Goal: Communication & Community: Answer question/provide support

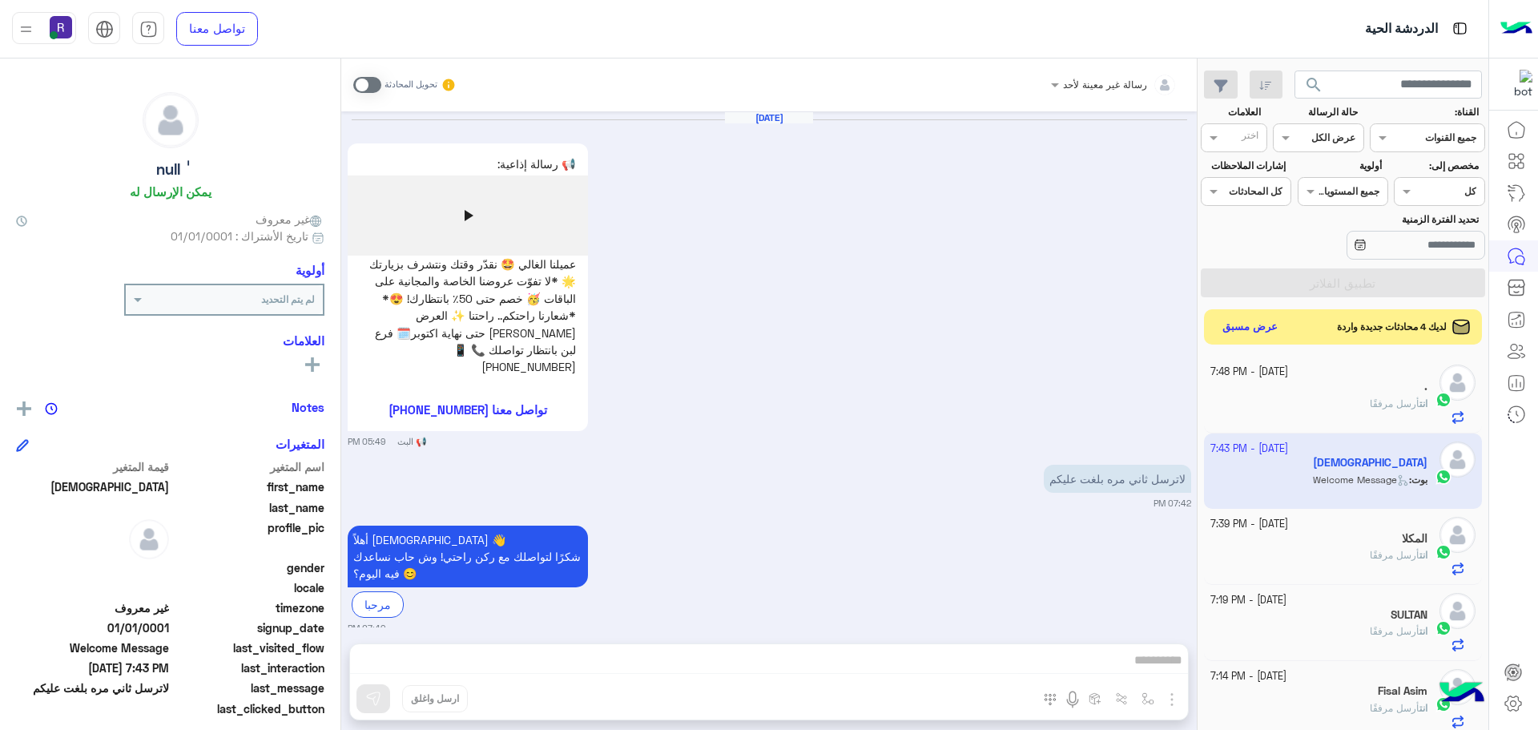
scroll to position [3, 0]
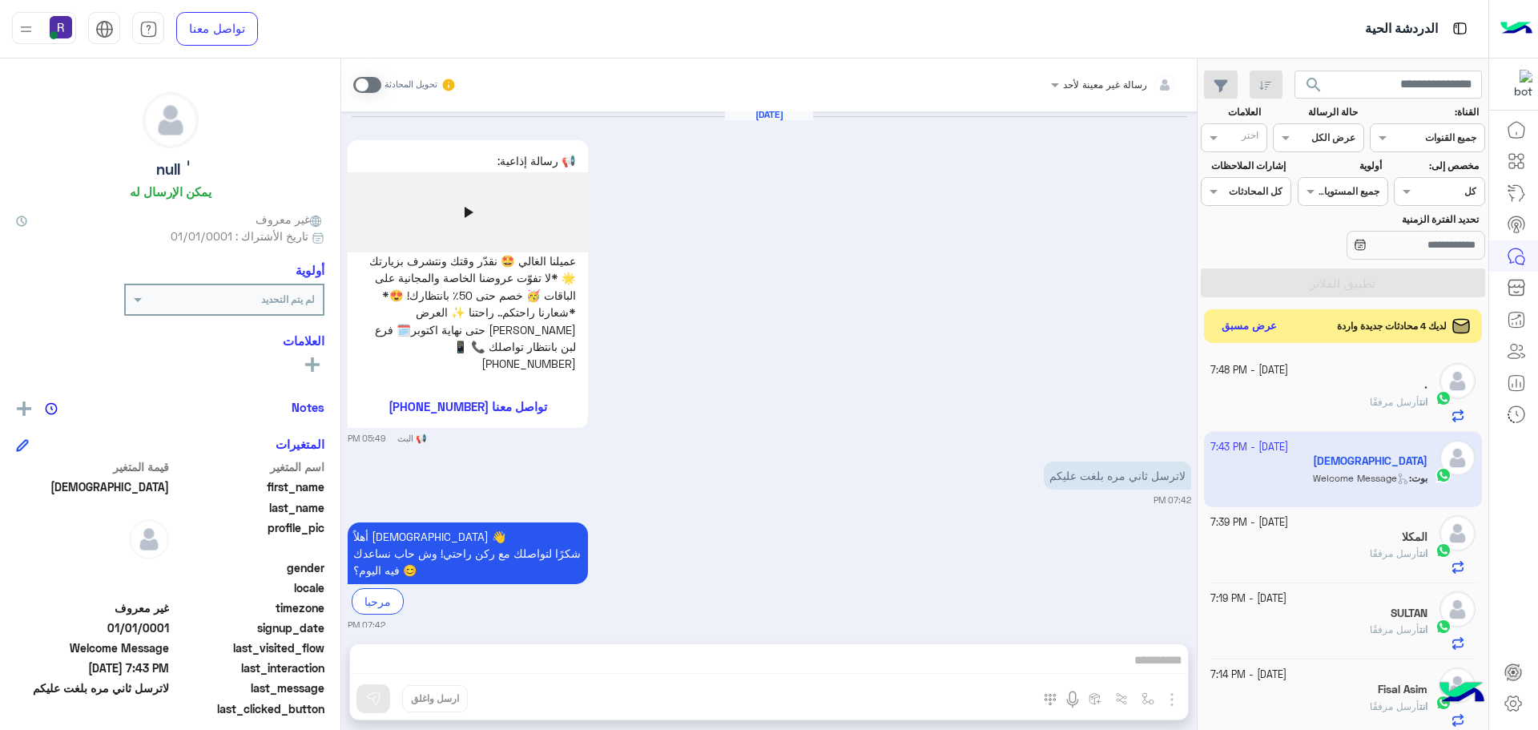
click at [1261, 331] on button "عرض مسبق" at bounding box center [1249, 327] width 67 height 22
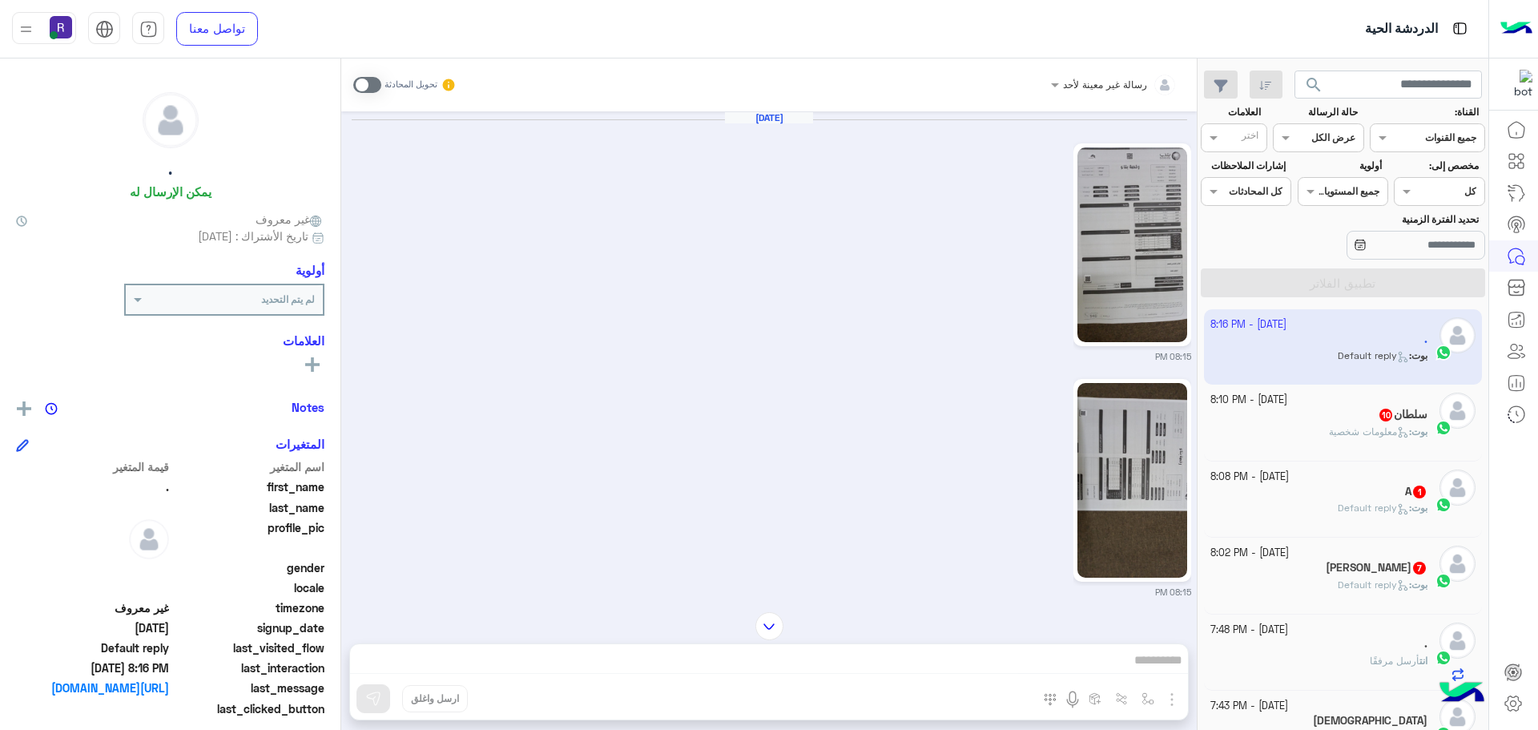
click at [1341, 439] on div "بوت : معلومات شخصية" at bounding box center [1319, 438] width 218 height 28
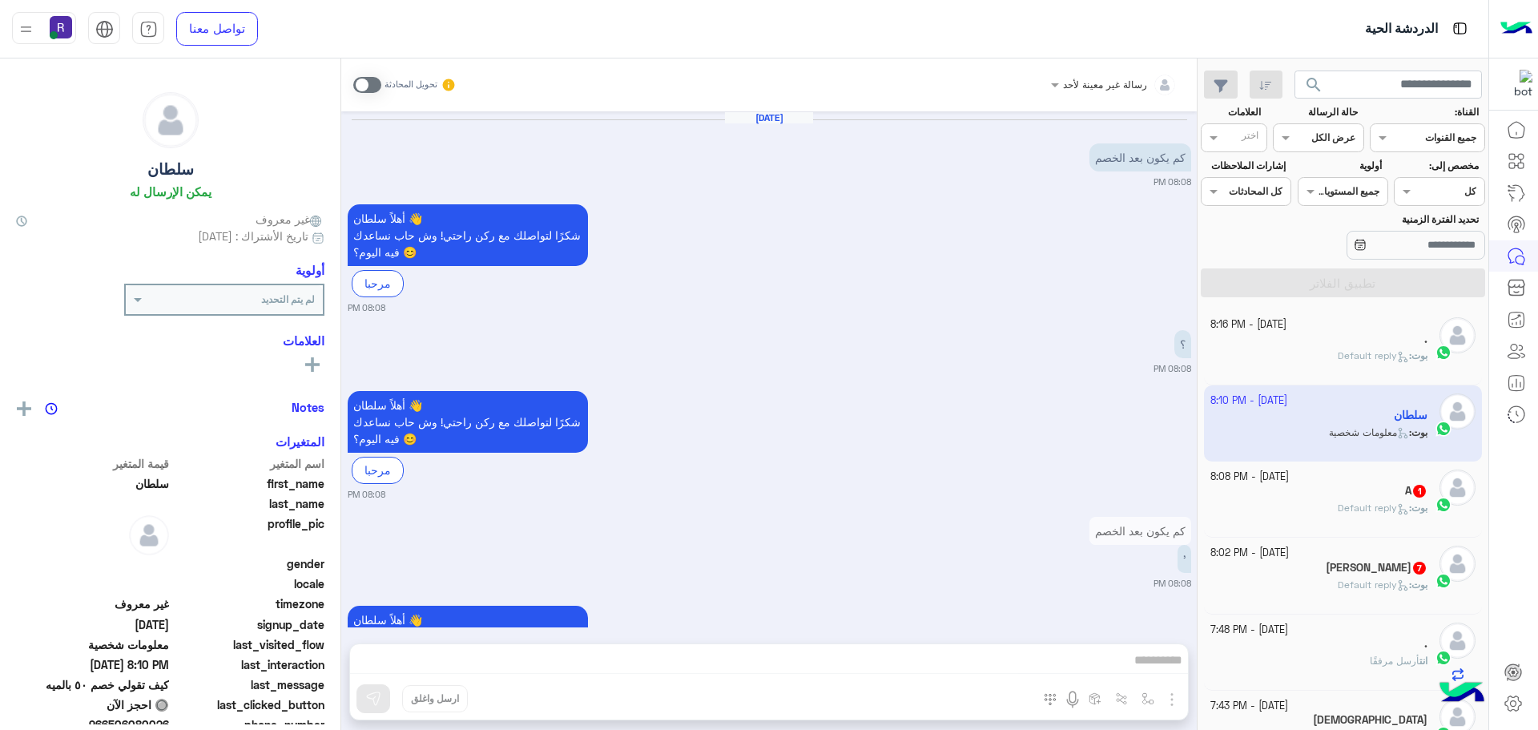
scroll to position [1518, 0]
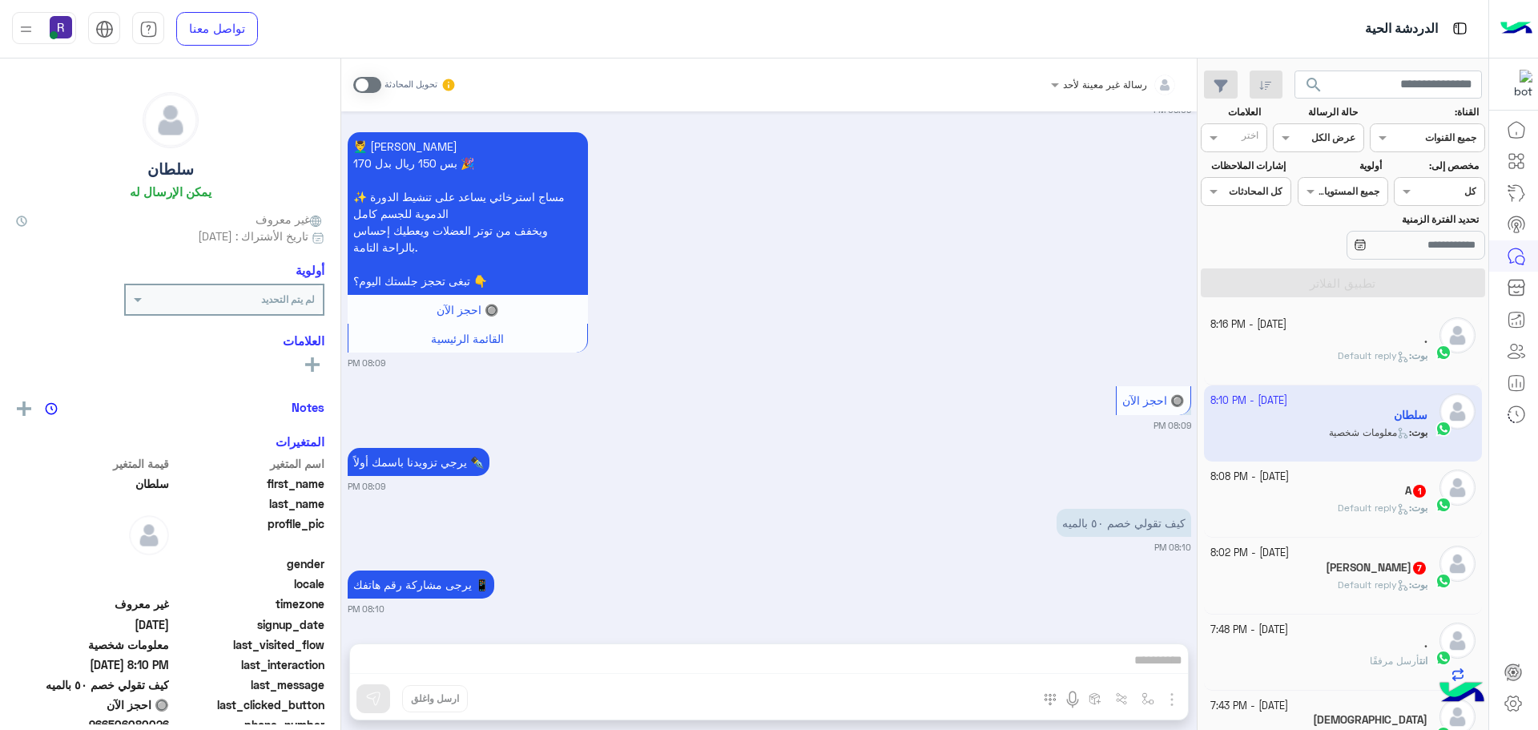
click at [368, 85] on span at bounding box center [367, 85] width 28 height 16
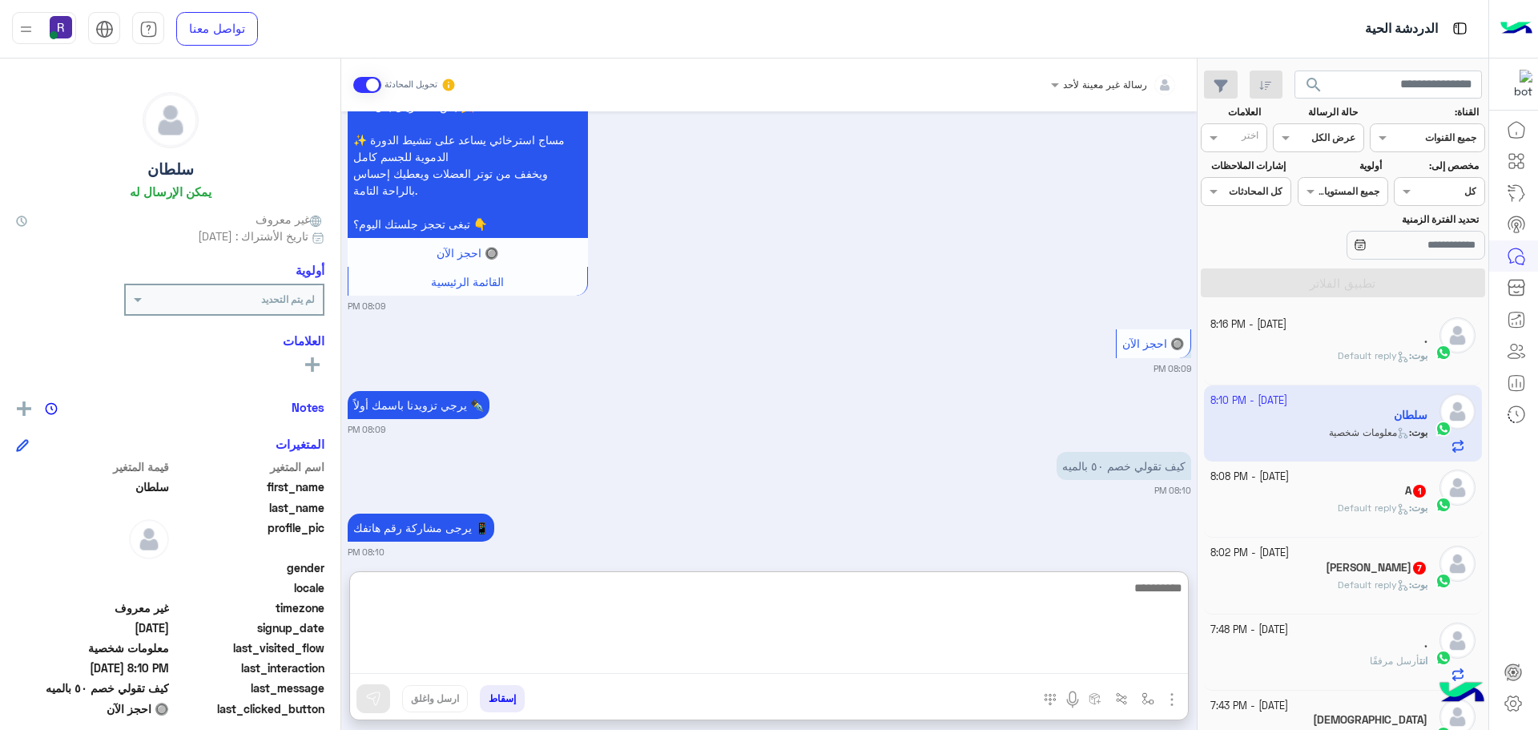
click at [823, 656] on textarea at bounding box center [769, 625] width 838 height 96
paste textarea "**********"
type textarea "**********"
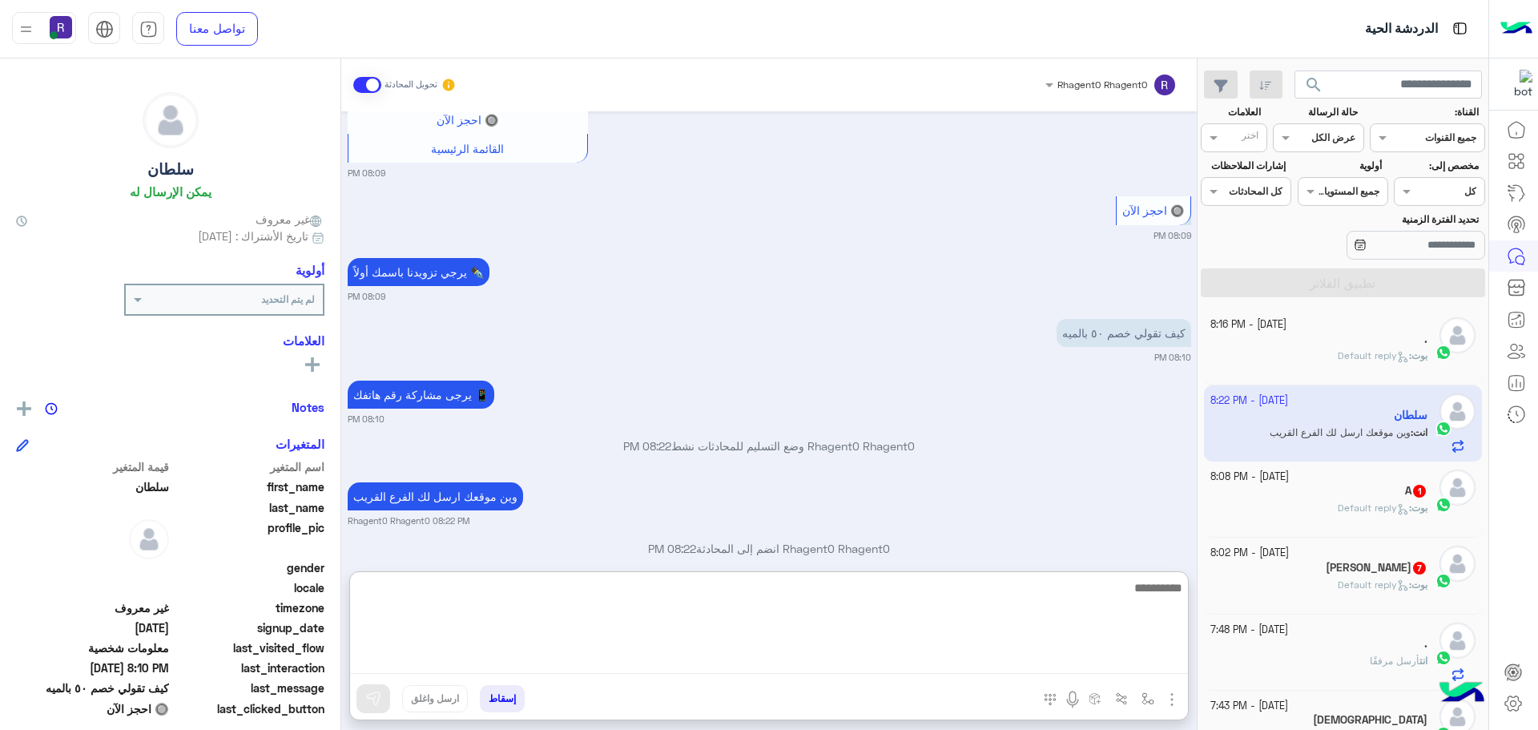
scroll to position [1735, 0]
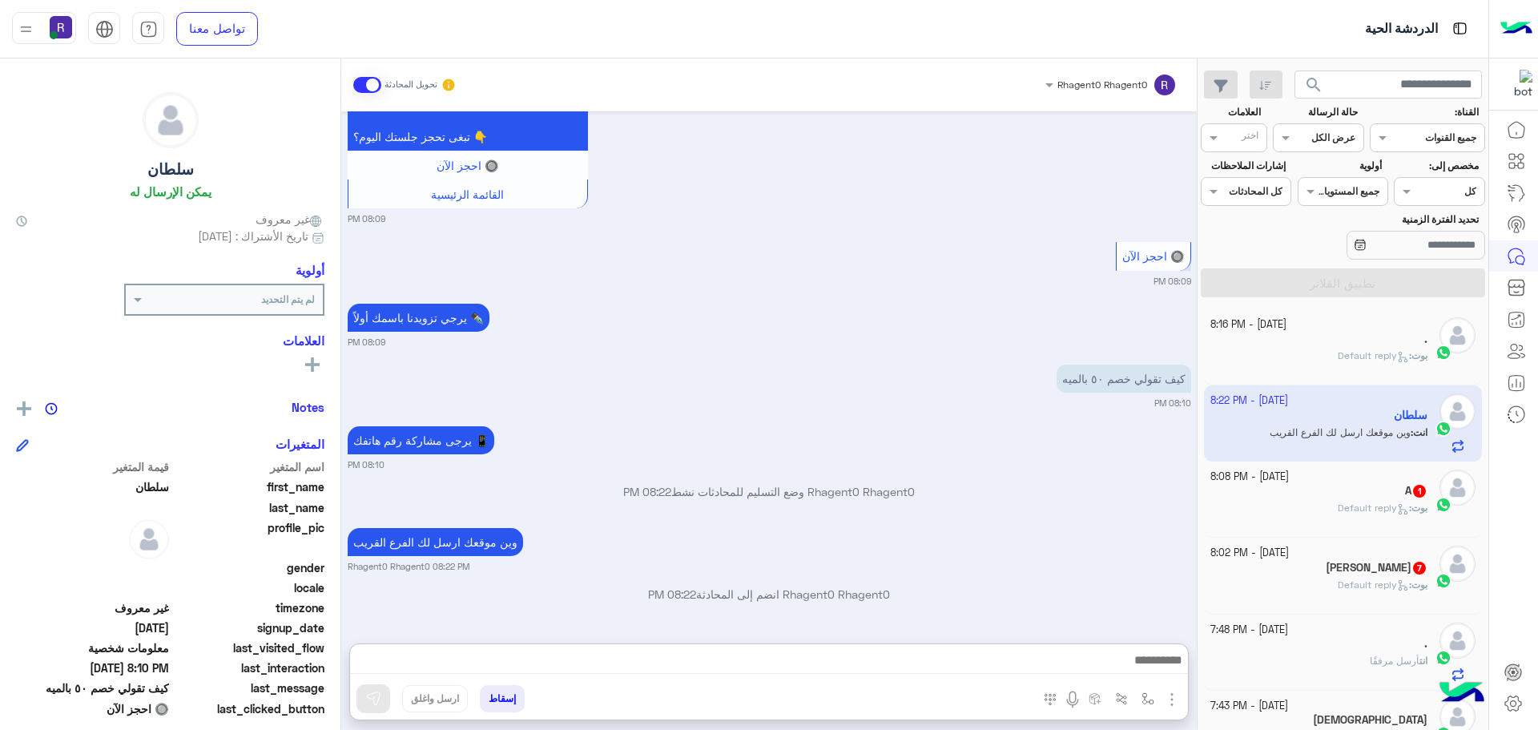
click at [1400, 492] on div "A 1" at bounding box center [1319, 492] width 218 height 17
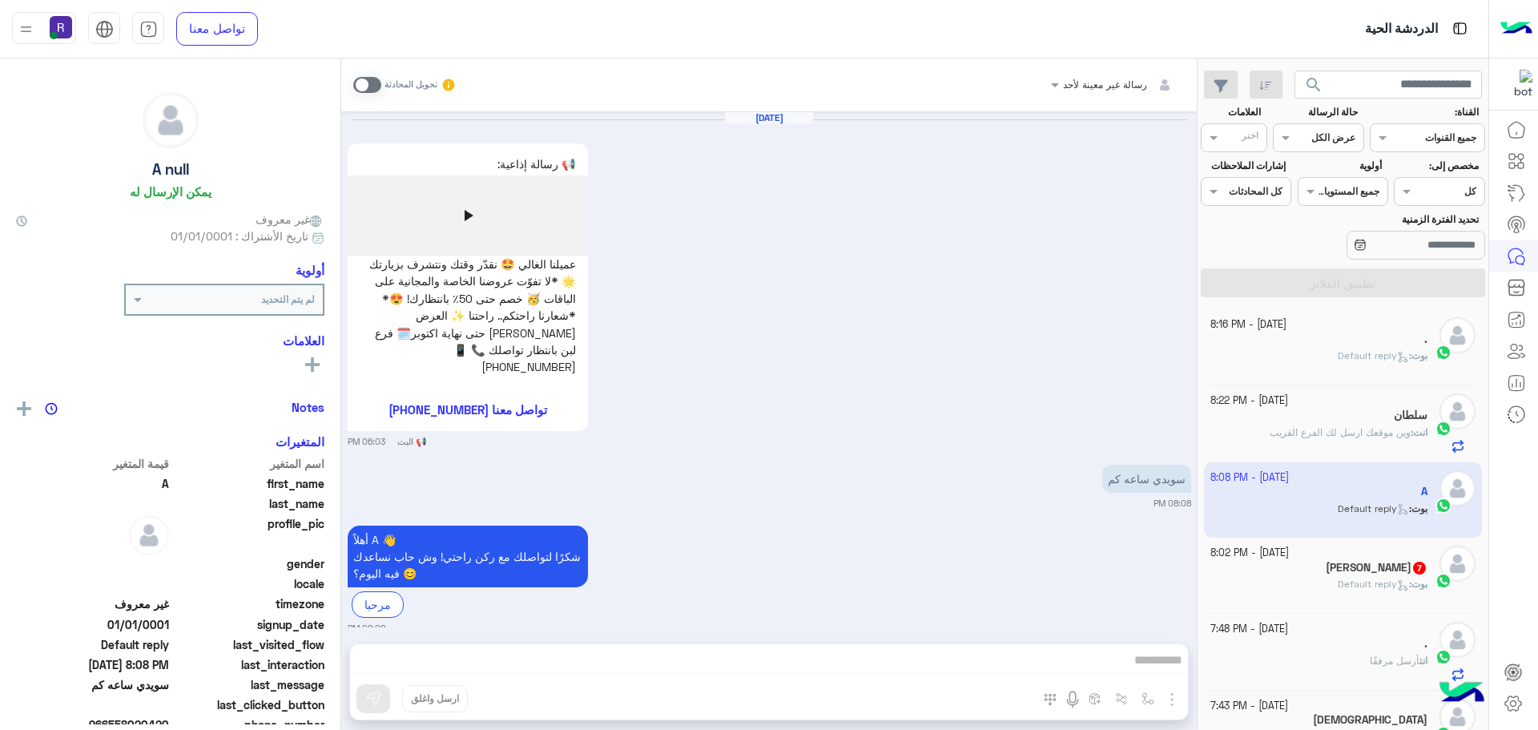
scroll to position [3, 0]
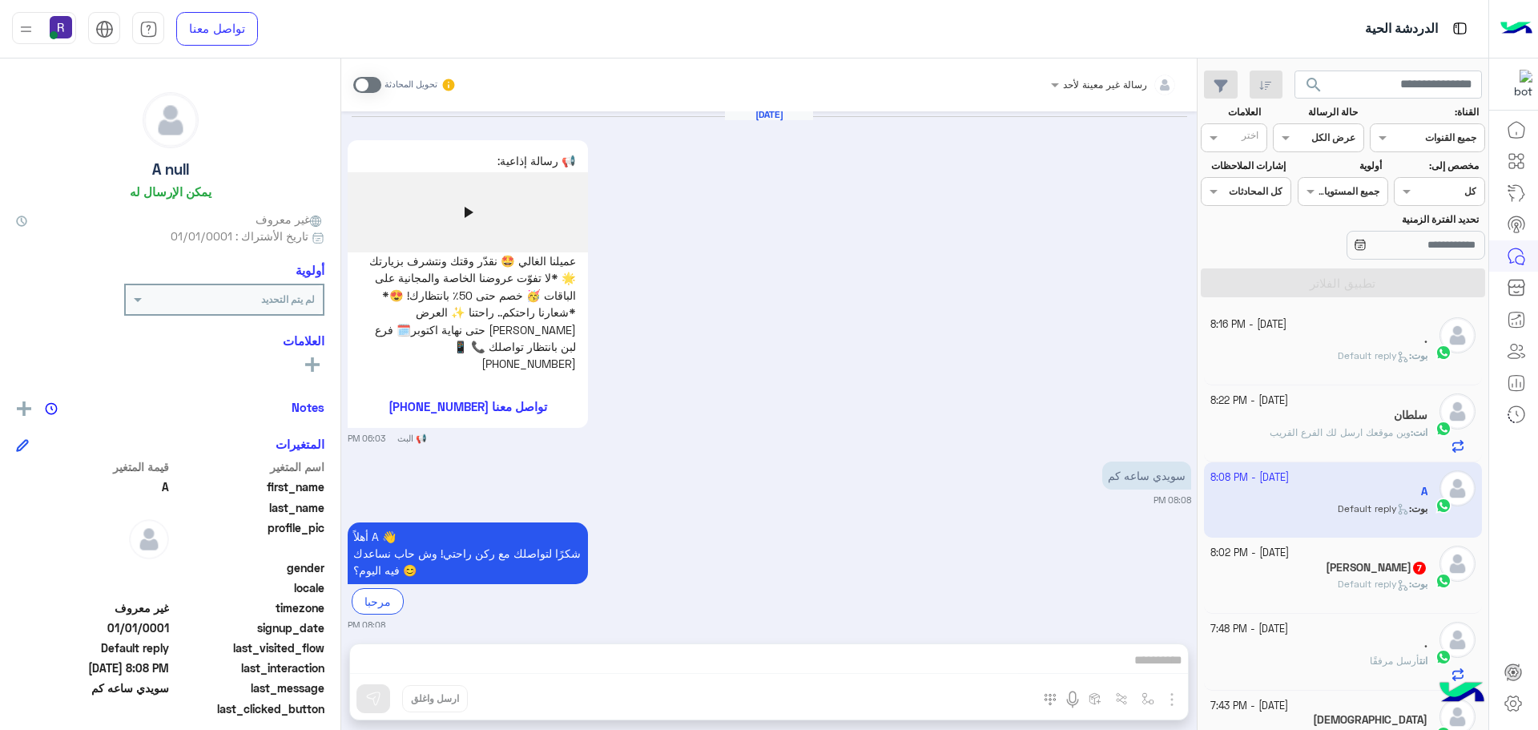
click at [365, 77] on span at bounding box center [367, 85] width 28 height 16
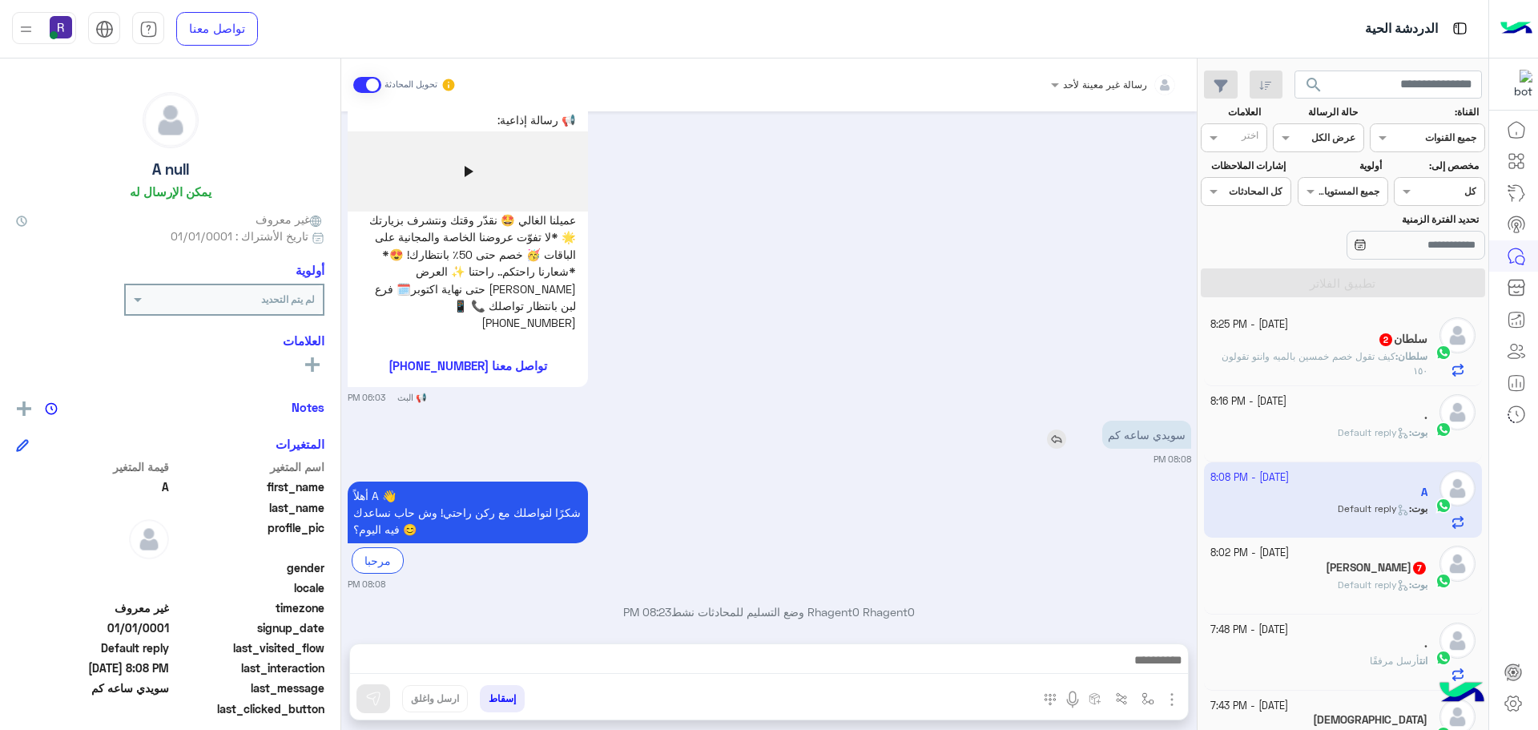
click at [1047, 429] on img at bounding box center [1056, 438] width 19 height 19
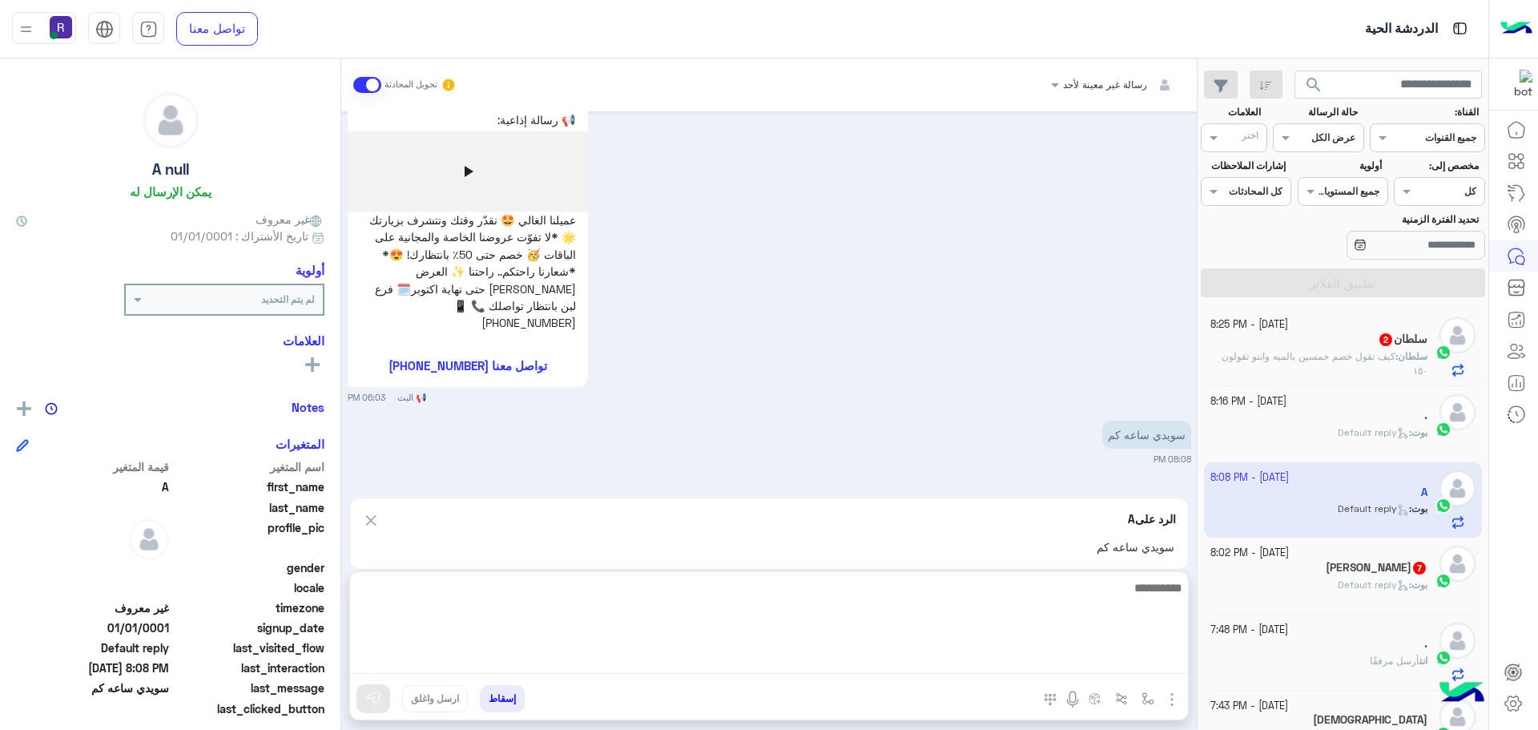
click at [1061, 665] on textarea at bounding box center [769, 625] width 838 height 96
type textarea "**********"
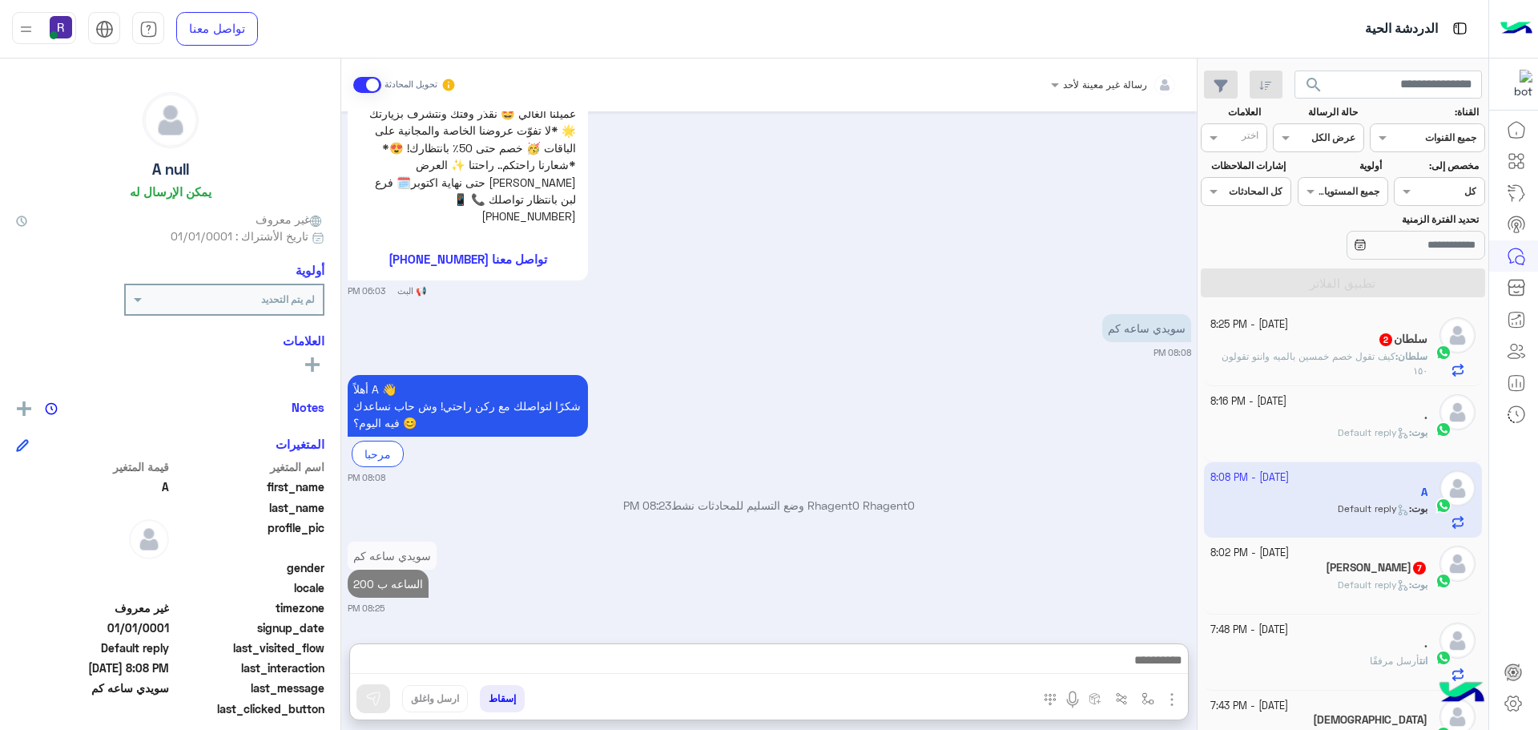
click at [1381, 591] on p "[PERSON_NAME] : Default reply" at bounding box center [1382, 584] width 90 height 14
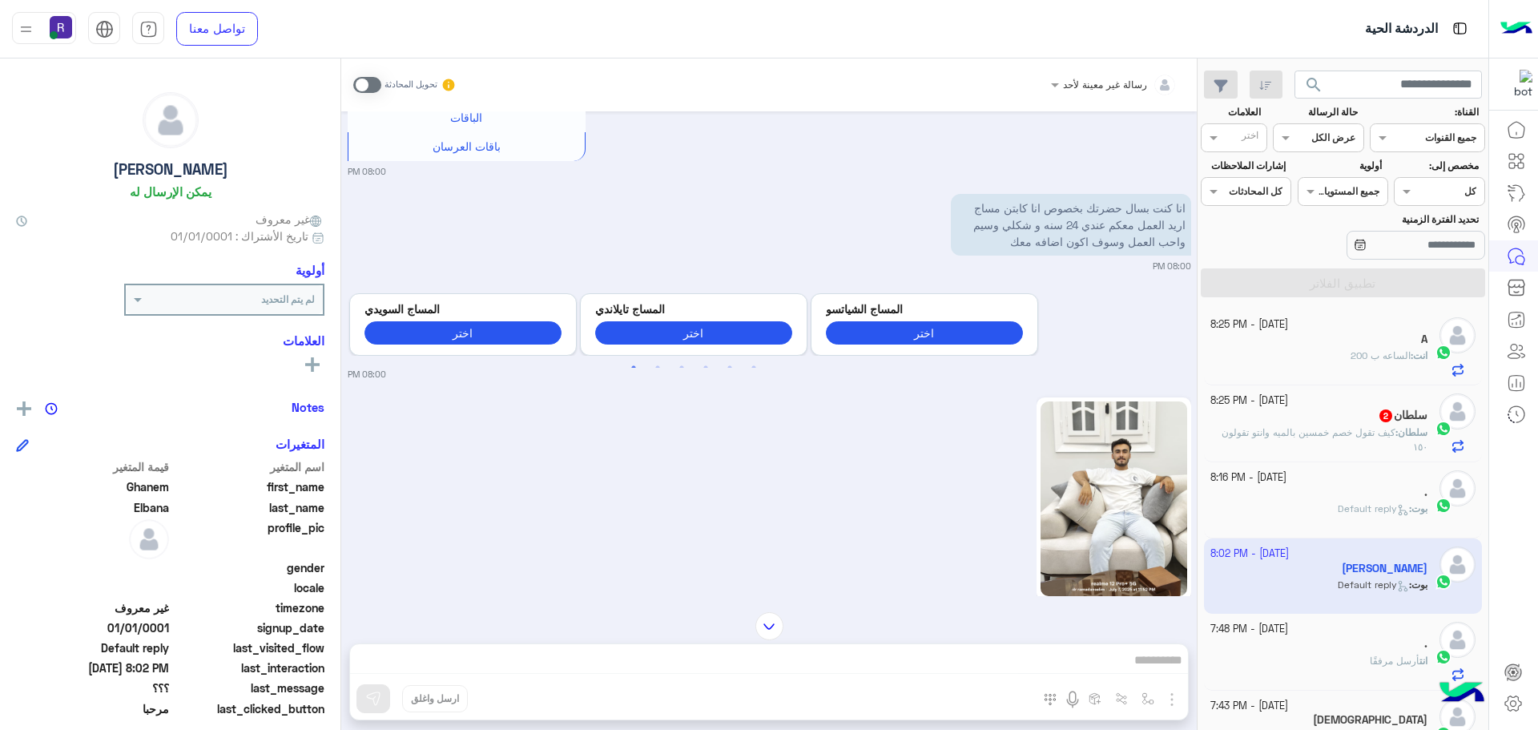
scroll to position [730, 0]
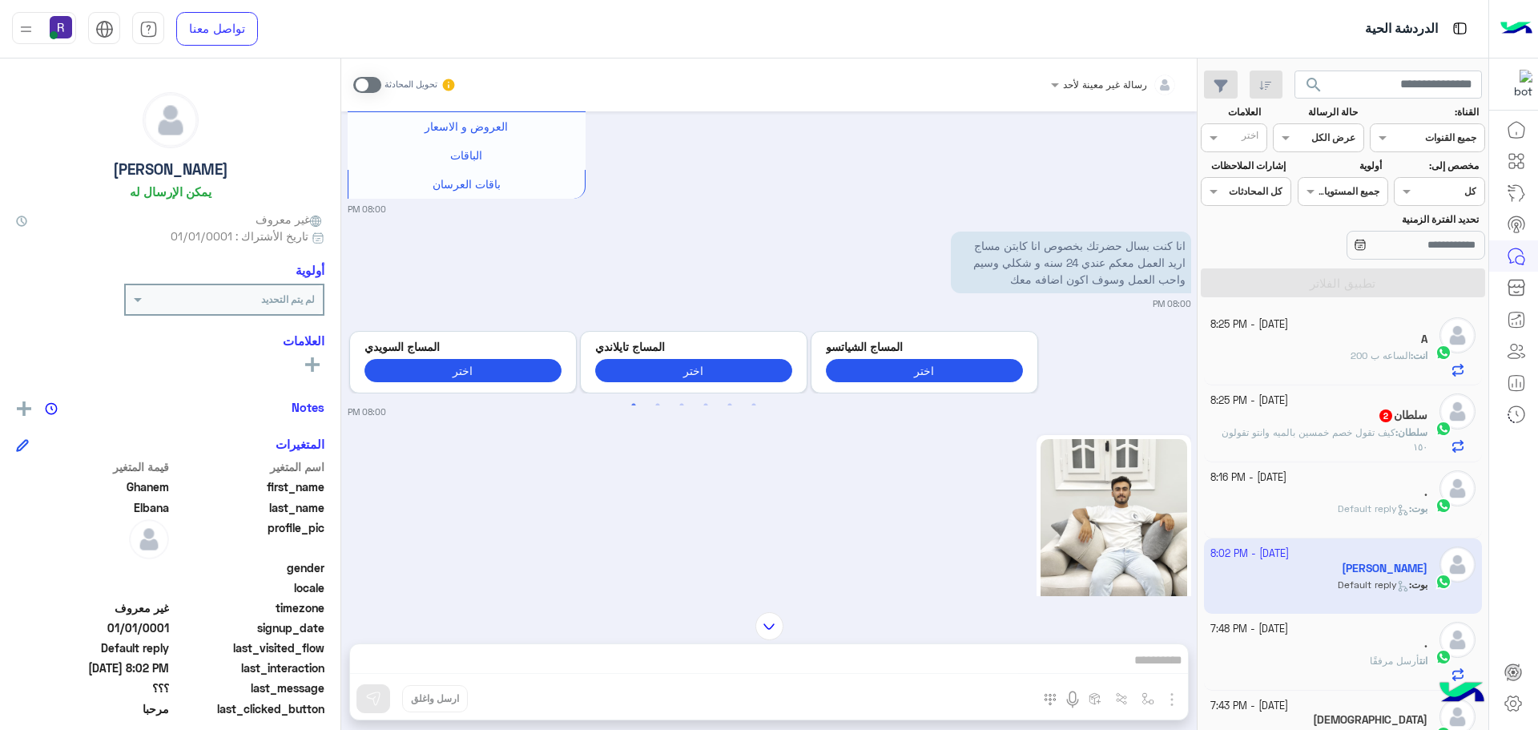
click at [1072, 514] on img at bounding box center [1113, 536] width 146 height 195
click at [1346, 432] on span "كيف تقول خصم خمسين بالميه وانتو تقولون ١٥٠" at bounding box center [1324, 439] width 206 height 26
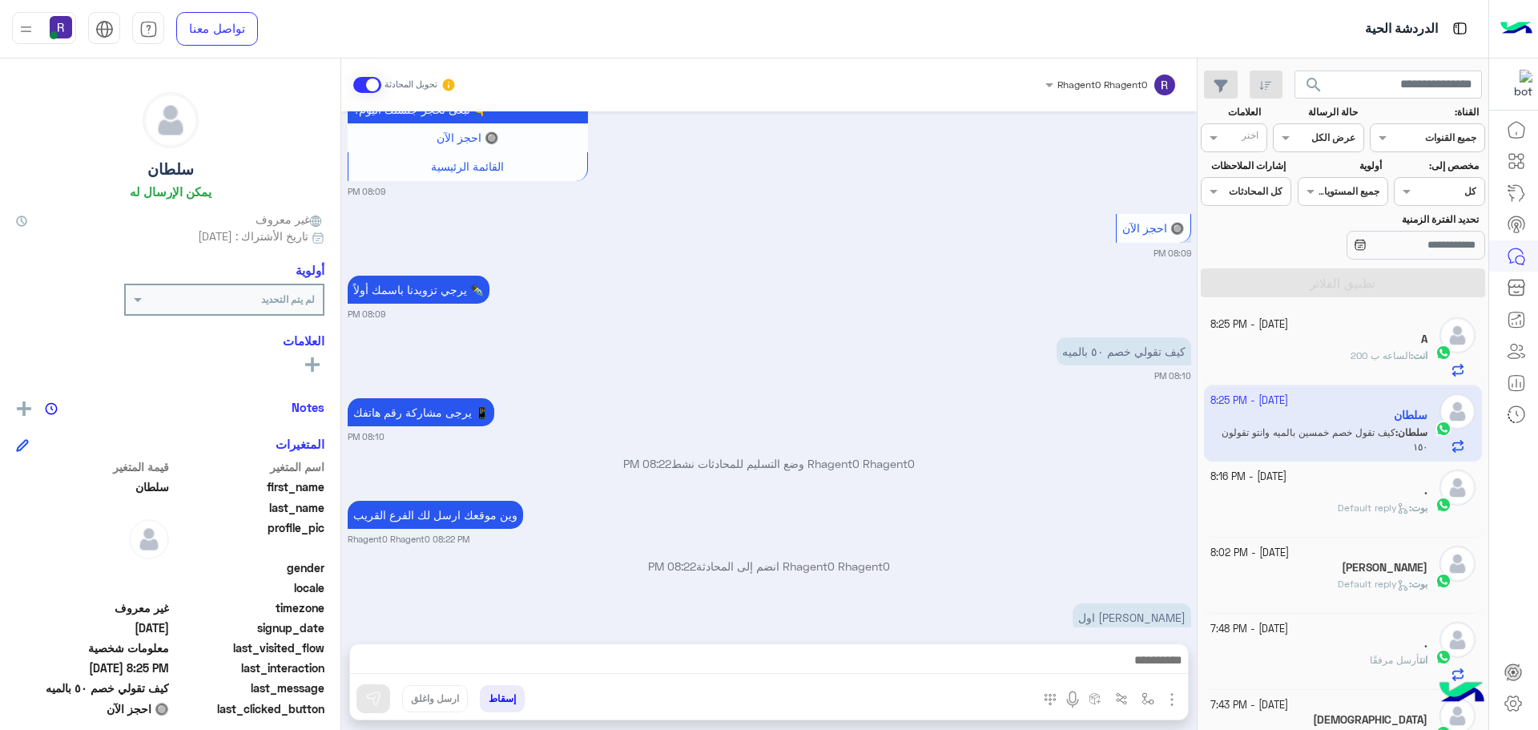
scroll to position [1338, 0]
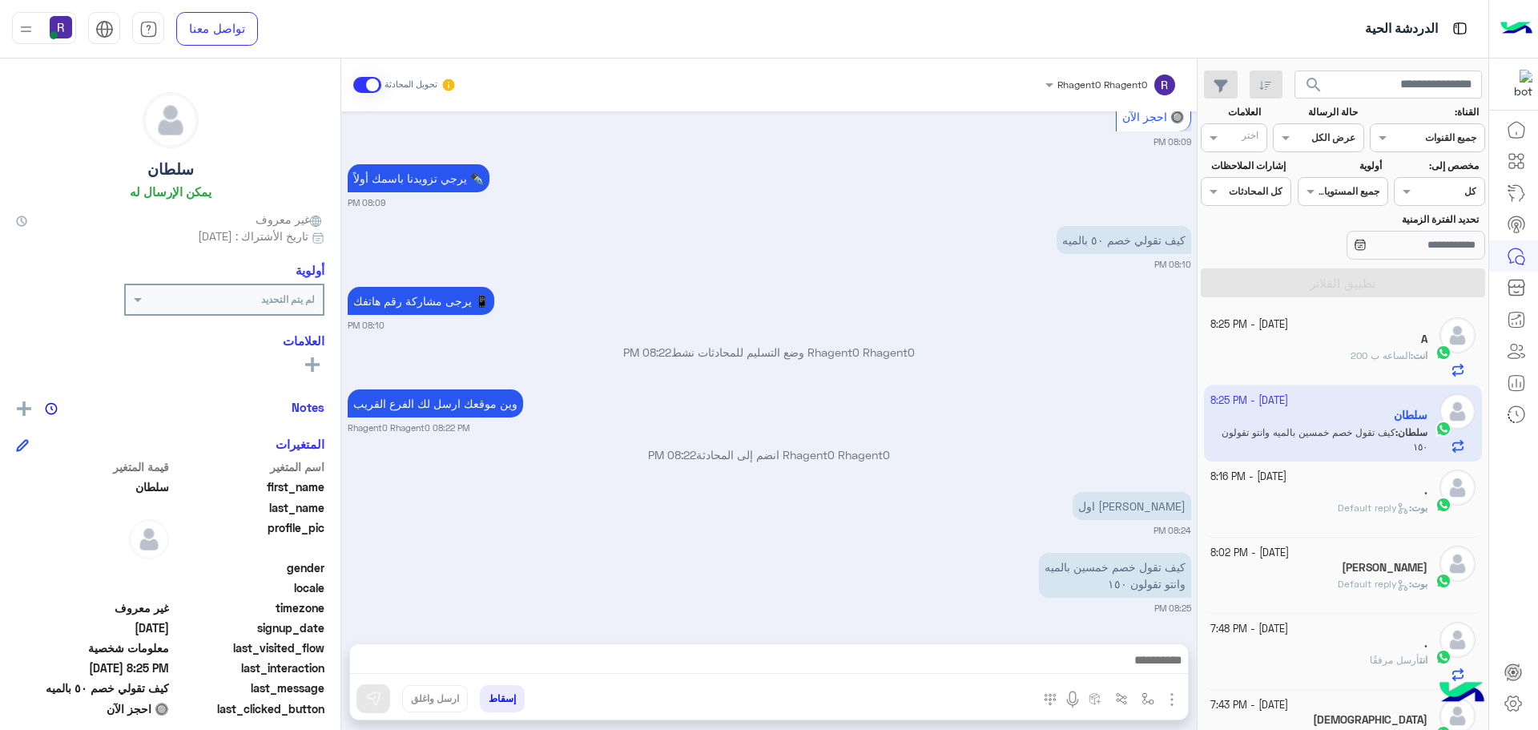
click at [1169, 691] on img "button" at bounding box center [1171, 699] width 19 height 19
click at [1150, 666] on span "الصور" at bounding box center [1141, 664] width 30 height 18
click at [1175, 700] on img "button" at bounding box center [1171, 699] width 19 height 19
click at [1144, 632] on span "المرفقات" at bounding box center [1132, 632] width 48 height 18
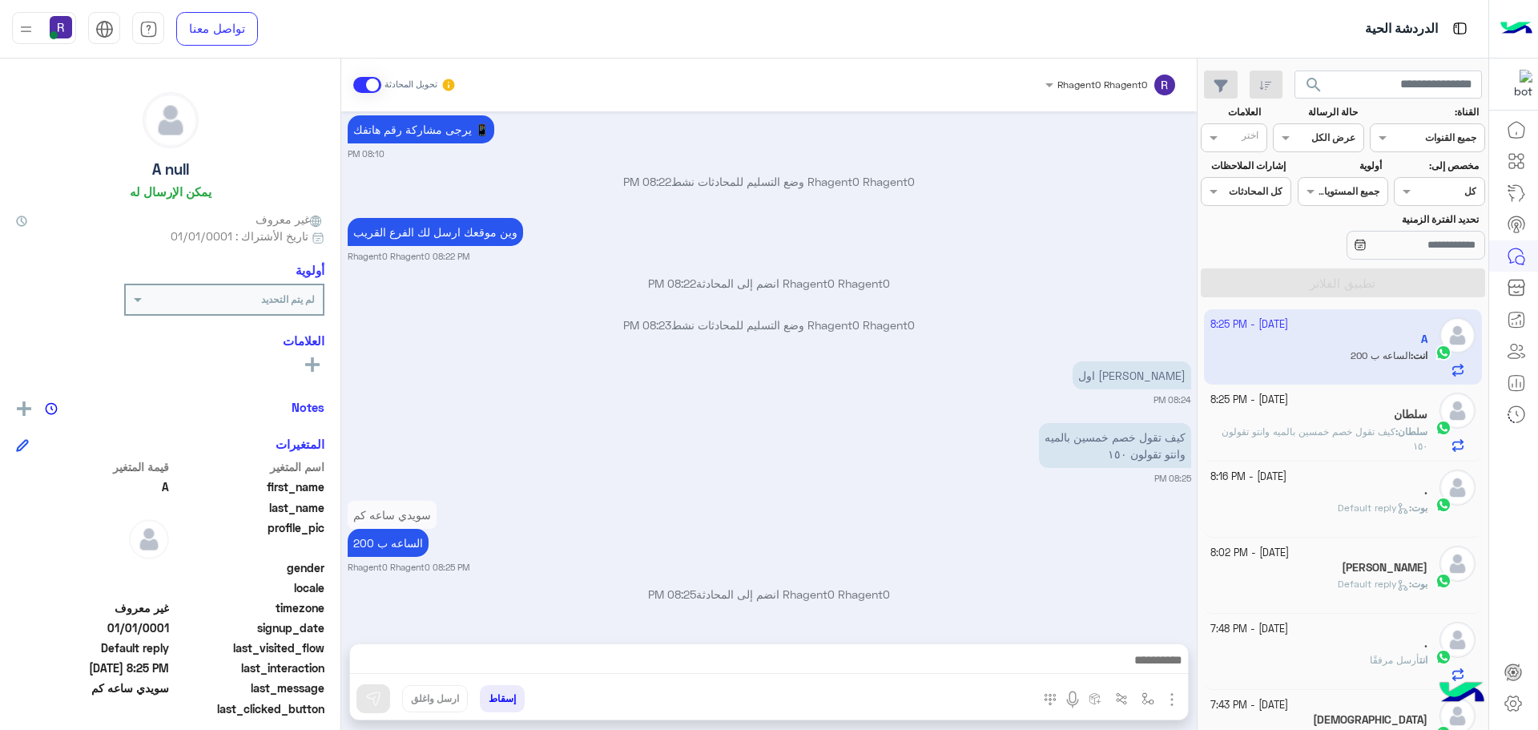
click at [1169, 707] on img "button" at bounding box center [1171, 699] width 19 height 19
click at [1148, 631] on span "المرفقات" at bounding box center [1132, 632] width 48 height 18
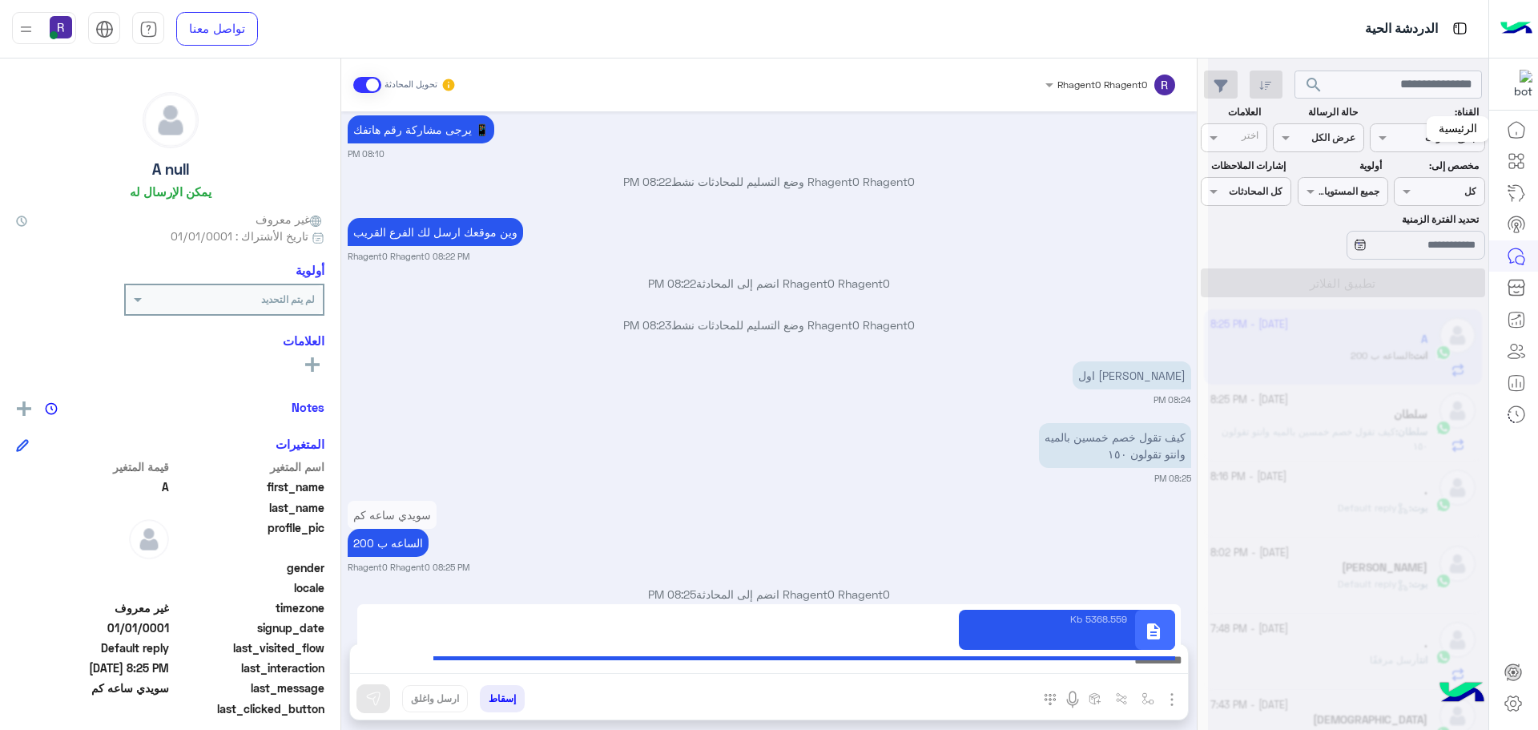
click at [1522, 118] on link at bounding box center [1515, 130] width 43 height 32
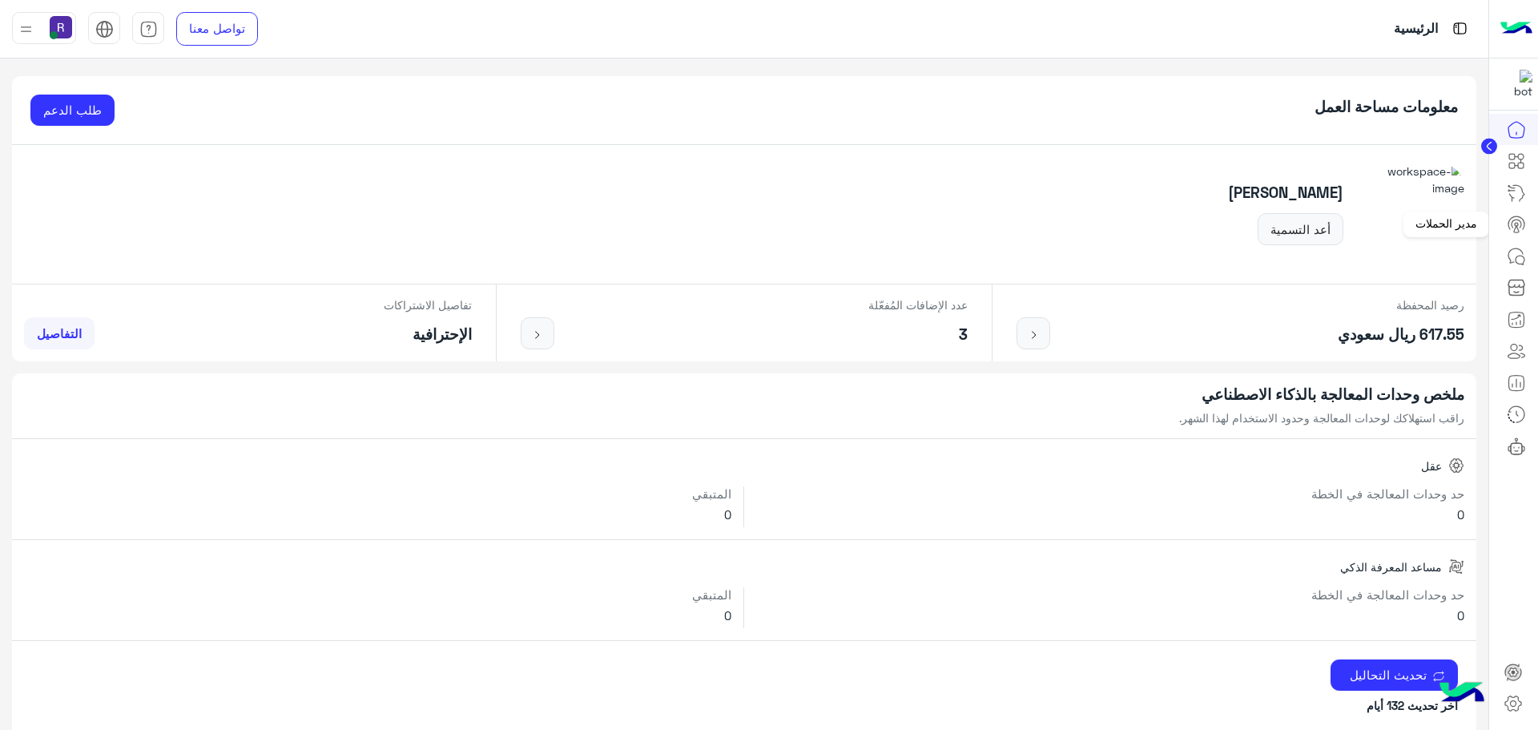
click at [1528, 220] on link at bounding box center [1515, 224] width 43 height 32
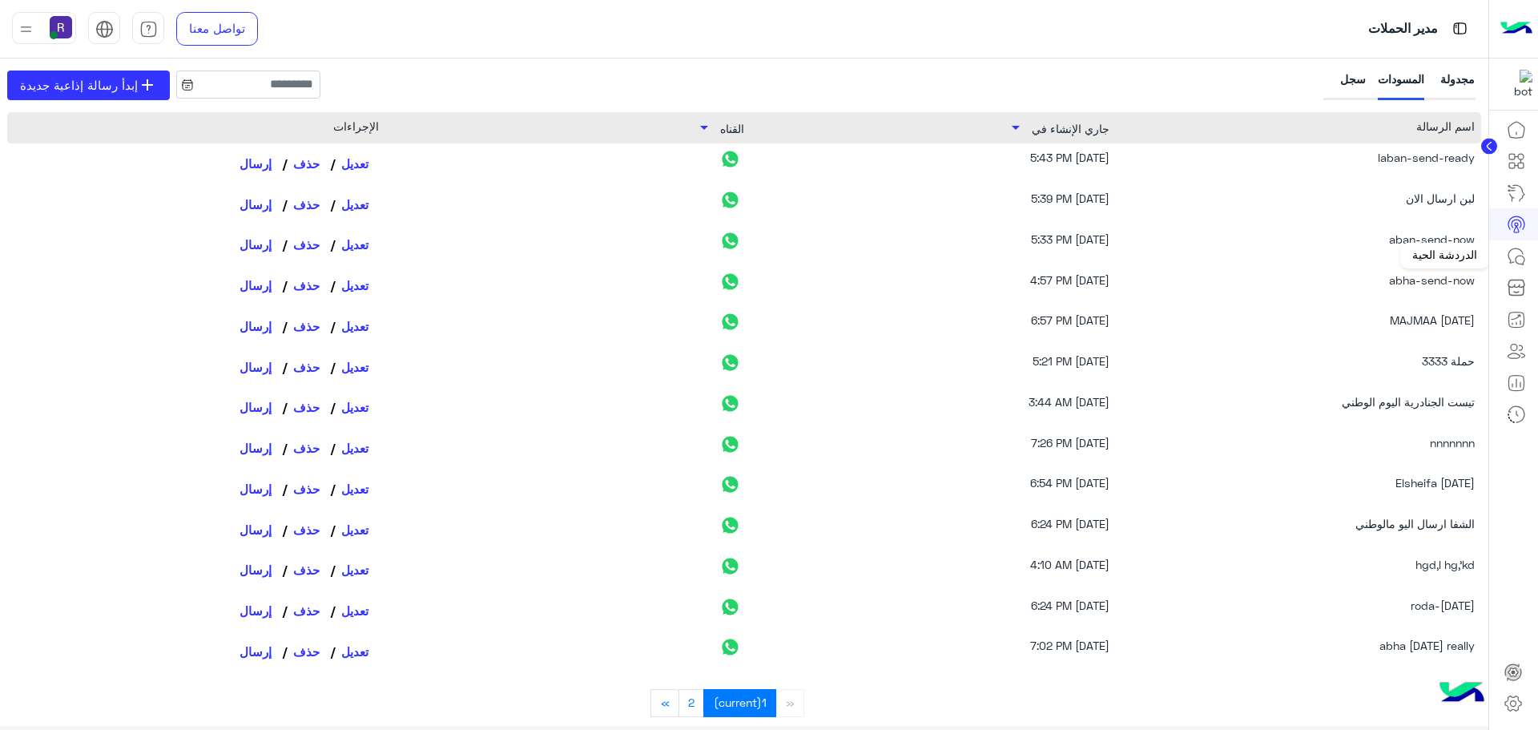
click at [1518, 262] on icon at bounding box center [1515, 256] width 19 height 19
click at [1511, 247] on icon at bounding box center [1515, 256] width 19 height 19
click at [1515, 259] on icon at bounding box center [1519, 259] width 9 height 9
click at [1518, 259] on icon at bounding box center [1515, 256] width 19 height 19
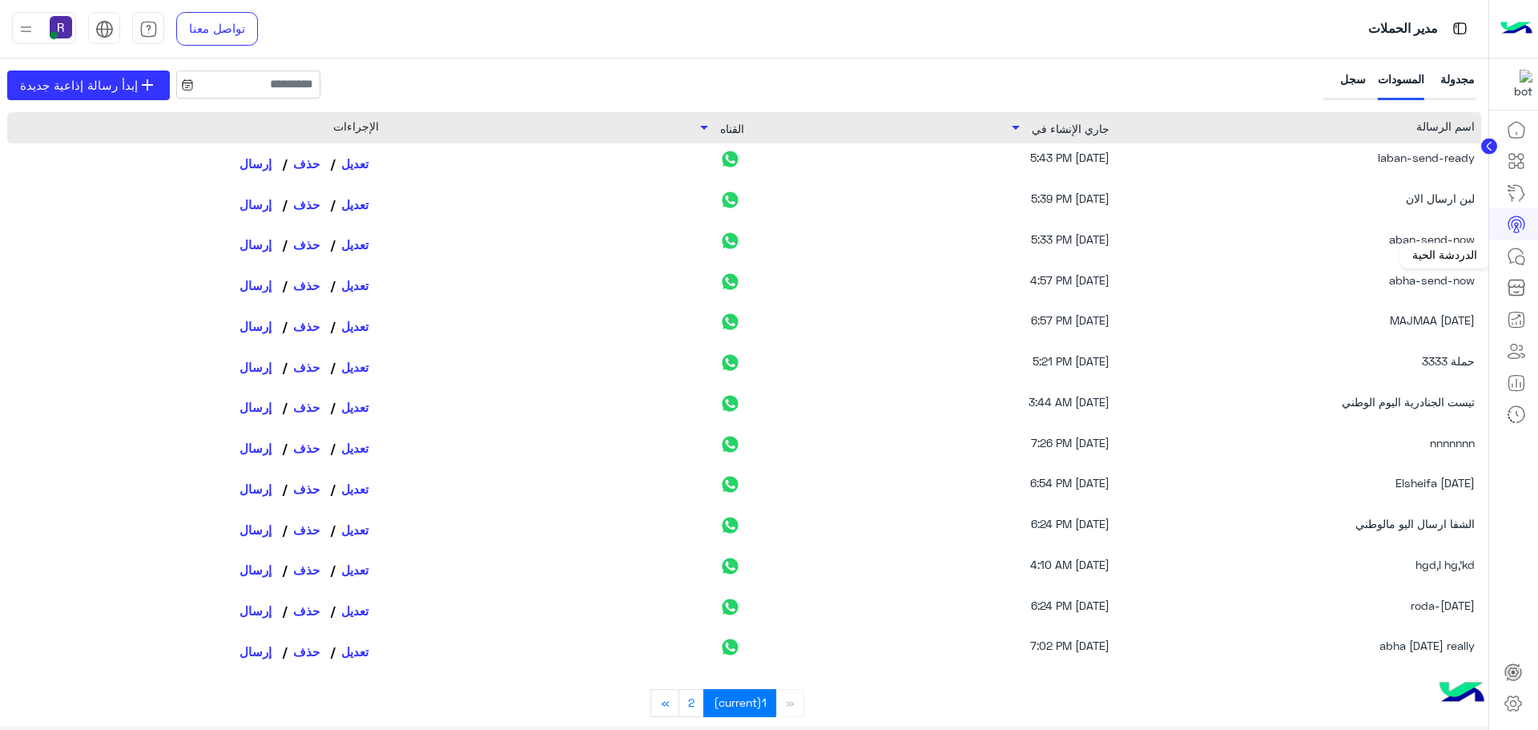
click at [1523, 257] on icon at bounding box center [1519, 259] width 9 height 9
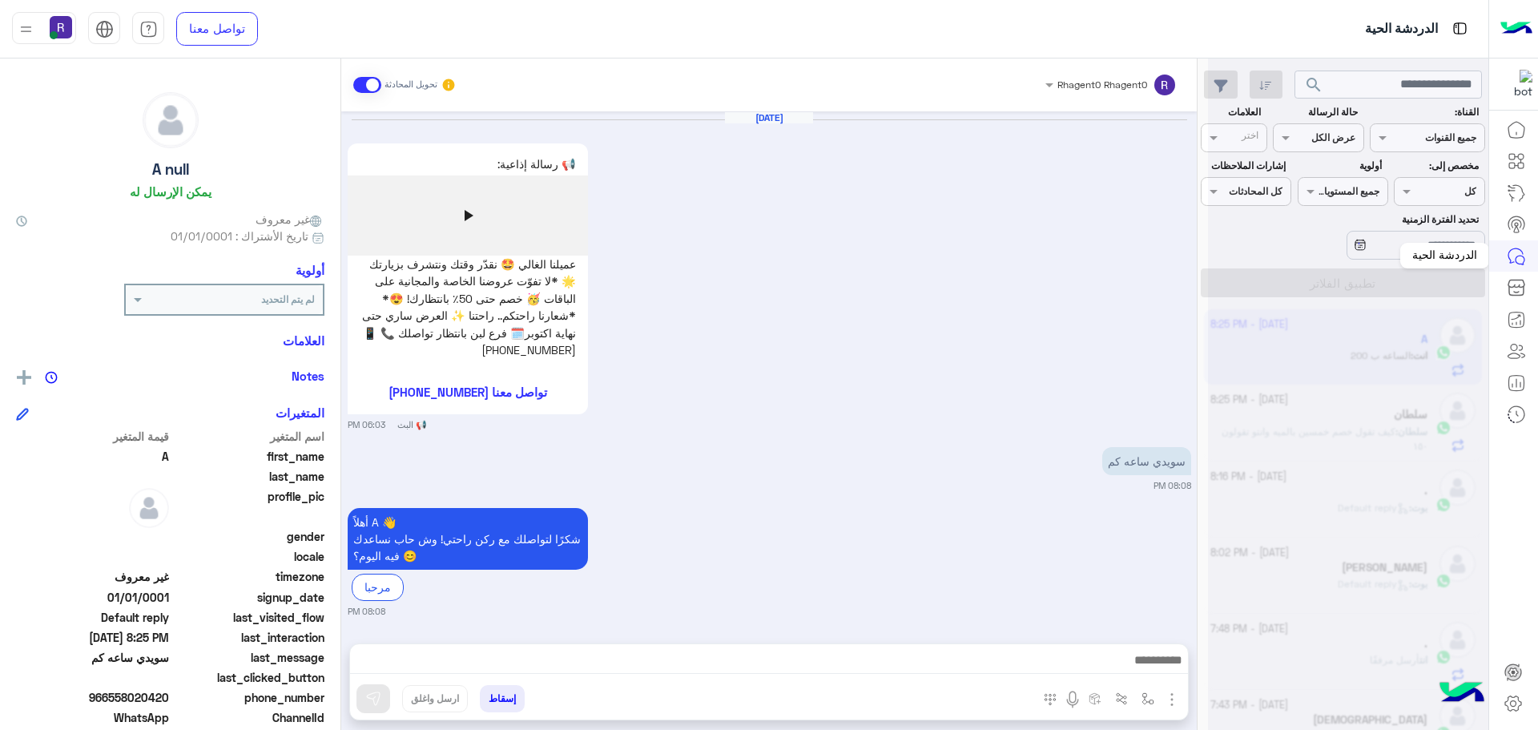
scroll to position [175, 0]
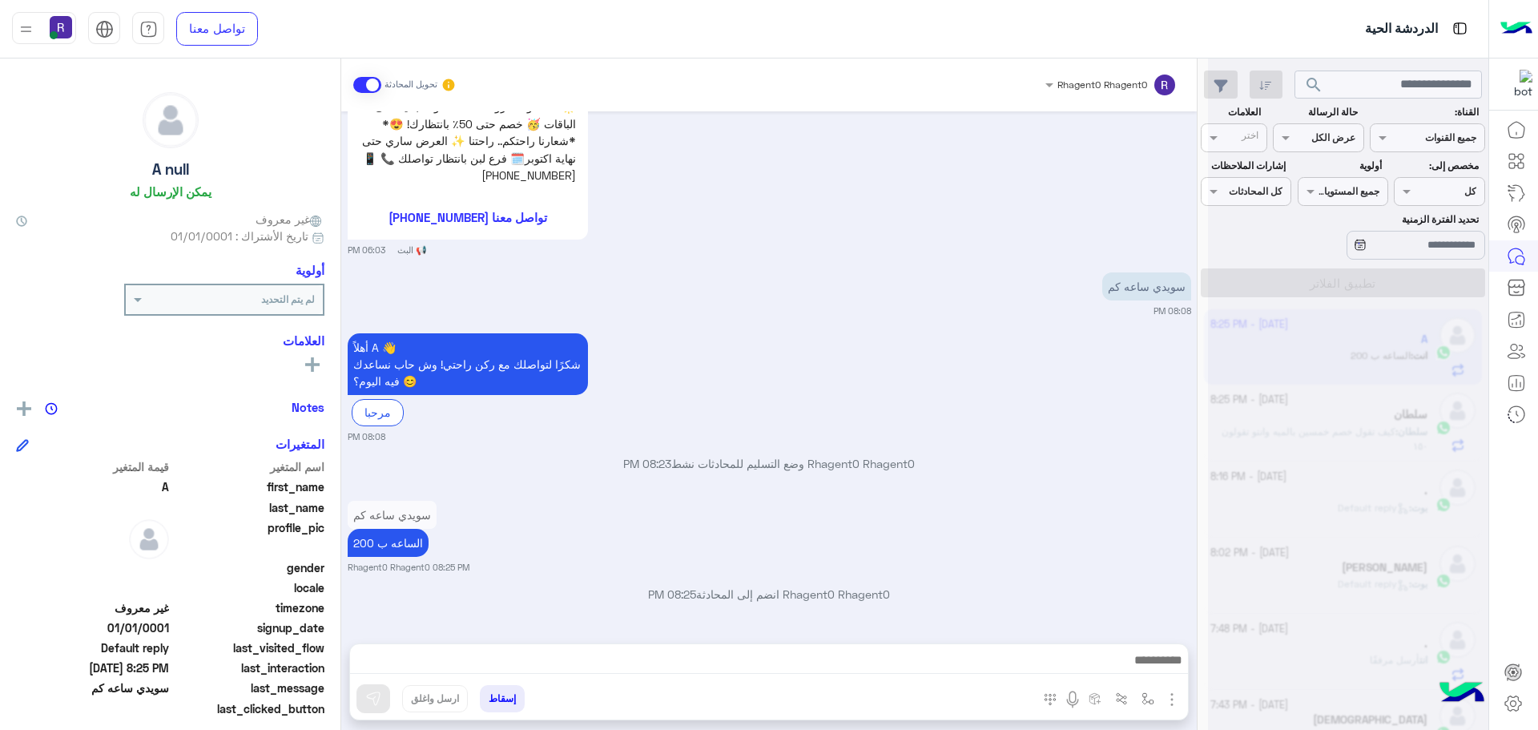
click at [1173, 694] on img "button" at bounding box center [1171, 699] width 19 height 19
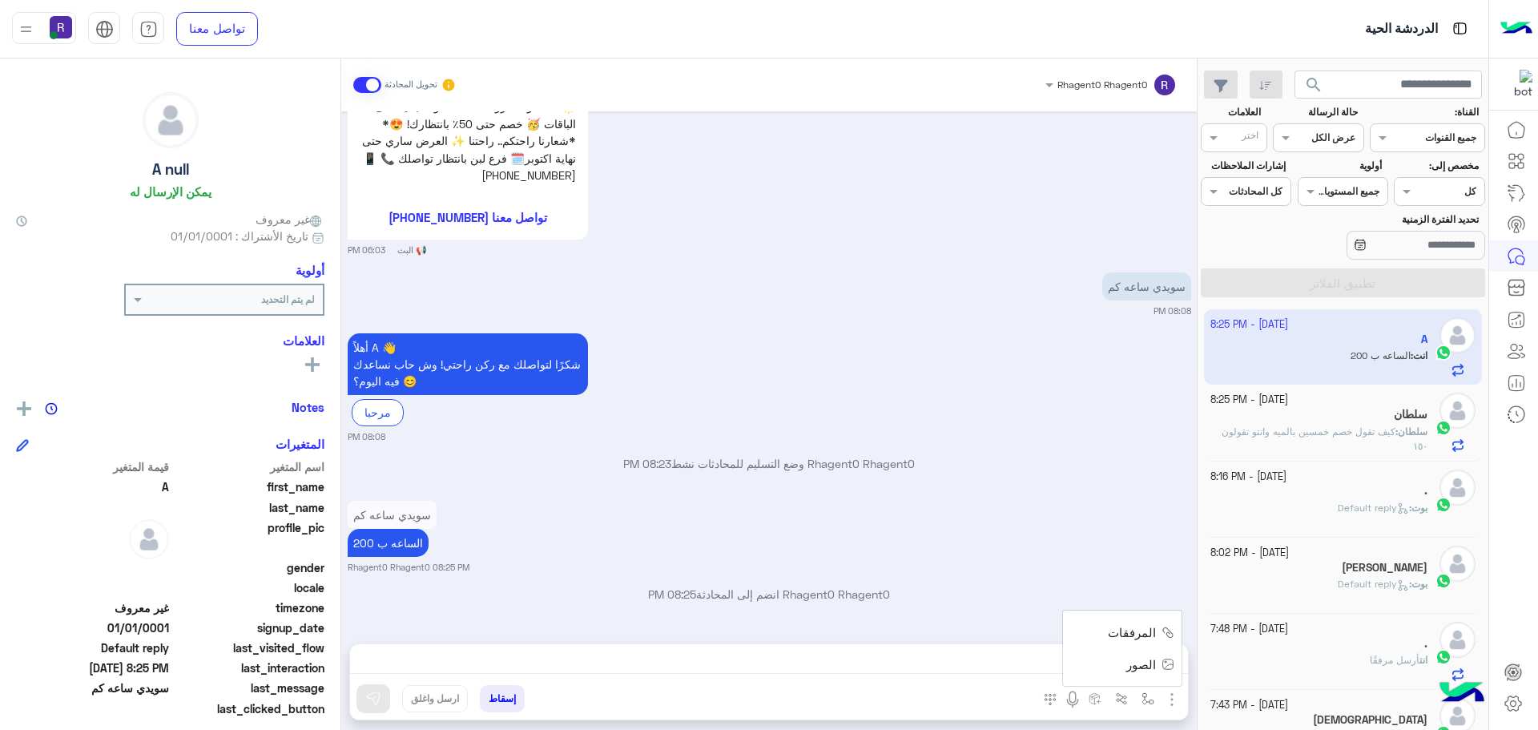
click at [1145, 625] on span "المرفقات" at bounding box center [1132, 632] width 48 height 18
click at [1399, 432] on span "سلطان" at bounding box center [1413, 431] width 30 height 12
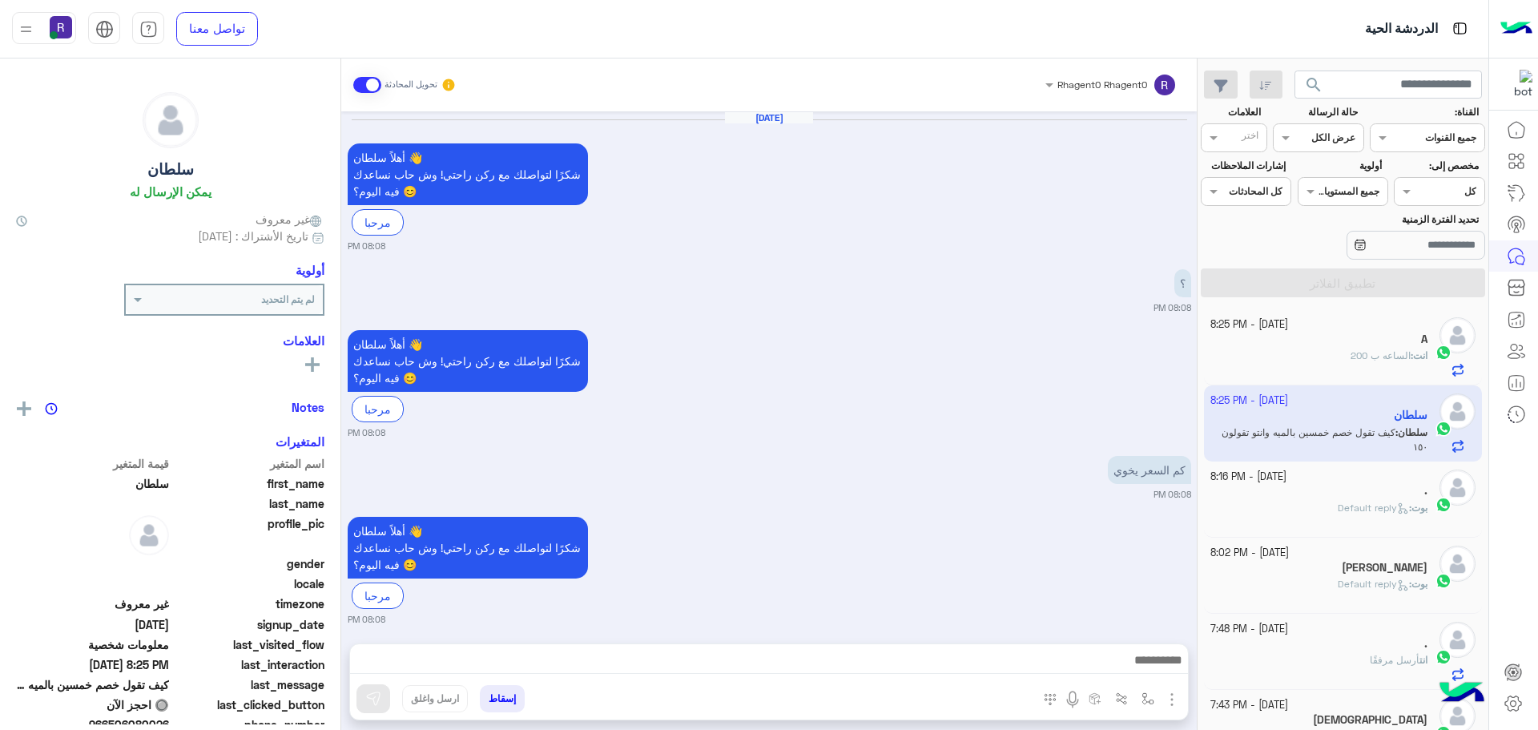
scroll to position [1339, 0]
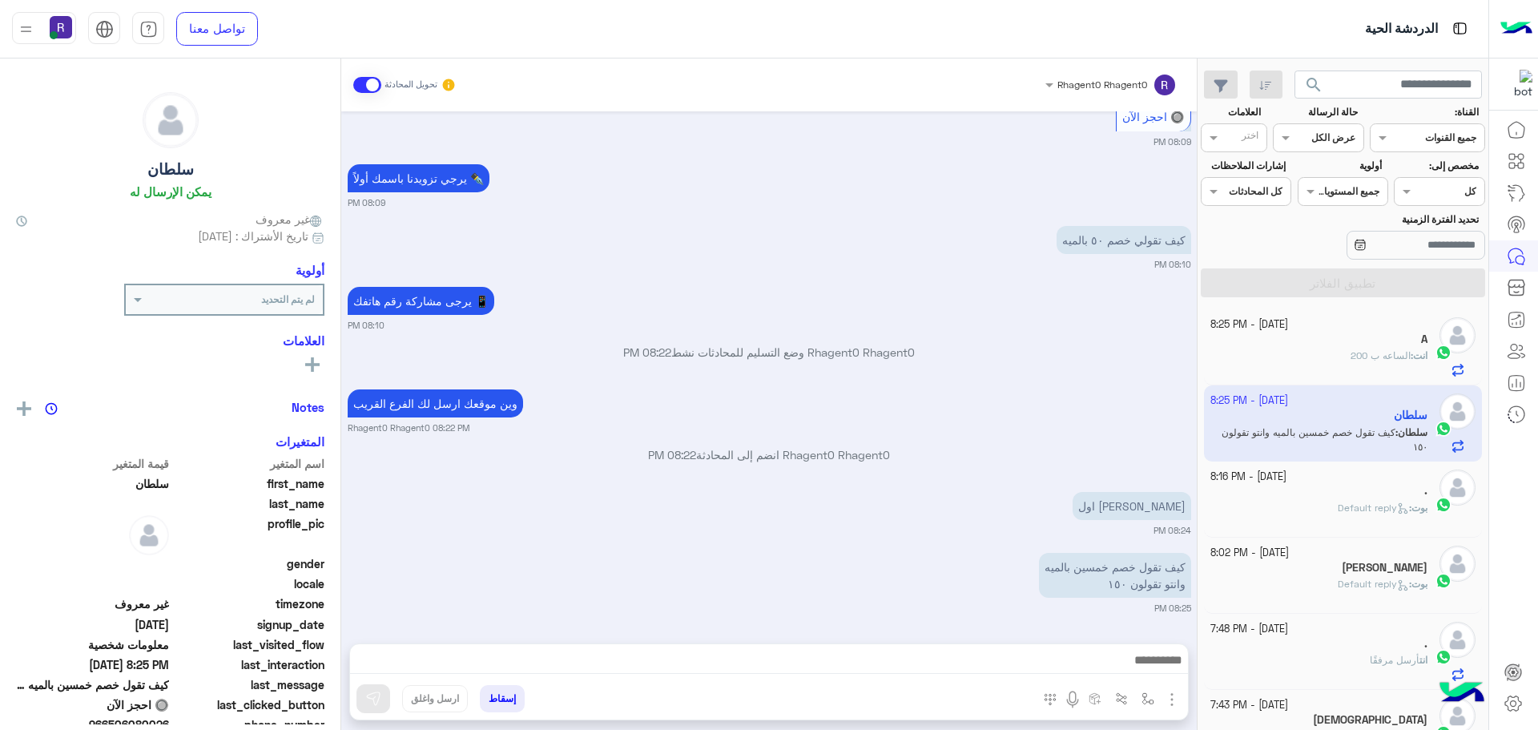
click at [1170, 702] on img "button" at bounding box center [1171, 699] width 19 height 19
click at [1137, 629] on span "المرفقات" at bounding box center [1132, 632] width 48 height 18
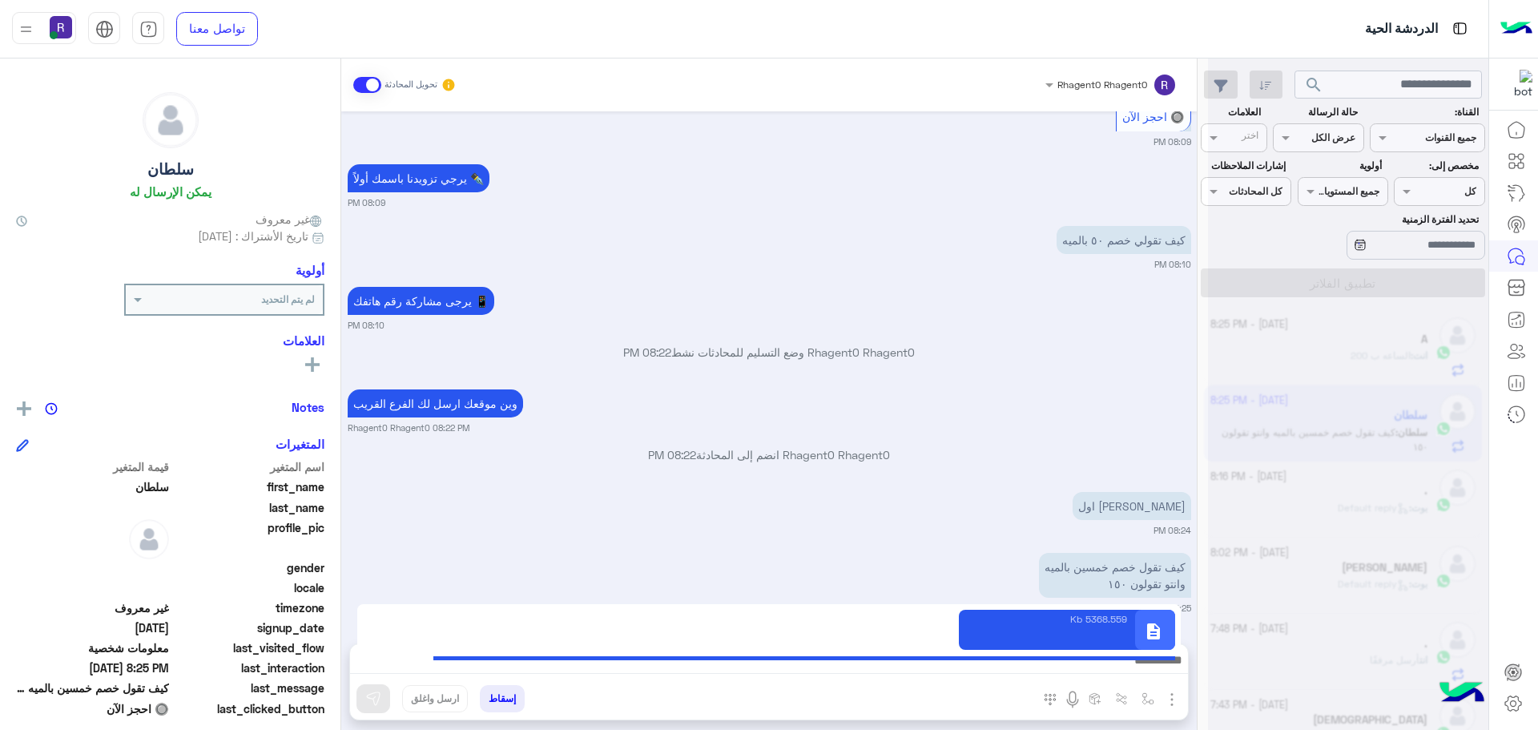
click at [776, 460] on p "Rhagent0 Rhagent0 انضم إلى المحادثة 08:22 PM" at bounding box center [769, 454] width 843 height 17
click at [769, 355] on p "Rhagent0 Rhagent0 وضع التسليم للمحادثات نشط 08:22 PM" at bounding box center [769, 352] width 843 height 17
click at [801, 357] on p "Rhagent0 Rhagent0 وضع التسليم للمحادثات نشط 08:22 PM" at bounding box center [769, 352] width 843 height 17
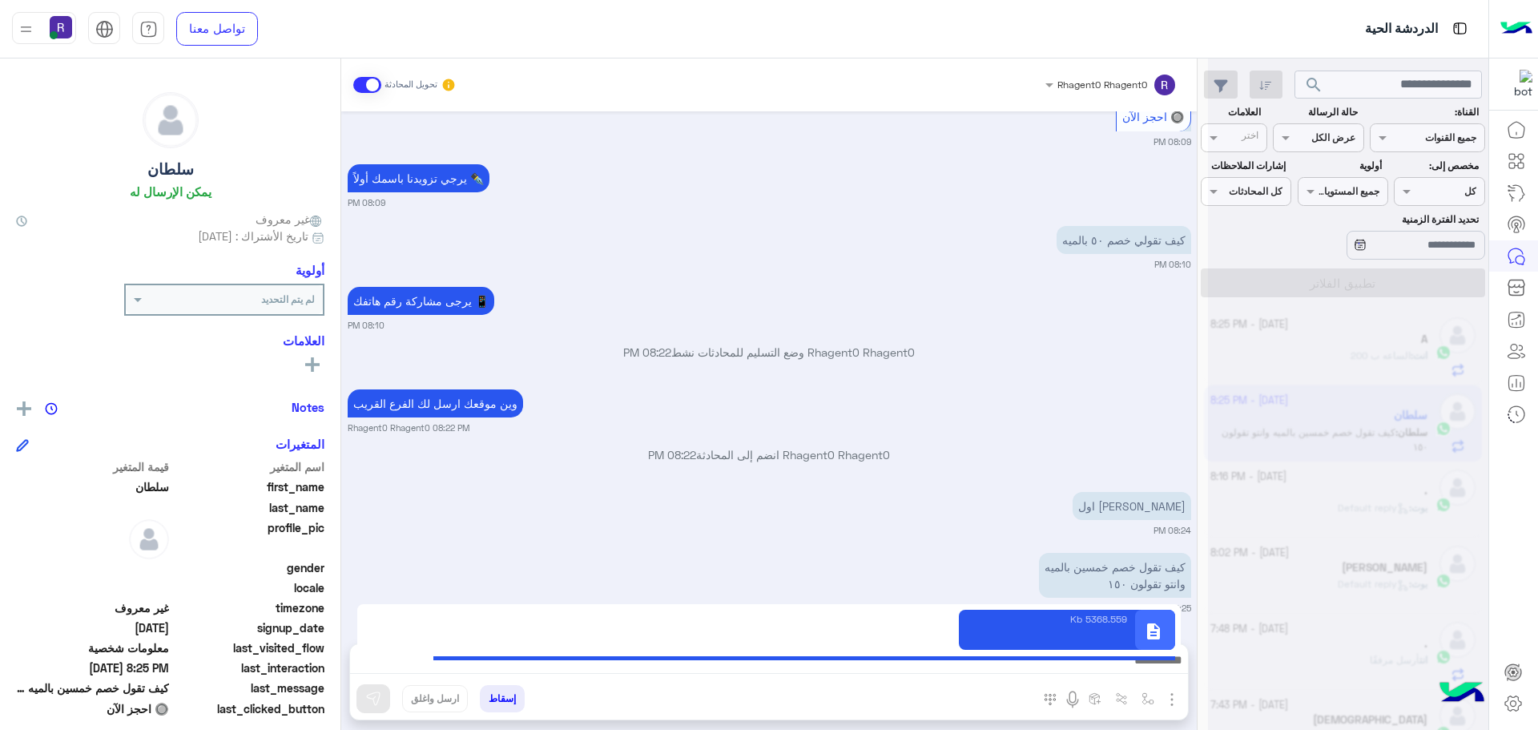
click at [801, 357] on p "Rhagent0 Rhagent0 وضع التسليم للمحادثات نشط 08:22 PM" at bounding box center [769, 352] width 843 height 17
click at [776, 453] on p "Rhagent0 Rhagent0 انضم إلى المحادثة 08:22 PM" at bounding box center [769, 454] width 843 height 17
click at [769, 352] on p "Rhagent0 Rhagent0 وضع التسليم للمحادثات نشط 08:22 PM" at bounding box center [769, 352] width 843 height 17
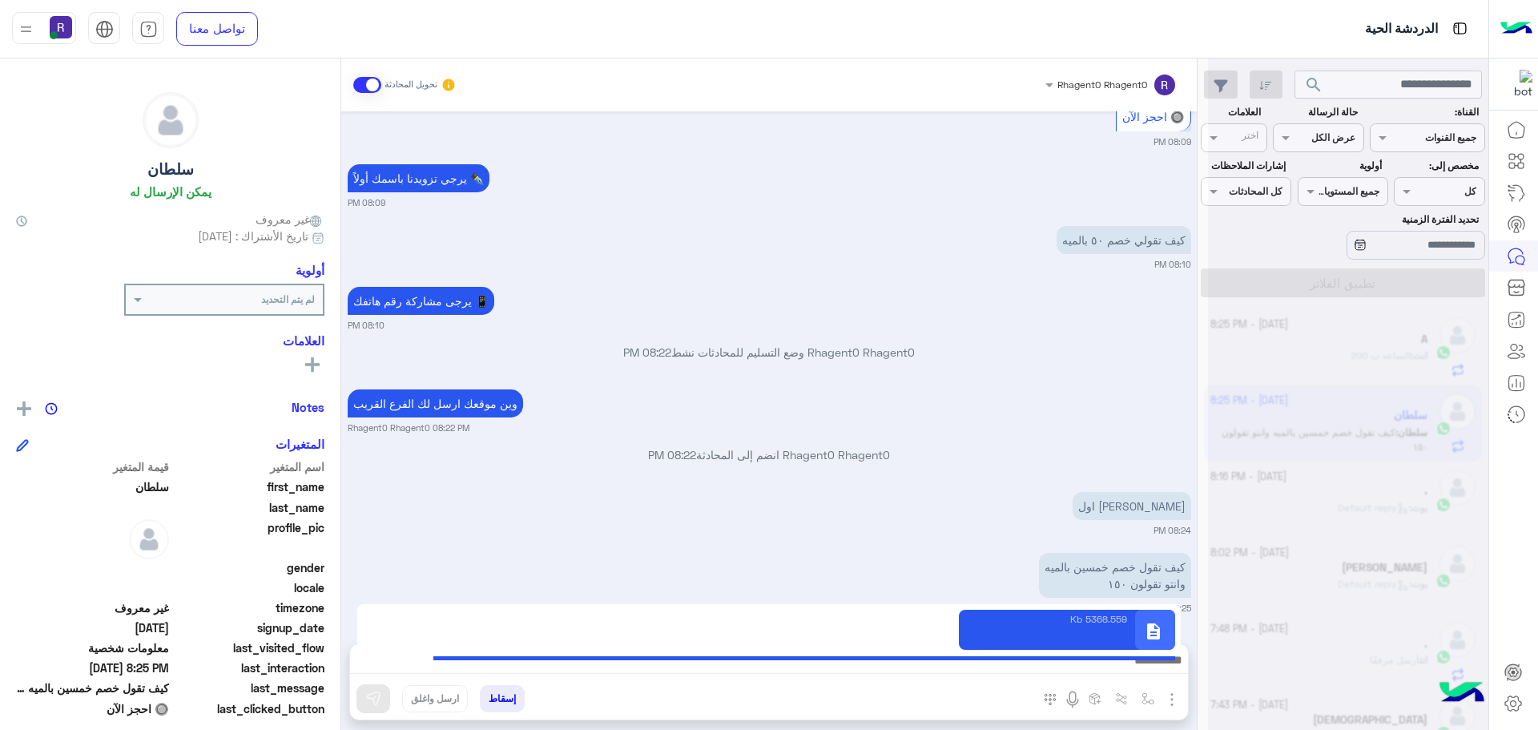
click at [686, 353] on p "Rhagent0 Rhagent0 وضع التسليم للمحادثات نشط 08:22 PM" at bounding box center [769, 352] width 843 height 17
click at [736, 452] on p "Rhagent0 Rhagent0 انضم إلى المحادثة 08:22 PM" at bounding box center [769, 454] width 843 height 17
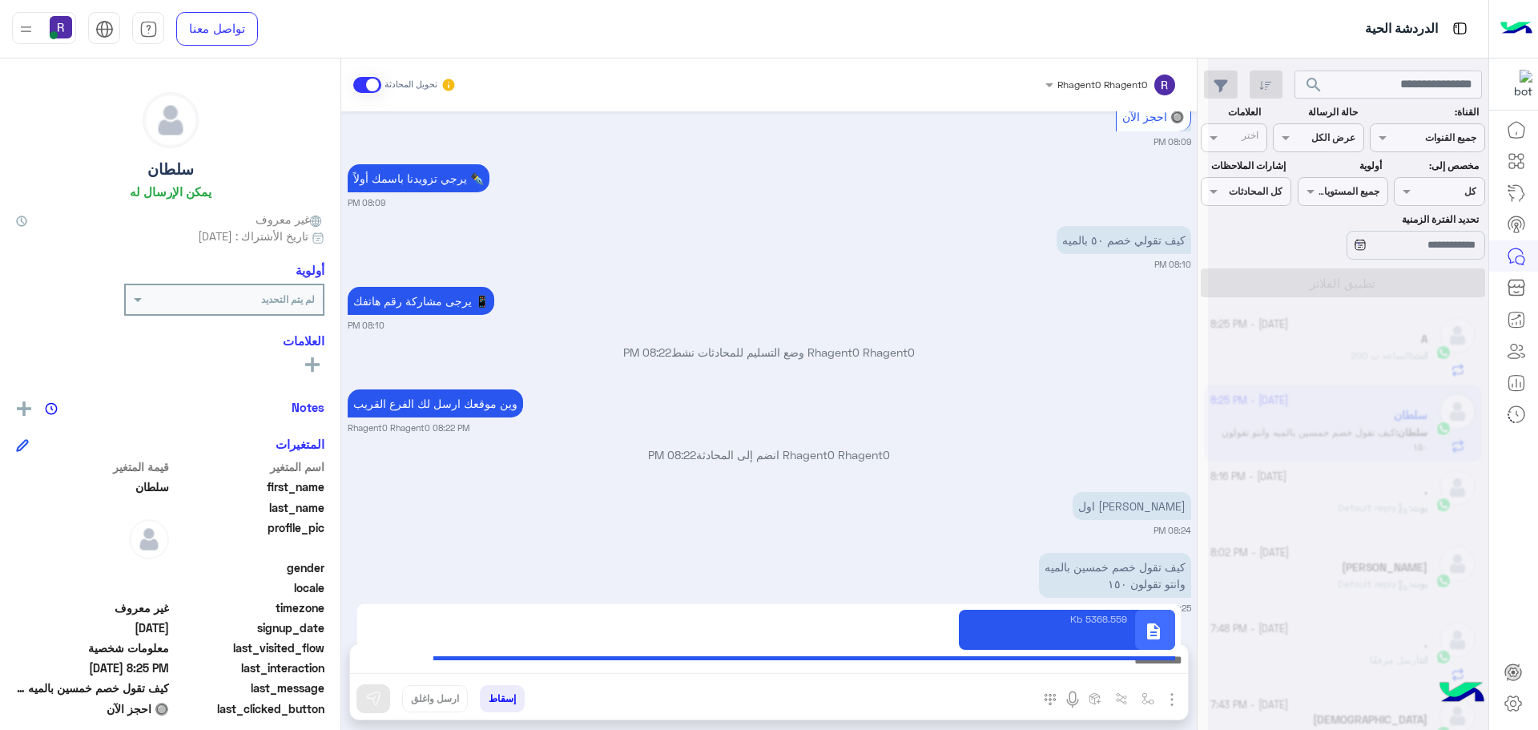
click at [736, 452] on p "Rhagent0 Rhagent0 انضم إلى المحادثة 08:22 PM" at bounding box center [769, 454] width 843 height 17
click at [765, 353] on p "Rhagent0 Rhagent0 وضع التسليم للمحادثات نشط 08:22 PM" at bounding box center [769, 352] width 843 height 17
click at [798, 348] on p "Rhagent0 Rhagent0 وضع التسليم للمحادثات نشط 08:22 PM" at bounding box center [769, 352] width 843 height 17
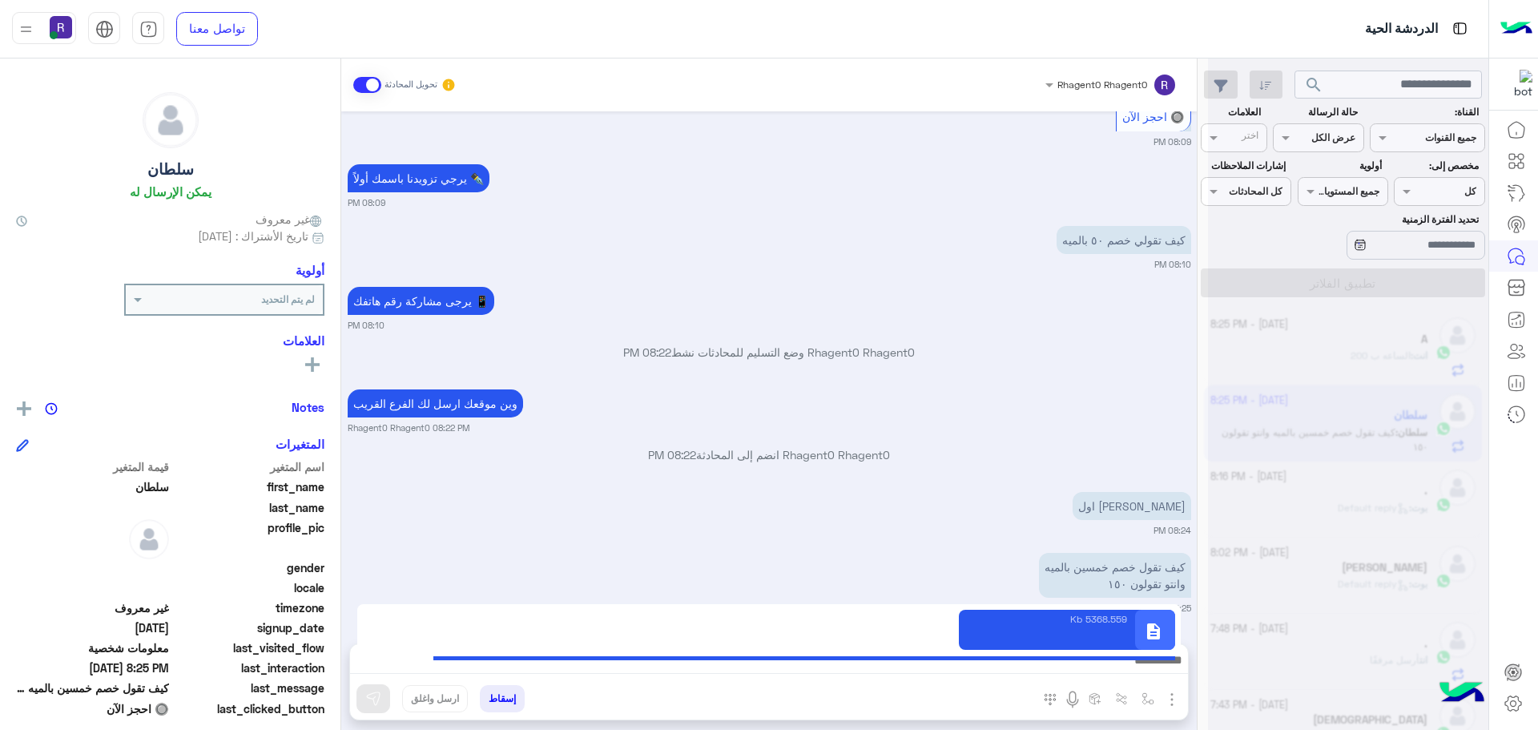
click at [797, 352] on p "Rhagent0 Rhagent0 وضع التسليم للمحادثات نشط 08:22 PM" at bounding box center [769, 352] width 843 height 17
click at [770, 356] on p "Rhagent0 Rhagent0 وضع التسليم للمحادثات نشط 08:22 PM" at bounding box center [769, 352] width 843 height 17
click at [791, 356] on p "Rhagent0 Rhagent0 وضع التسليم للمحادثات نشط 08:22 PM" at bounding box center [769, 352] width 843 height 17
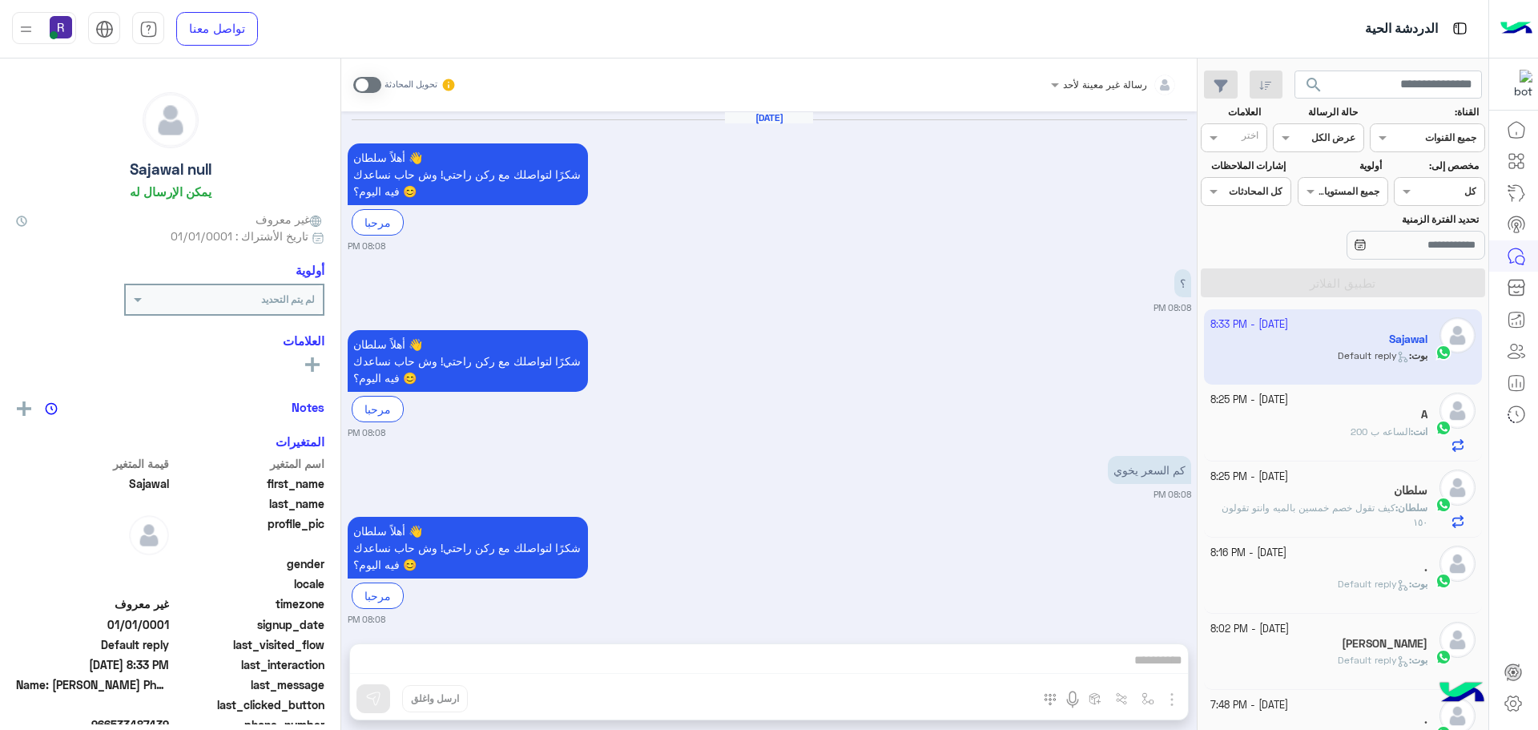
scroll to position [1863, 0]
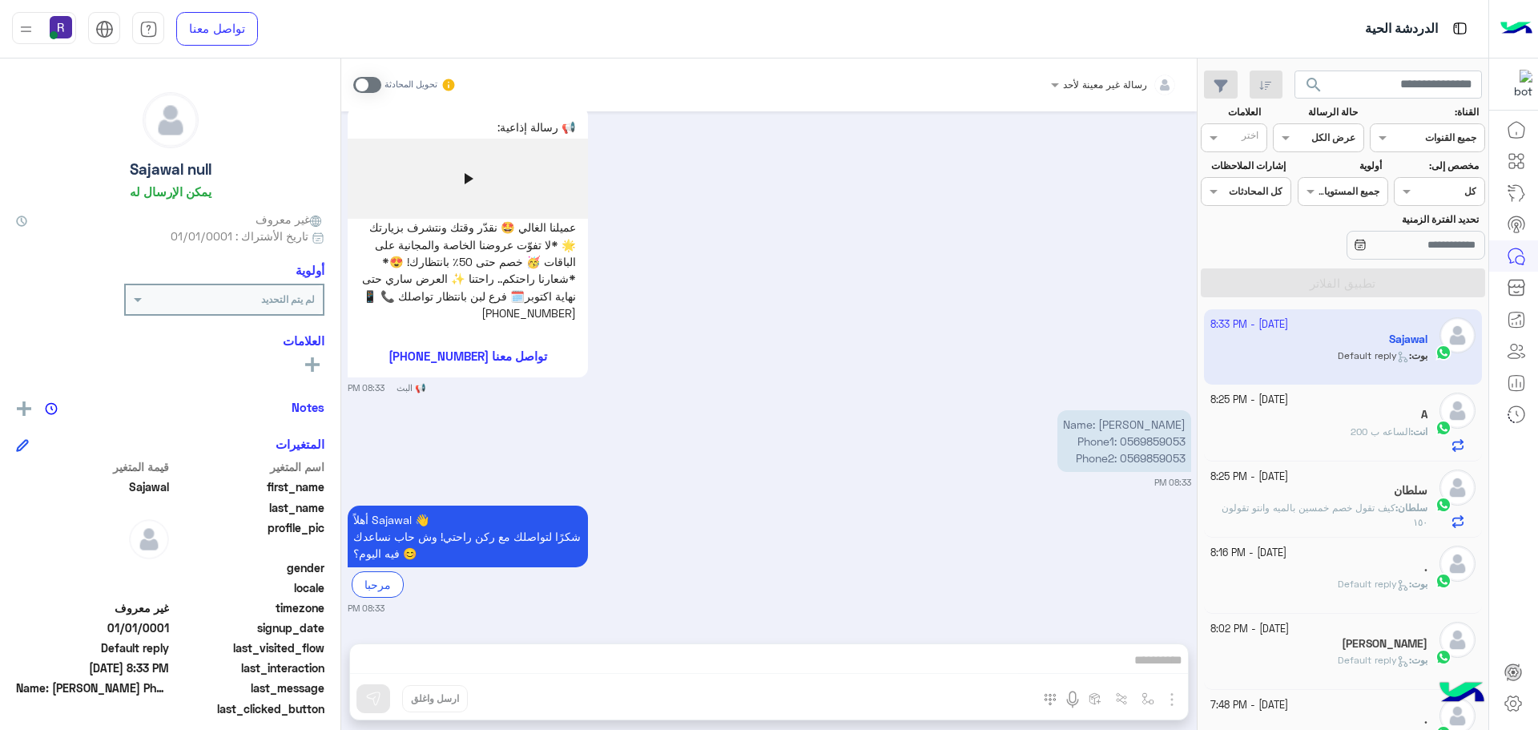
click at [1389, 419] on div "A" at bounding box center [1319, 416] width 218 height 17
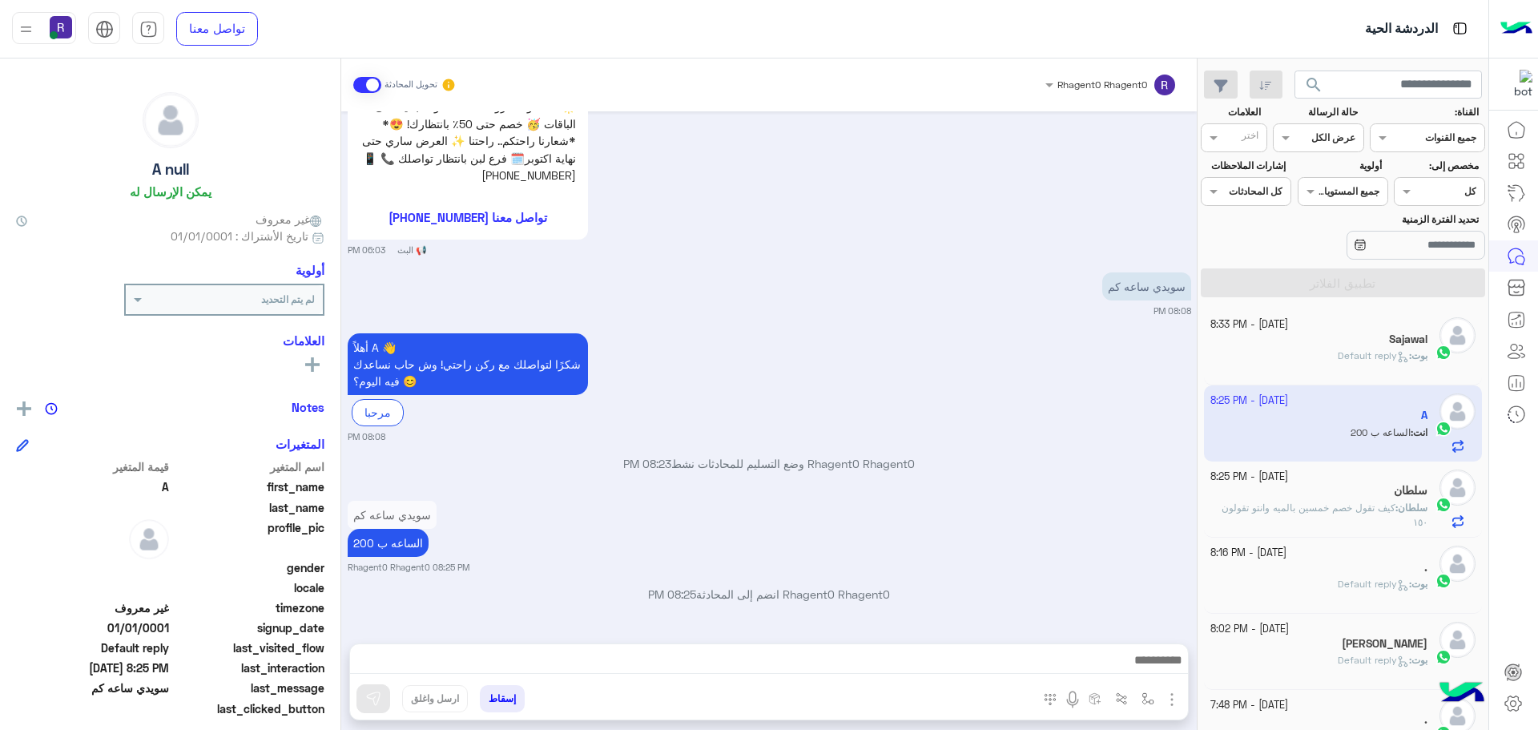
scroll to position [174, 0]
click at [1308, 491] on div "سلطان" at bounding box center [1319, 492] width 218 height 17
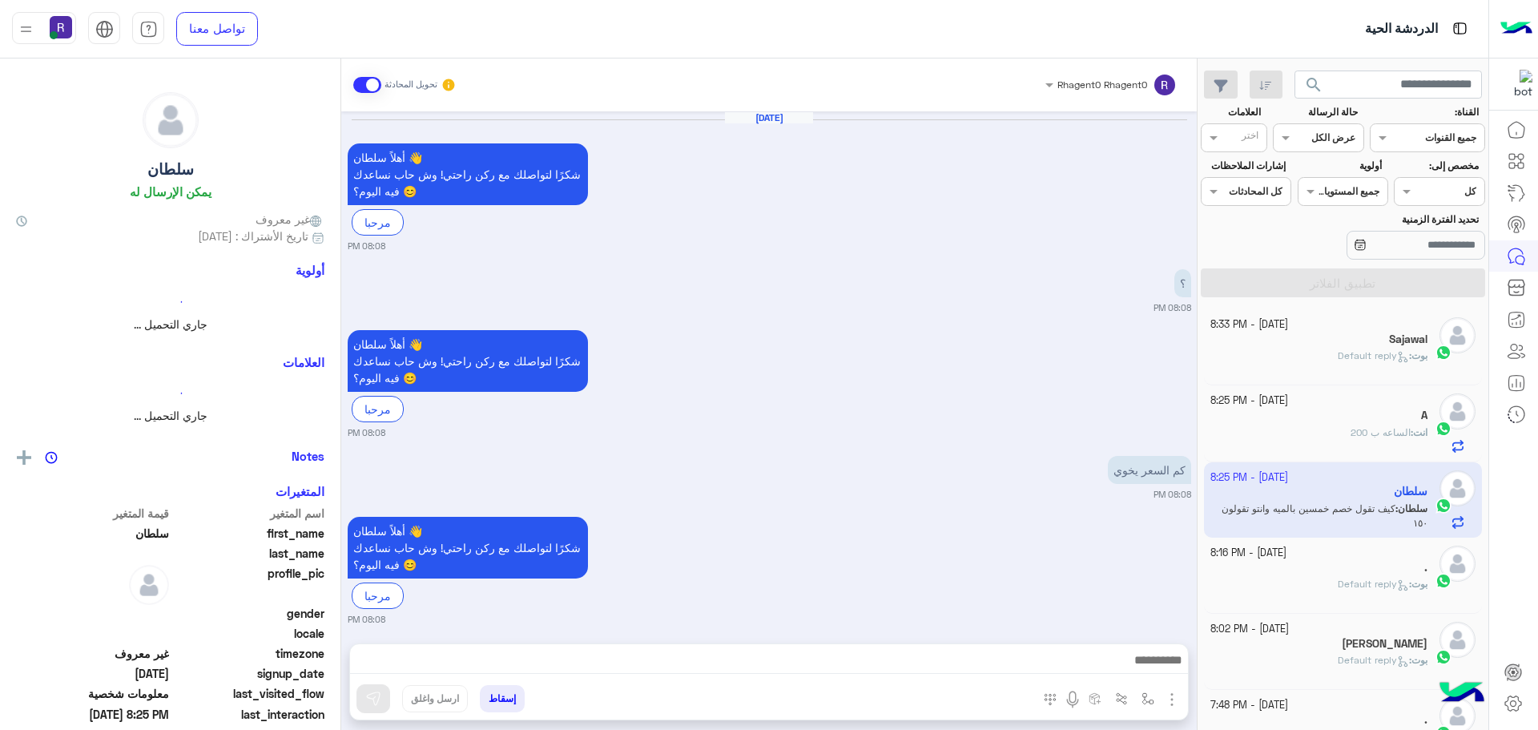
scroll to position [1339, 0]
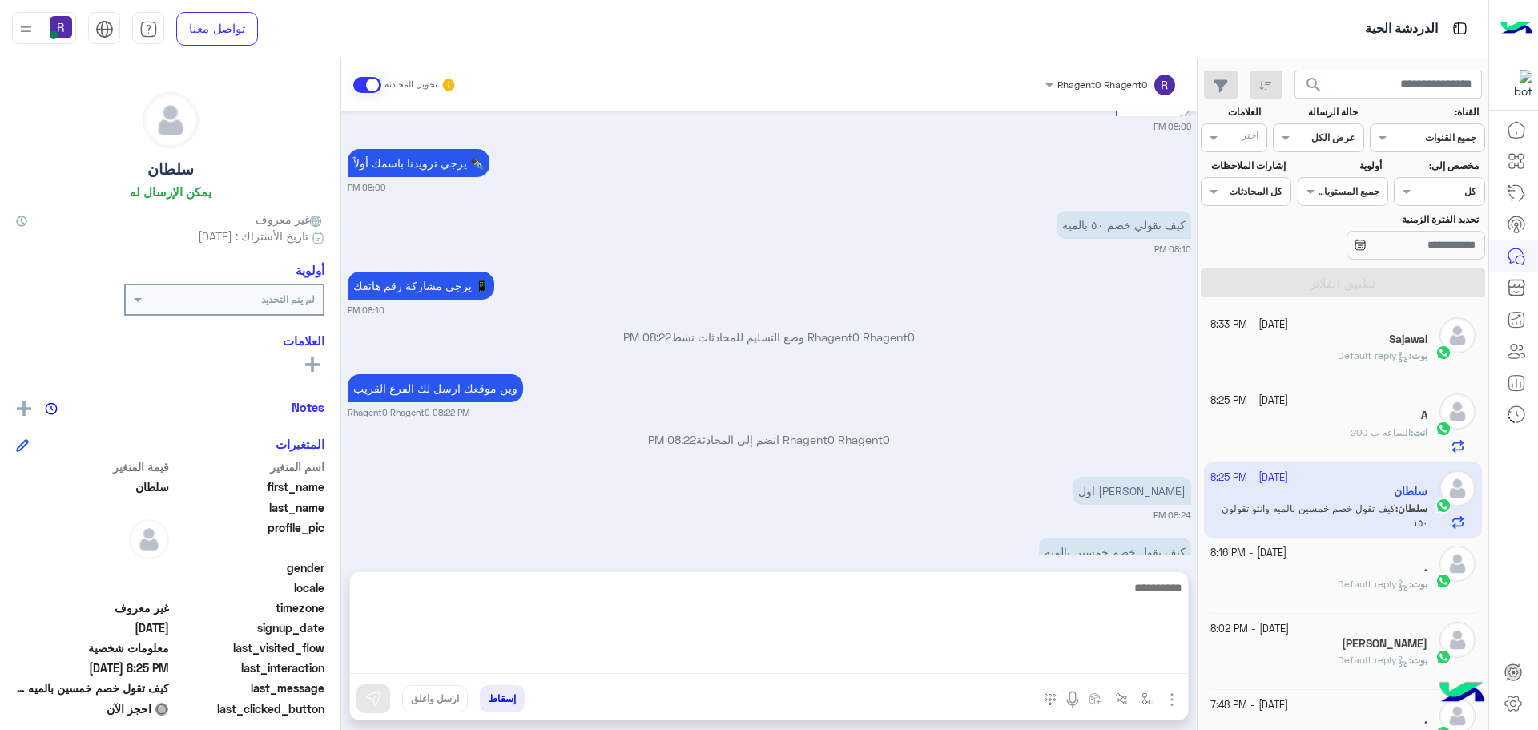
click at [1130, 666] on textarea at bounding box center [769, 625] width 838 height 96
type textarea "**********"
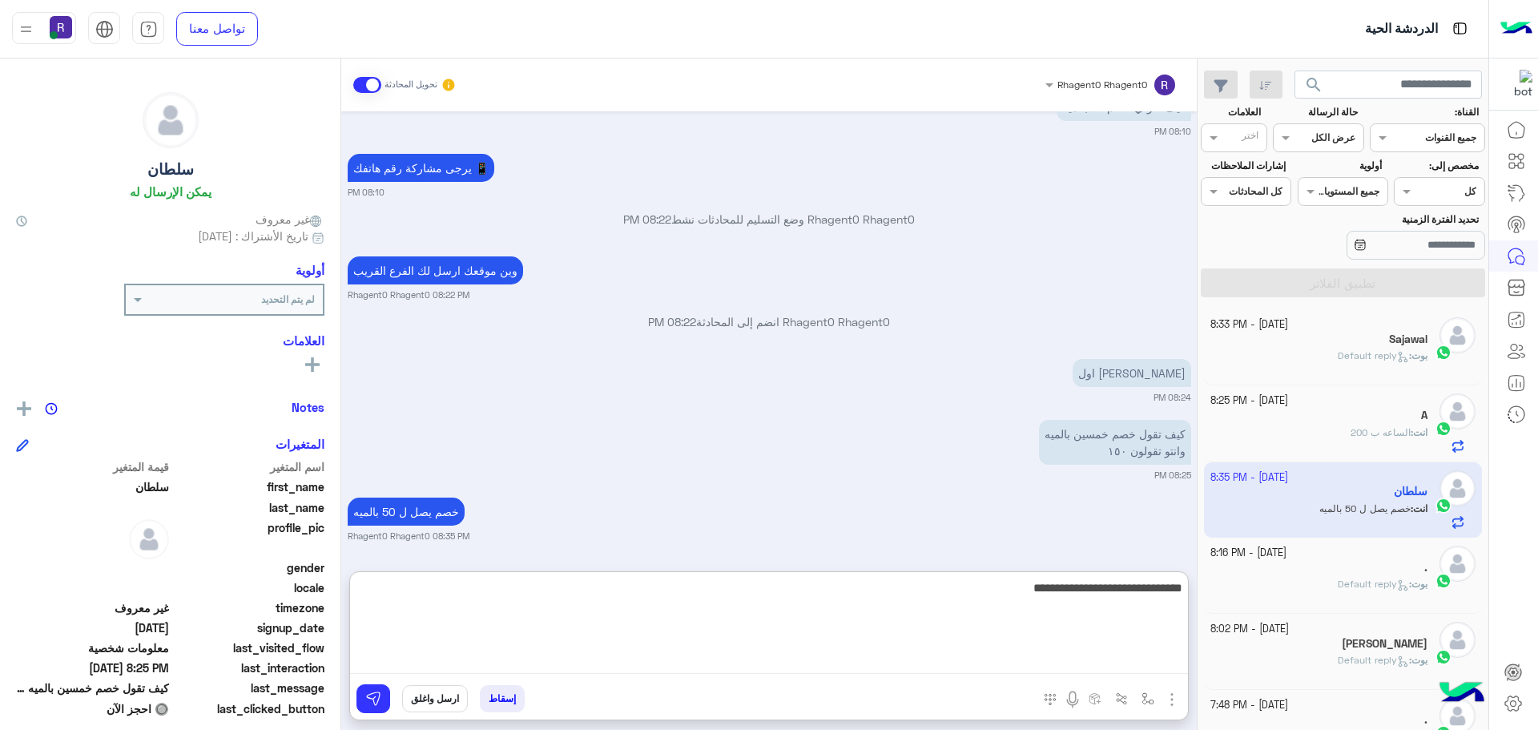
type textarea "**********"
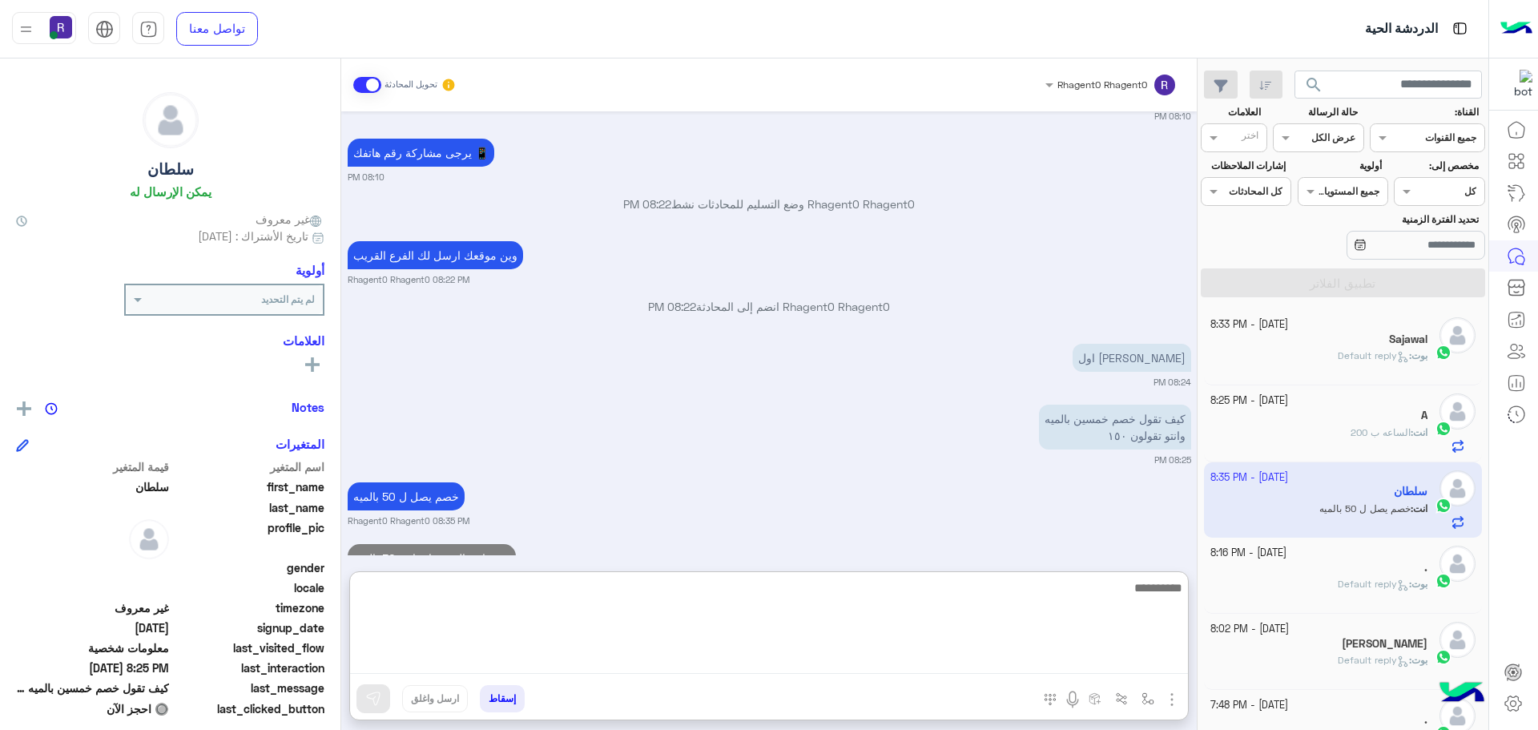
scroll to position [1533, 0]
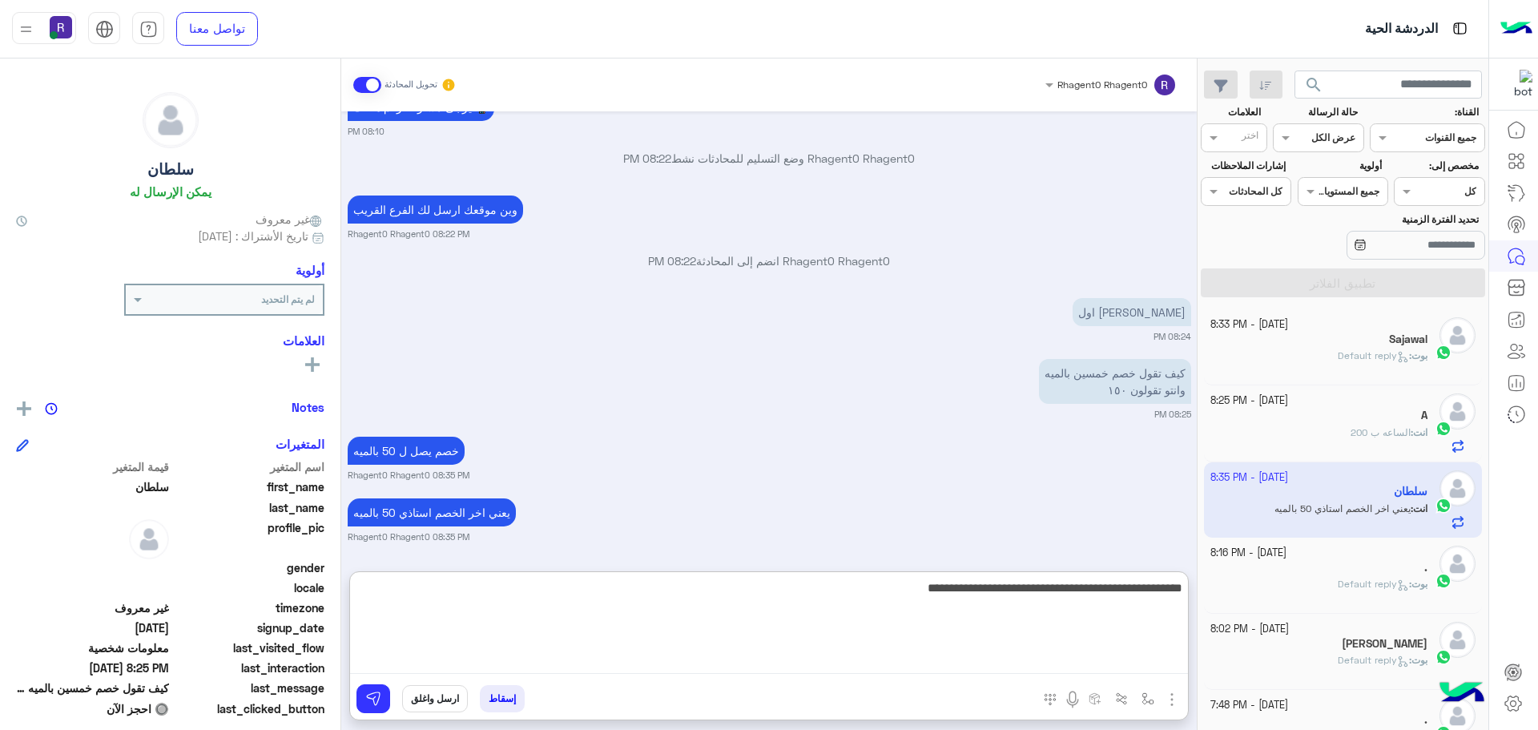
type textarea "**********"
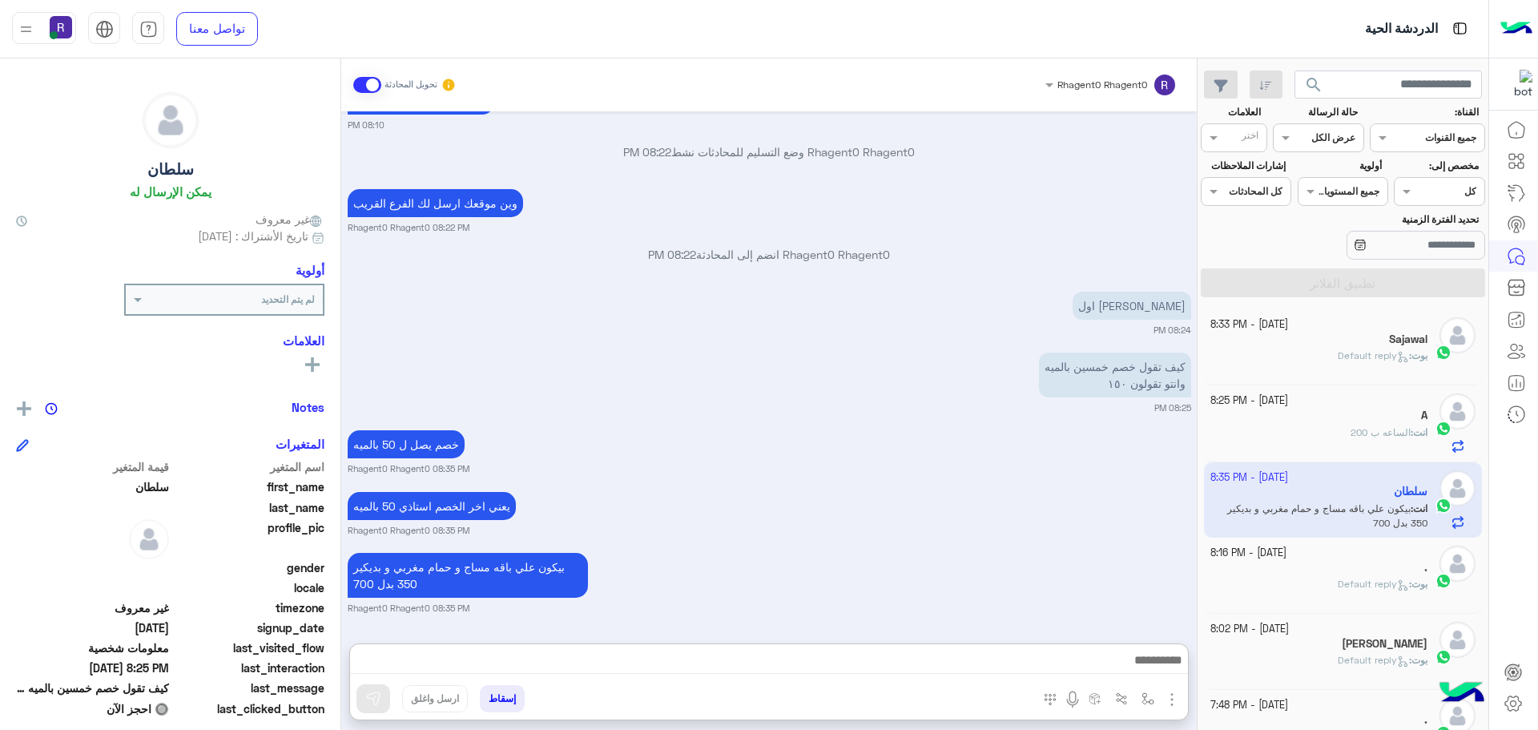
click at [1169, 702] on img "button" at bounding box center [1171, 699] width 19 height 19
click at [1140, 637] on span "المرفقات" at bounding box center [1132, 632] width 48 height 18
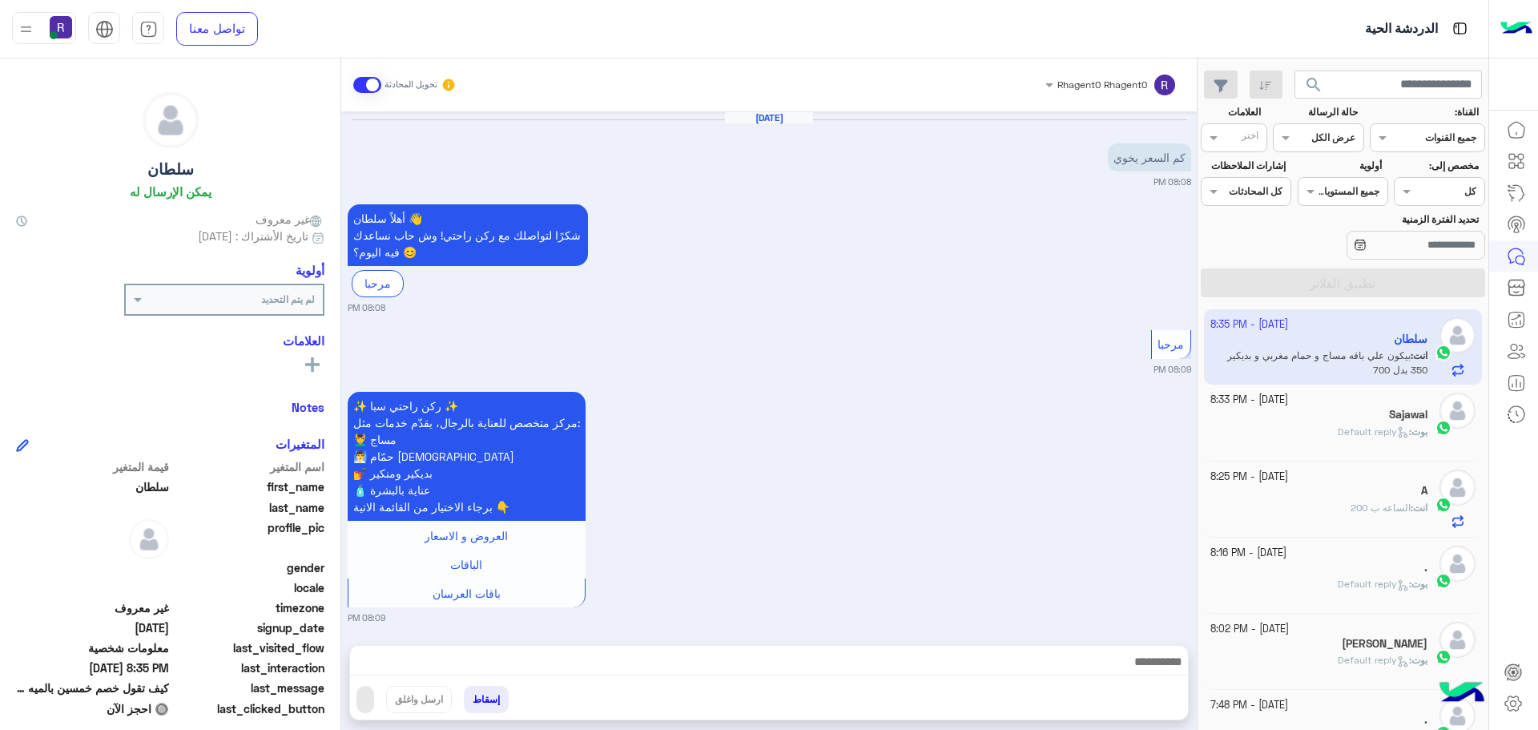
scroll to position [1227, 0]
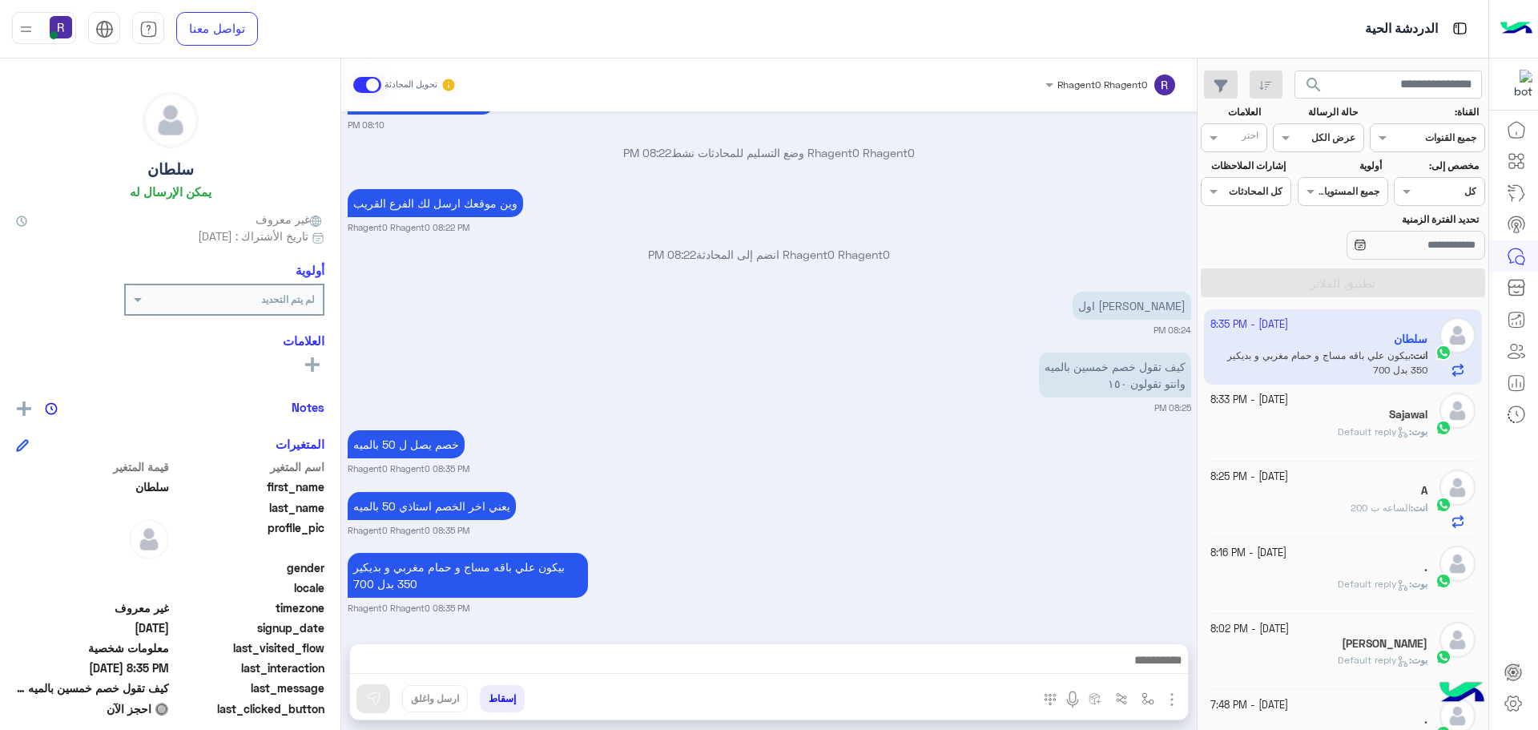
click at [1164, 699] on img "button" at bounding box center [1171, 699] width 19 height 19
click at [1137, 660] on span "الصور" at bounding box center [1141, 664] width 30 height 18
click at [1172, 700] on img "button" at bounding box center [1171, 699] width 19 height 19
click at [1148, 672] on span "الصور" at bounding box center [1141, 664] width 30 height 18
click at [1173, 700] on img "button" at bounding box center [1171, 699] width 19 height 19
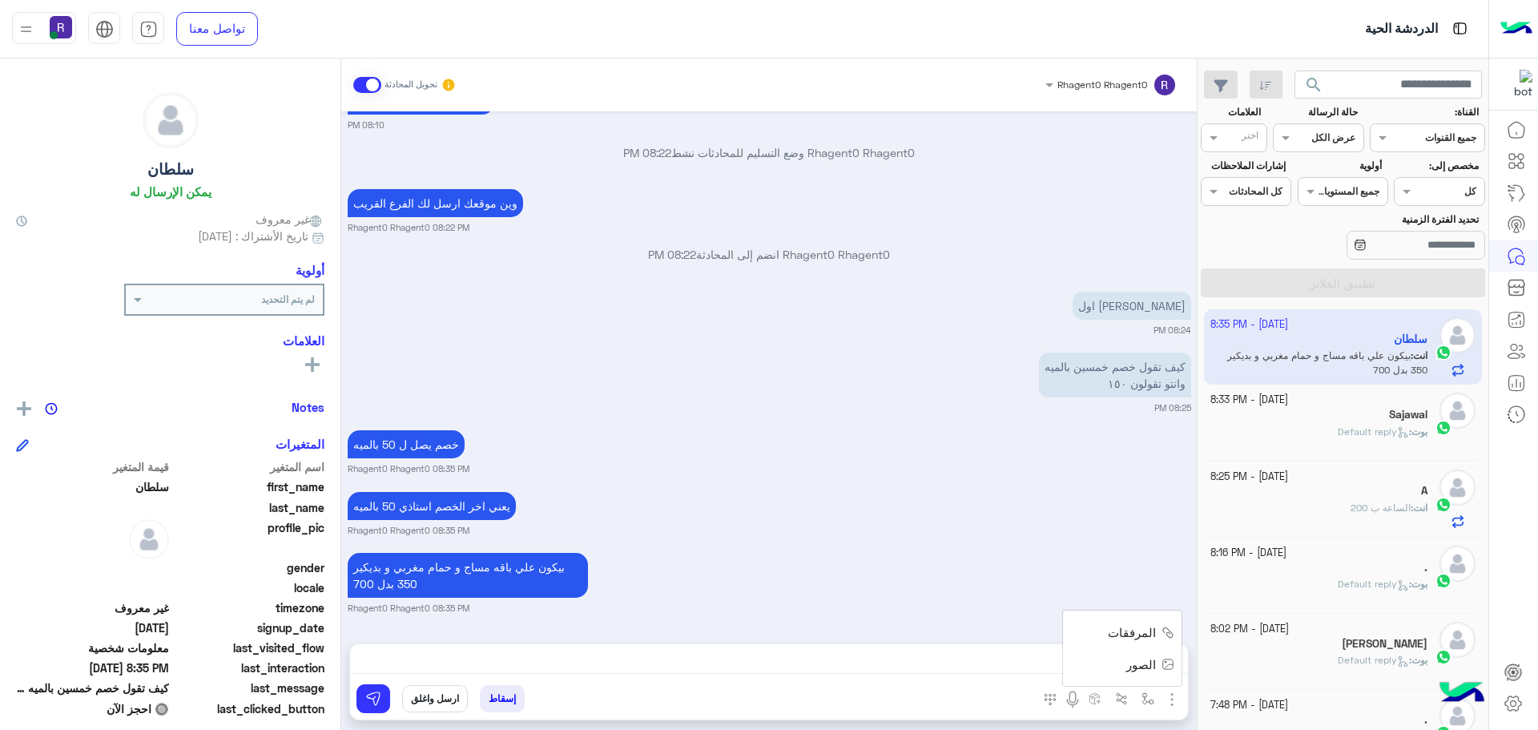
click at [1141, 637] on span "المرفقات" at bounding box center [1132, 632] width 48 height 18
click at [1170, 687] on button "button" at bounding box center [1171, 698] width 21 height 22
click at [1136, 625] on span "المرفقات" at bounding box center [1132, 632] width 48 height 18
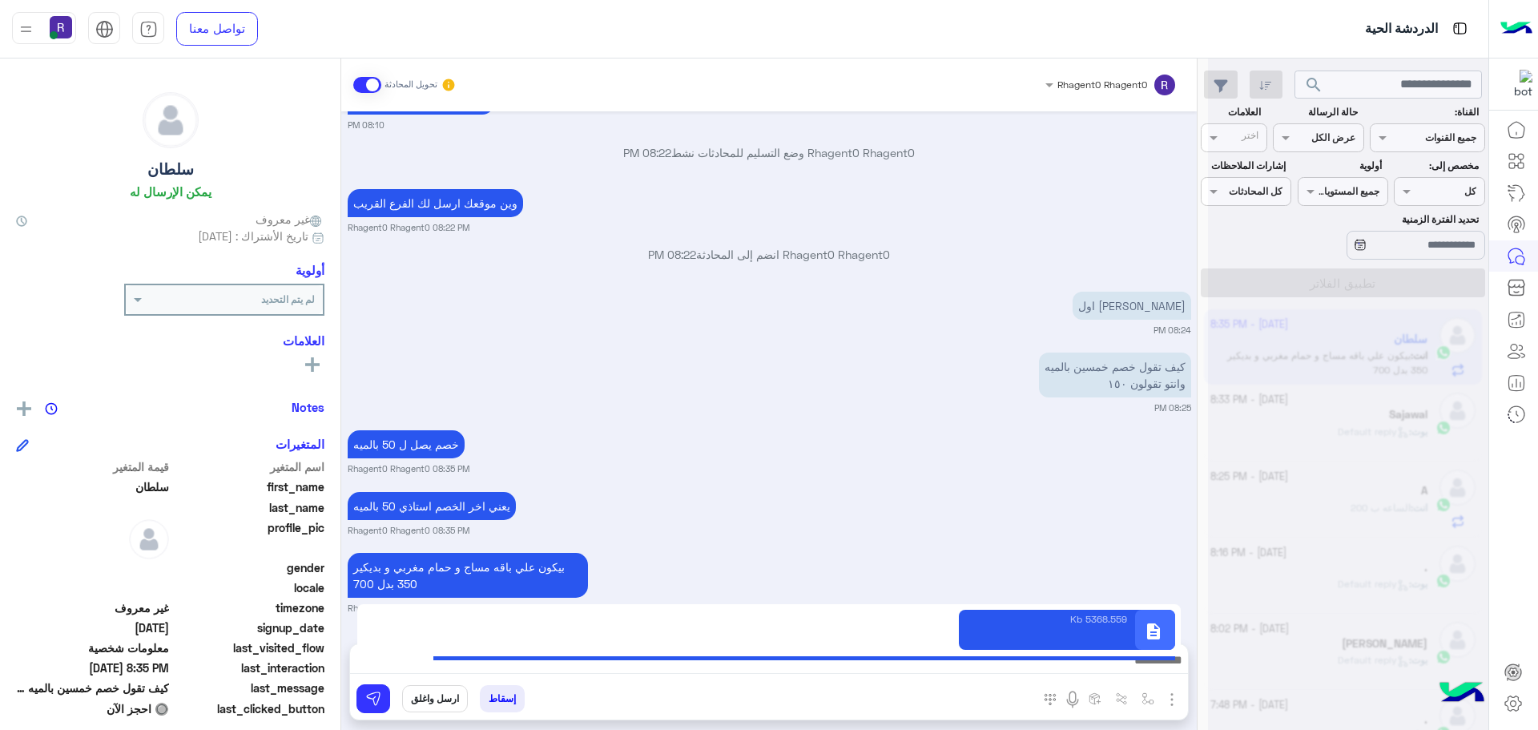
type textarea "**********"
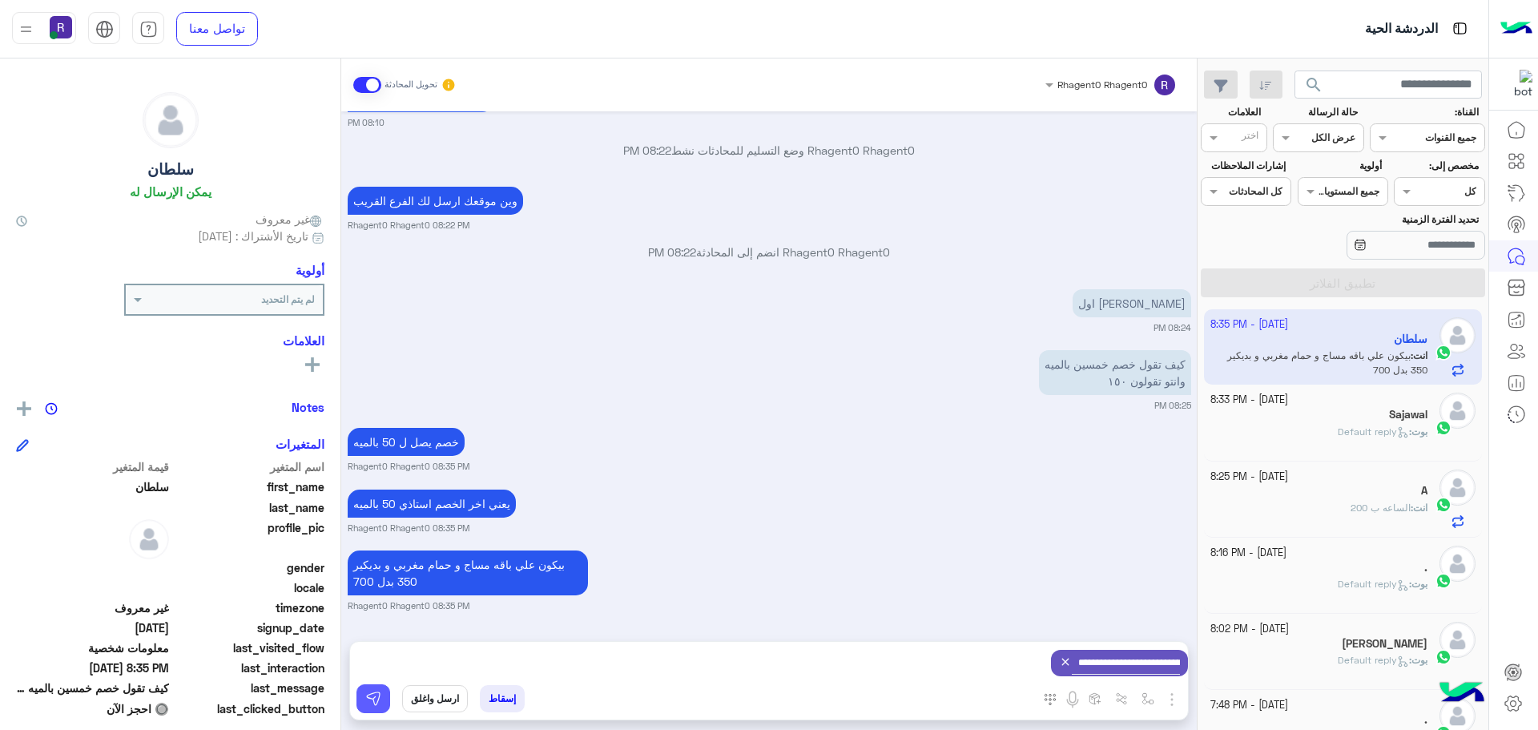
click at [379, 700] on img at bounding box center [373, 698] width 16 height 16
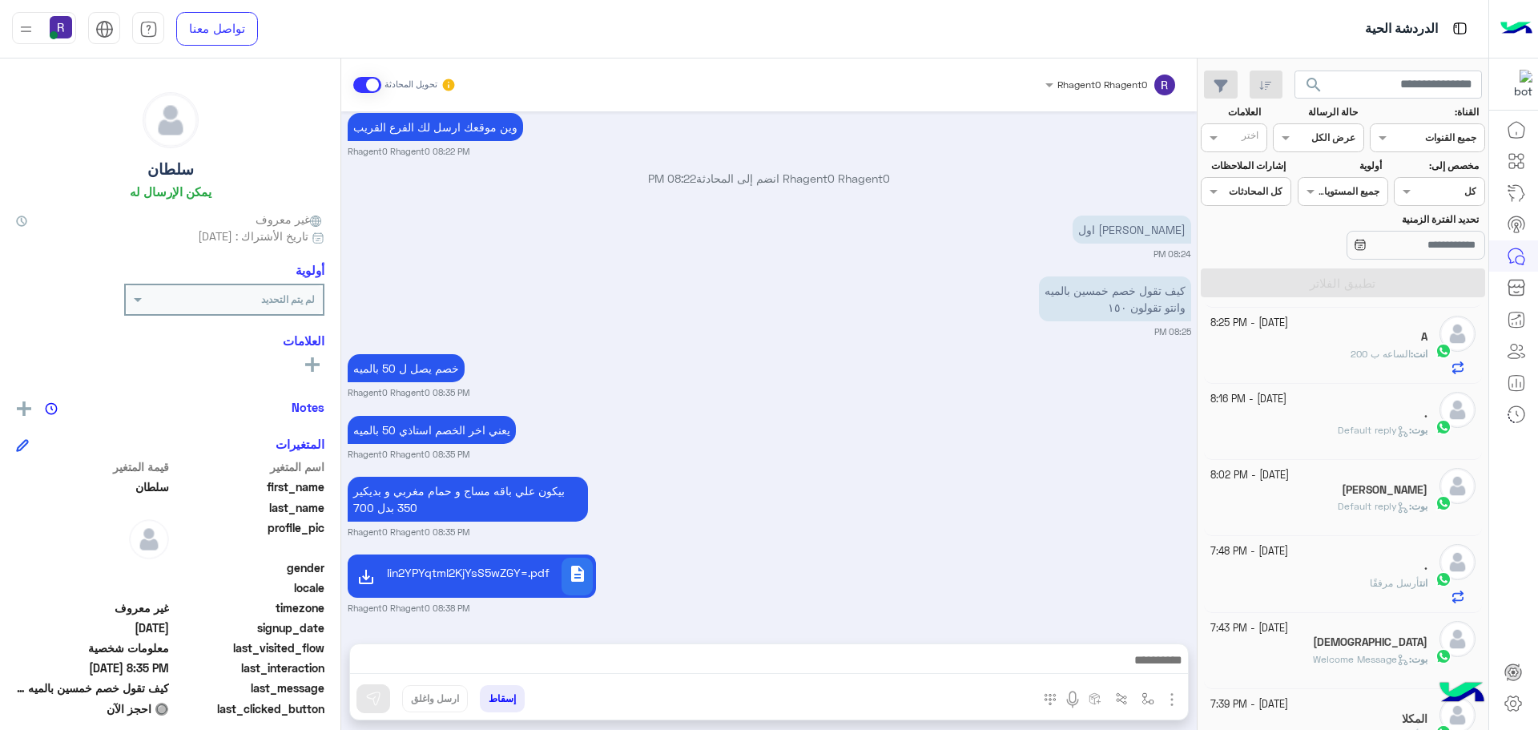
scroll to position [0, 0]
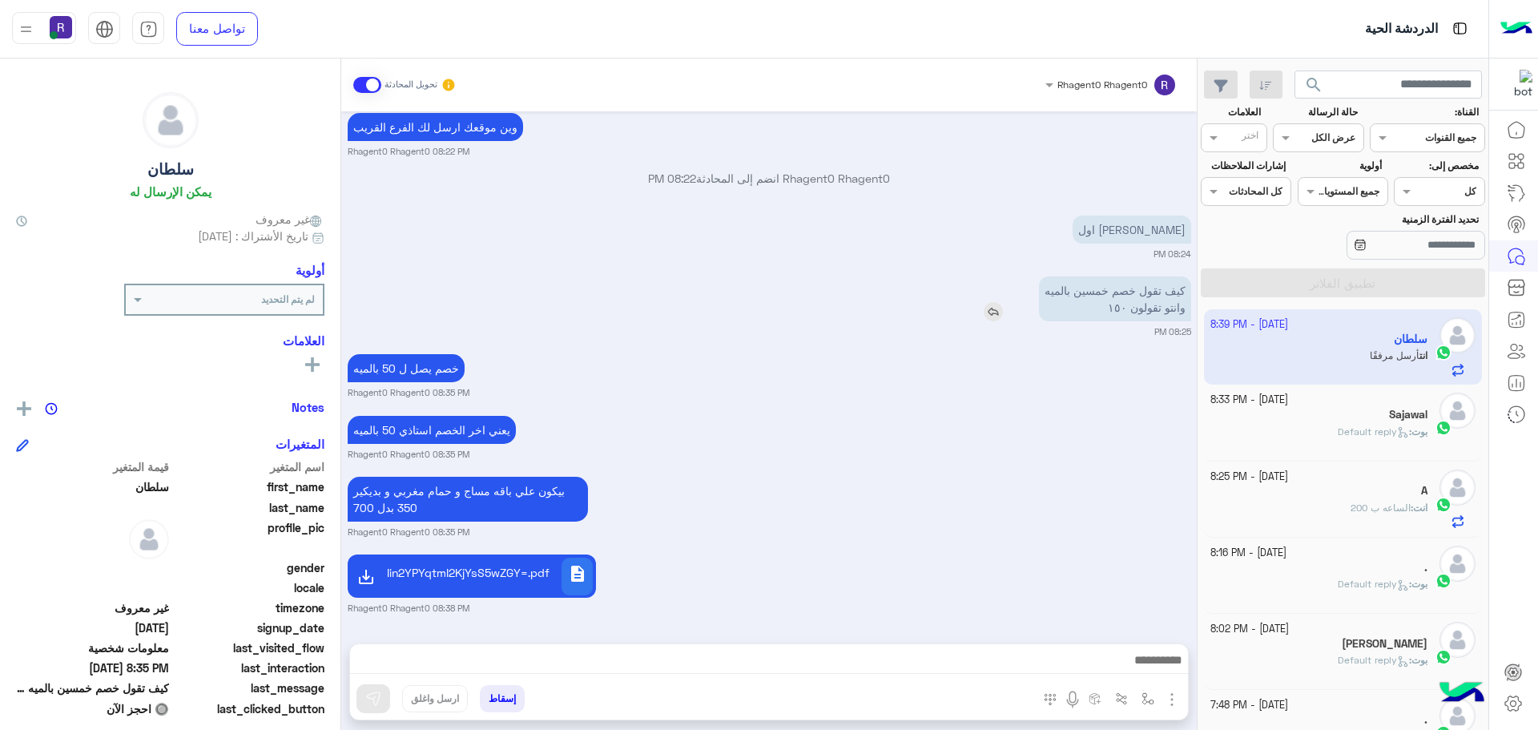
click at [1174, 295] on p "كيف تقول خصم خمسين بالميه وانتو تقولون ١٥٠" at bounding box center [1115, 298] width 152 height 45
drag, startPoint x: 1174, startPoint y: 295, endPoint x: 1104, endPoint y: 324, distance: 76.1
click at [1104, 324] on div "كيف تقول خصم خمسين بالميه وانتو تقولون ١٥٠" at bounding box center [1068, 298] width 243 height 53
click at [1145, 238] on p "[PERSON_NAME] اول" at bounding box center [1131, 229] width 119 height 28
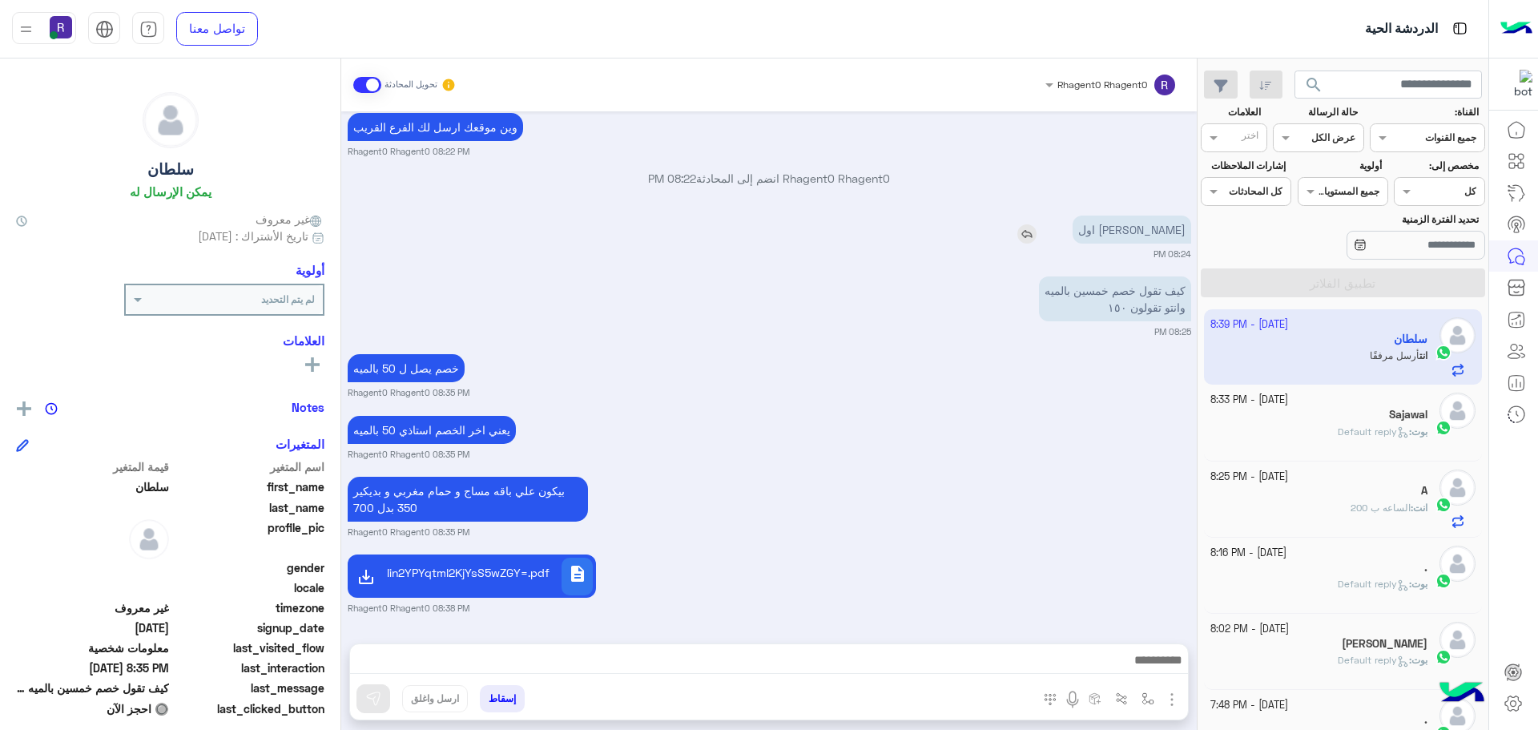
click at [1145, 230] on p "[PERSON_NAME] اول" at bounding box center [1131, 229] width 119 height 28
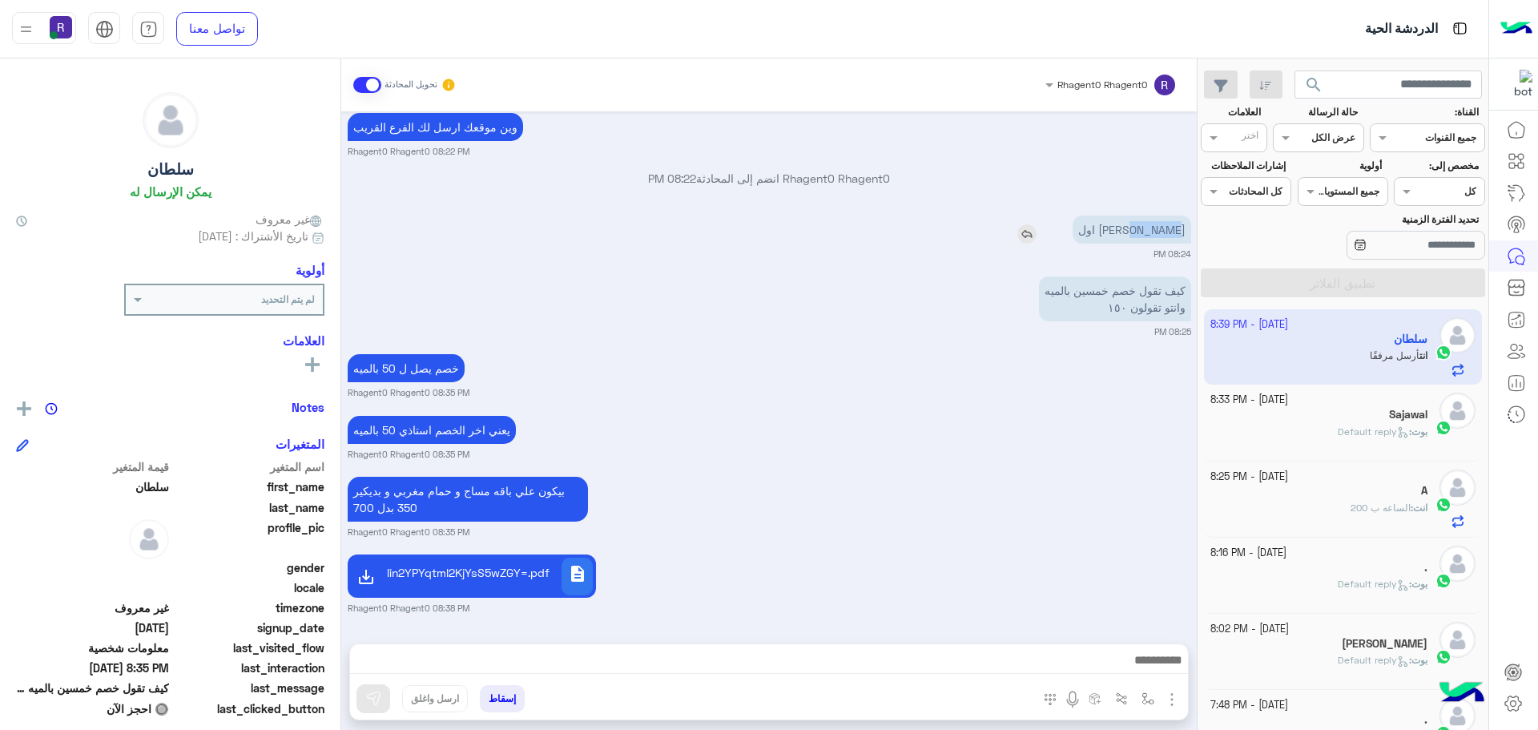
click at [1145, 230] on p "ياخي جاوبني اول" at bounding box center [1131, 229] width 119 height 28
click at [1108, 466] on div "Oct 14, 2025 كم السعر يخوي 08:08 PM أهلاً سلطان 👋 شكرًا لتواصلك مع ركن راحتي! و…" at bounding box center [768, 369] width 855 height 516
click at [887, 482] on div "بيكون علي باقه مساج و حمام مغربي و بديكير 350 بدل 700 Rhagent0 Rhagent0 08:35 PM" at bounding box center [769, 506] width 843 height 66
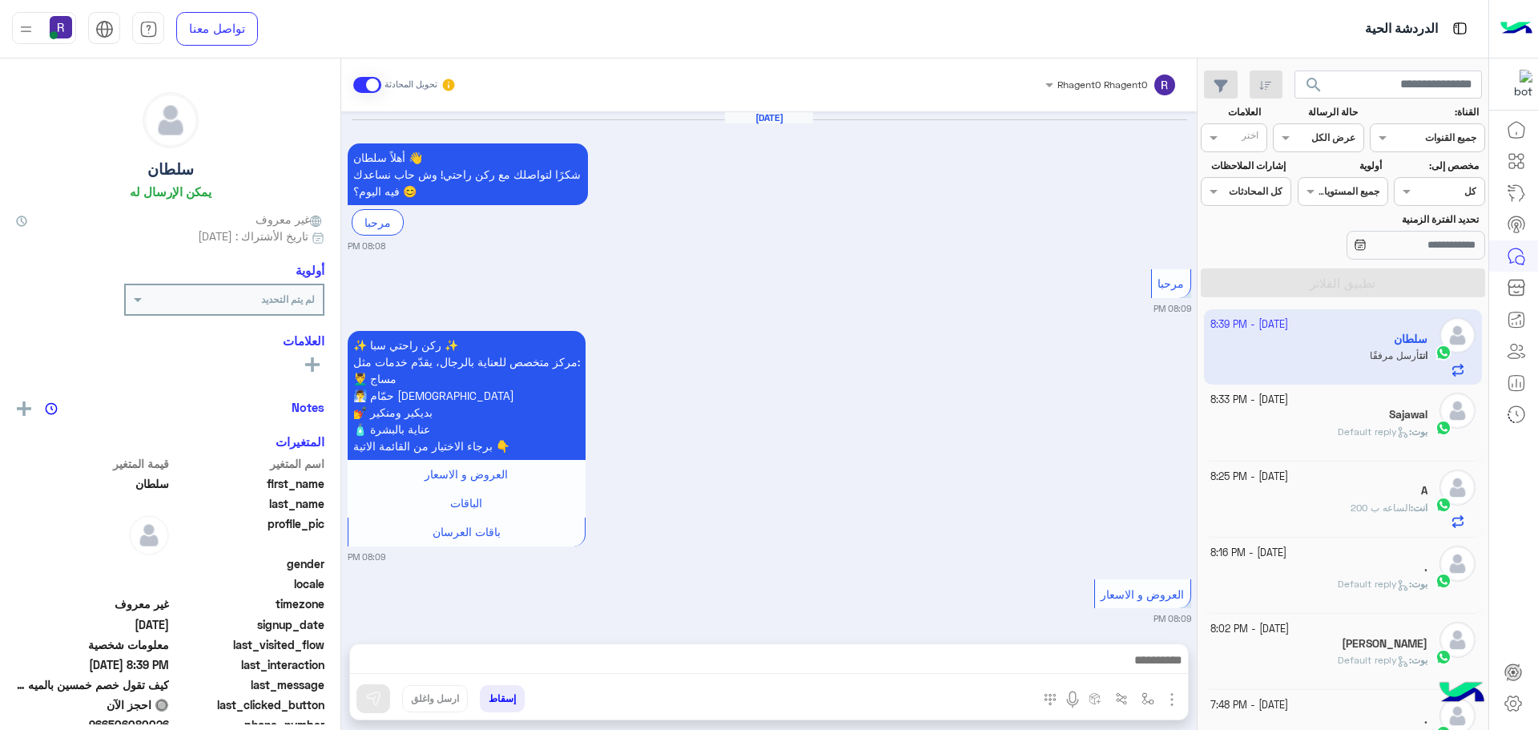
scroll to position [1242, 0]
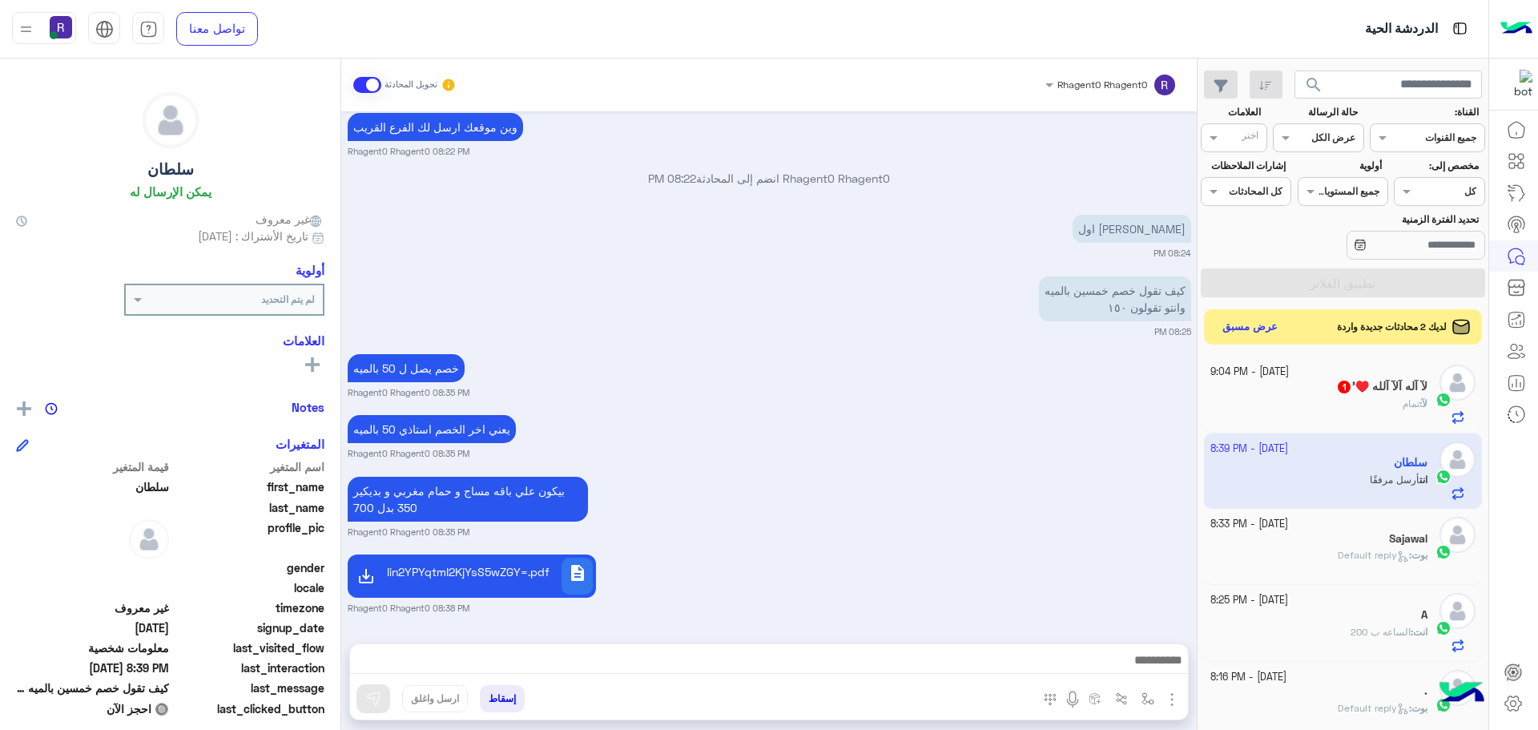
click at [1387, 393] on h5 "لآ آله آلآ آلله ♥️' 1" at bounding box center [1381, 387] width 91 height 14
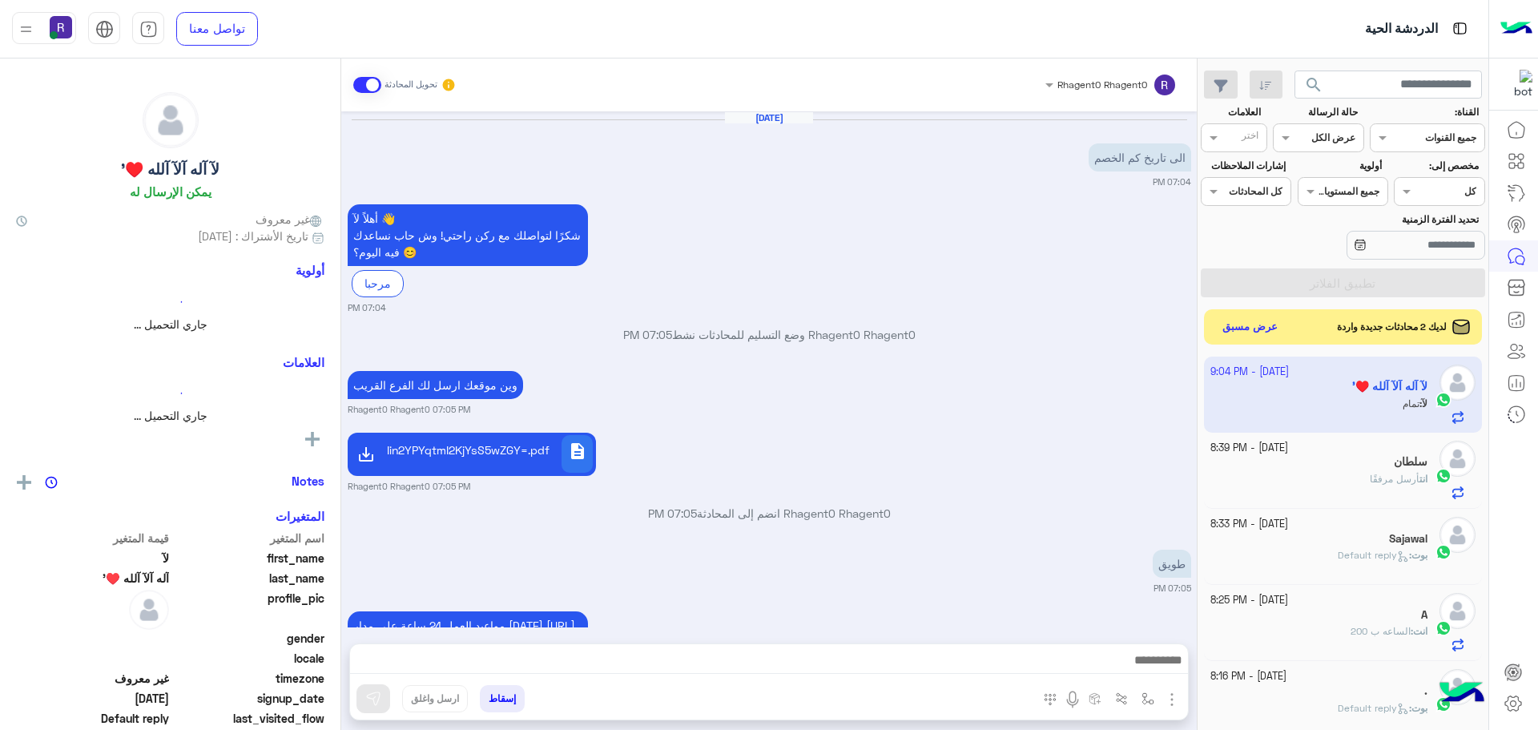
scroll to position [530, 0]
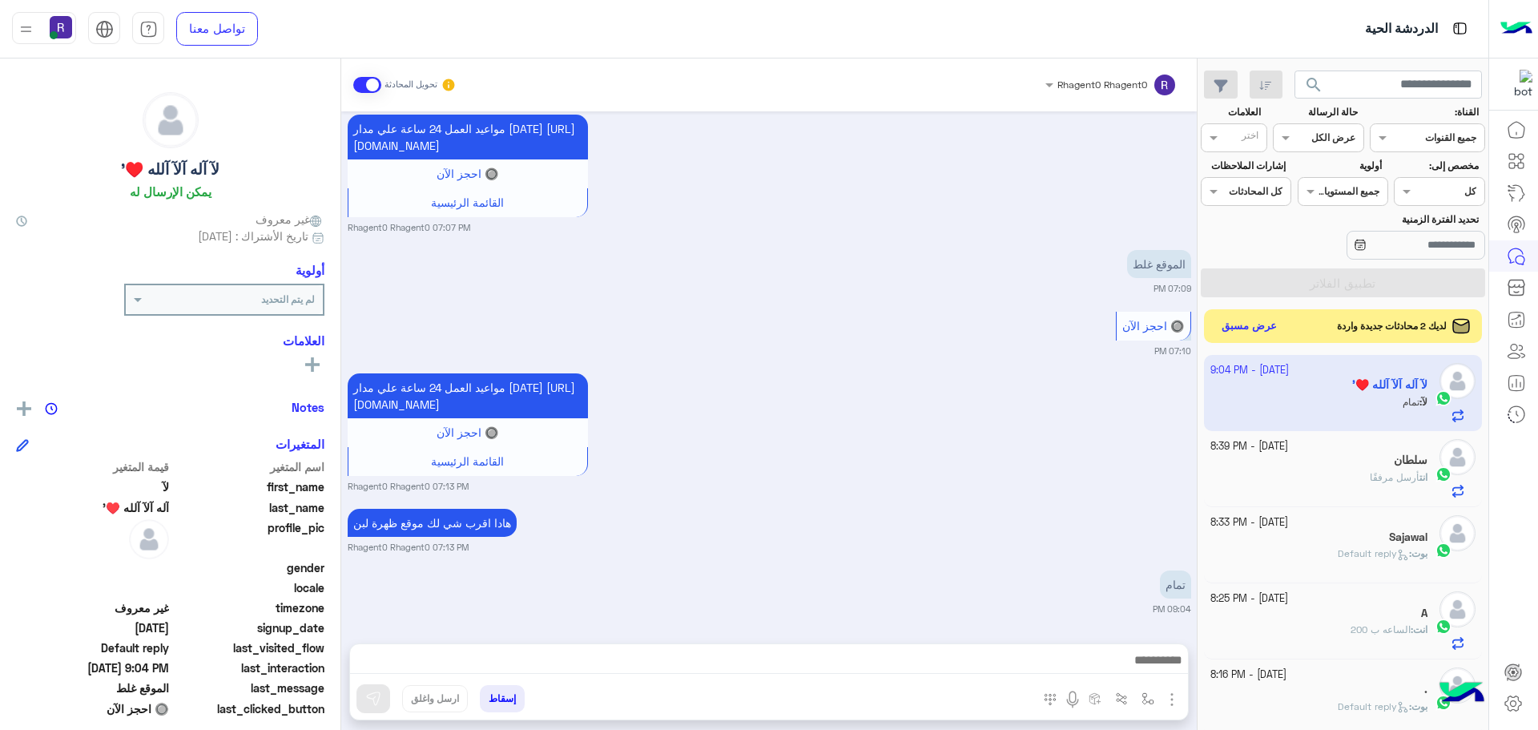
click at [1267, 329] on button "عرض مسبق" at bounding box center [1249, 327] width 67 height 22
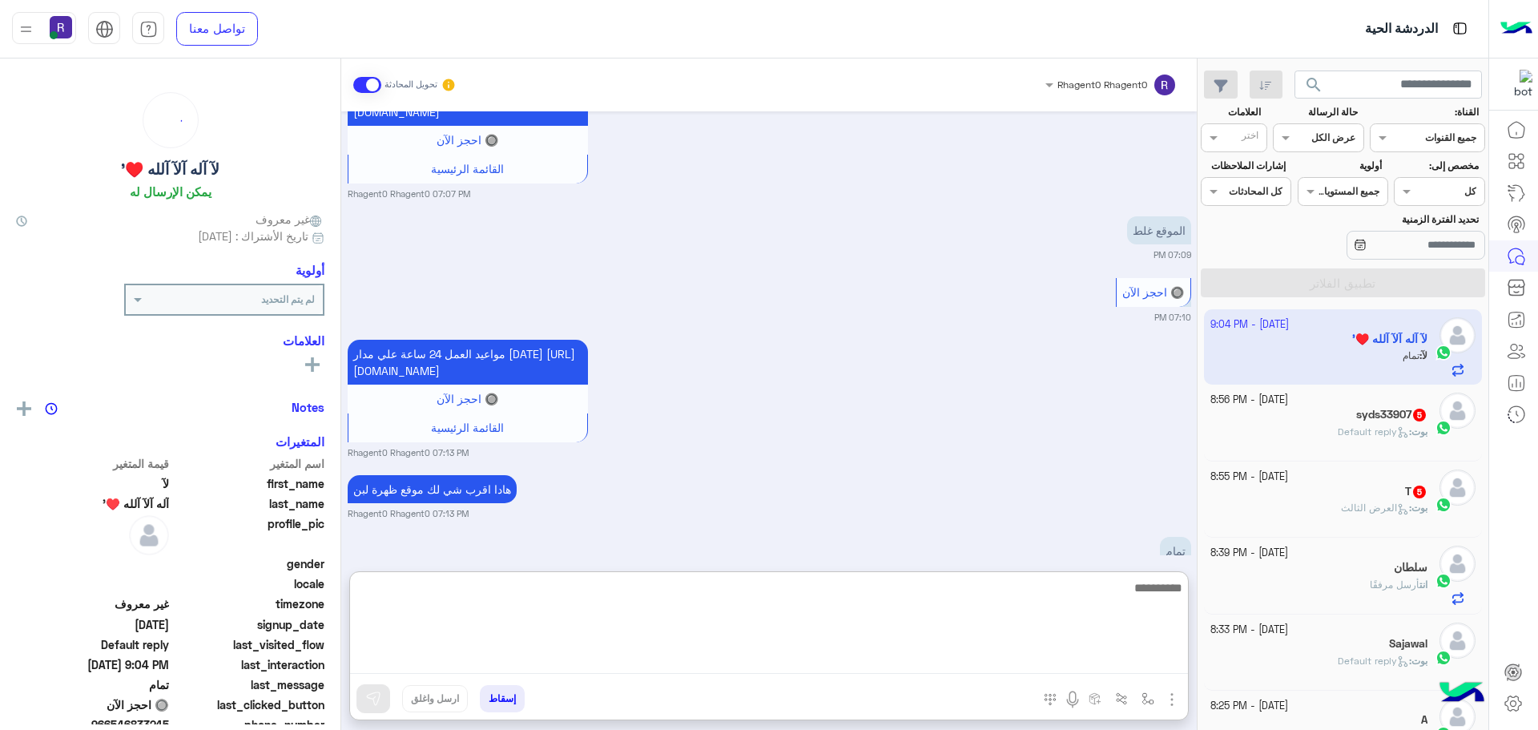
click at [1054, 662] on textarea at bounding box center [769, 625] width 838 height 96
type textarea "**********"
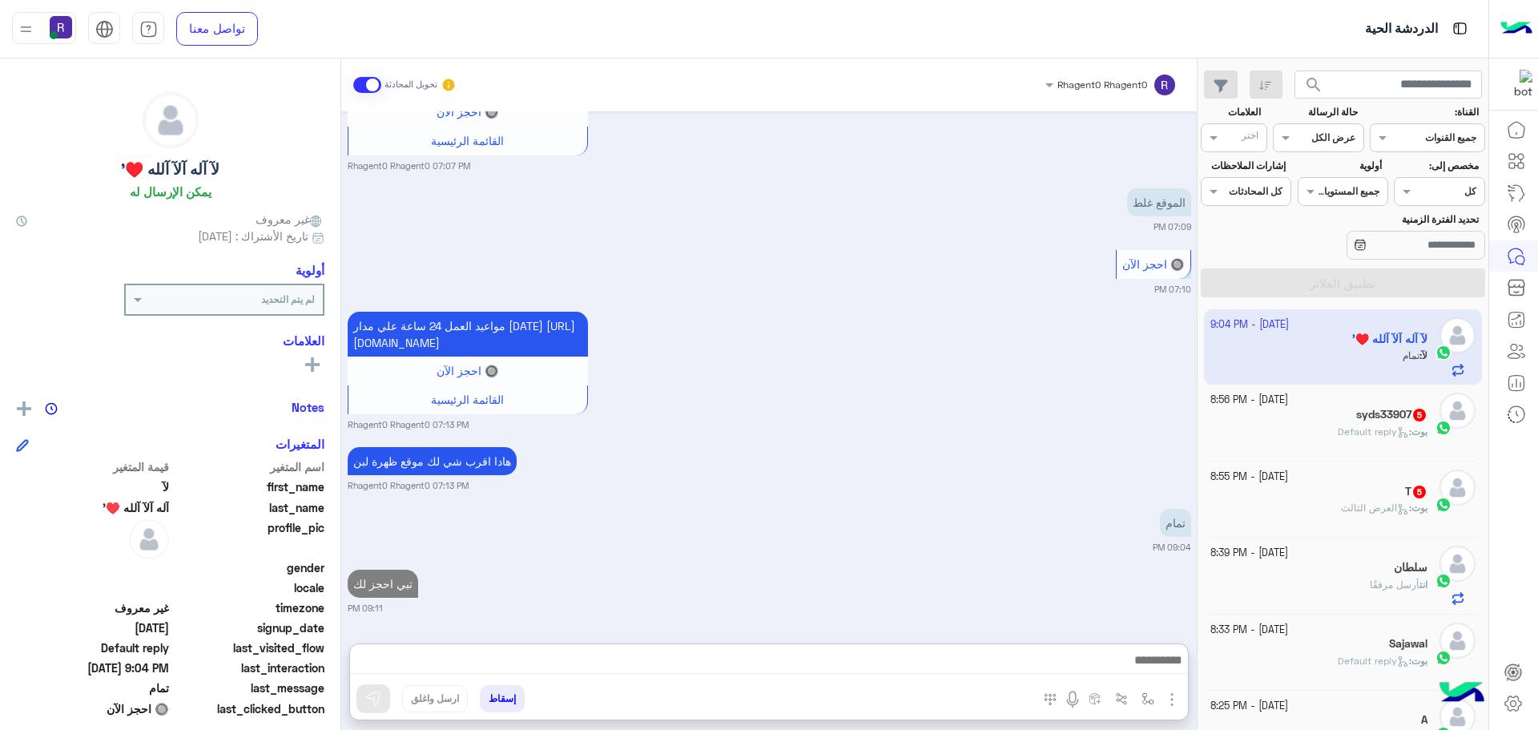
click at [1390, 439] on div "[PERSON_NAME] : Default reply" at bounding box center [1319, 438] width 218 height 28
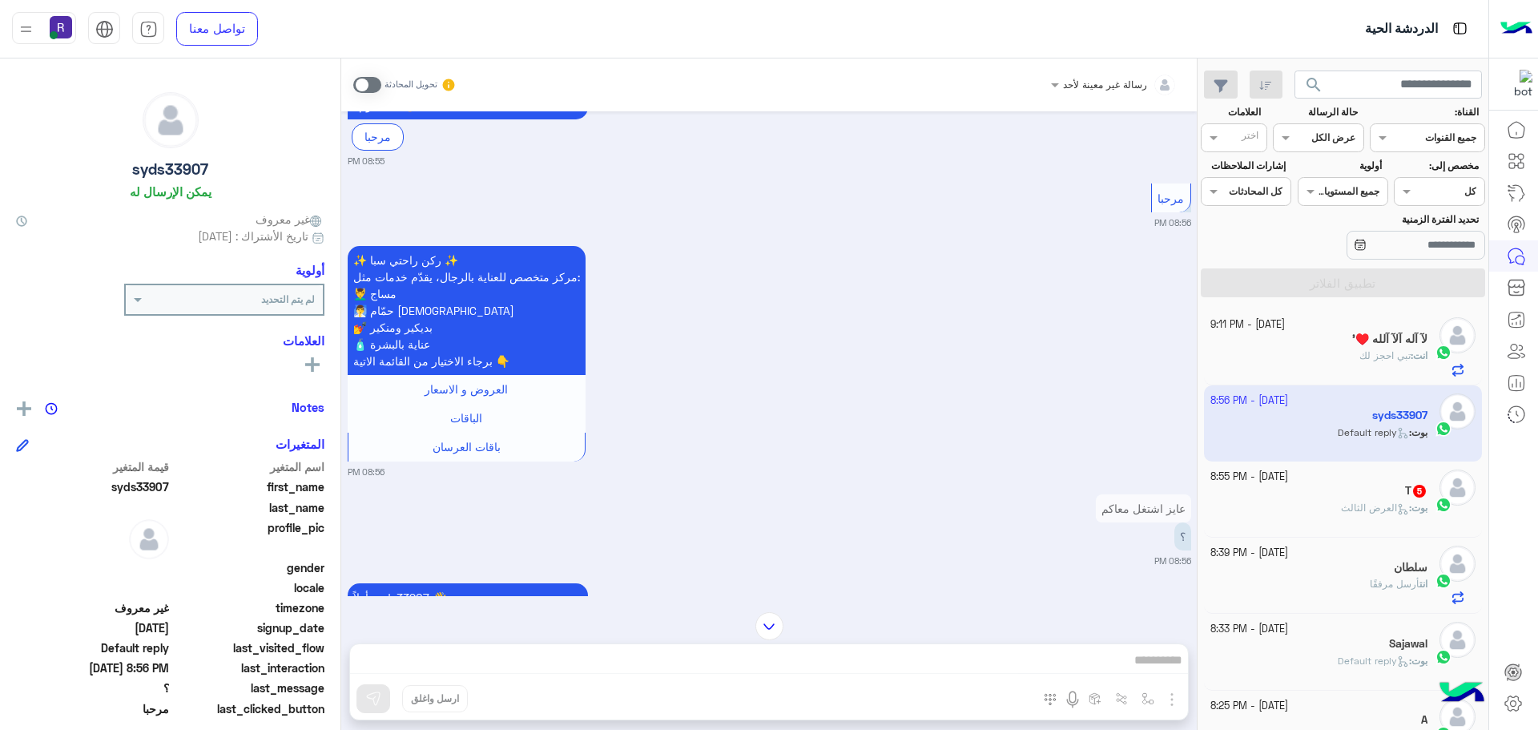
scroll to position [597, 0]
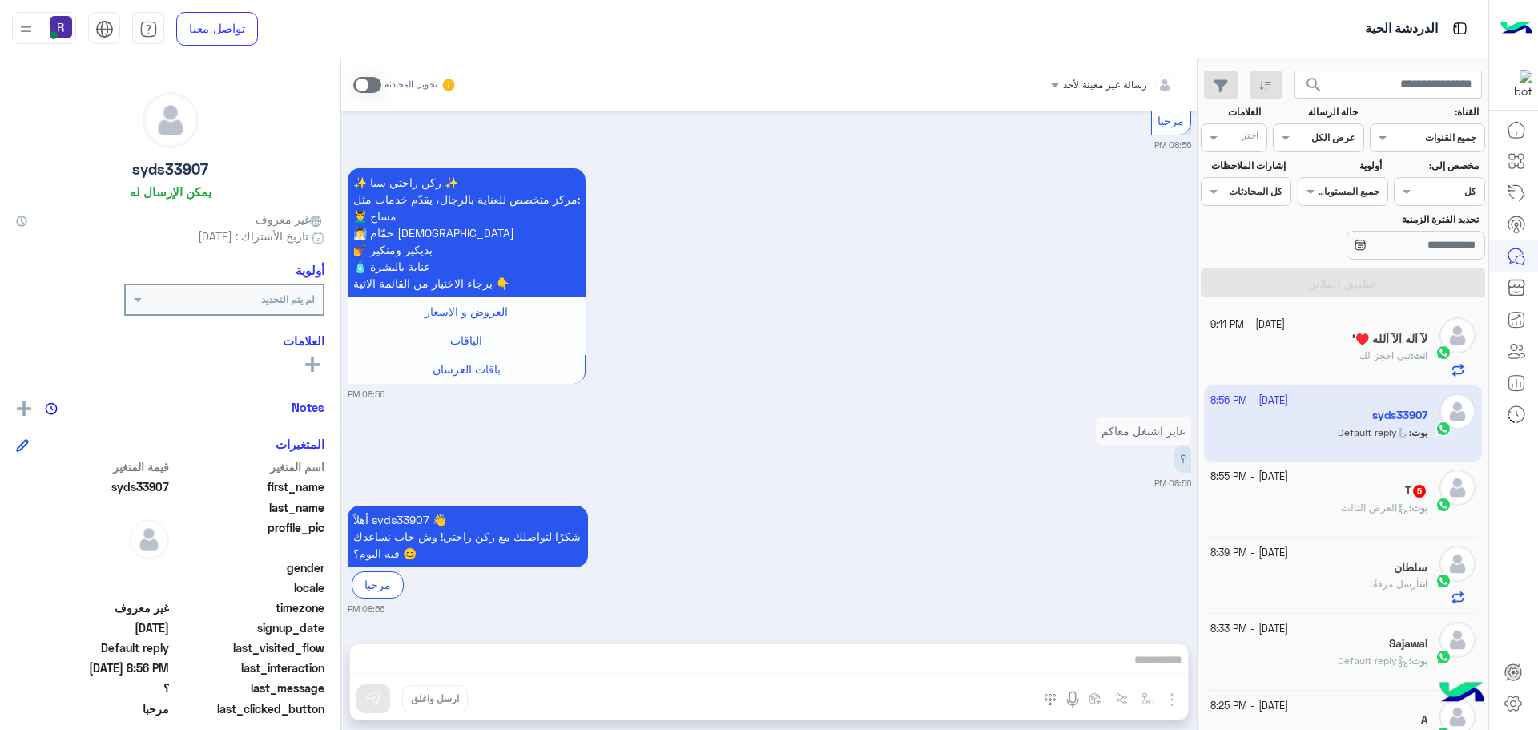
click at [1397, 486] on div "T 5" at bounding box center [1319, 492] width 218 height 17
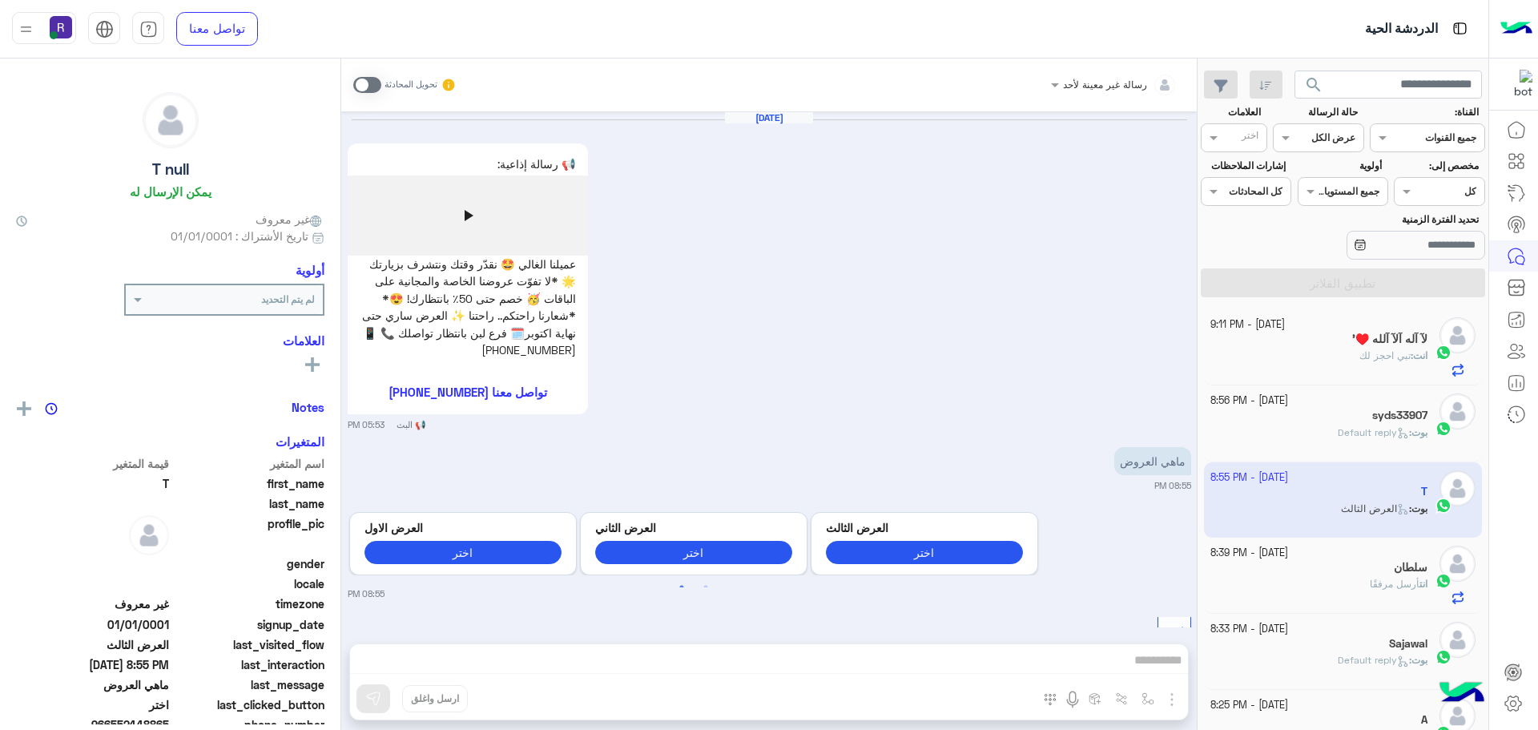
scroll to position [1785, 0]
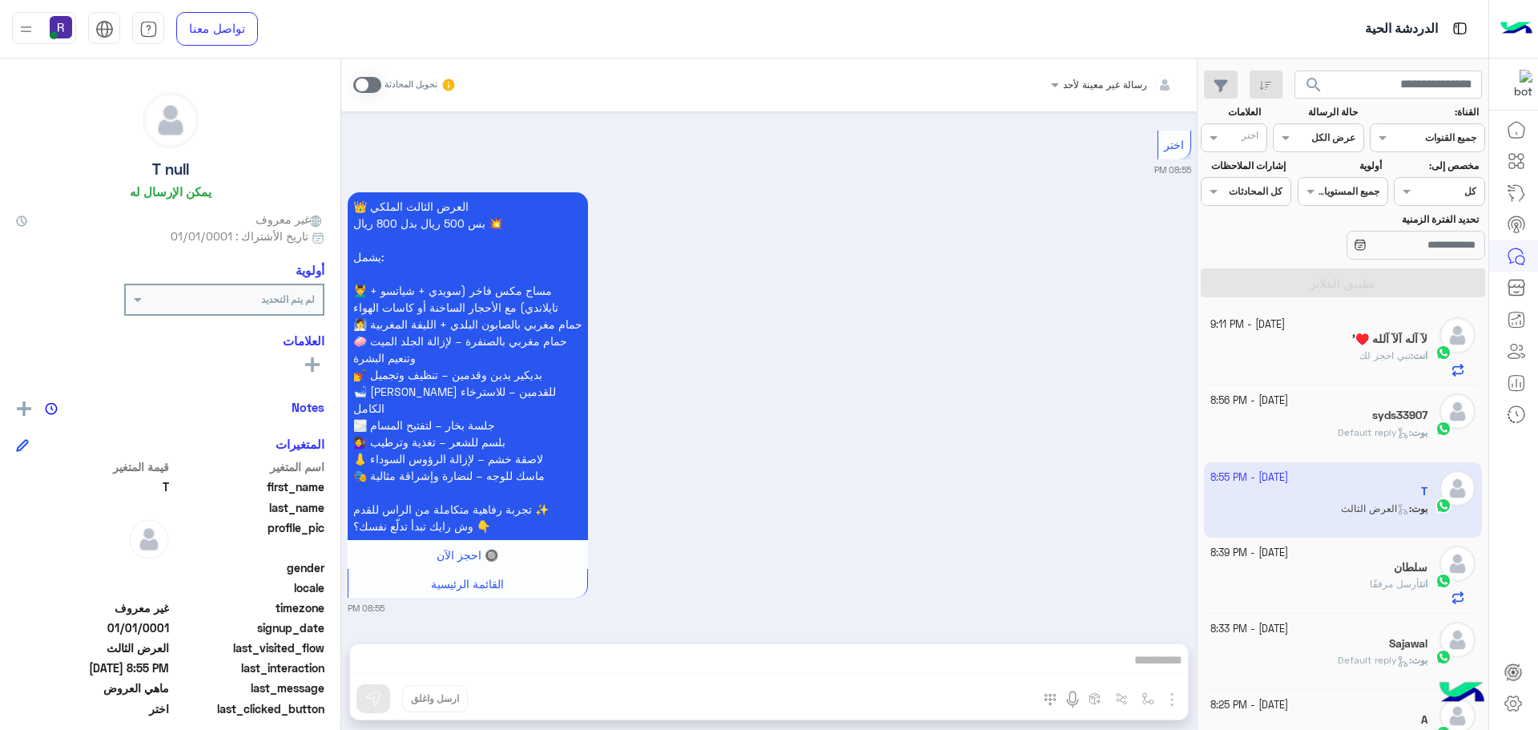
click at [372, 84] on span at bounding box center [367, 85] width 28 height 16
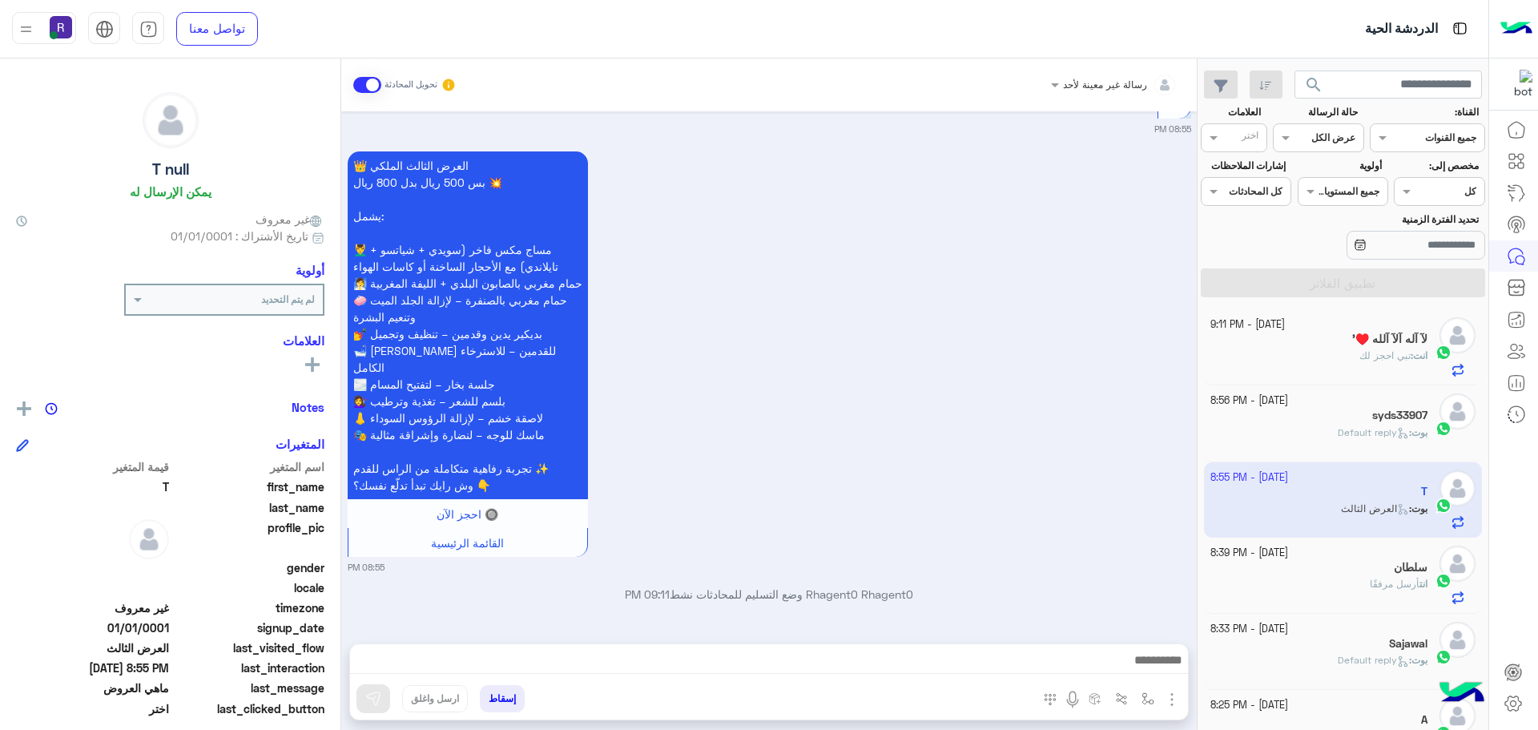
click at [1172, 702] on img "button" at bounding box center [1171, 699] width 19 height 19
click at [1142, 639] on span "المرفقات" at bounding box center [1132, 632] width 48 height 18
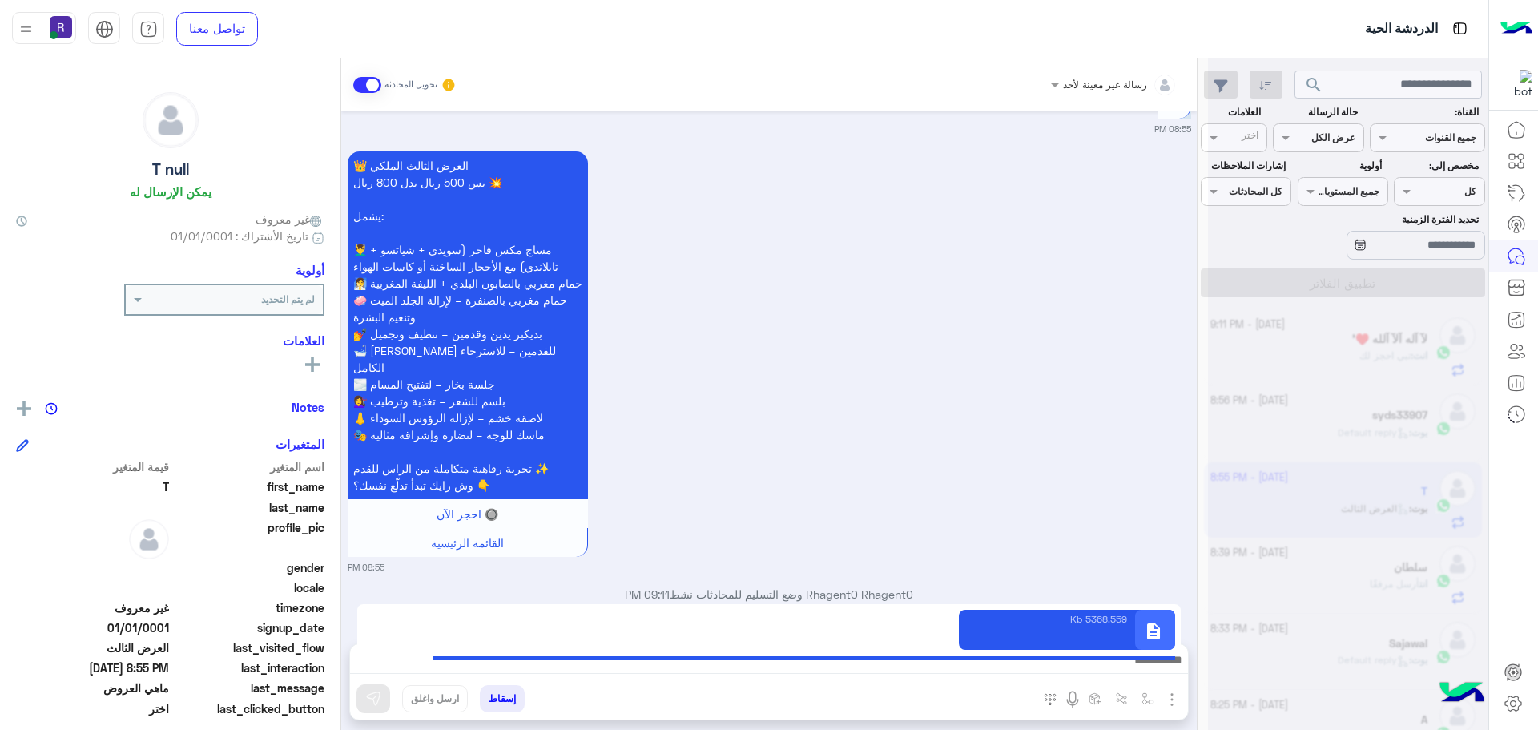
type textarea "**********"
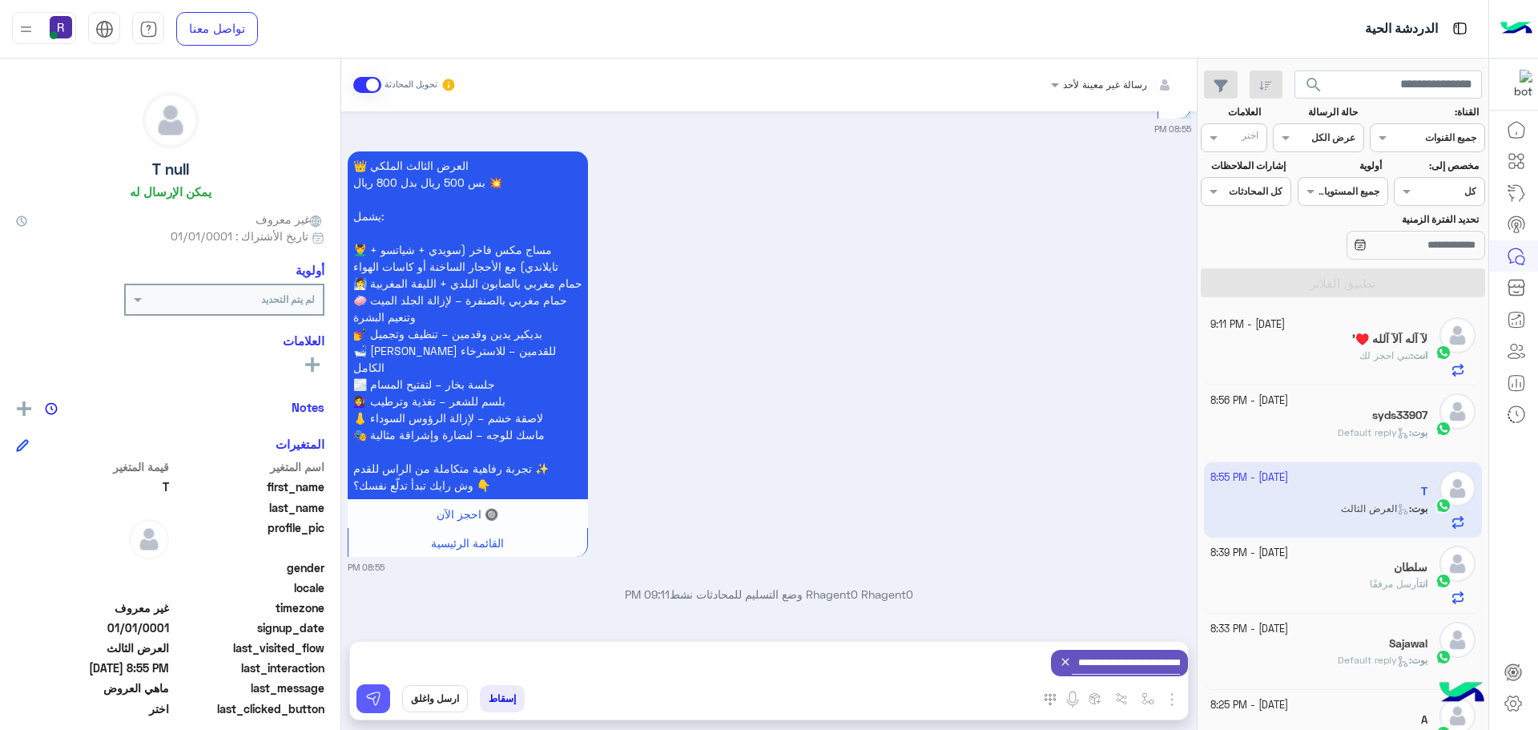
click at [370, 695] on img at bounding box center [373, 698] width 16 height 16
click at [1409, 435] on b "بوت :" at bounding box center [1418, 432] width 18 height 12
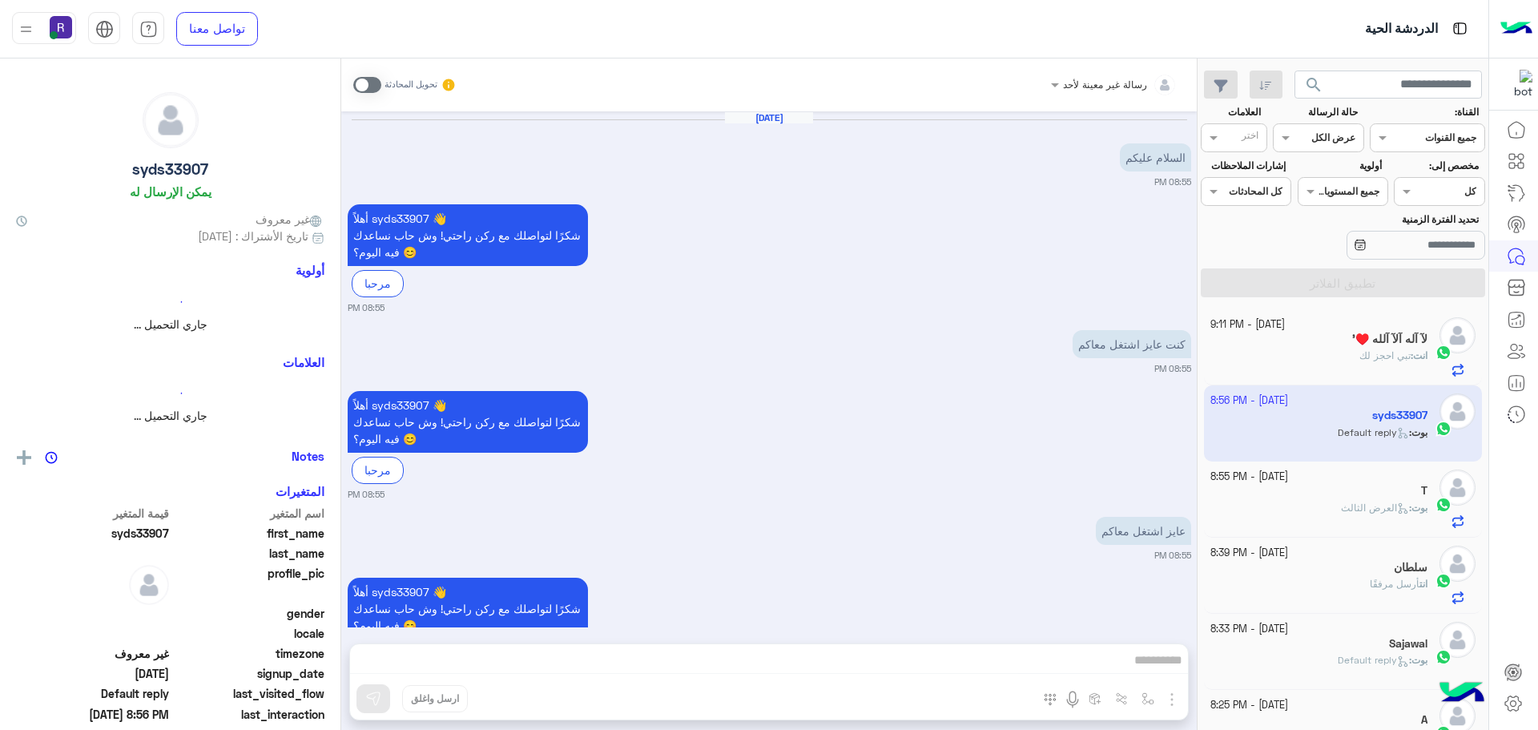
scroll to position [597, 0]
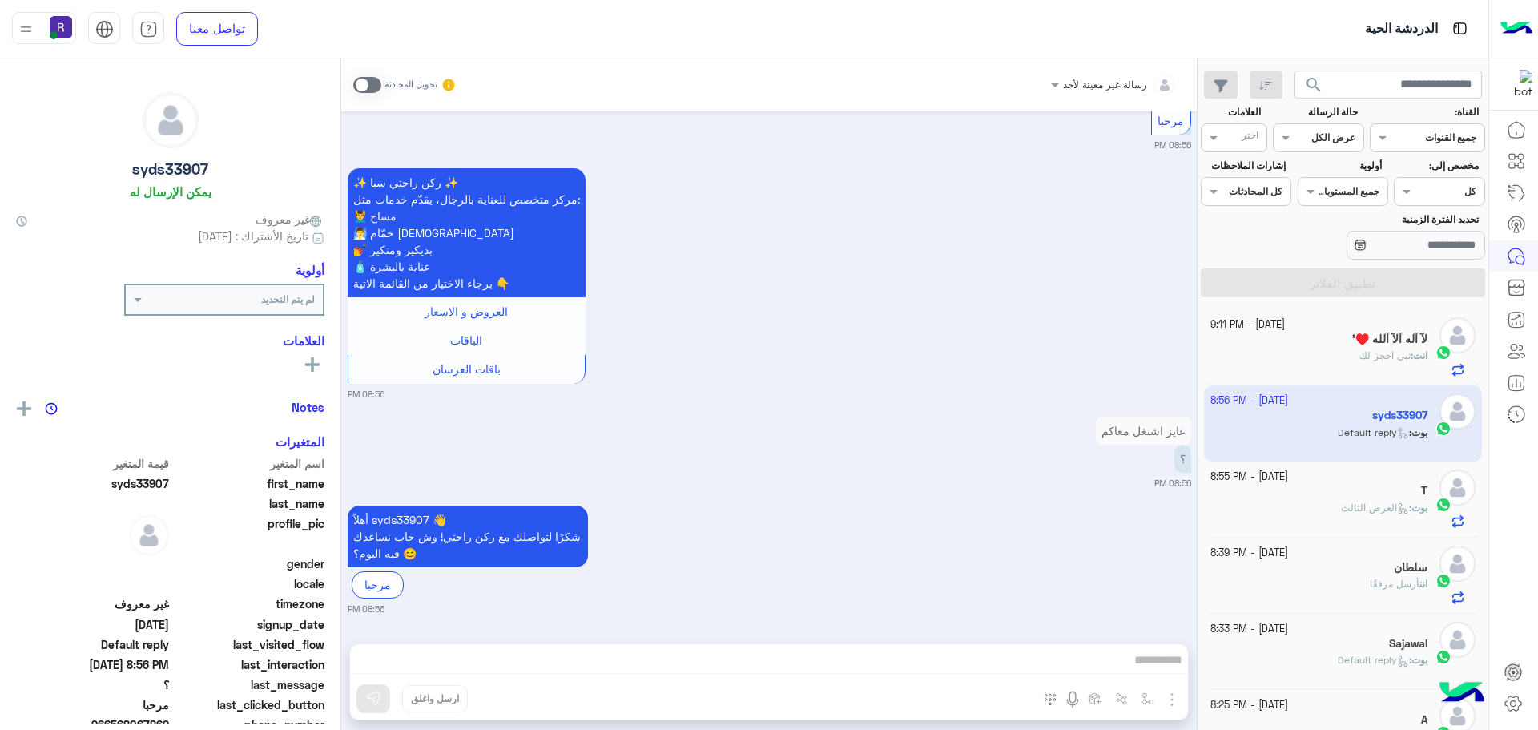
click at [372, 86] on span at bounding box center [367, 85] width 28 height 16
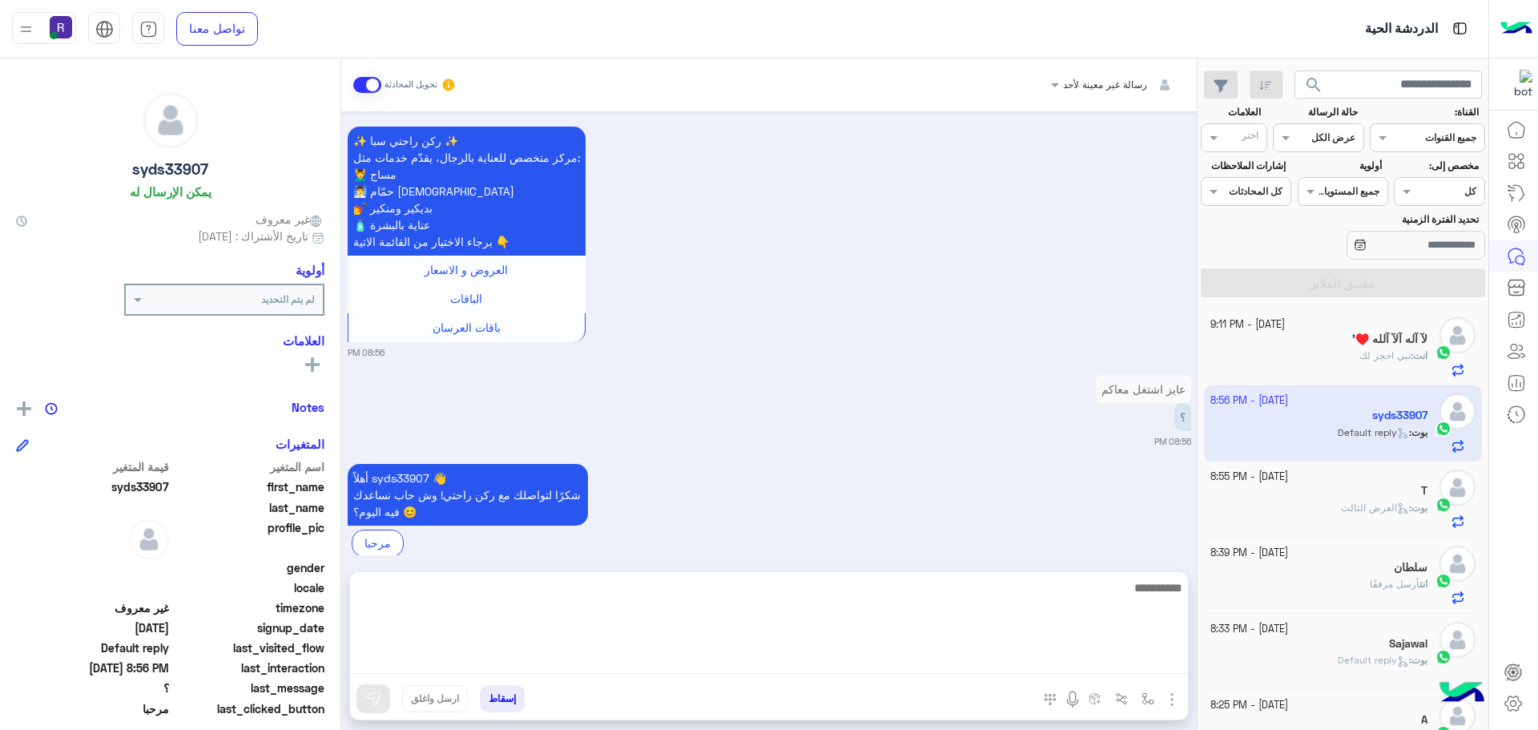
click at [1027, 663] on textarea at bounding box center [769, 625] width 838 height 96
type textarea "**********"
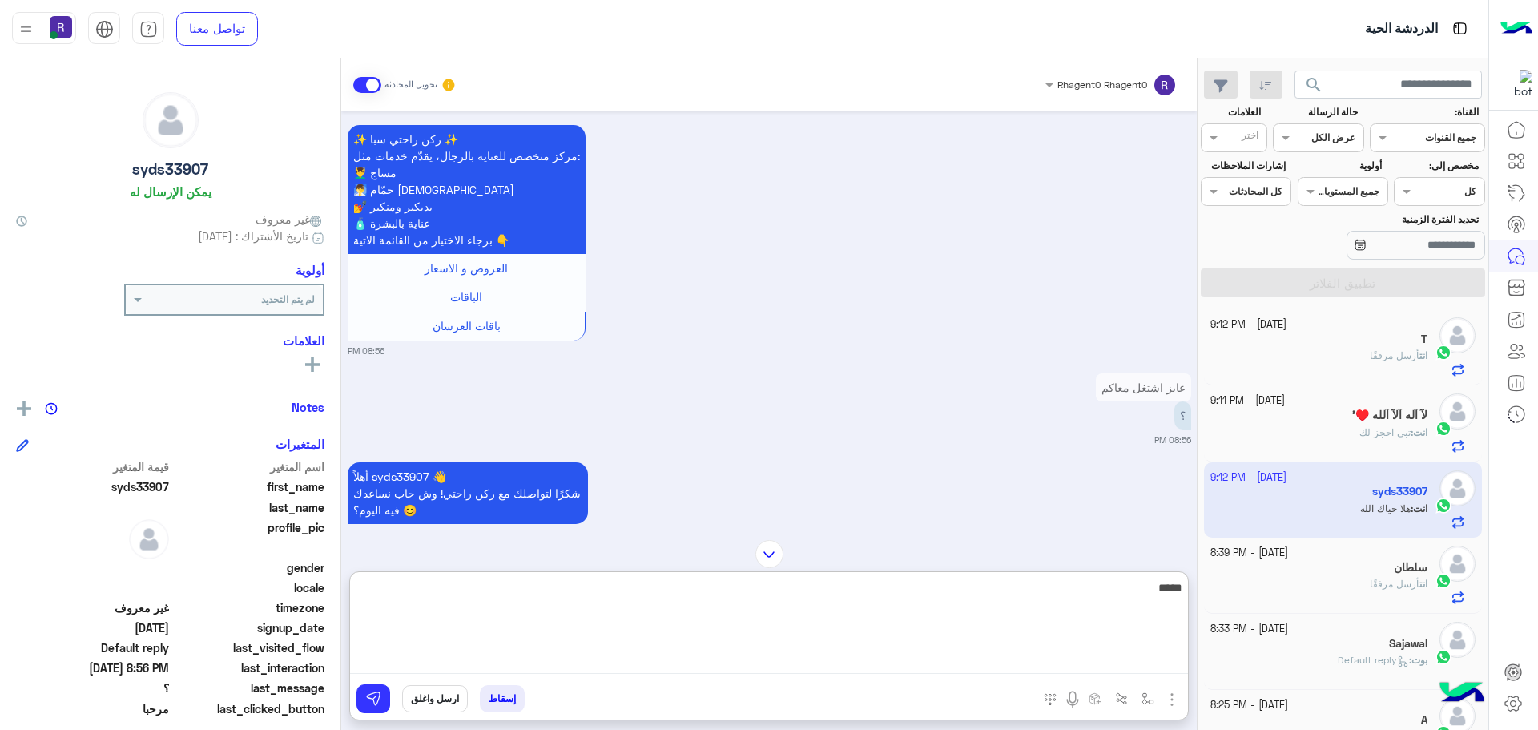
scroll to position [813, 0]
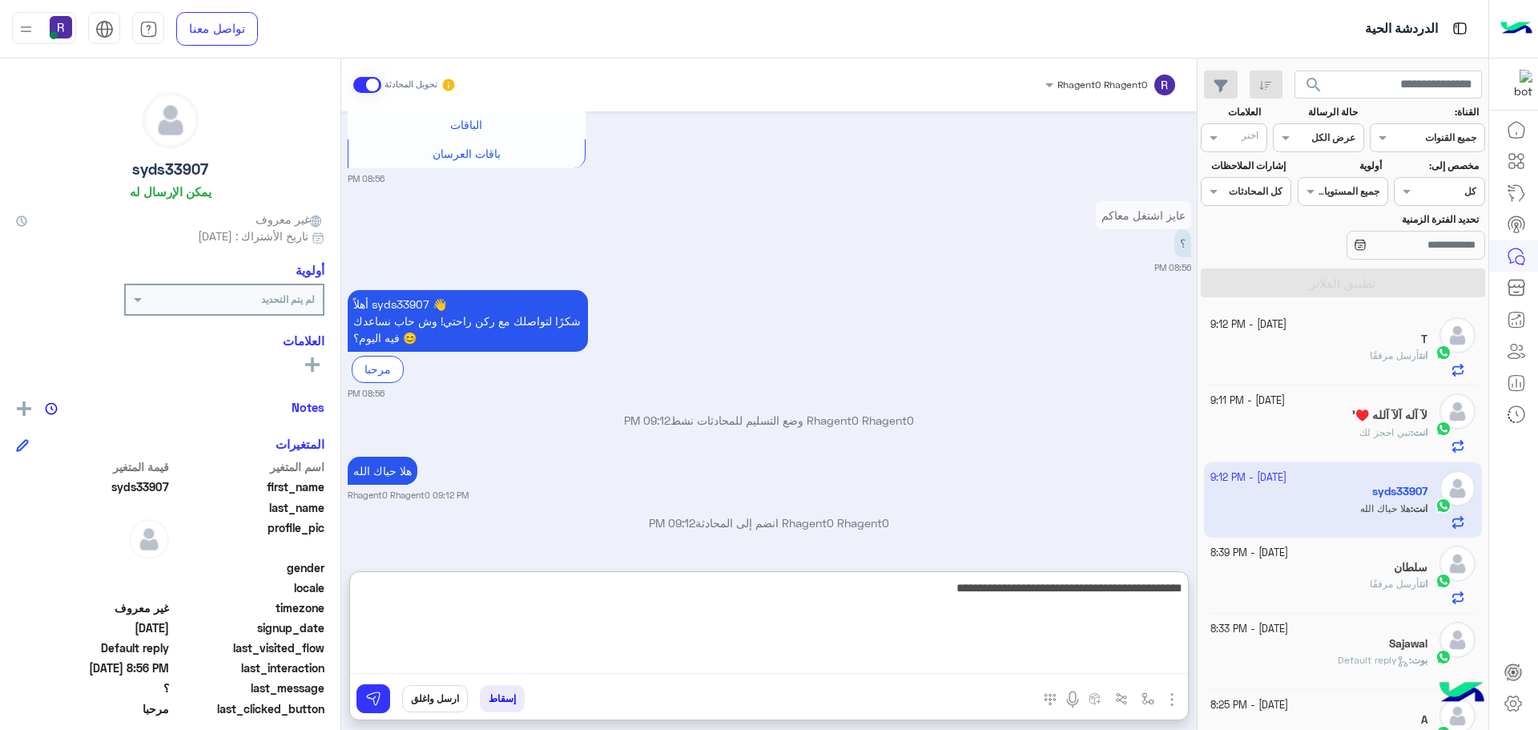
type textarea "**********"
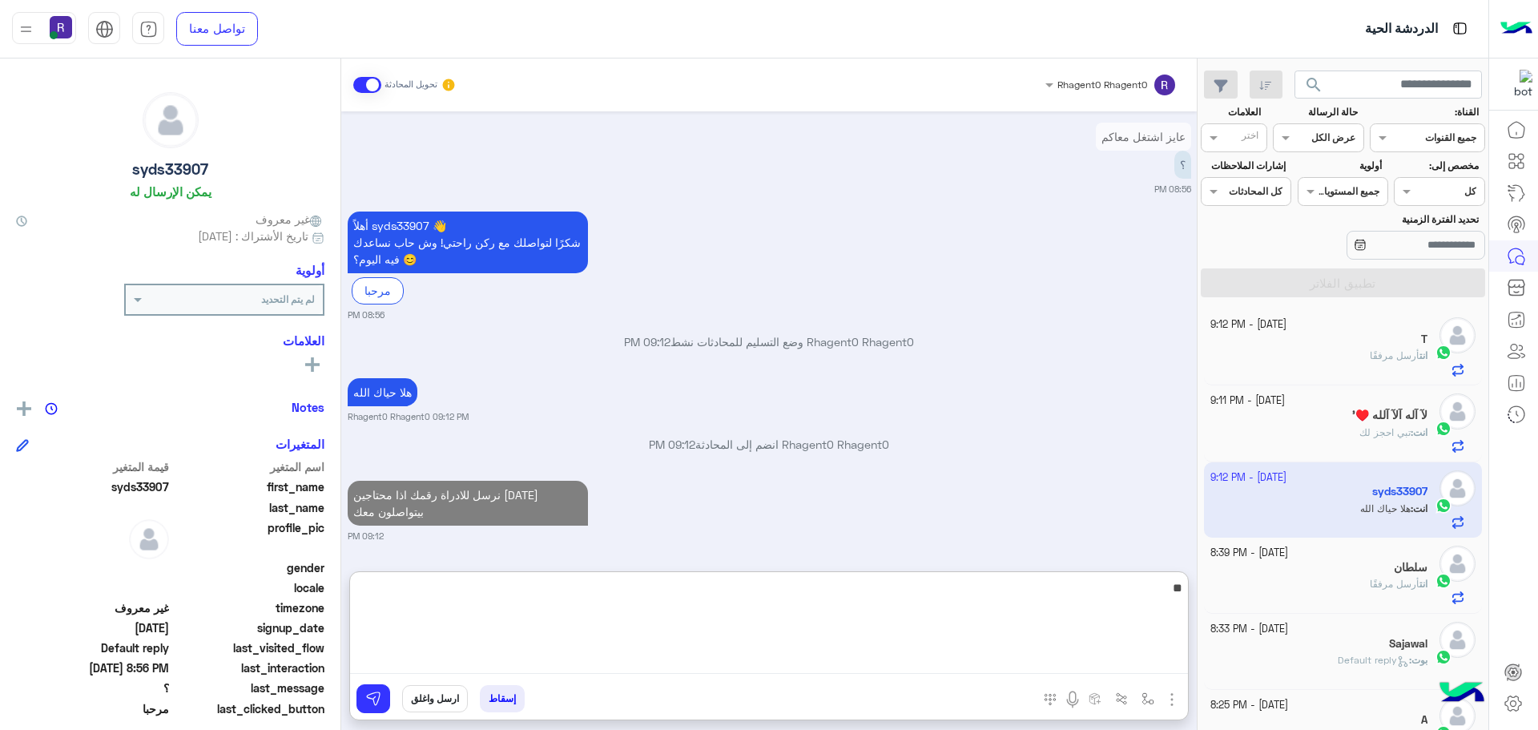
type textarea "**"
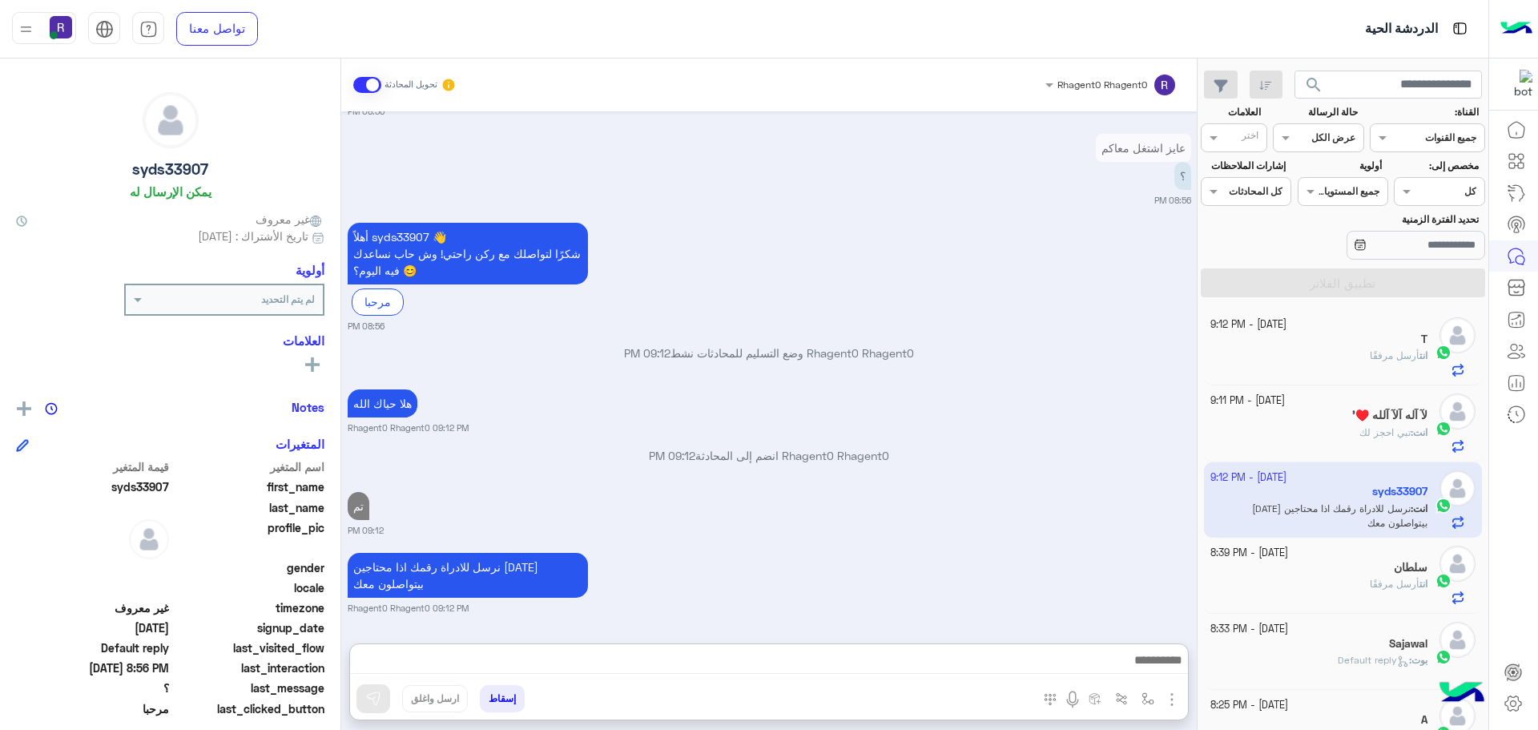
click at [377, 91] on span at bounding box center [367, 85] width 28 height 16
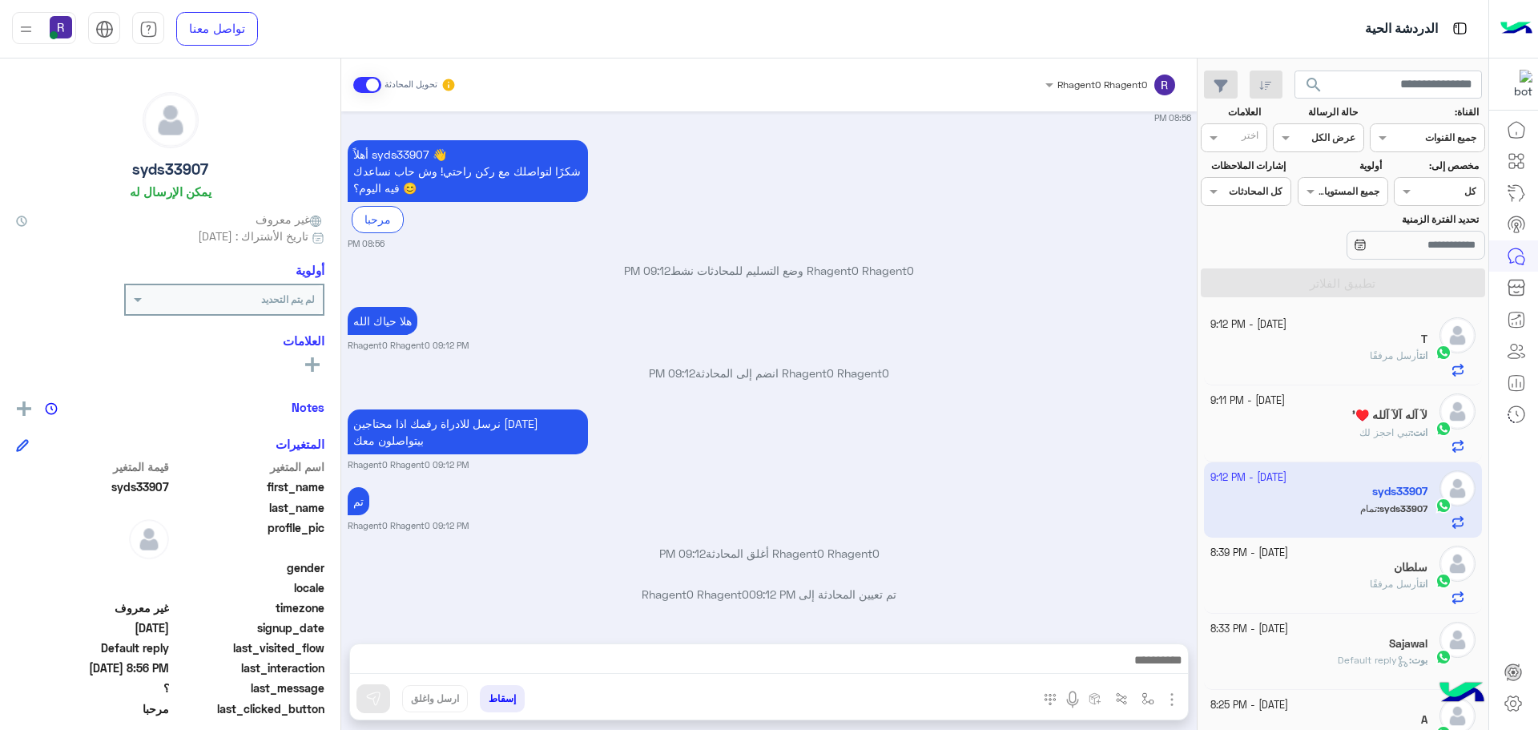
scroll to position [1024, 0]
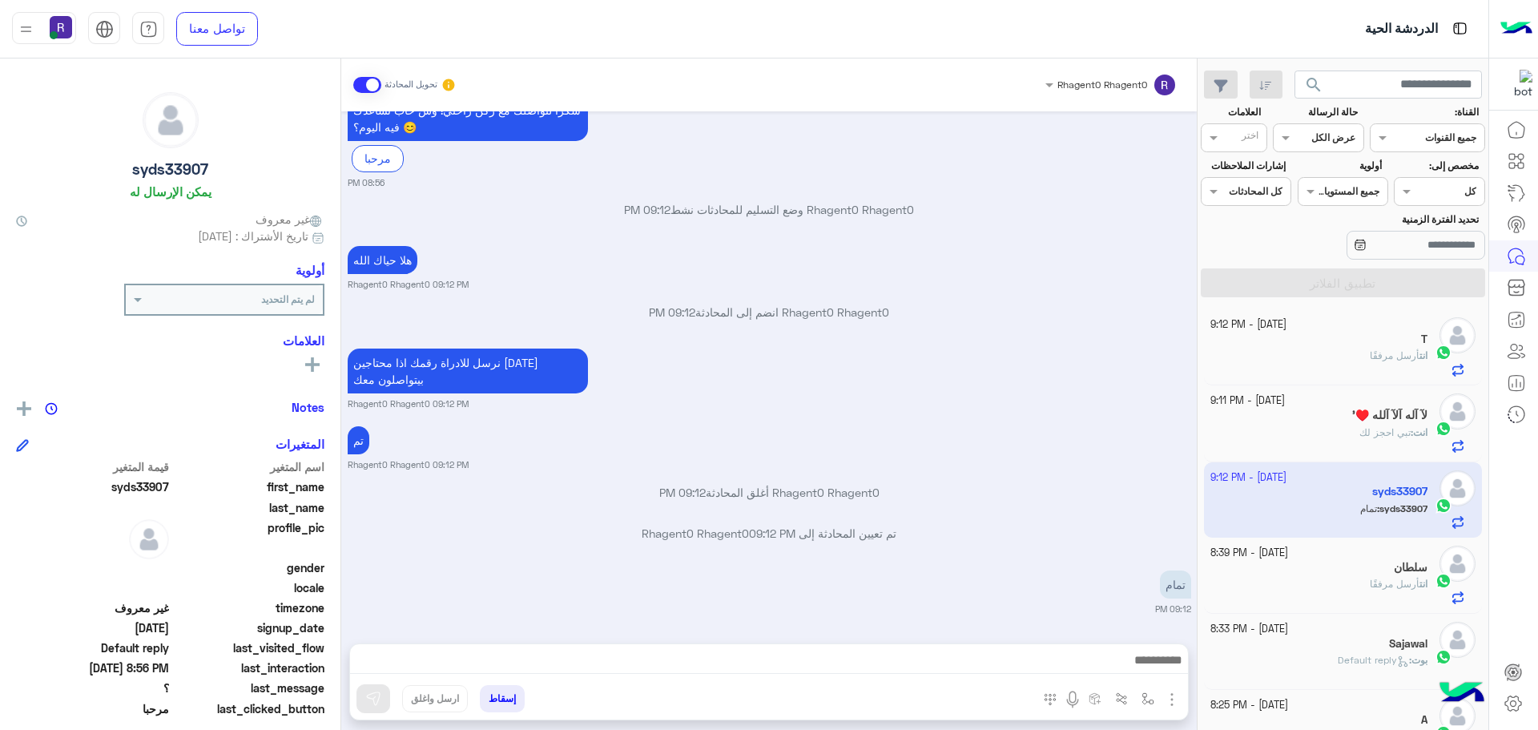
click at [376, 86] on span at bounding box center [367, 85] width 28 height 16
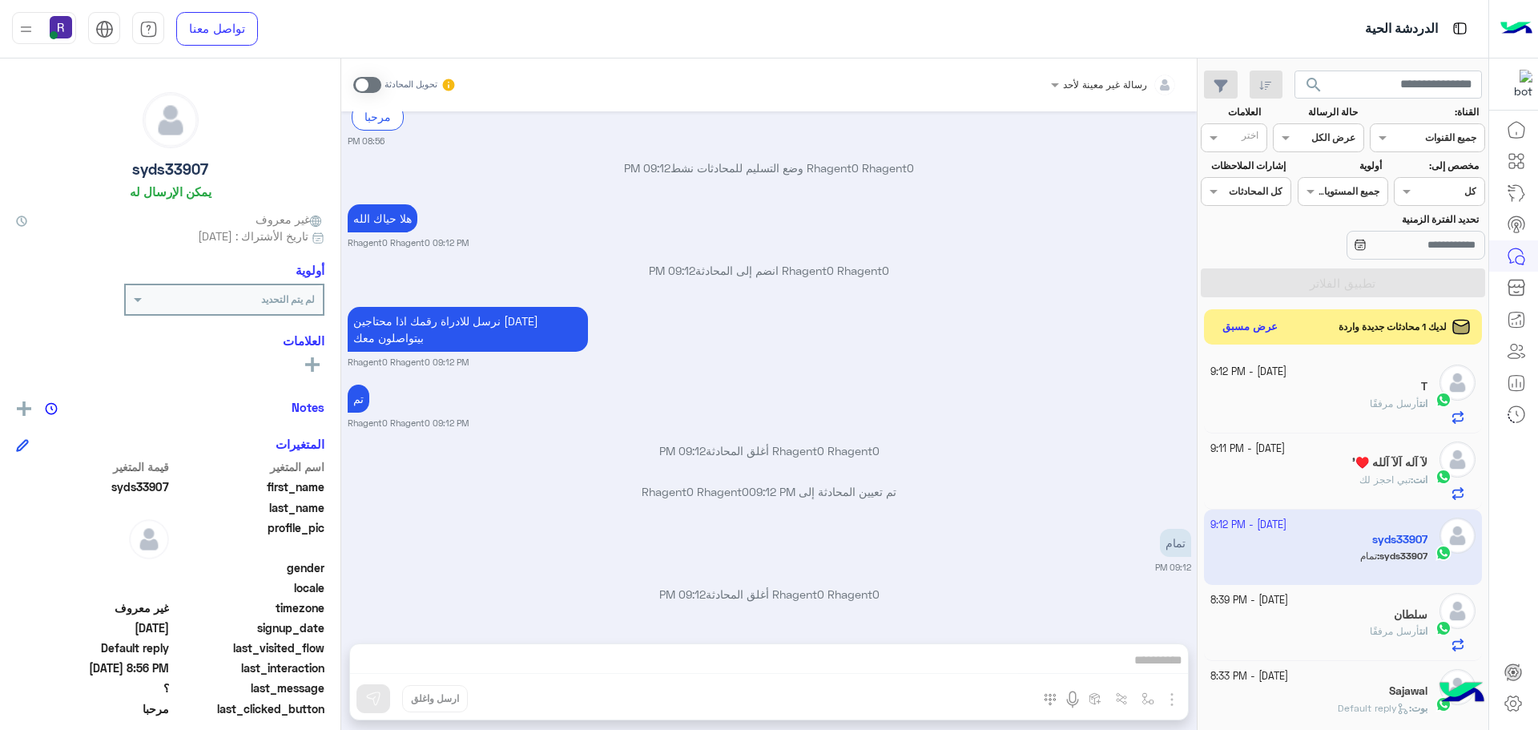
scroll to position [1064, 0]
click at [1278, 326] on button "عرض مسبق" at bounding box center [1249, 327] width 67 height 22
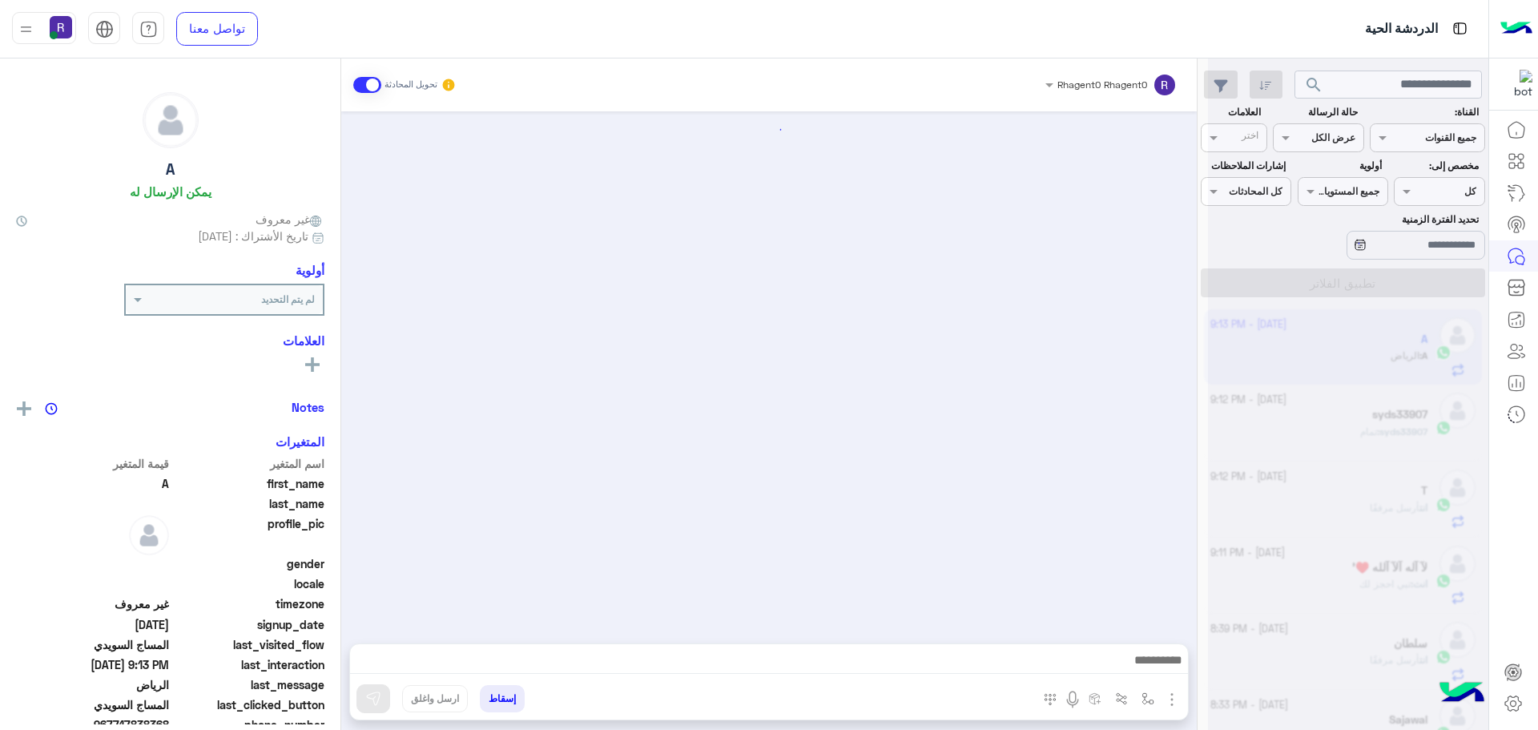
scroll to position [1729, 0]
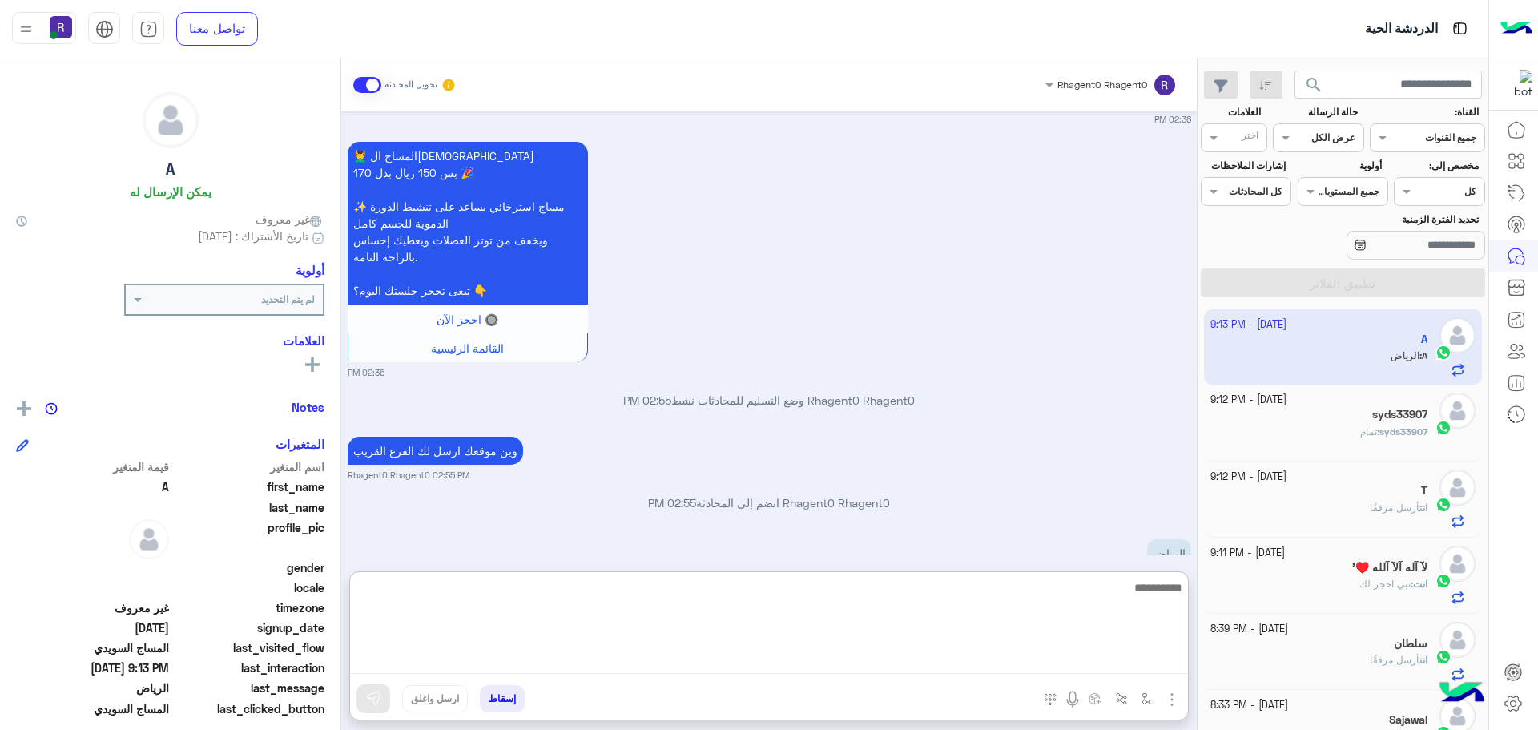
click at [967, 664] on textarea at bounding box center [769, 625] width 838 height 96
type textarea "**********"
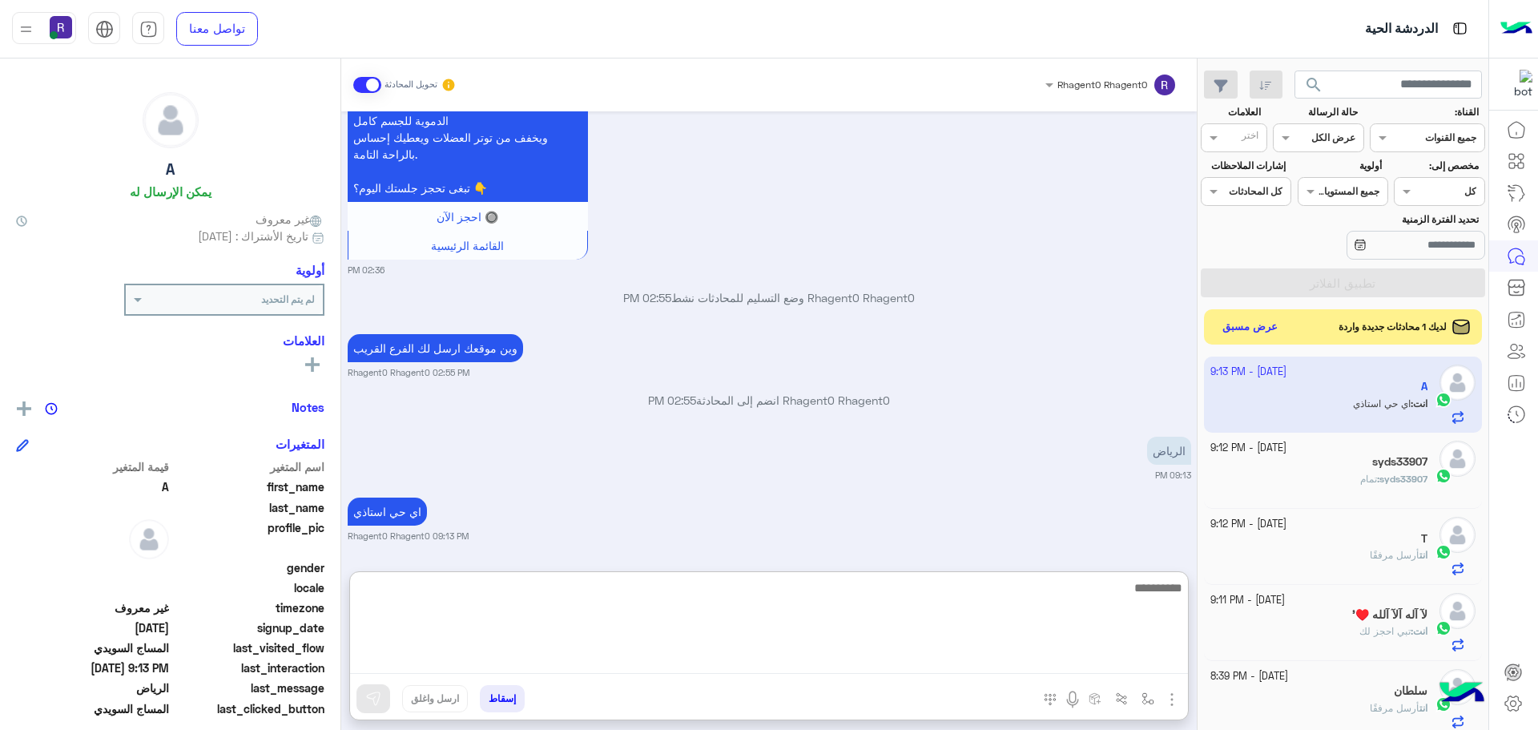
scroll to position [1924, 0]
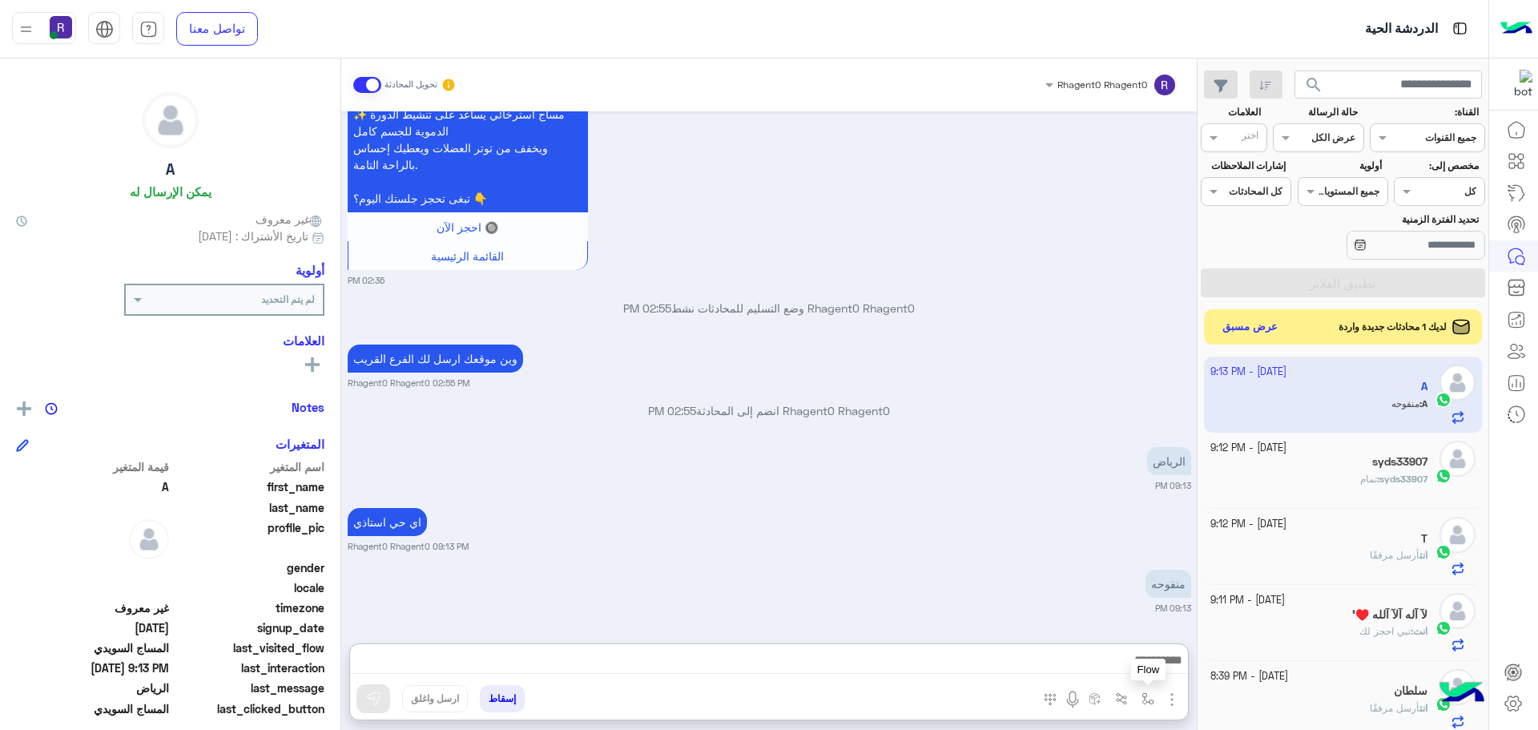
click at [1144, 700] on img "button" at bounding box center [1147, 698] width 13 height 13
click at [1126, 646] on div "أدخل اسم مجموعة الرسائل" at bounding box center [1091, 663] width 139 height 42
click at [1124, 662] on input "text" at bounding box center [1112, 661] width 81 height 14
type input "****"
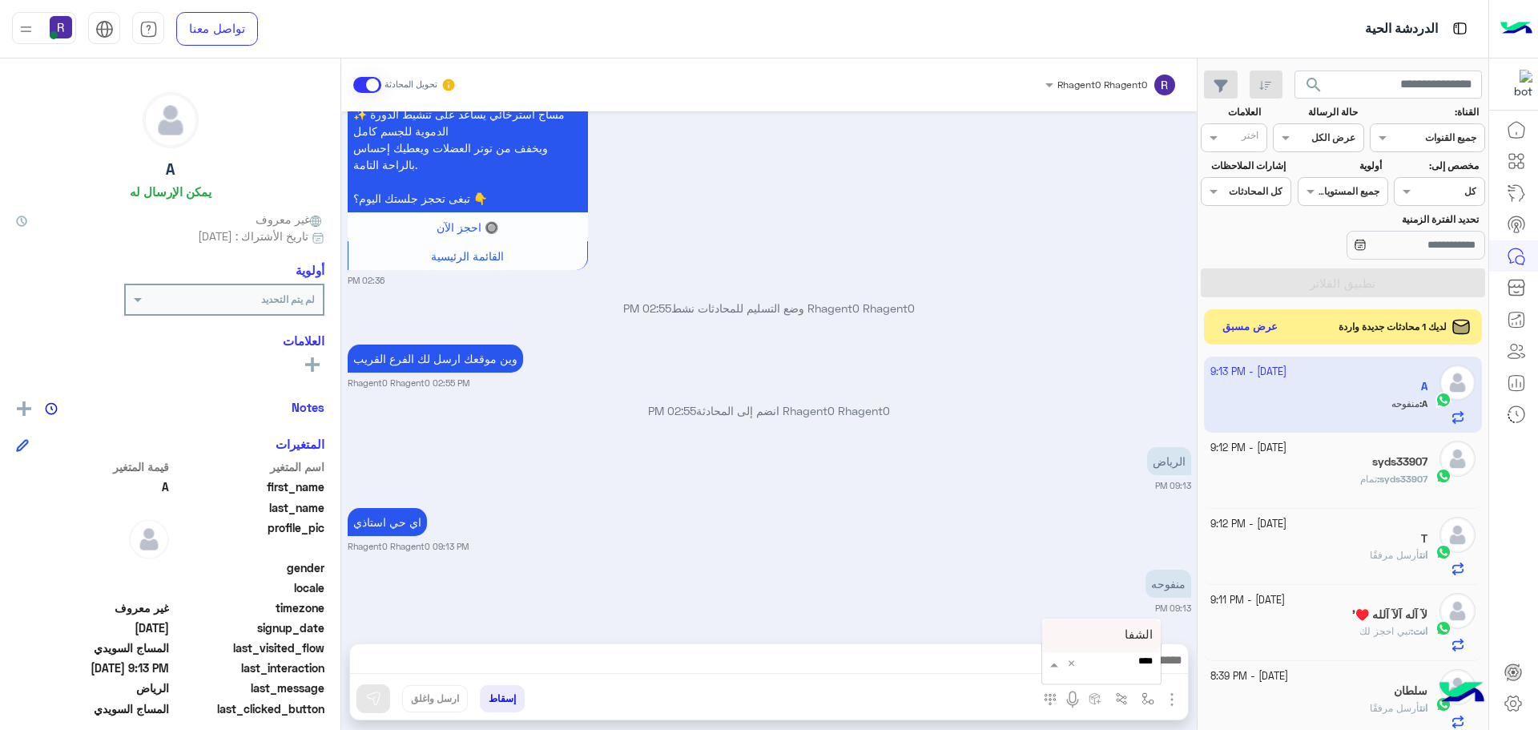
click at [1128, 637] on span "الشفا" at bounding box center [1138, 634] width 28 height 14
type textarea "*****"
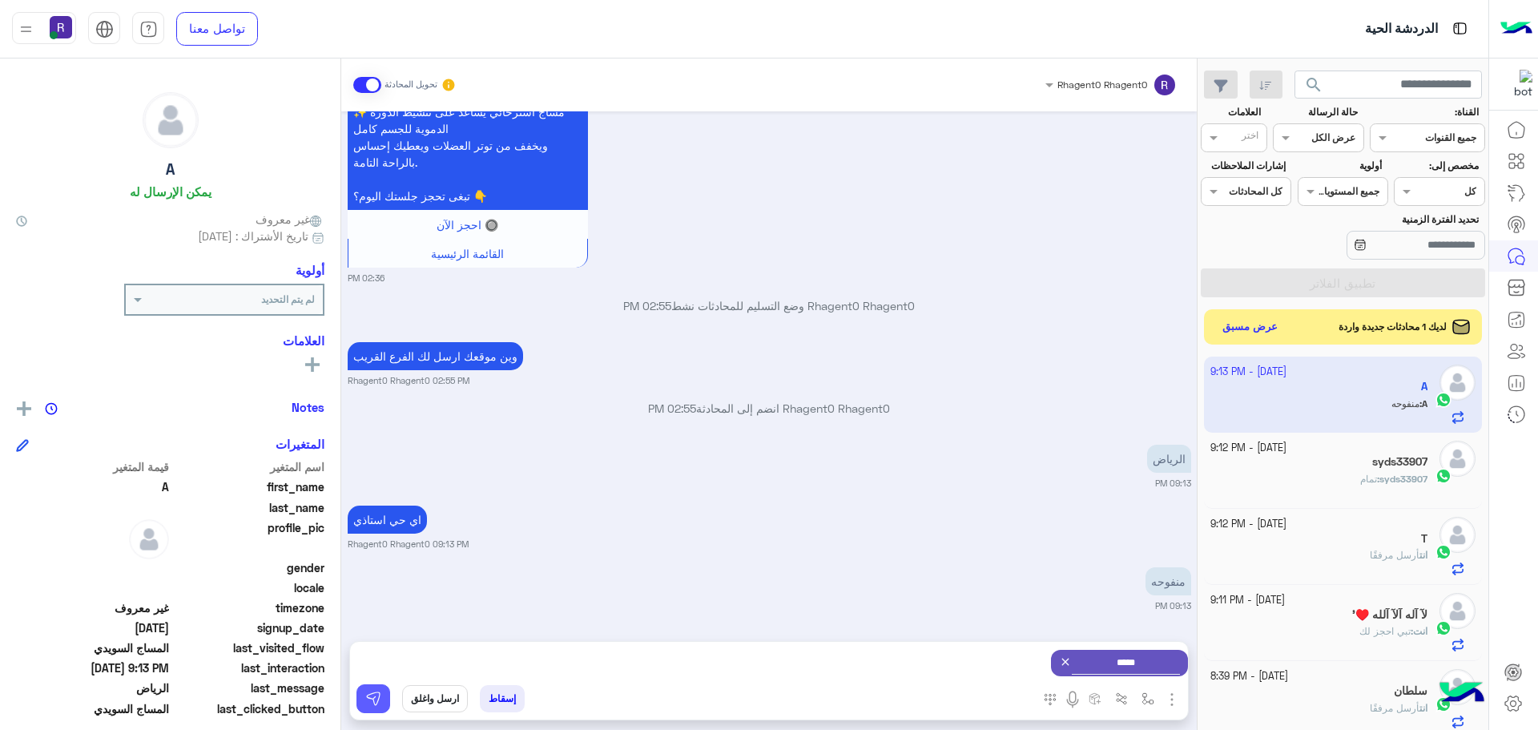
click at [380, 687] on button at bounding box center [373, 698] width 34 height 29
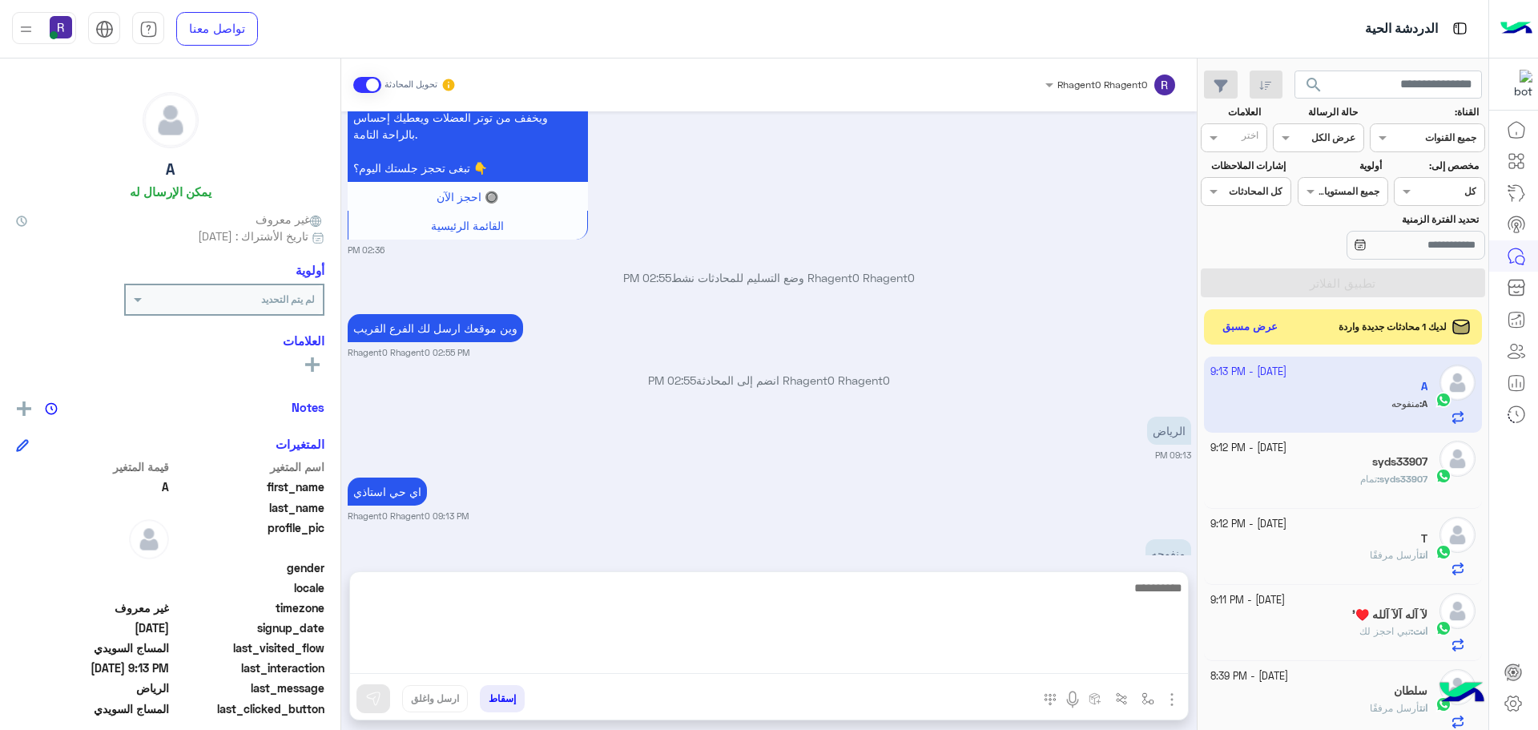
click at [993, 669] on textarea at bounding box center [769, 625] width 838 height 96
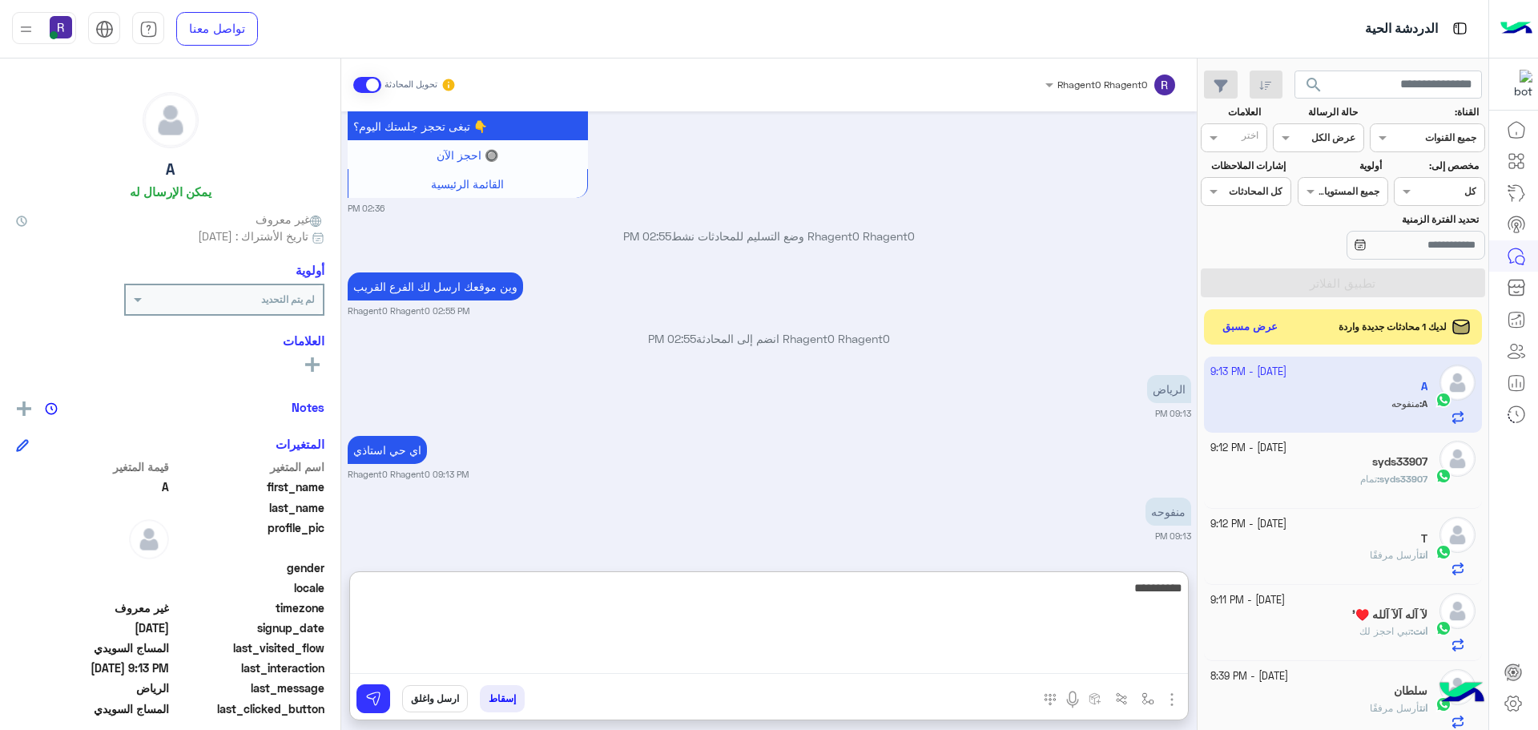
scroll to position [2076, 0]
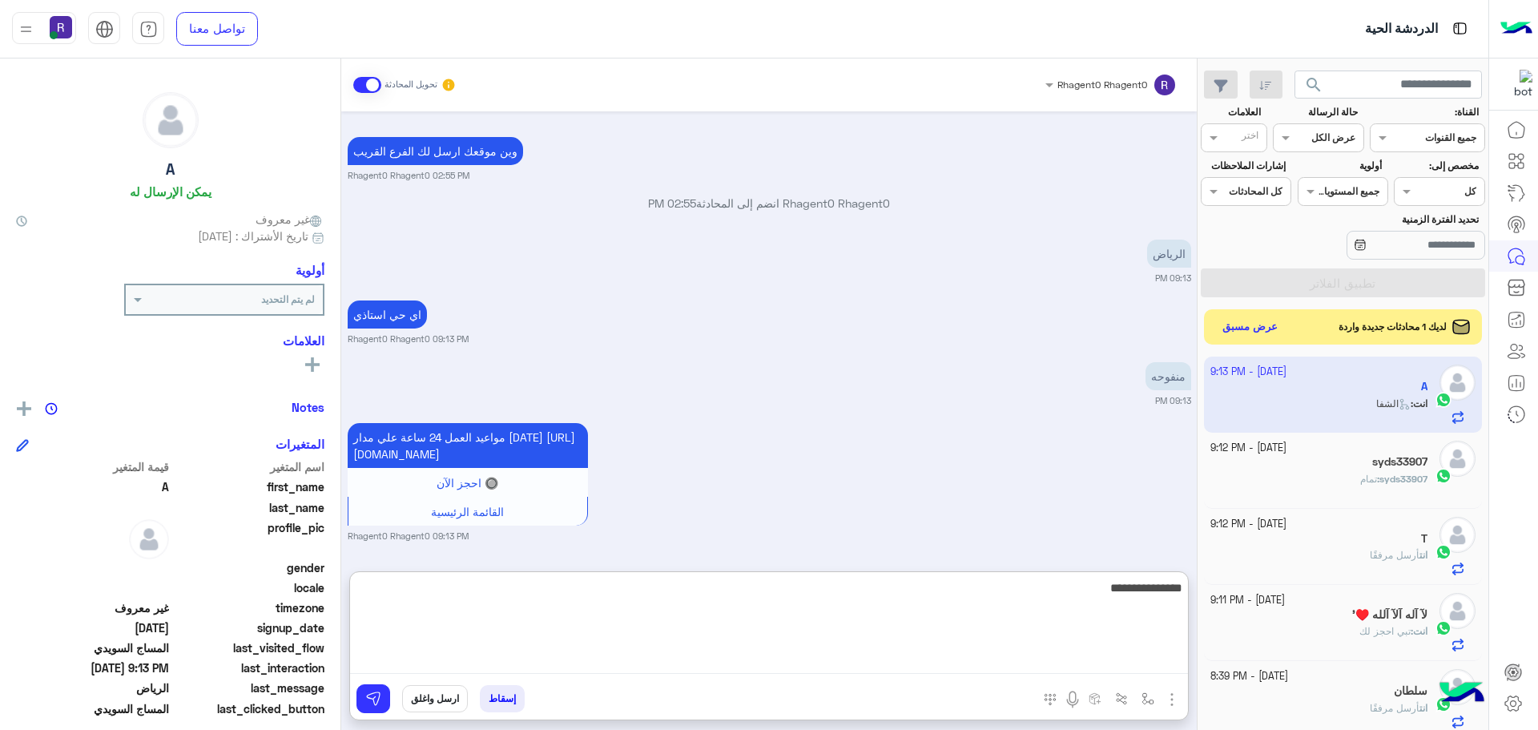
type textarea "**********"
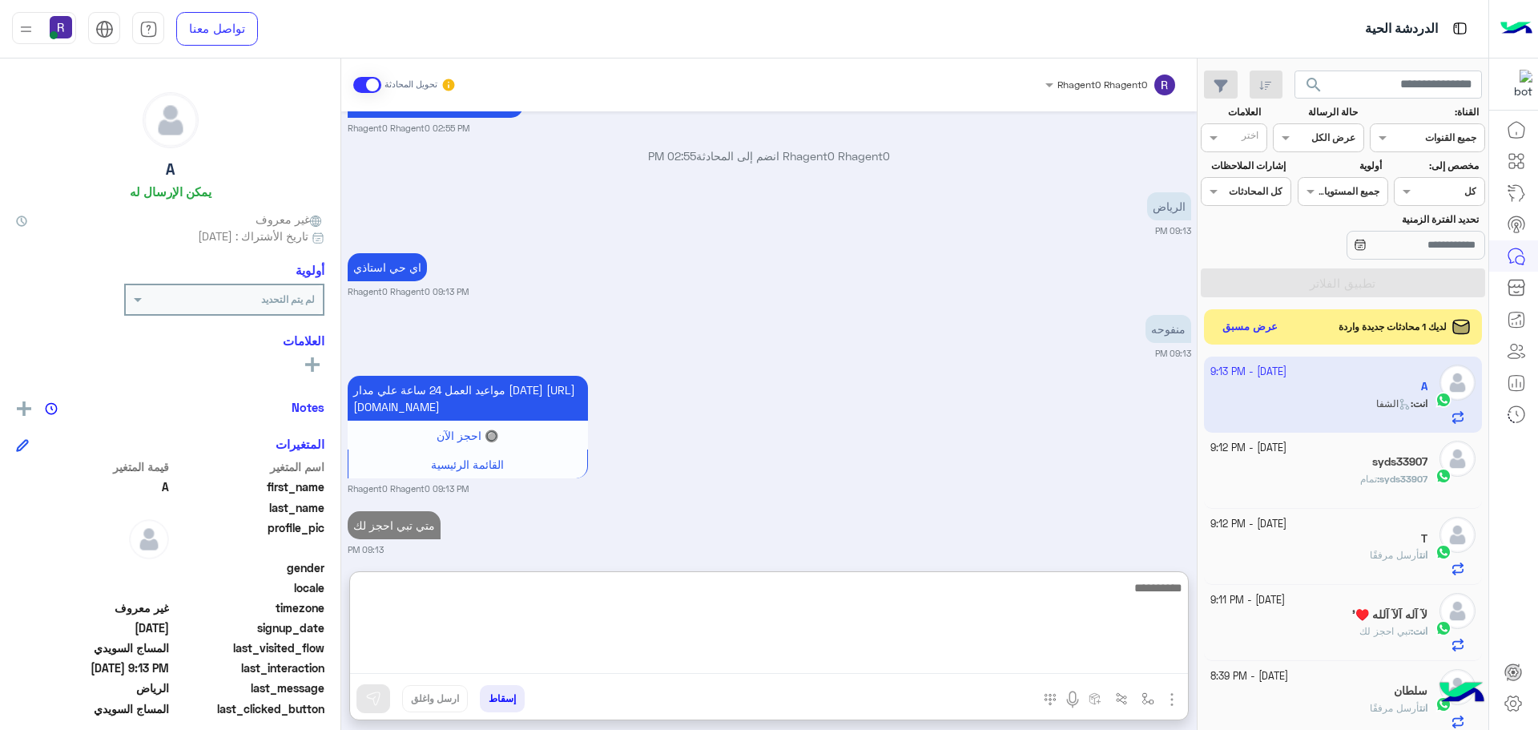
scroll to position [2137, 0]
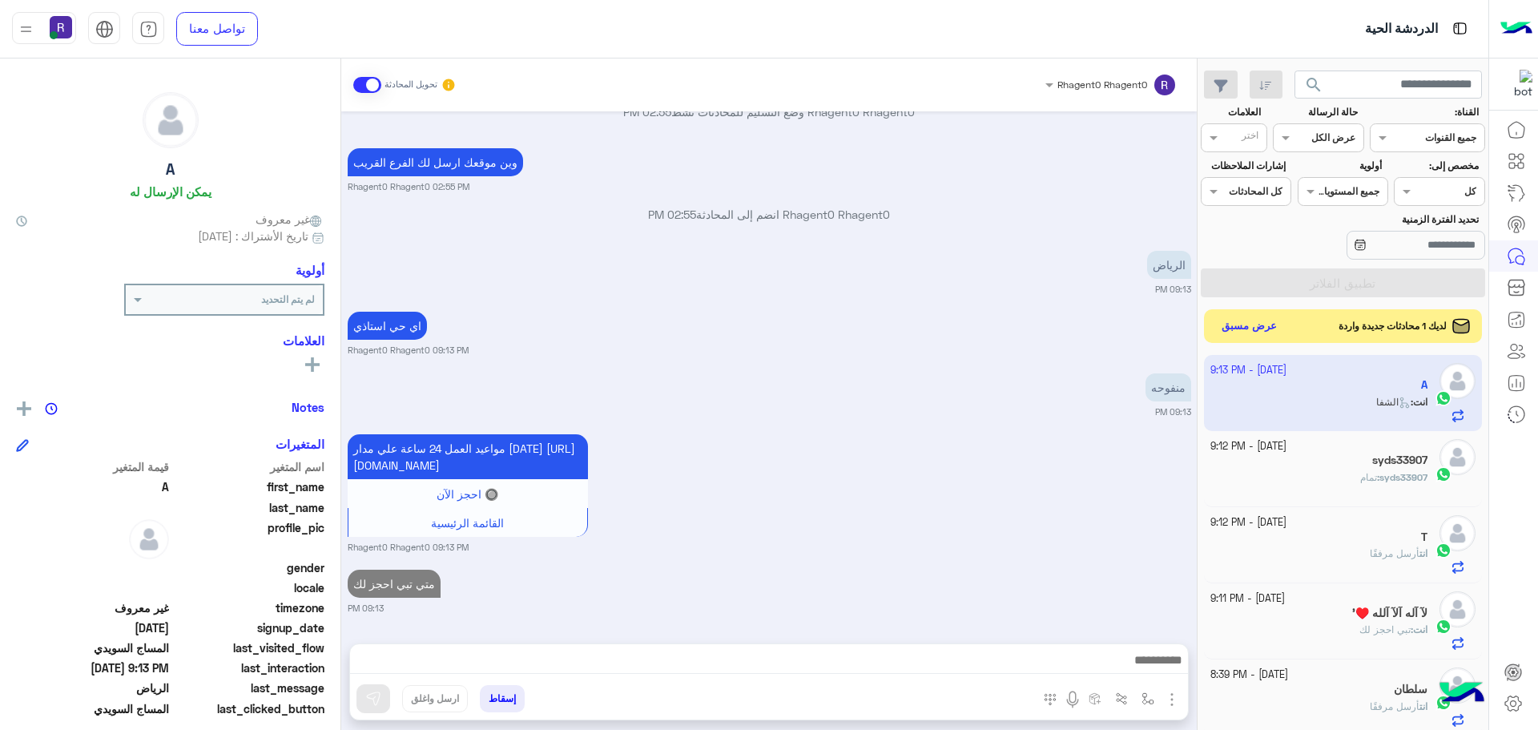
click at [1259, 332] on button "عرض مسبق" at bounding box center [1249, 327] width 67 height 22
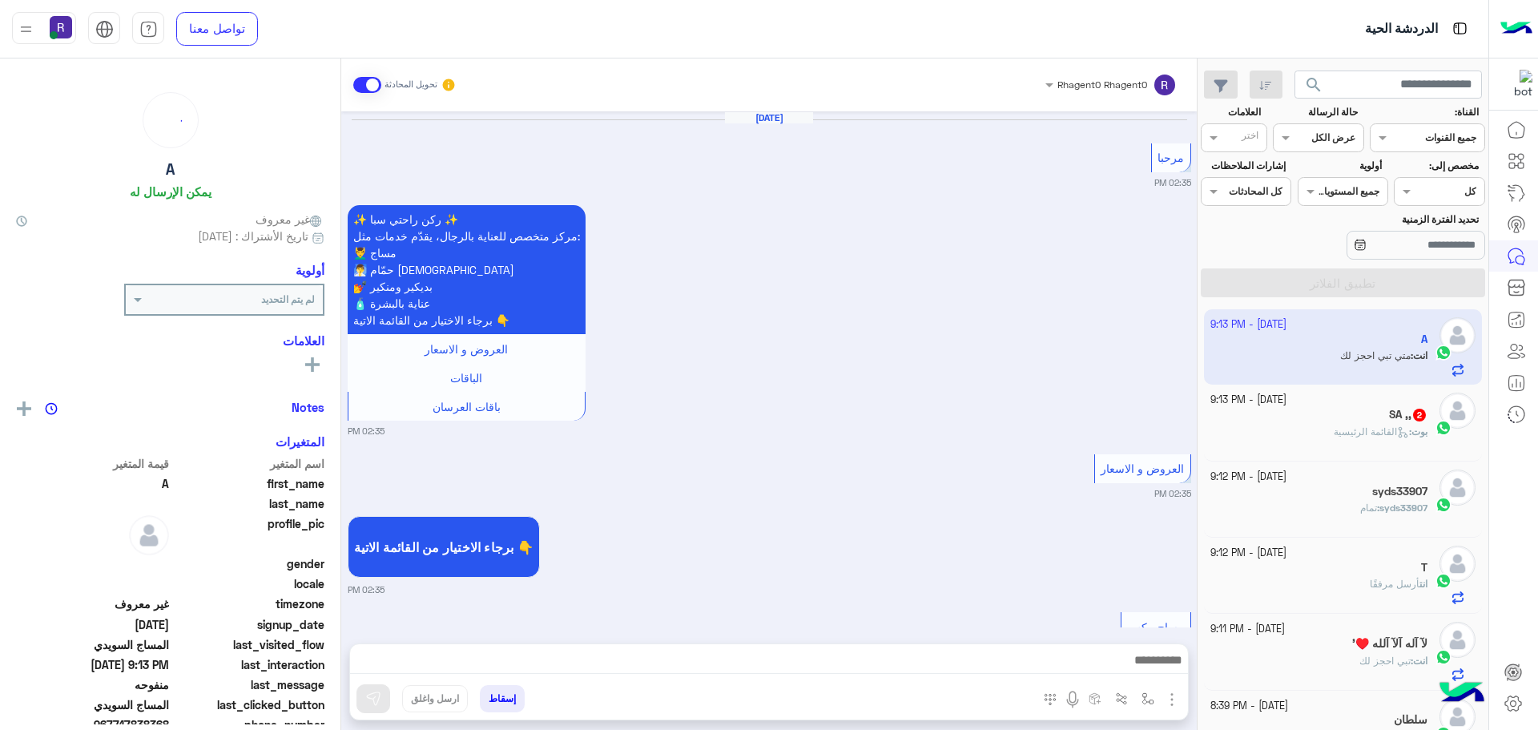
scroll to position [1780, 0]
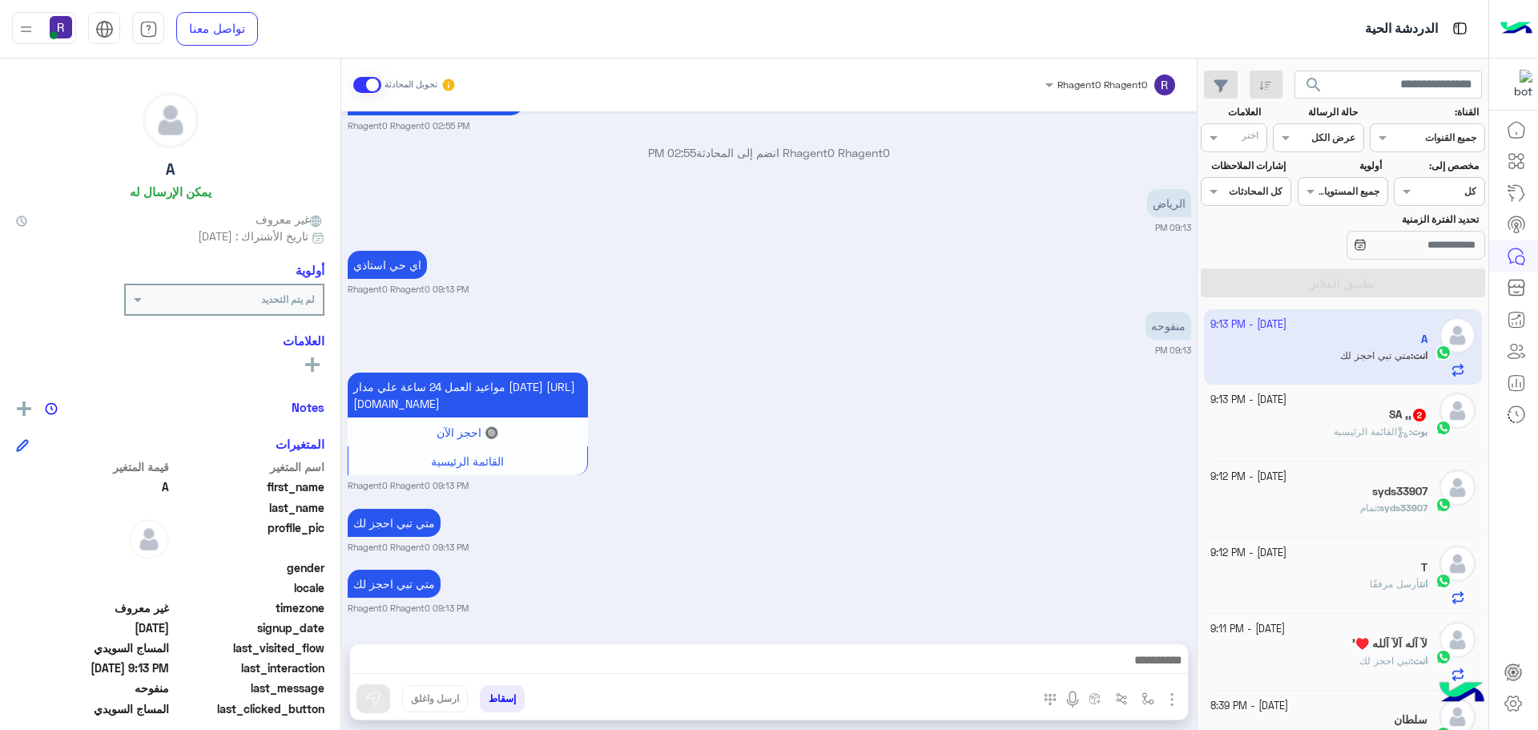
click at [1393, 420] on h5 "SA ,, 2" at bounding box center [1408, 415] width 38 height 14
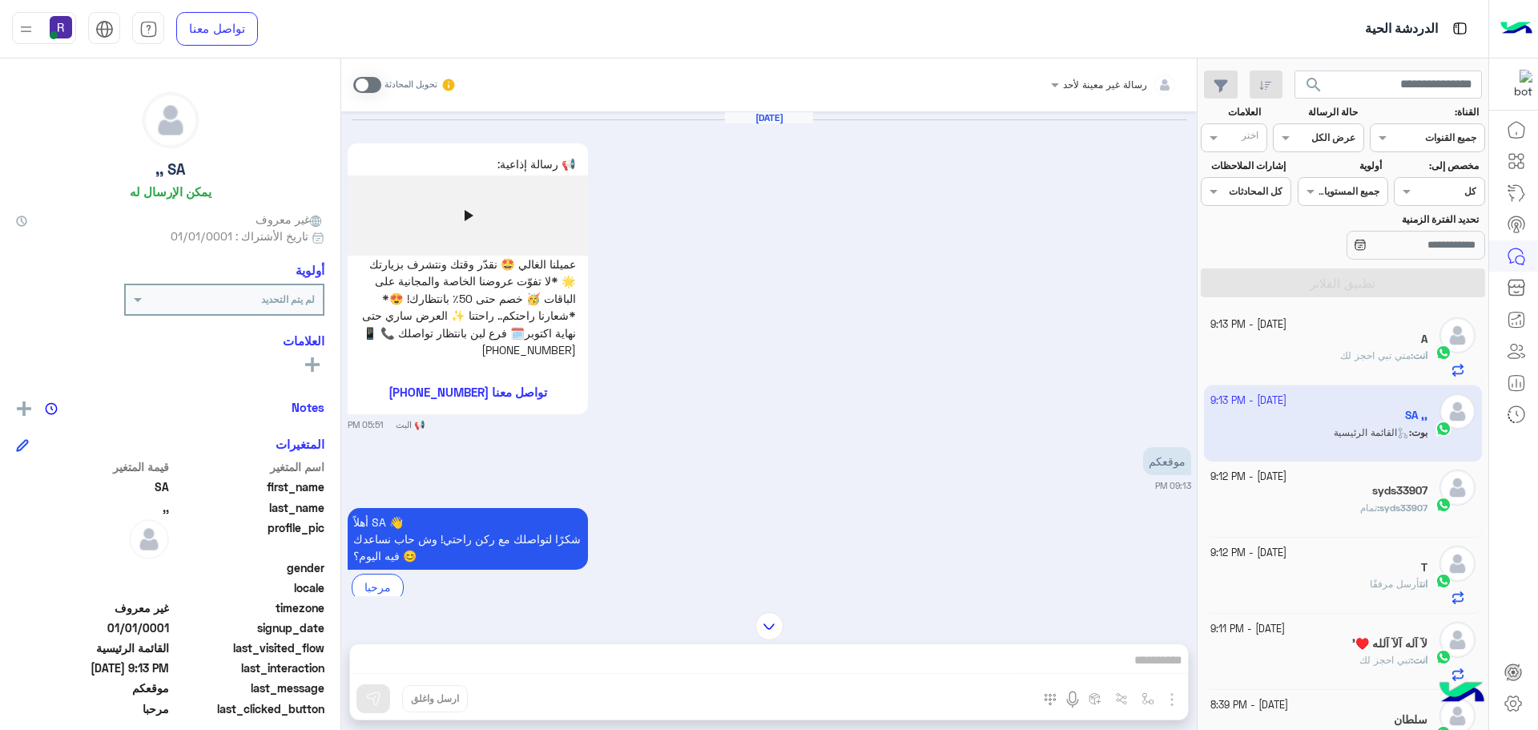
click at [364, 90] on span at bounding box center [367, 85] width 28 height 16
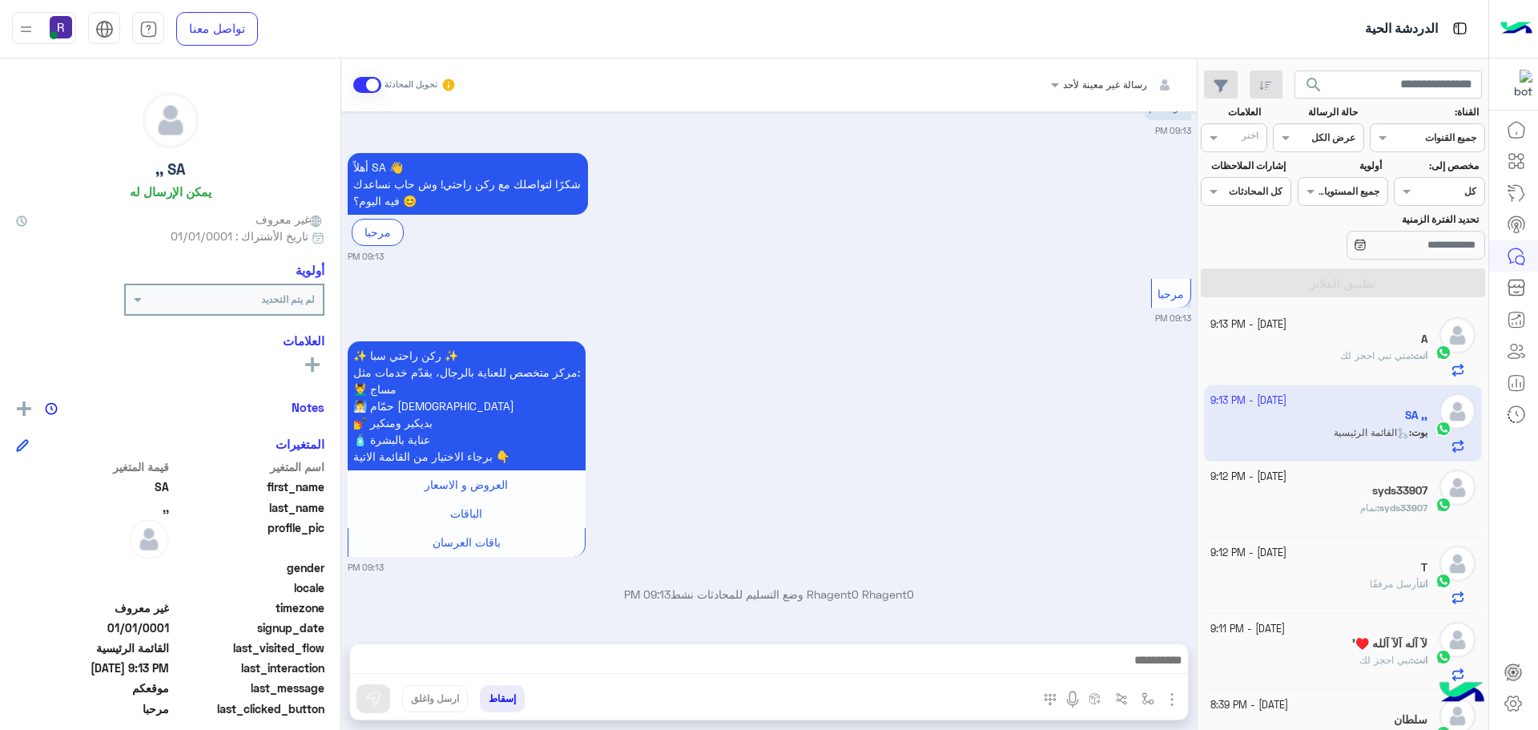
click at [1171, 694] on img "button" at bounding box center [1171, 699] width 19 height 19
click at [1148, 695] on img "button" at bounding box center [1147, 698] width 13 height 13
click at [1136, 661] on input "text" at bounding box center [1112, 661] width 81 height 14
type input "***"
click at [1132, 637] on div "لبن" at bounding box center [1101, 634] width 119 height 31
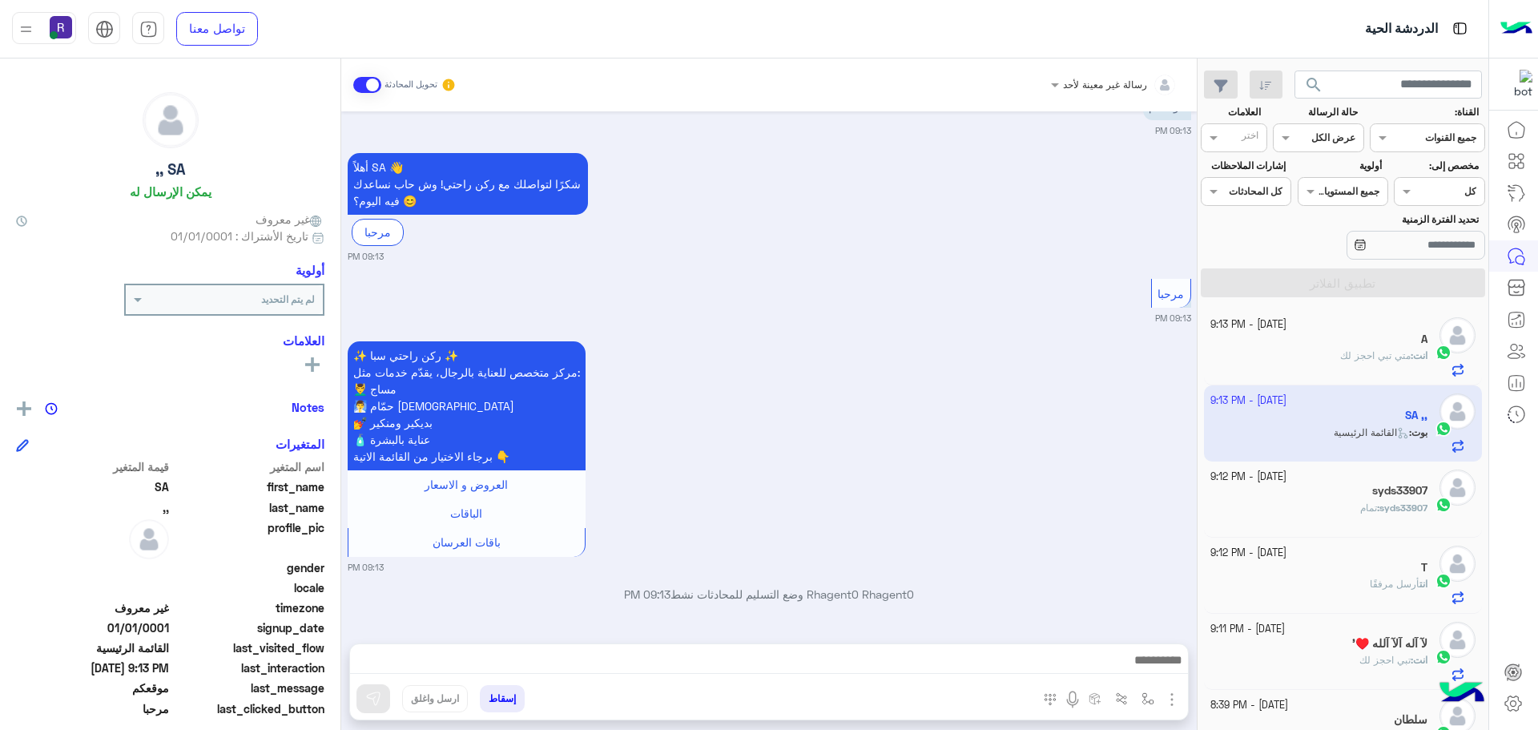
type textarea "***"
click at [366, 692] on img at bounding box center [373, 698] width 16 height 16
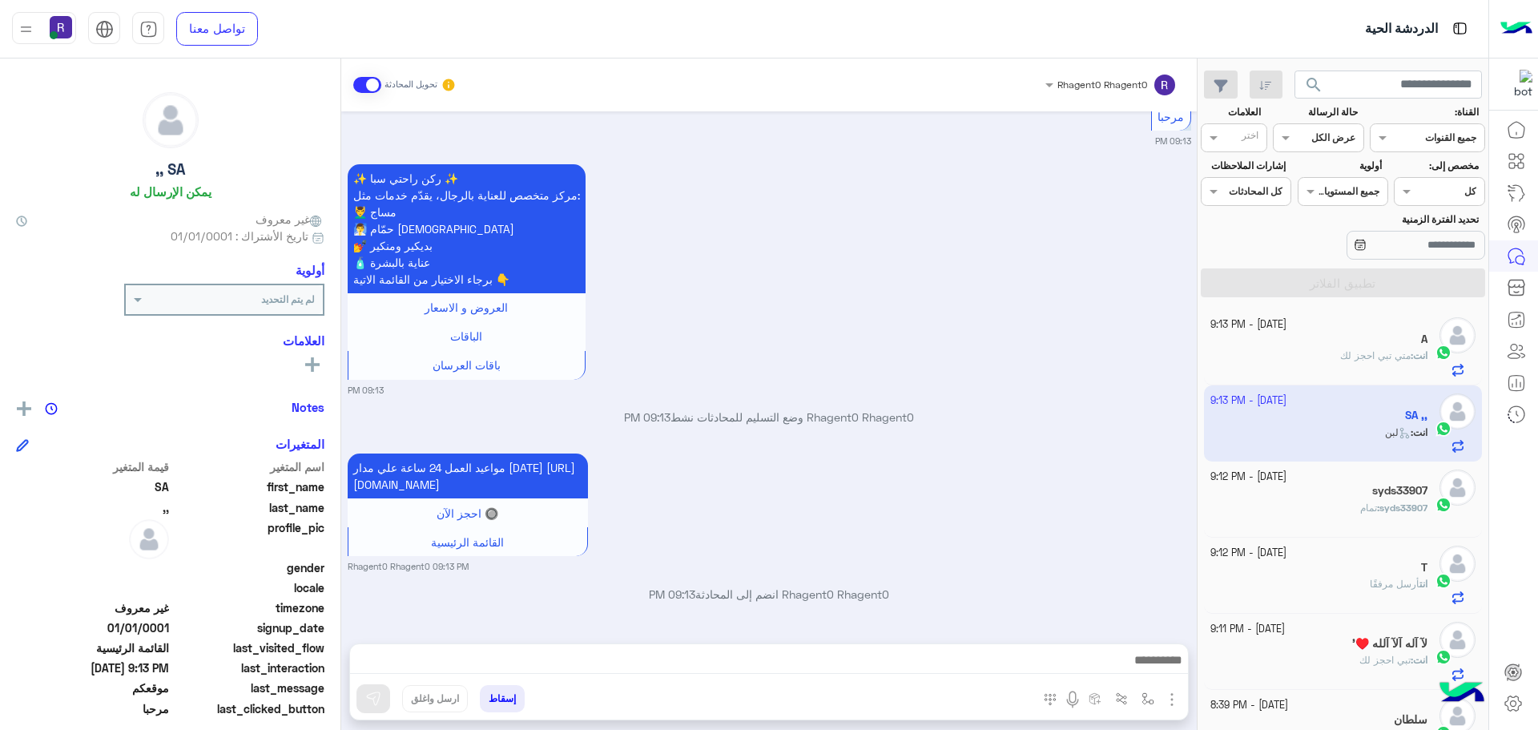
click at [1168, 703] on img "button" at bounding box center [1171, 699] width 19 height 19
click at [1157, 636] on button "المرفقات" at bounding box center [1138, 633] width 86 height 32
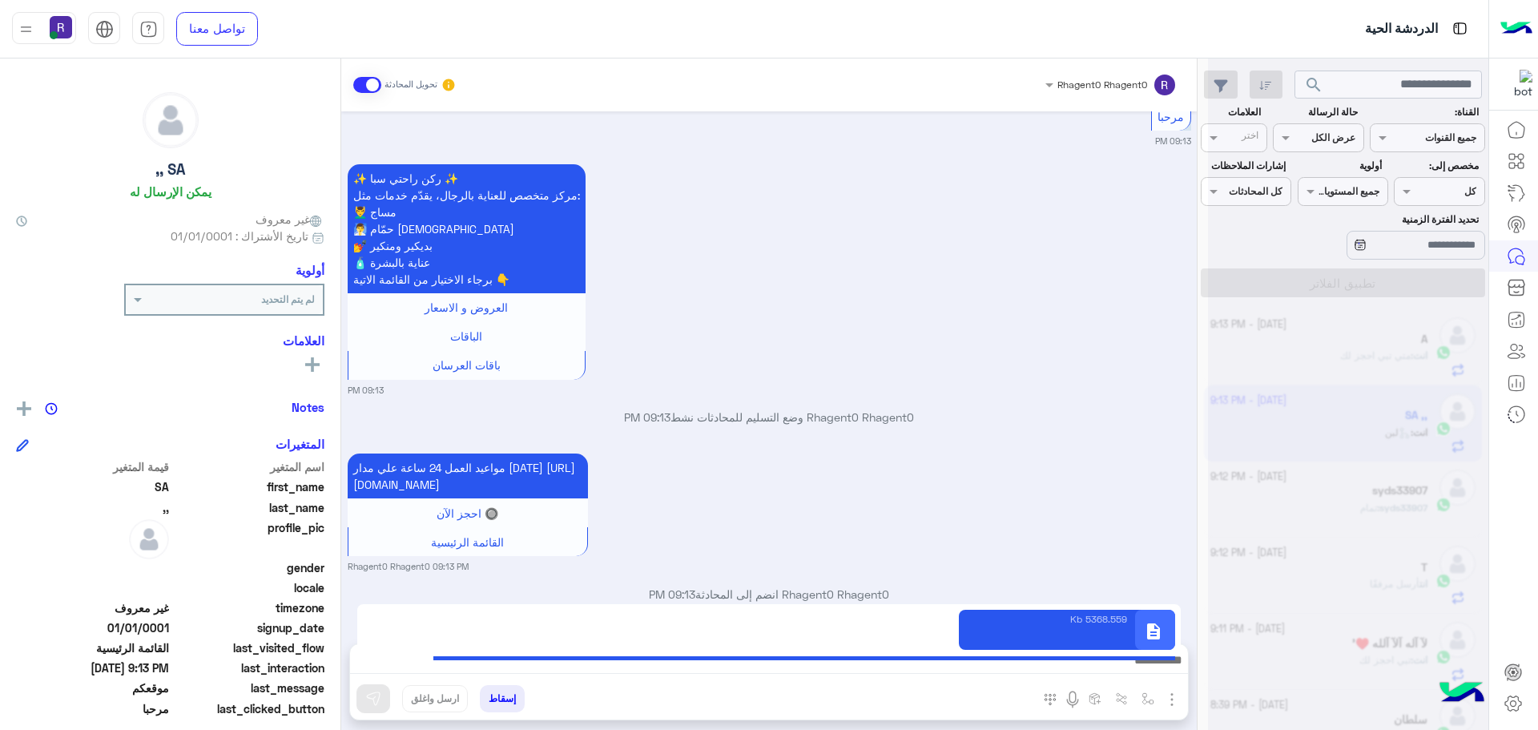
type textarea "**********"
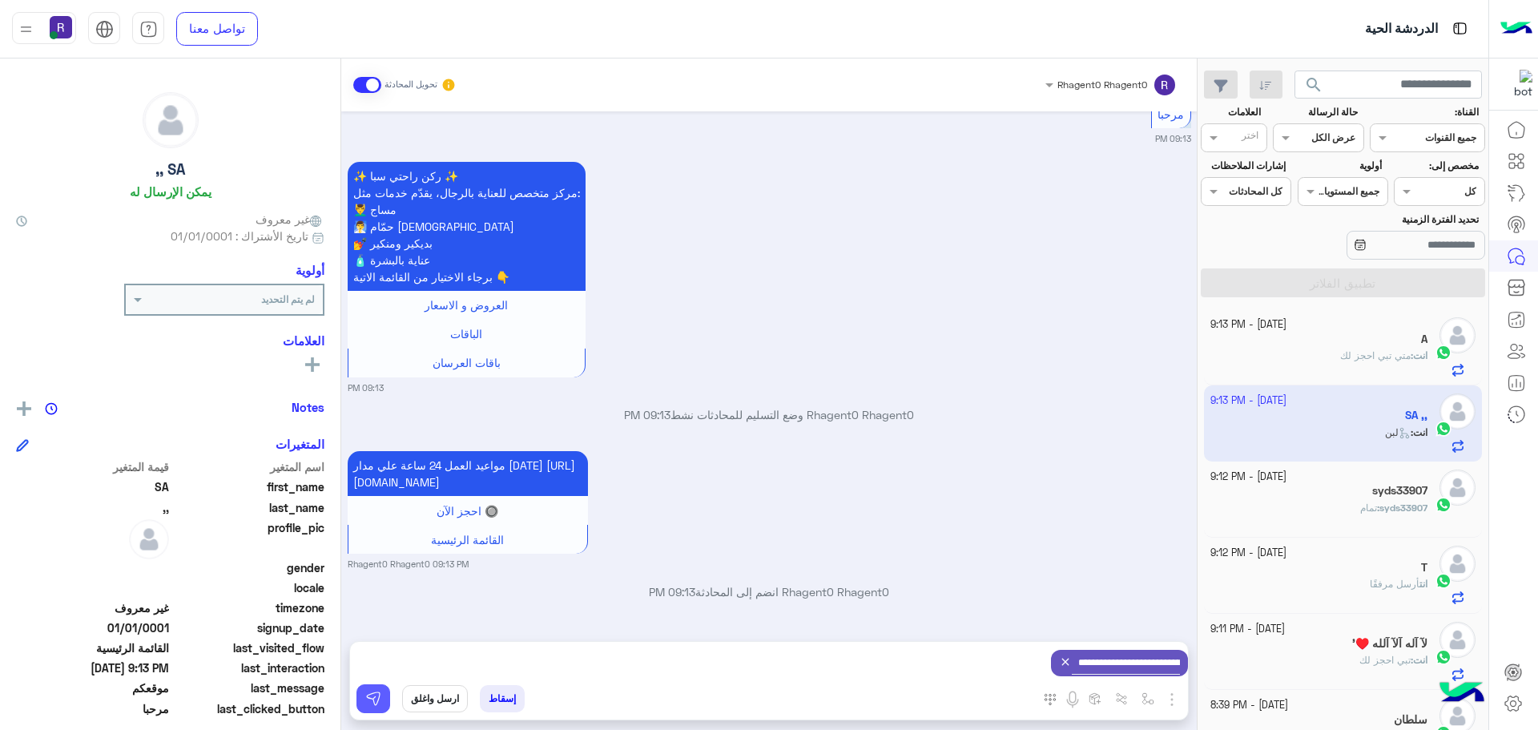
click at [382, 707] on button at bounding box center [373, 698] width 34 height 29
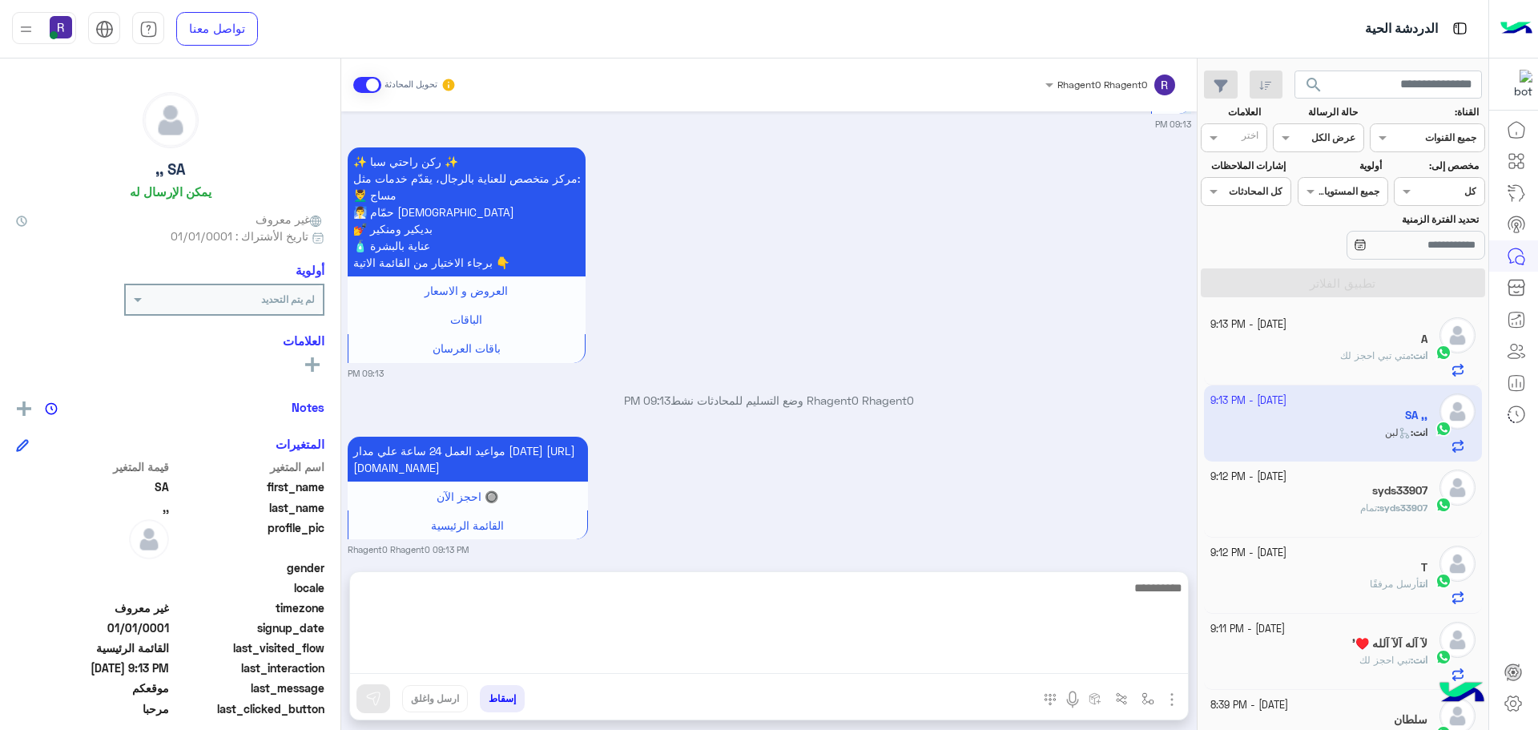
click at [675, 659] on textarea at bounding box center [769, 625] width 838 height 96
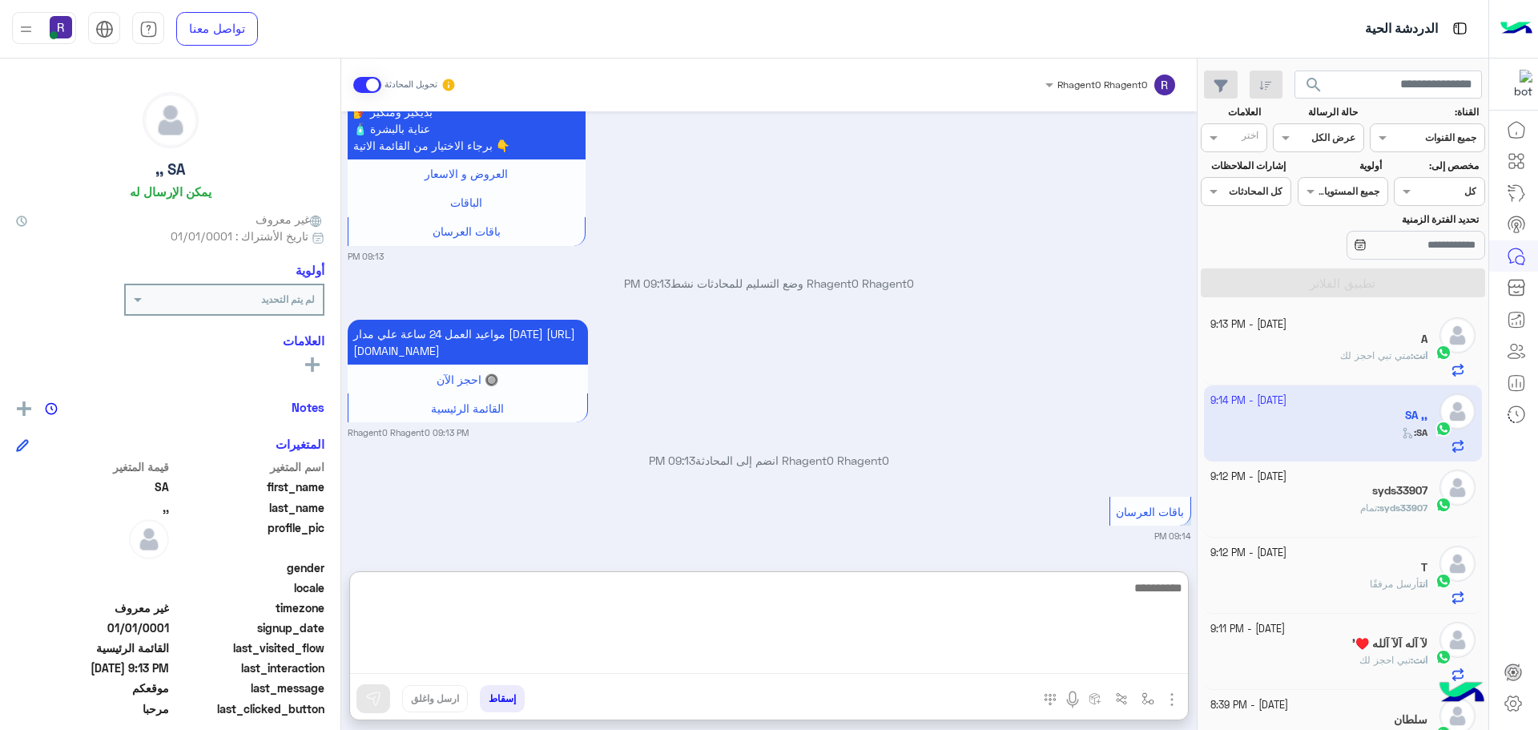
scroll to position [758, 0]
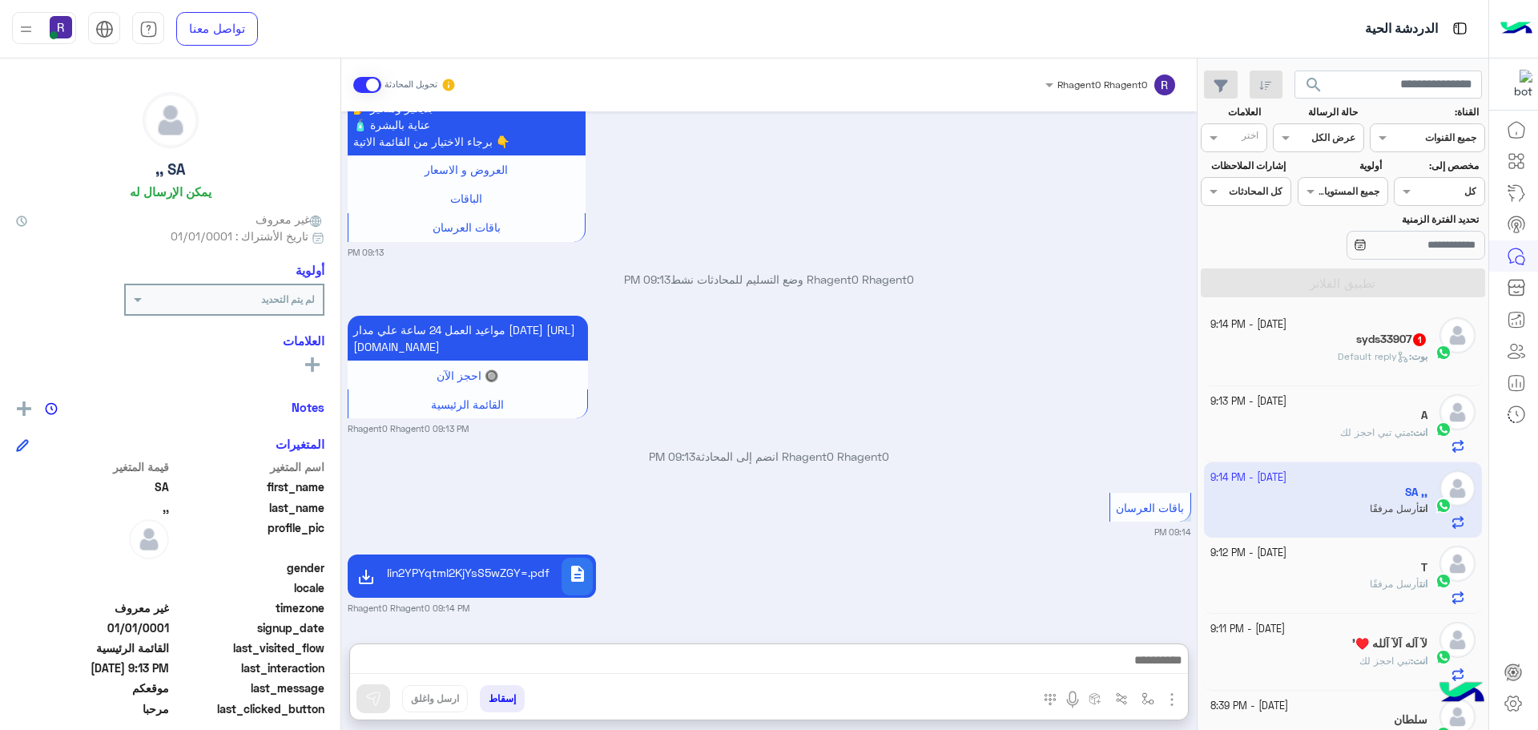
click at [942, 489] on div "باقات العرسان 09:14 PM" at bounding box center [769, 514] width 843 height 50
click at [1361, 362] on p "بوت : Default reply" at bounding box center [1382, 356] width 90 height 14
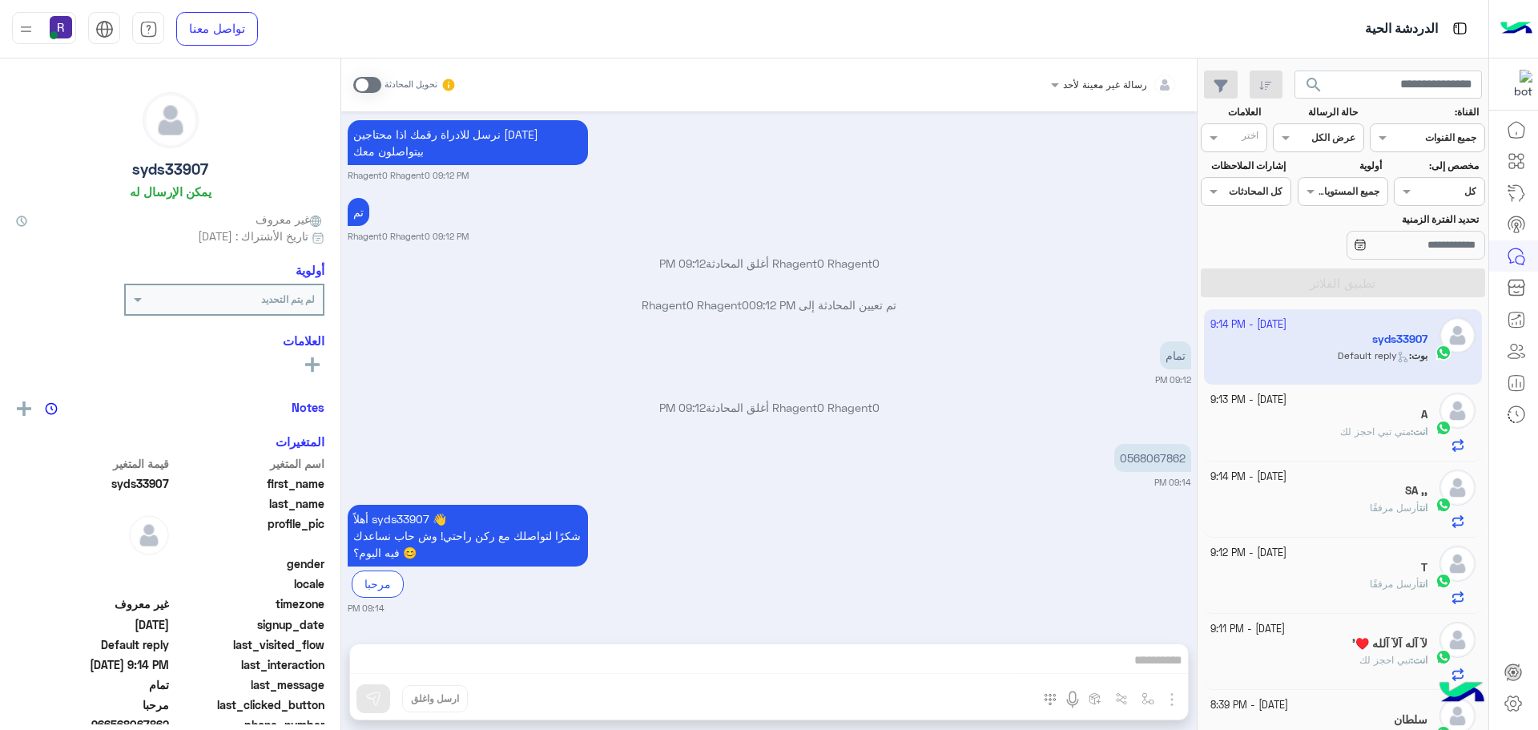
scroll to position [1190, 0]
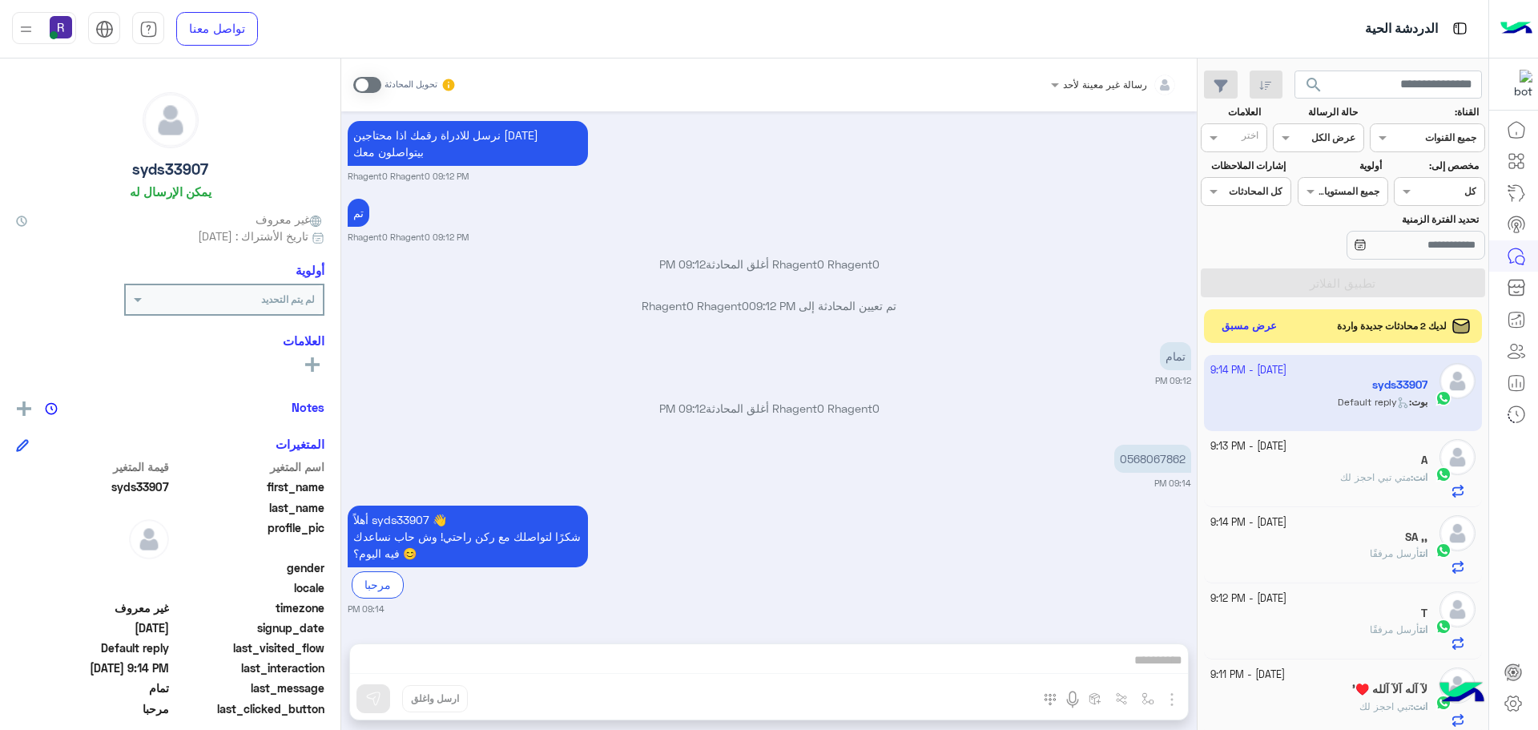
click at [1262, 319] on button "عرض مسبق" at bounding box center [1249, 327] width 67 height 22
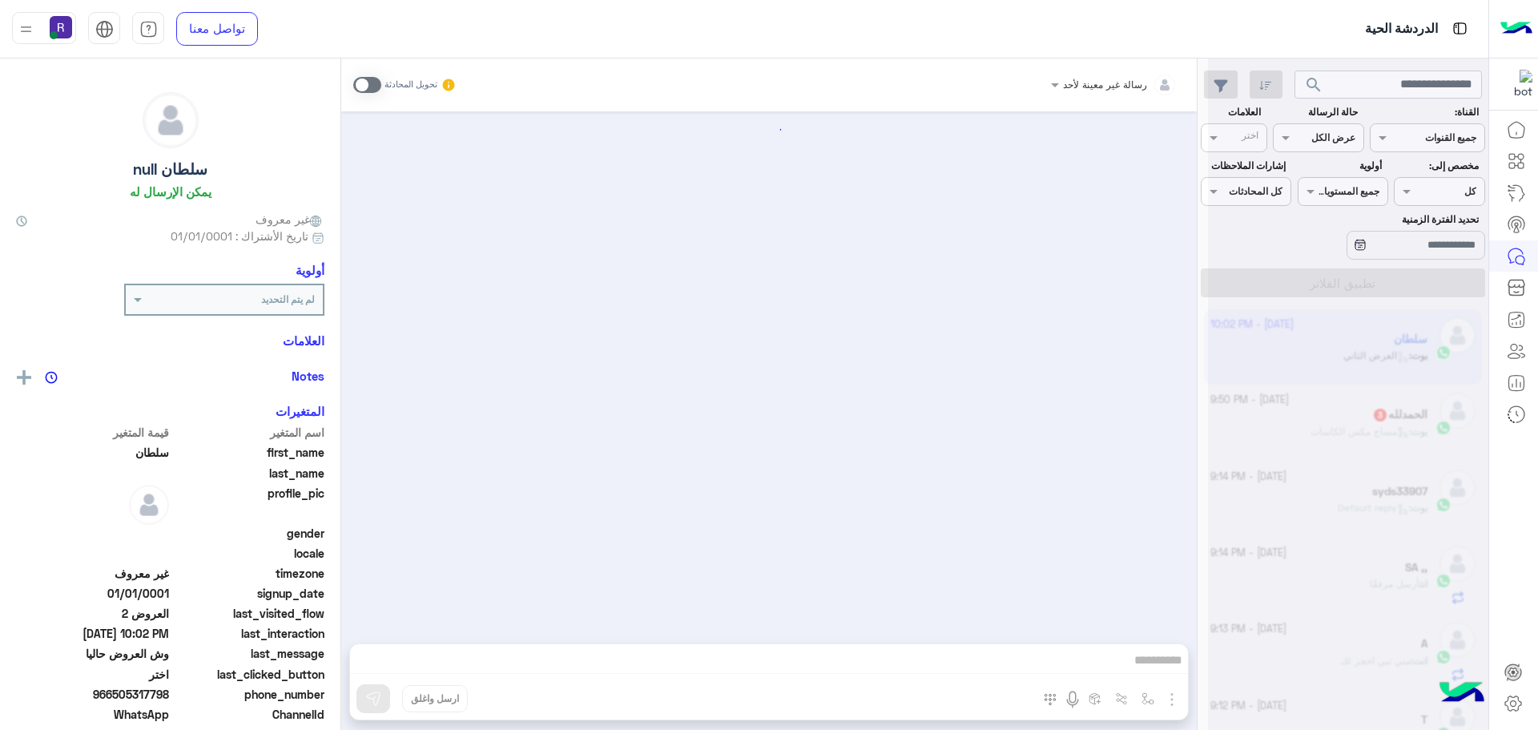
scroll to position [835, 0]
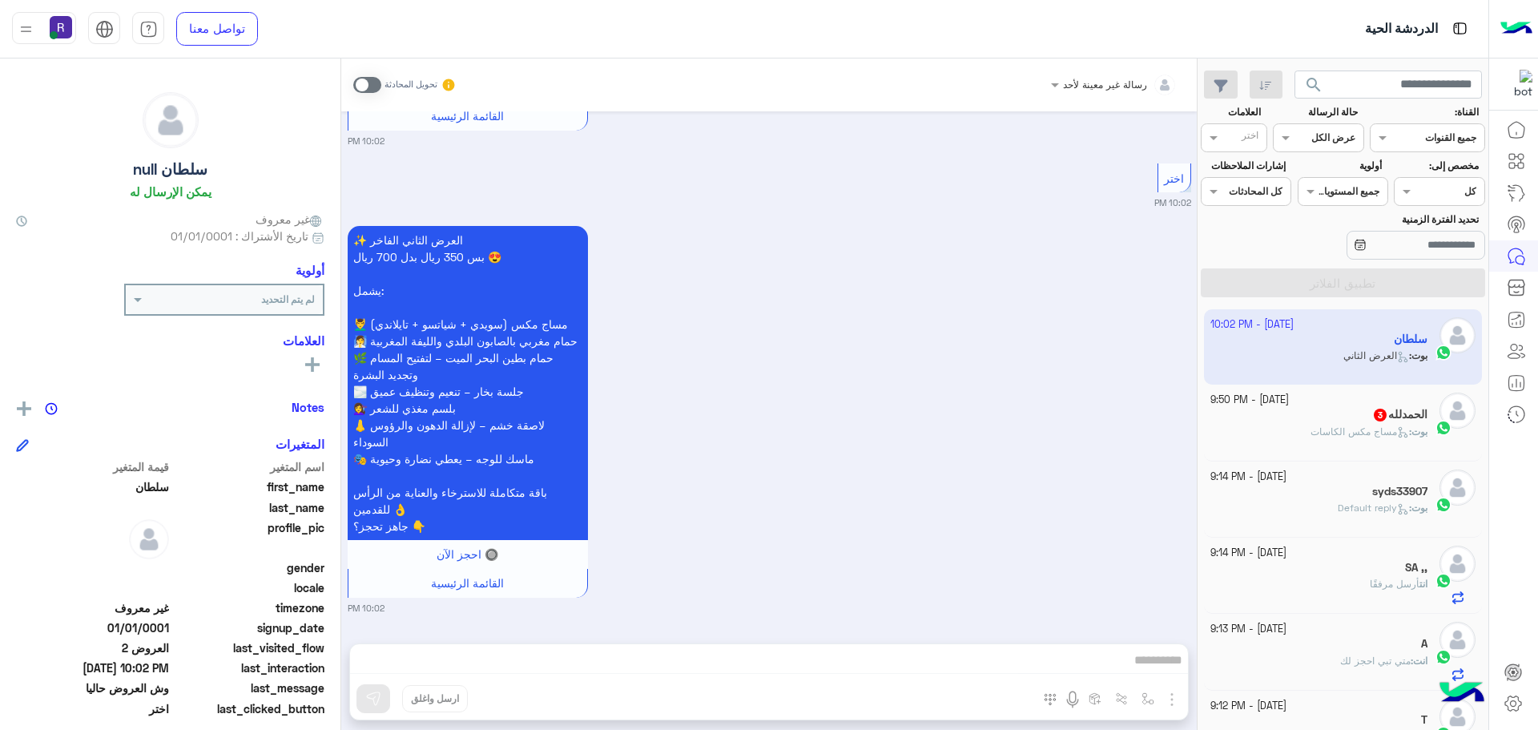
click at [364, 87] on span at bounding box center [367, 85] width 28 height 16
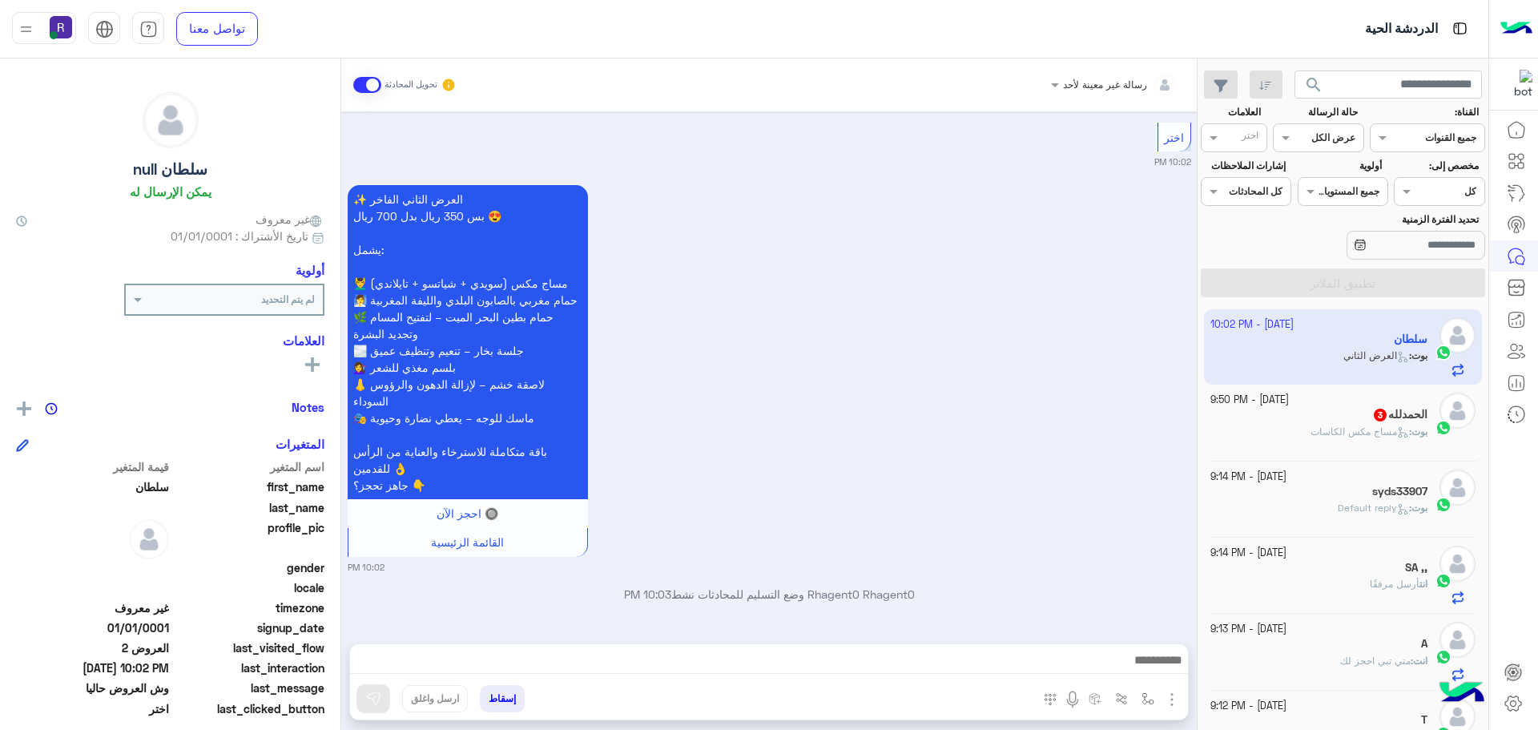
click at [1168, 697] on img "button" at bounding box center [1171, 699] width 19 height 19
click at [1145, 626] on span "المرفقات" at bounding box center [1132, 632] width 48 height 18
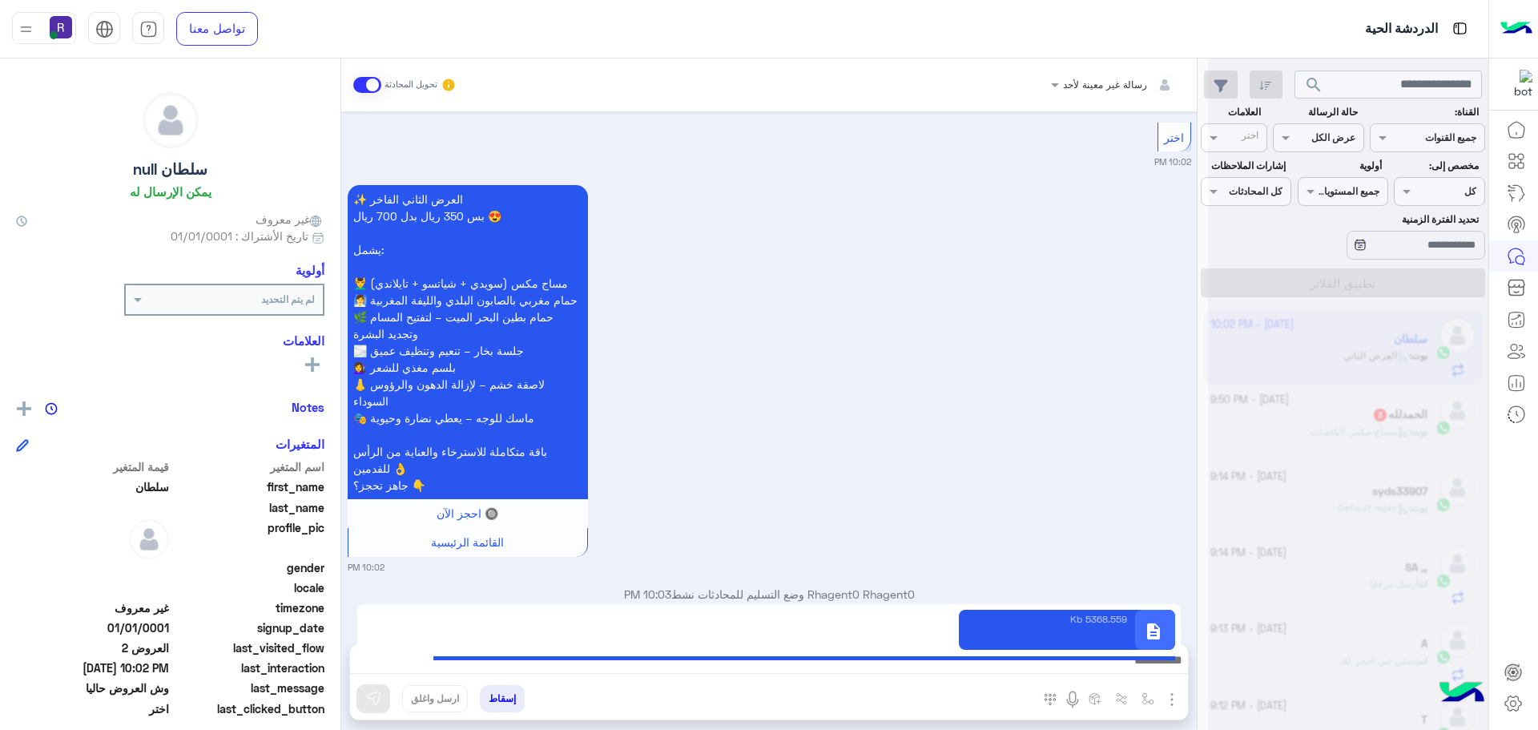
type textarea "**********"
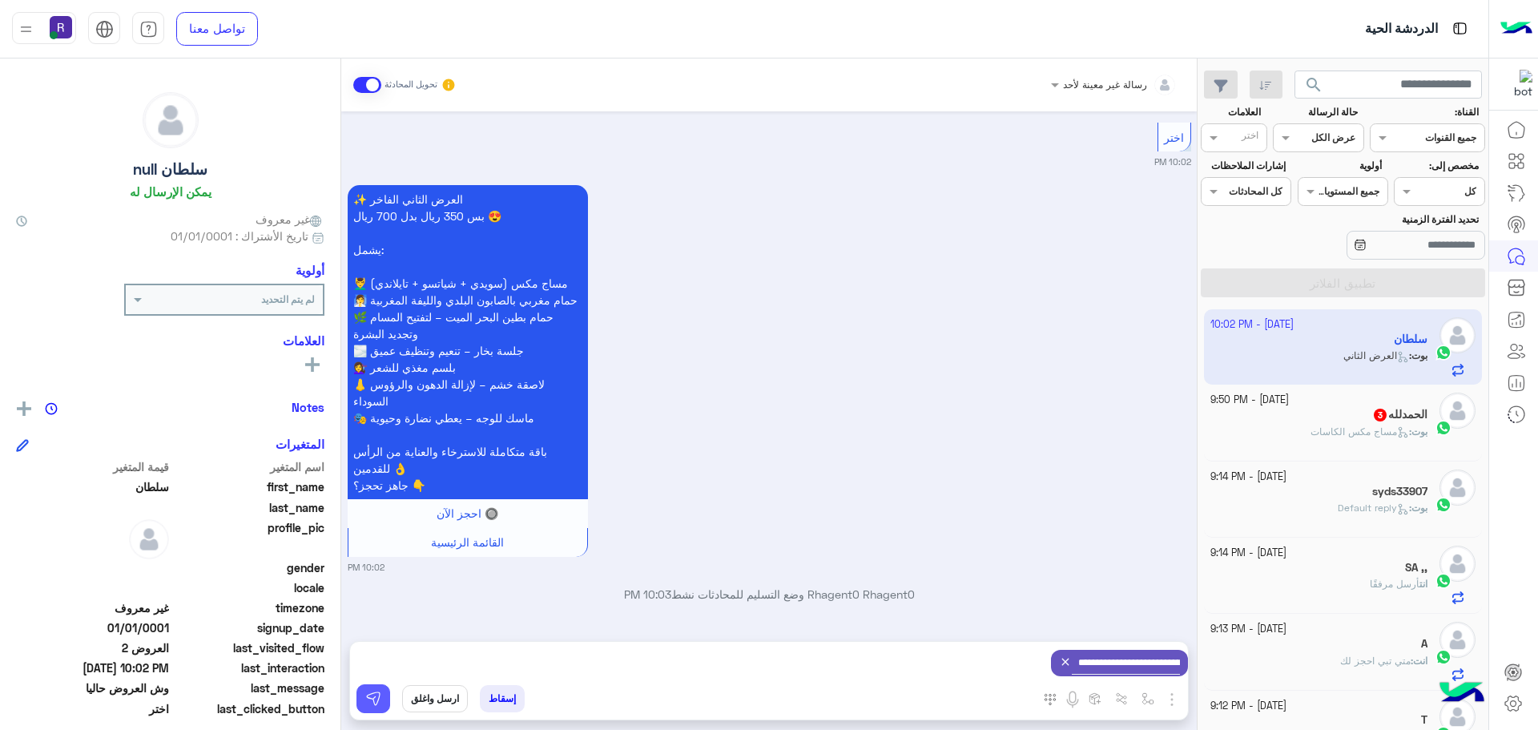
click at [382, 698] on button at bounding box center [373, 698] width 34 height 29
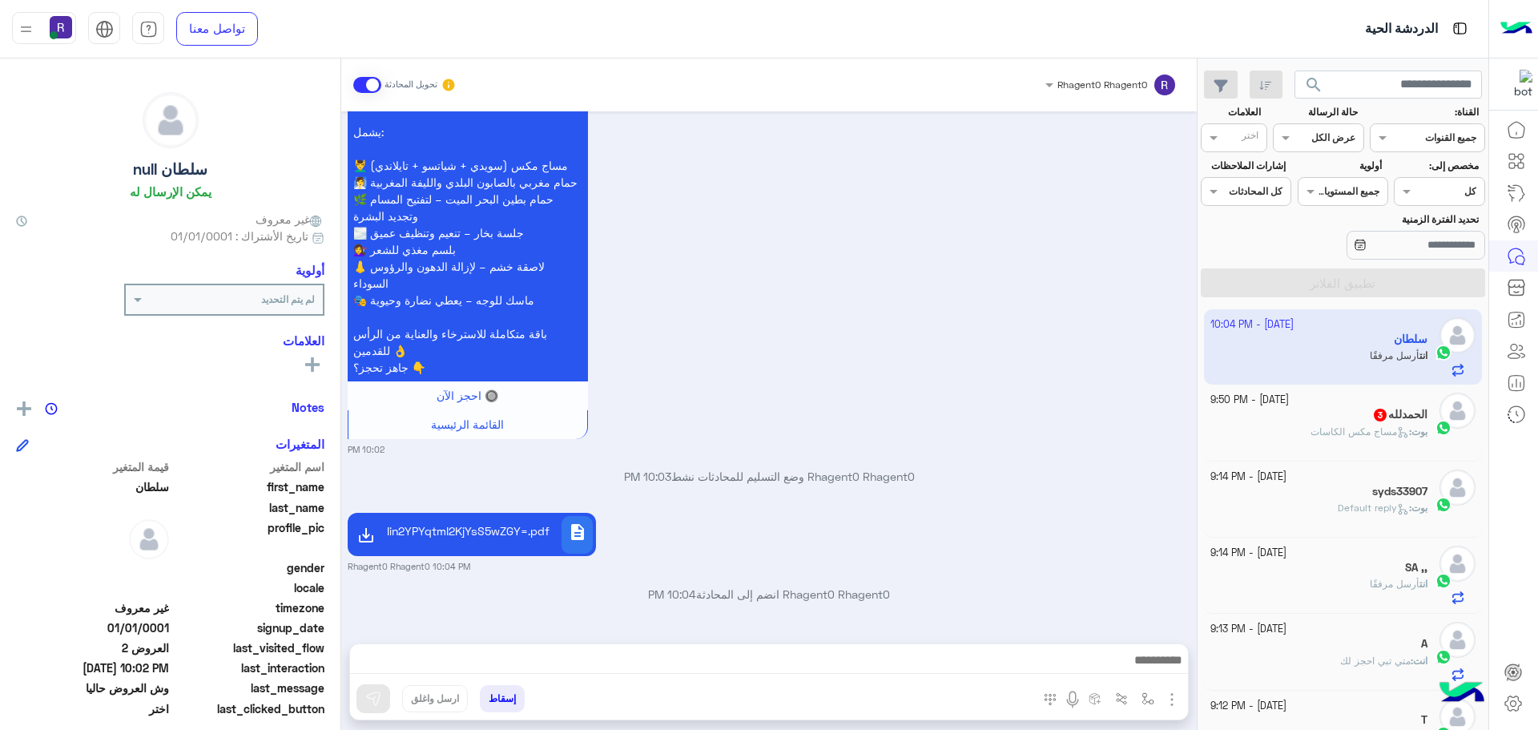
click at [1372, 403] on div "14 October - 9:50 PM" at bounding box center [1319, 399] width 218 height 15
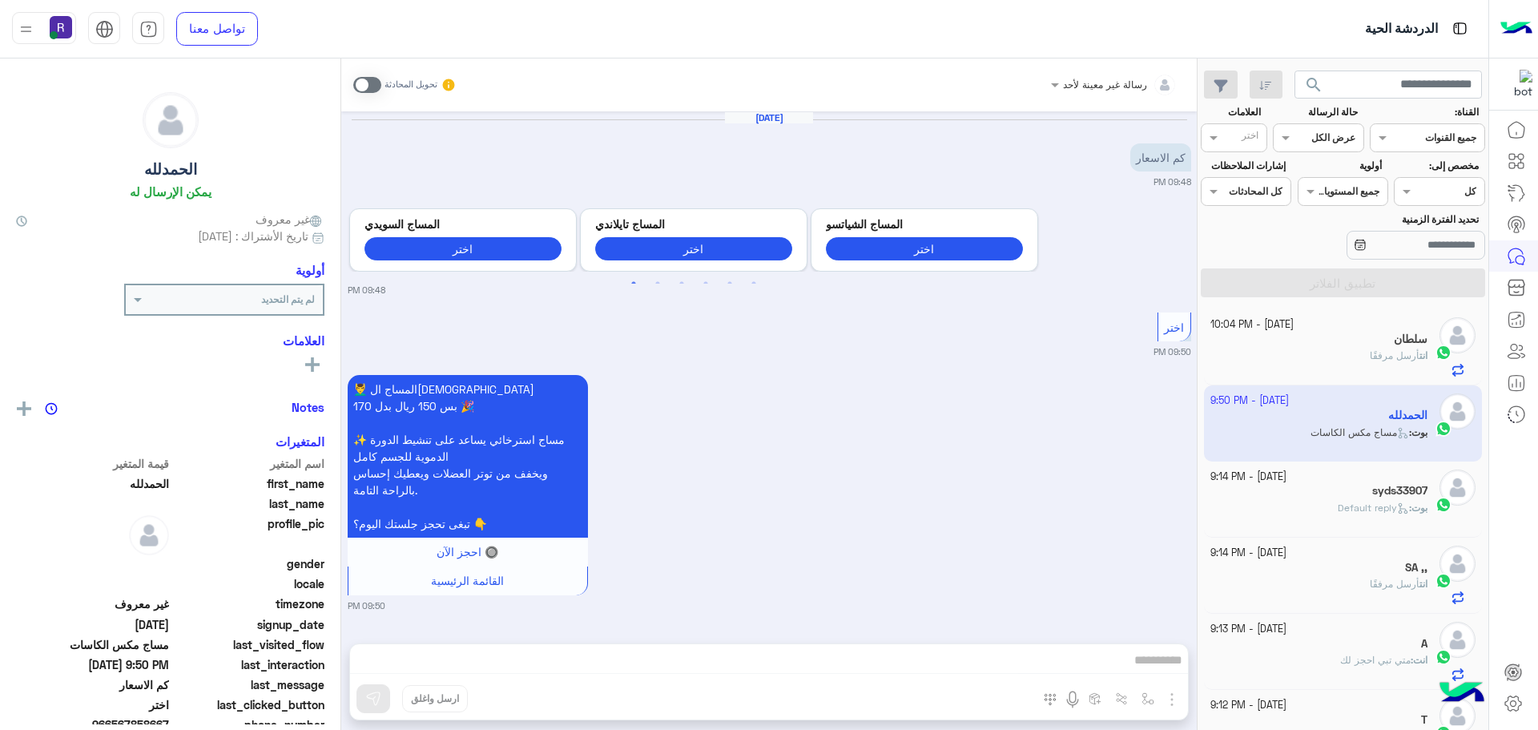
scroll to position [413, 0]
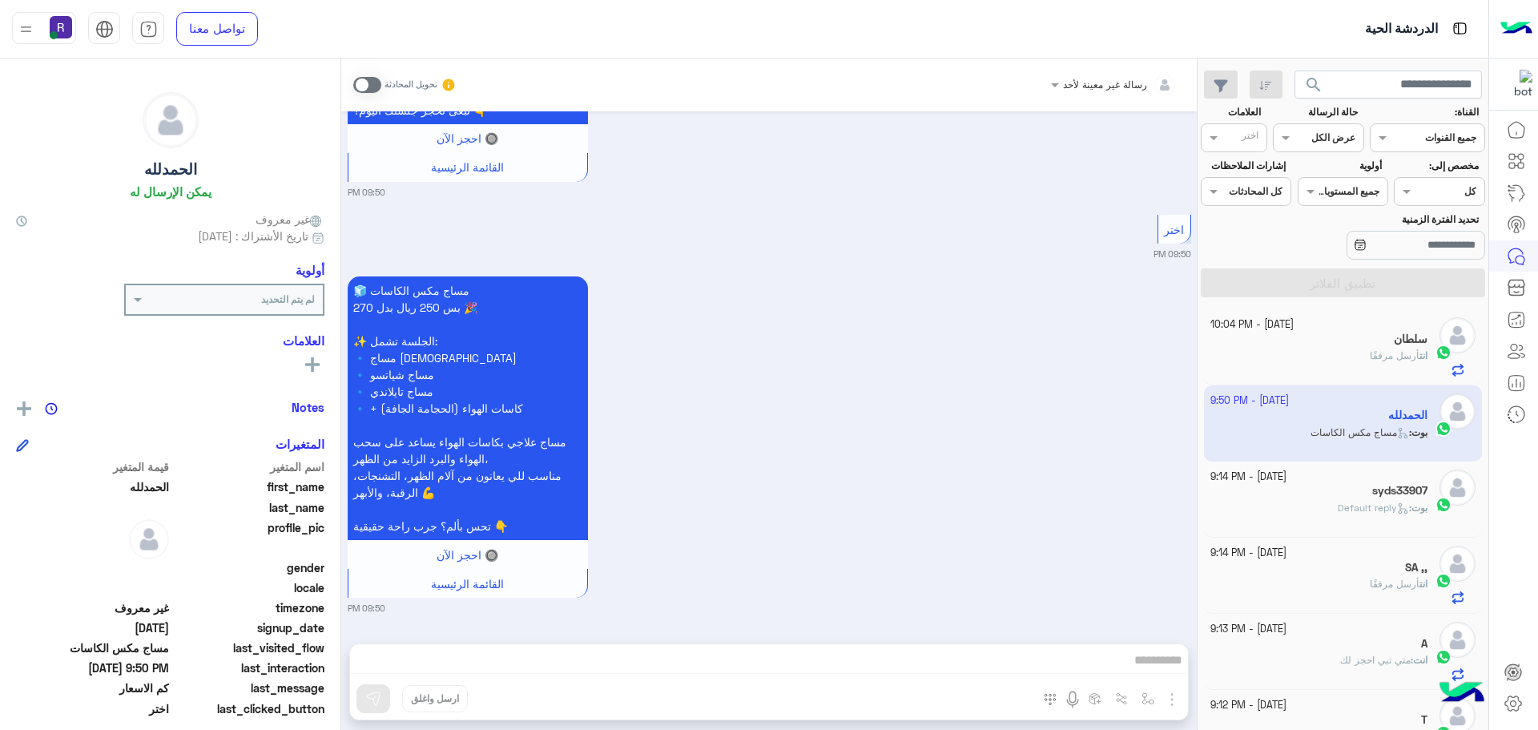
click at [377, 80] on span at bounding box center [367, 85] width 28 height 16
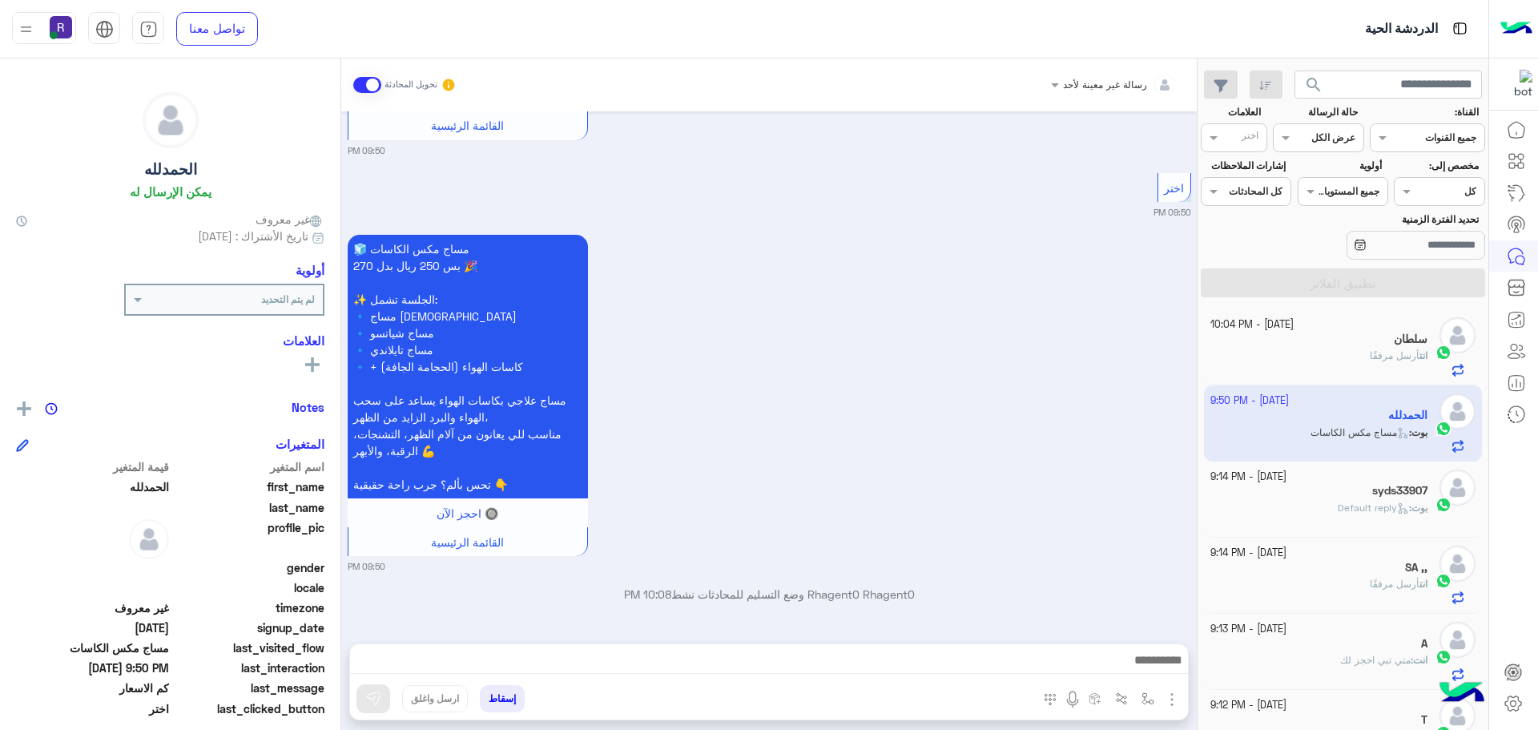
click at [1175, 706] on img "button" at bounding box center [1171, 699] width 19 height 19
click at [1121, 633] on span "المرفقات" at bounding box center [1132, 632] width 48 height 18
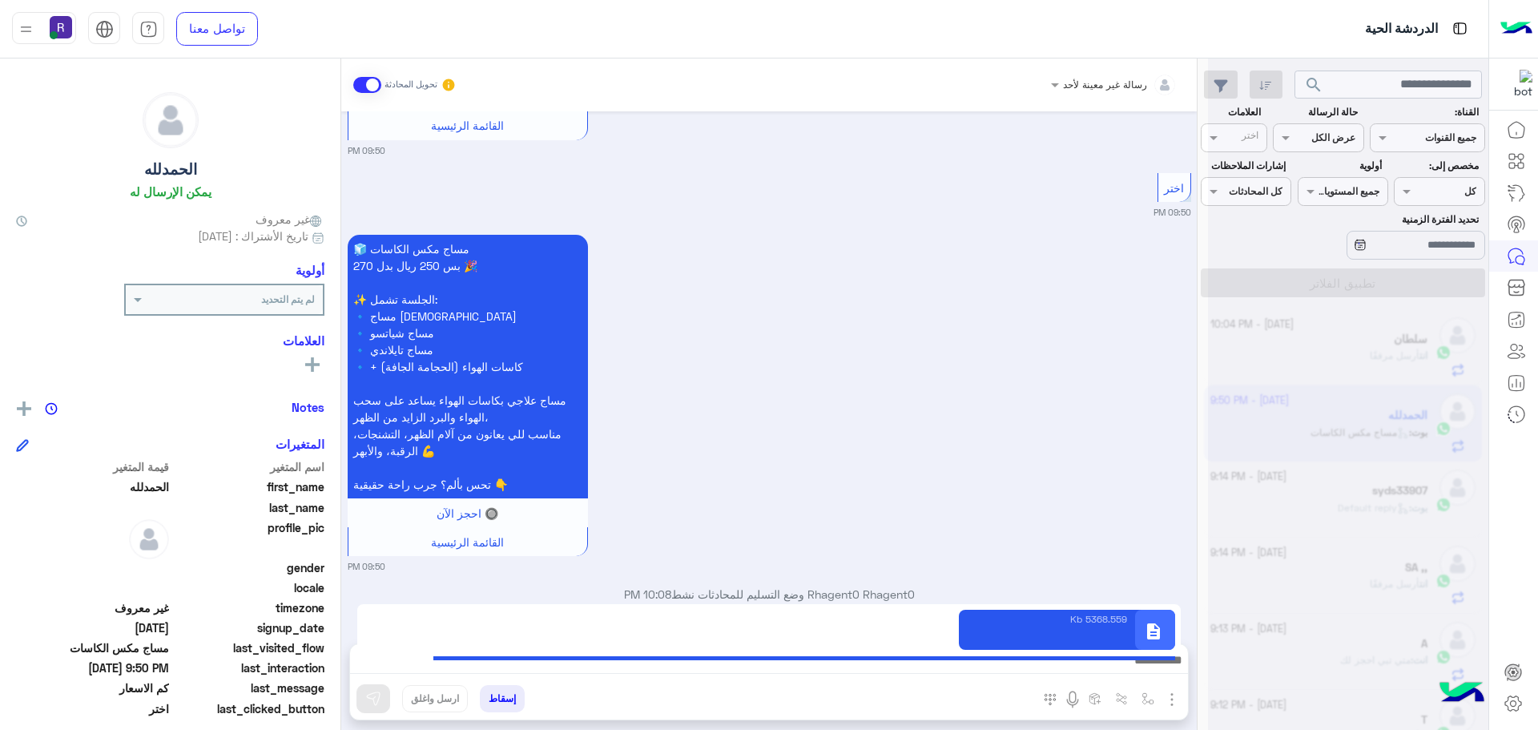
type textarea "**********"
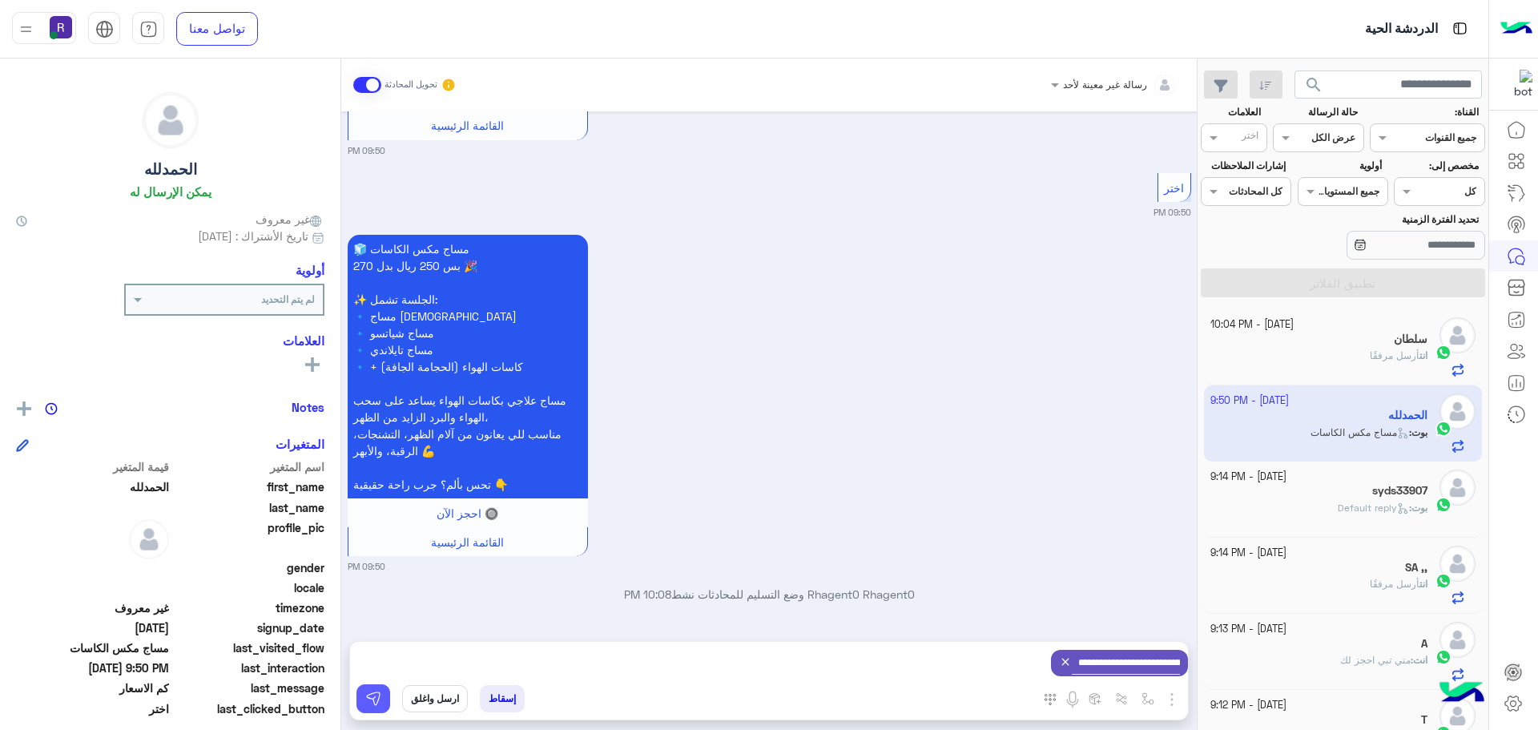
click at [368, 700] on img at bounding box center [373, 698] width 16 height 16
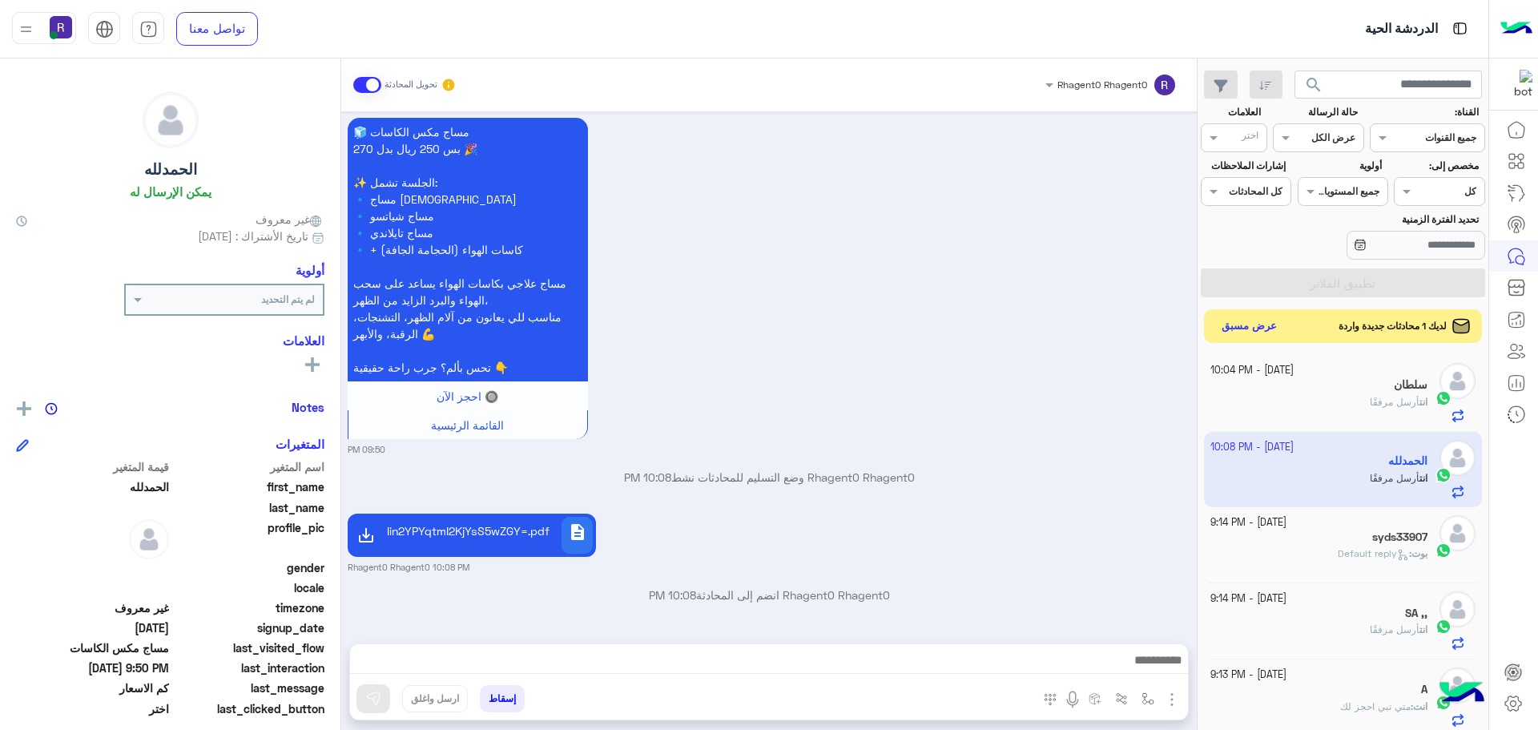
click at [1241, 333] on button "عرض مسبق" at bounding box center [1249, 327] width 67 height 22
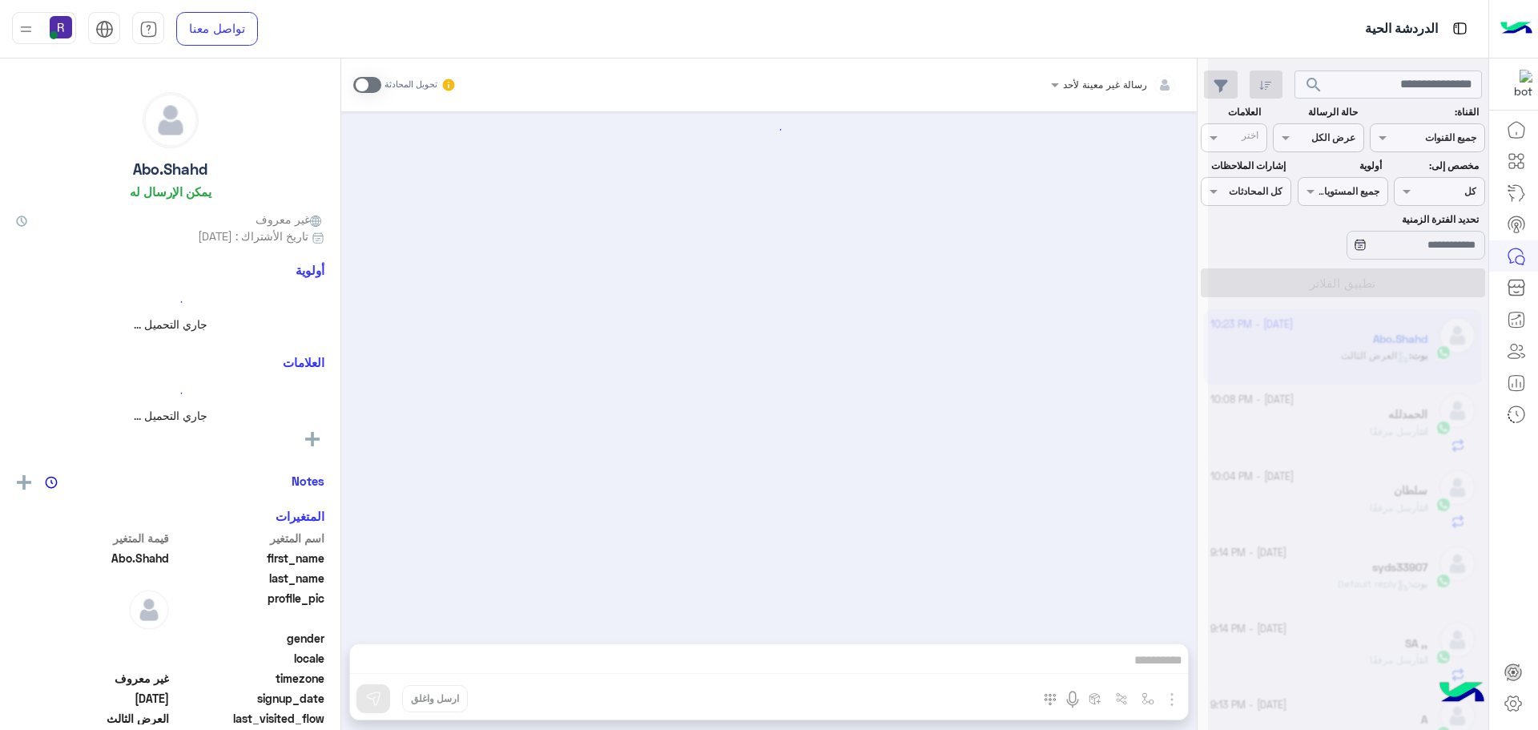
scroll to position [2104, 0]
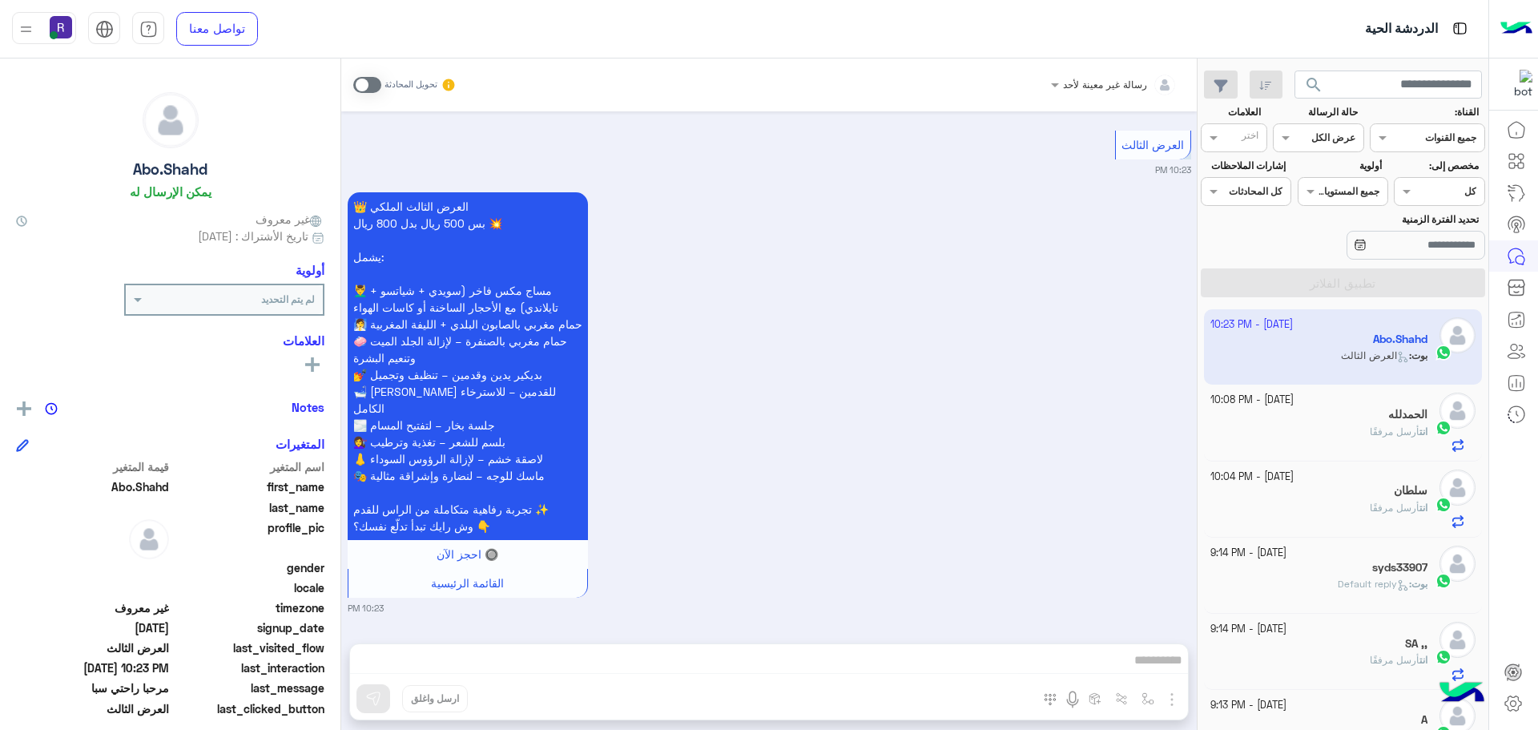
click at [364, 86] on span at bounding box center [367, 85] width 28 height 16
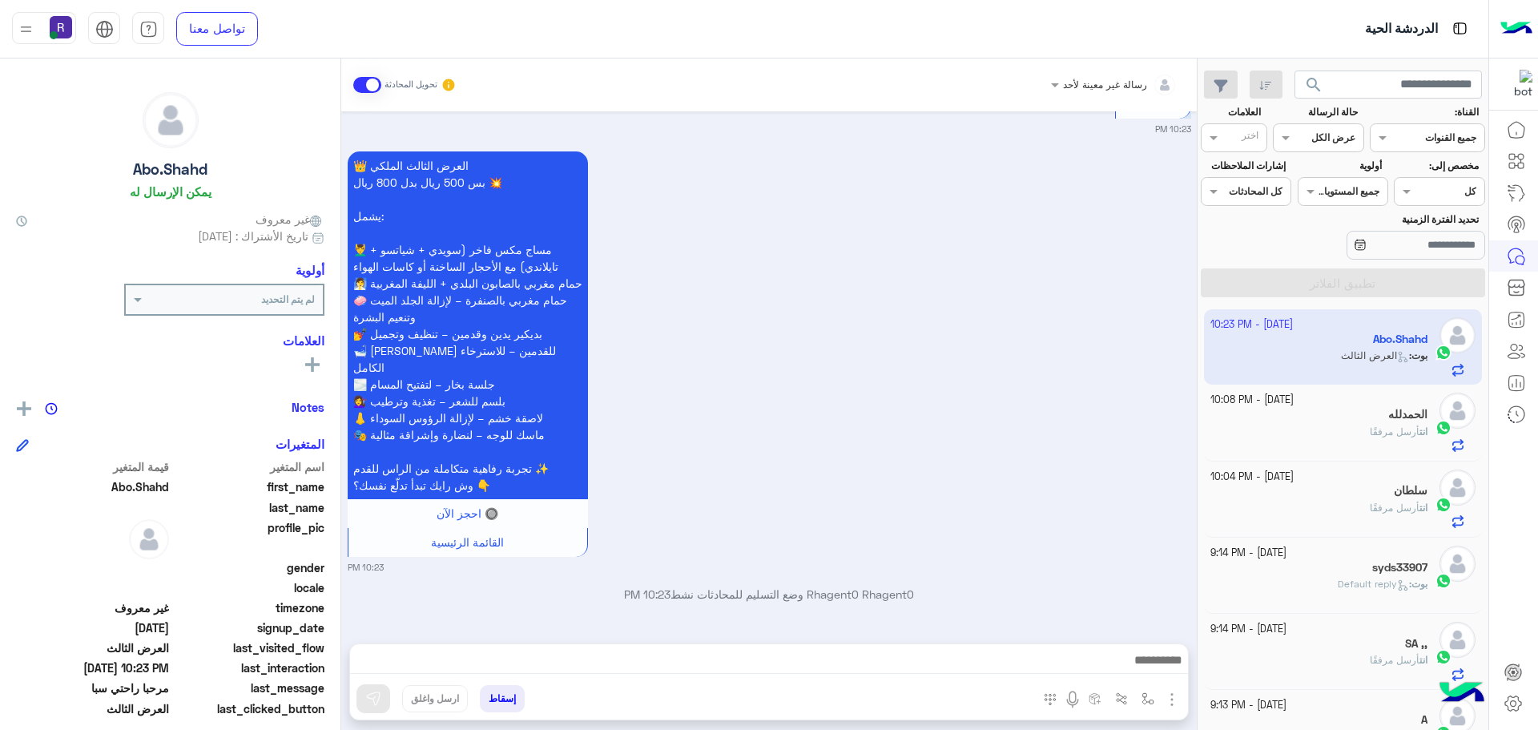
click at [1176, 702] on img "button" at bounding box center [1171, 699] width 19 height 19
click at [1136, 633] on span "المرفقات" at bounding box center [1132, 632] width 48 height 18
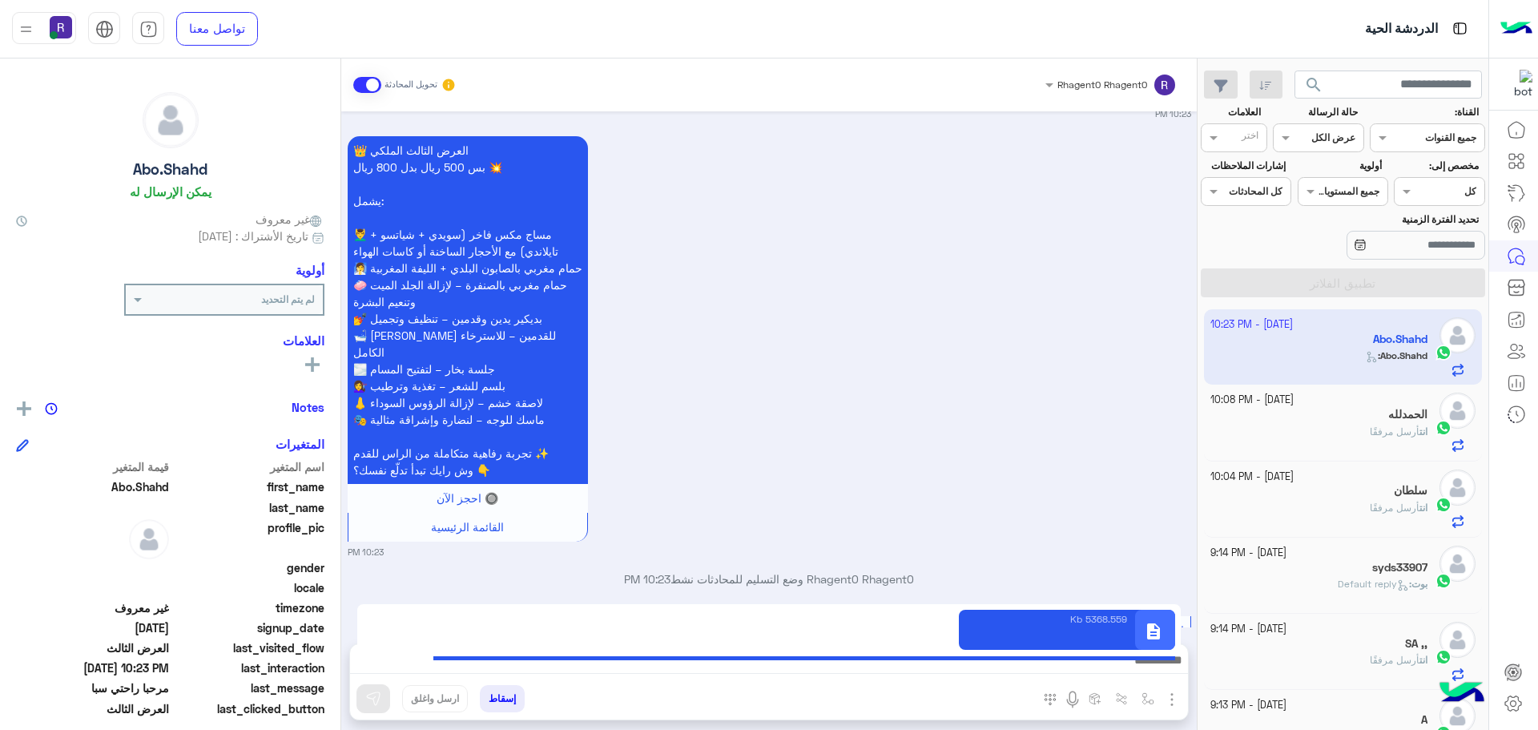
scroll to position [2207, 0]
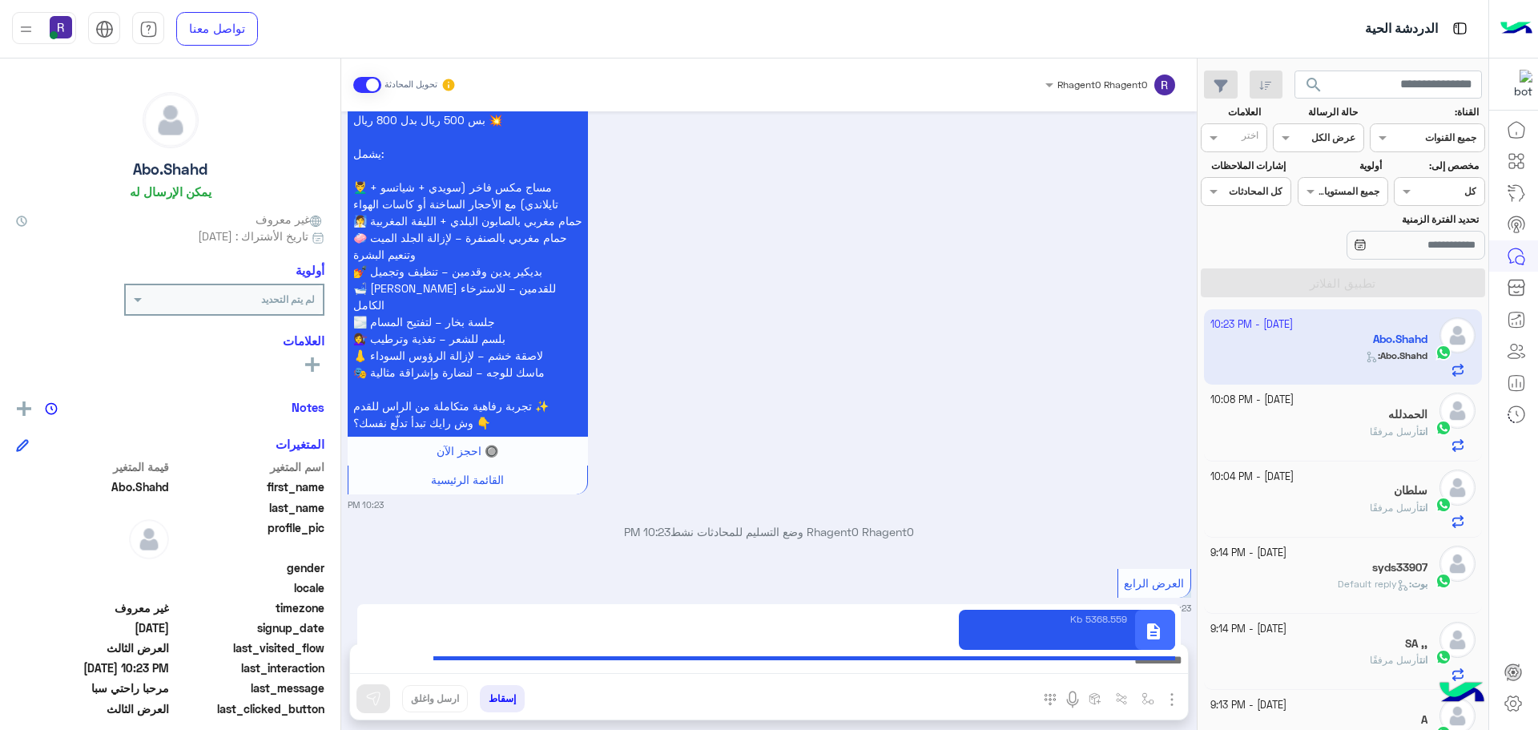
type textarea "**********"
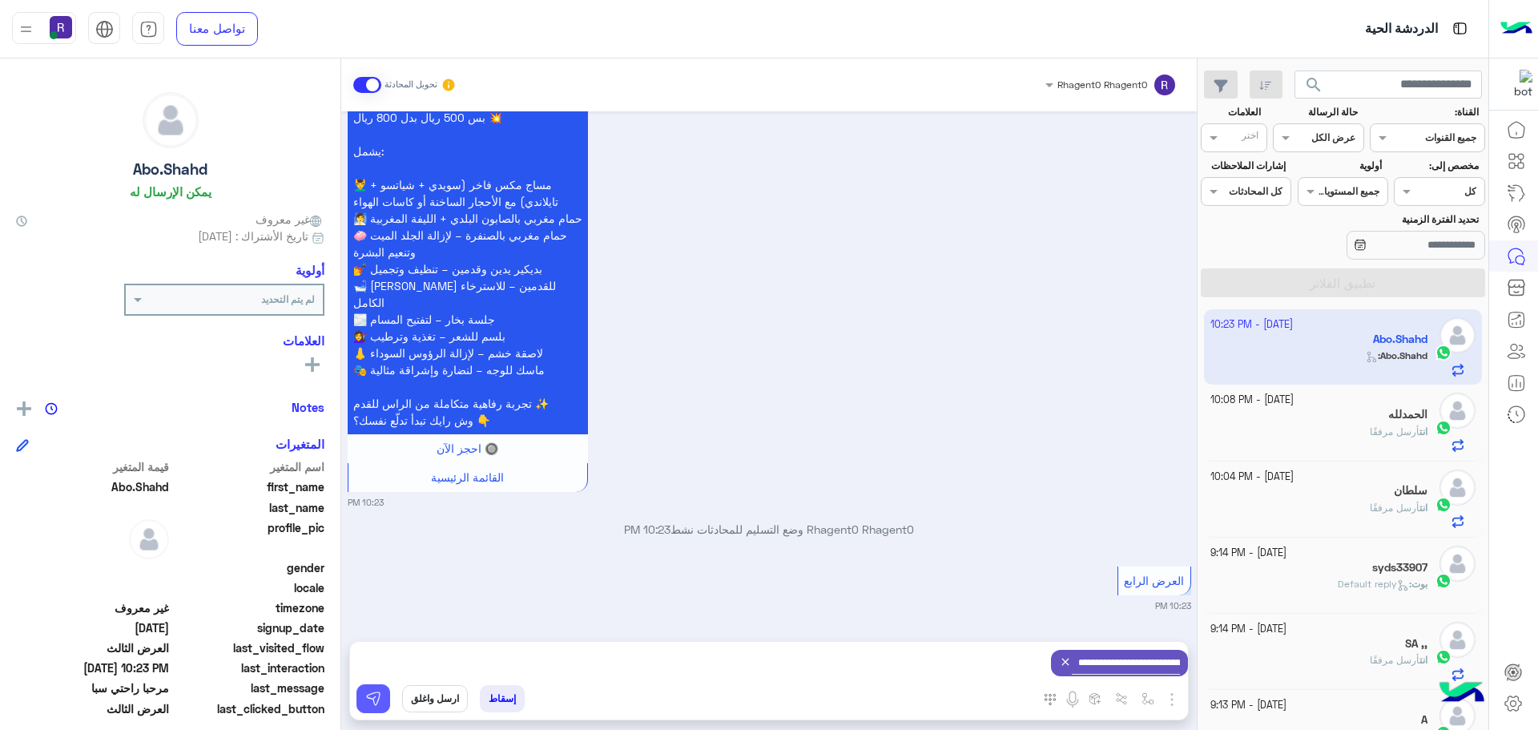
click at [376, 692] on img at bounding box center [373, 698] width 16 height 16
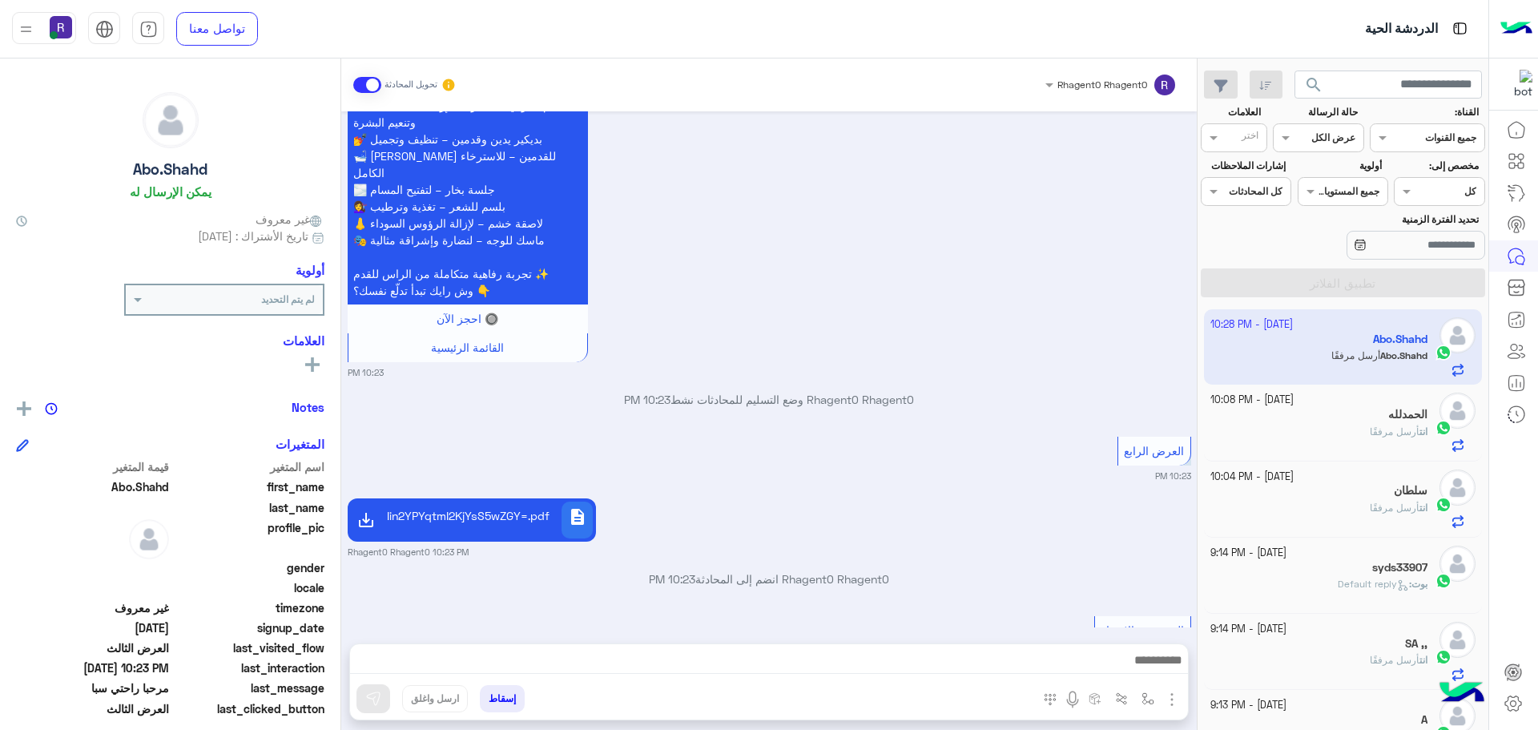
scroll to position [2387, 0]
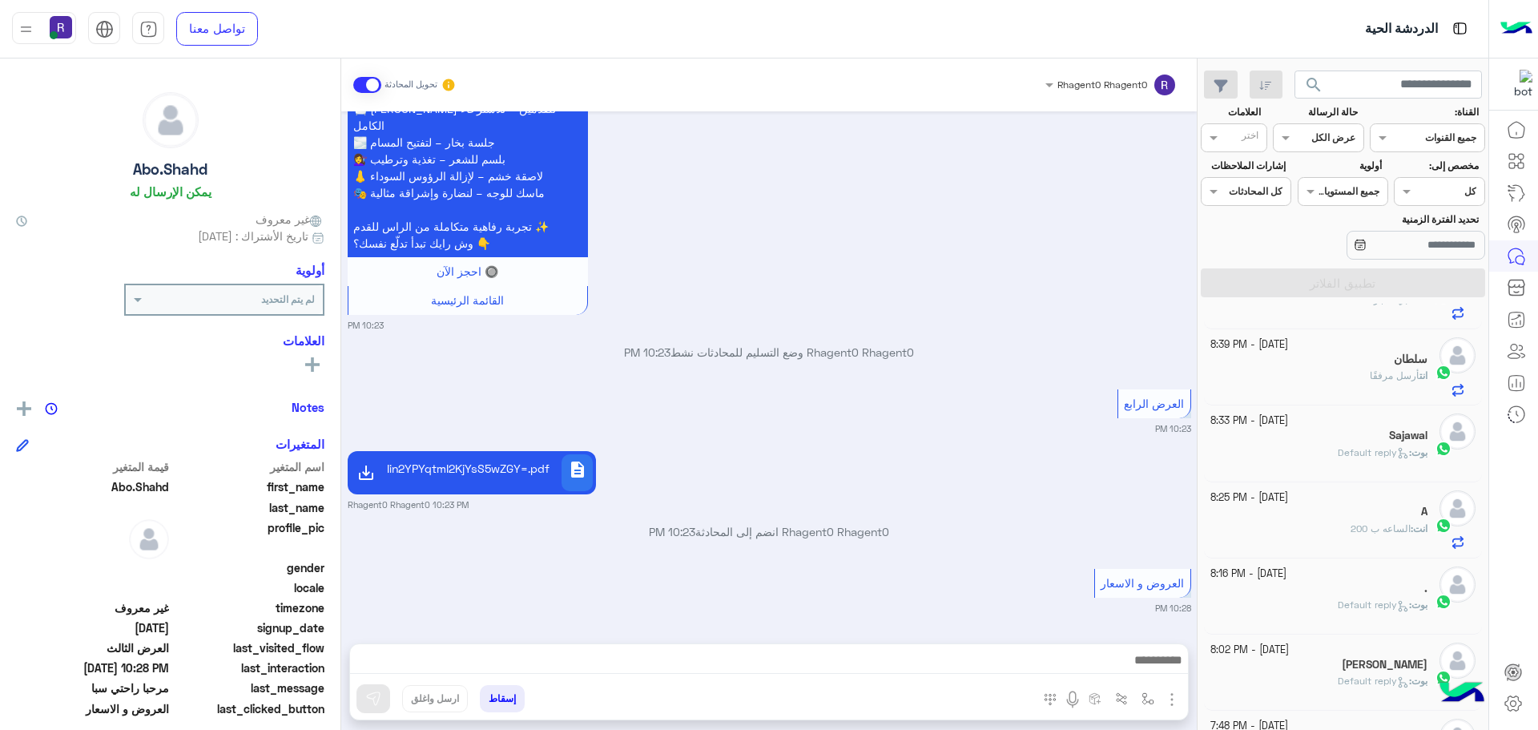
scroll to position [586, 0]
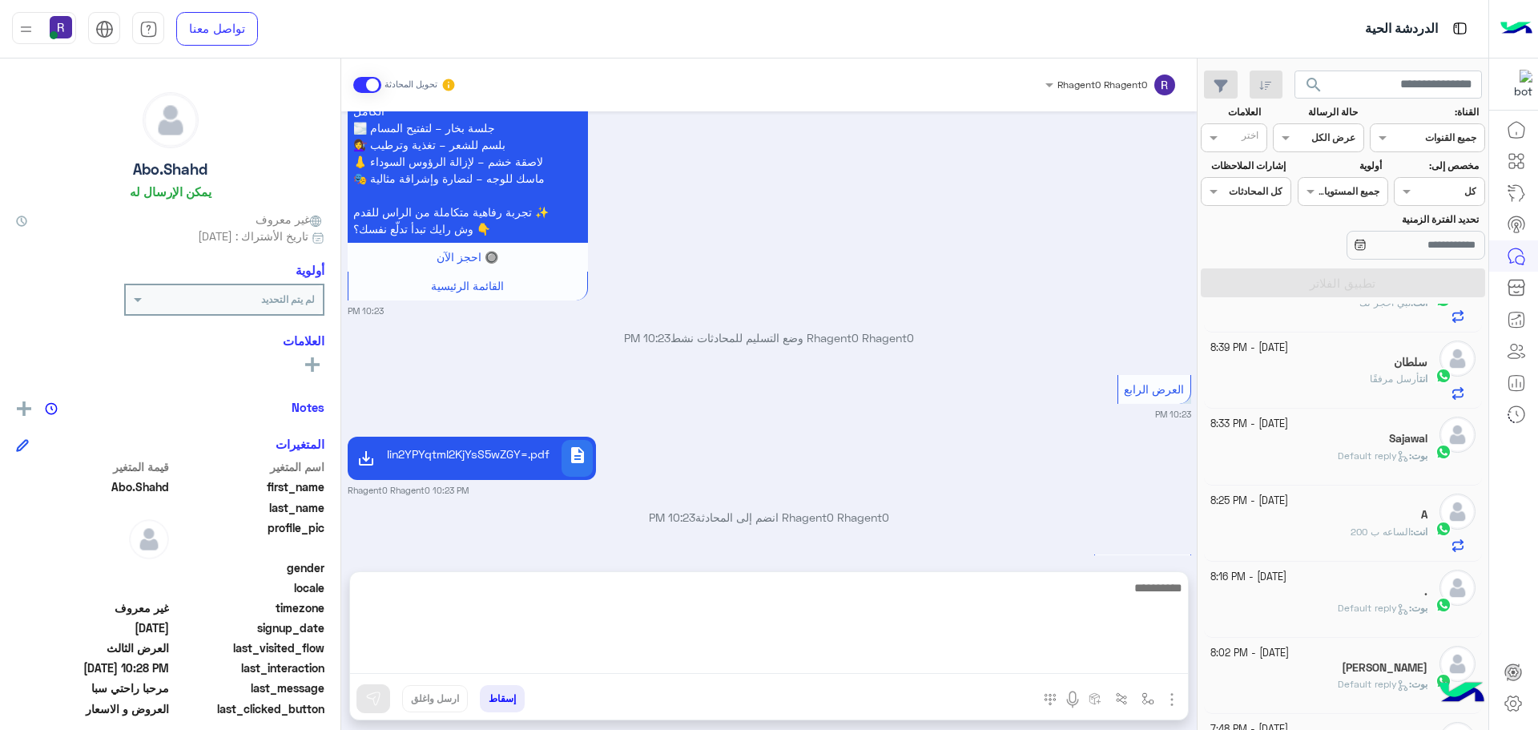
click at [955, 654] on textarea at bounding box center [769, 625] width 838 height 96
type textarea "**********"
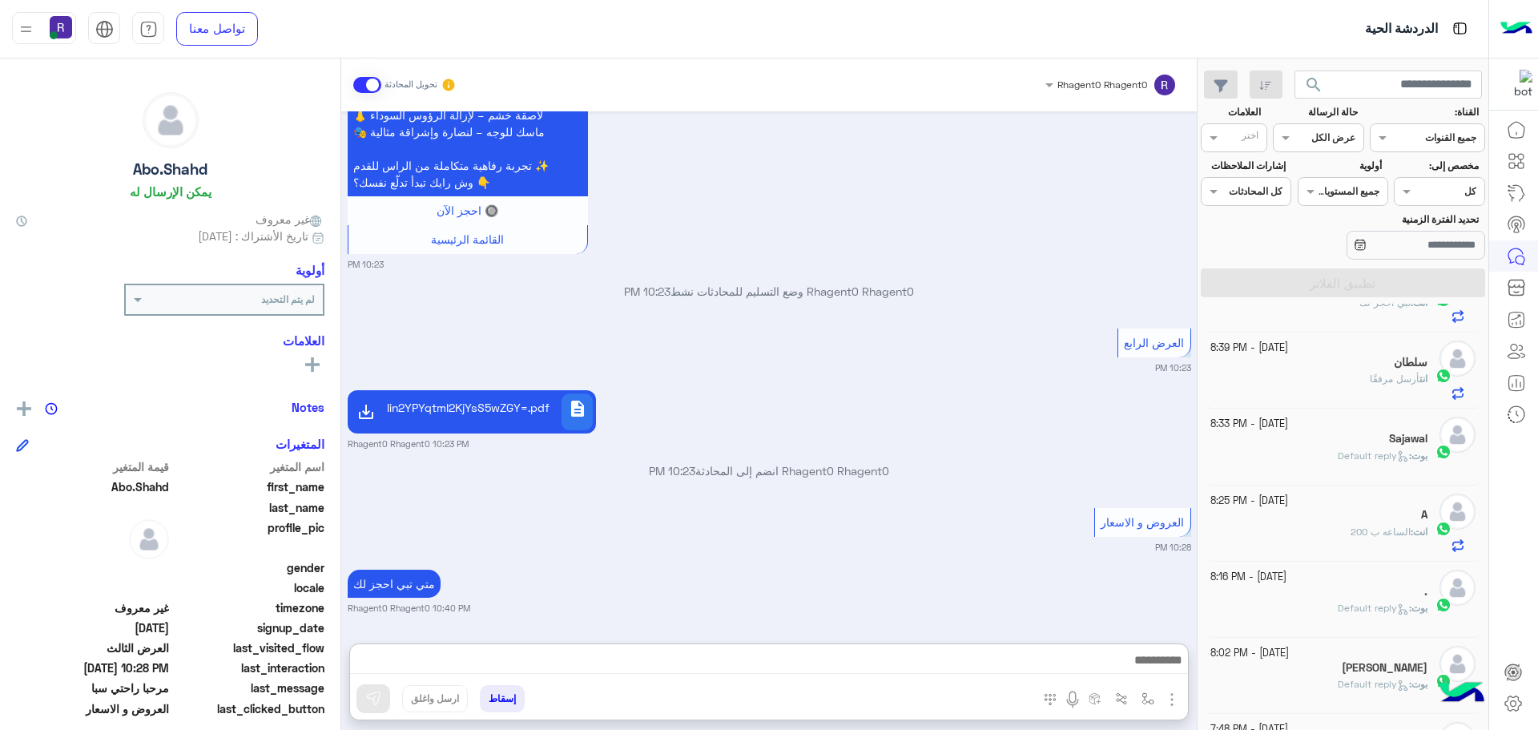
click at [967, 504] on div "العروض و الاسعار 10:28 PM" at bounding box center [769, 529] width 843 height 50
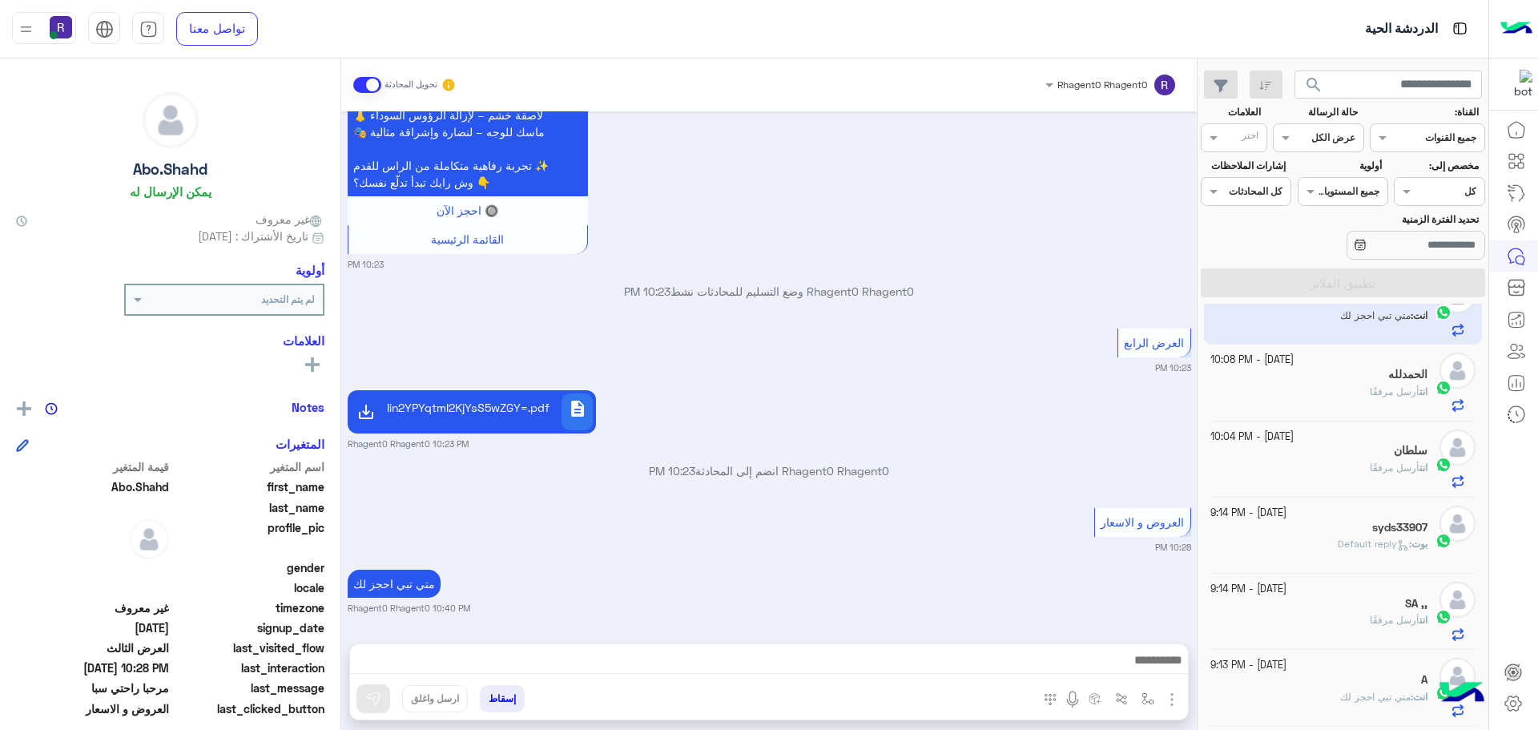
scroll to position [0, 0]
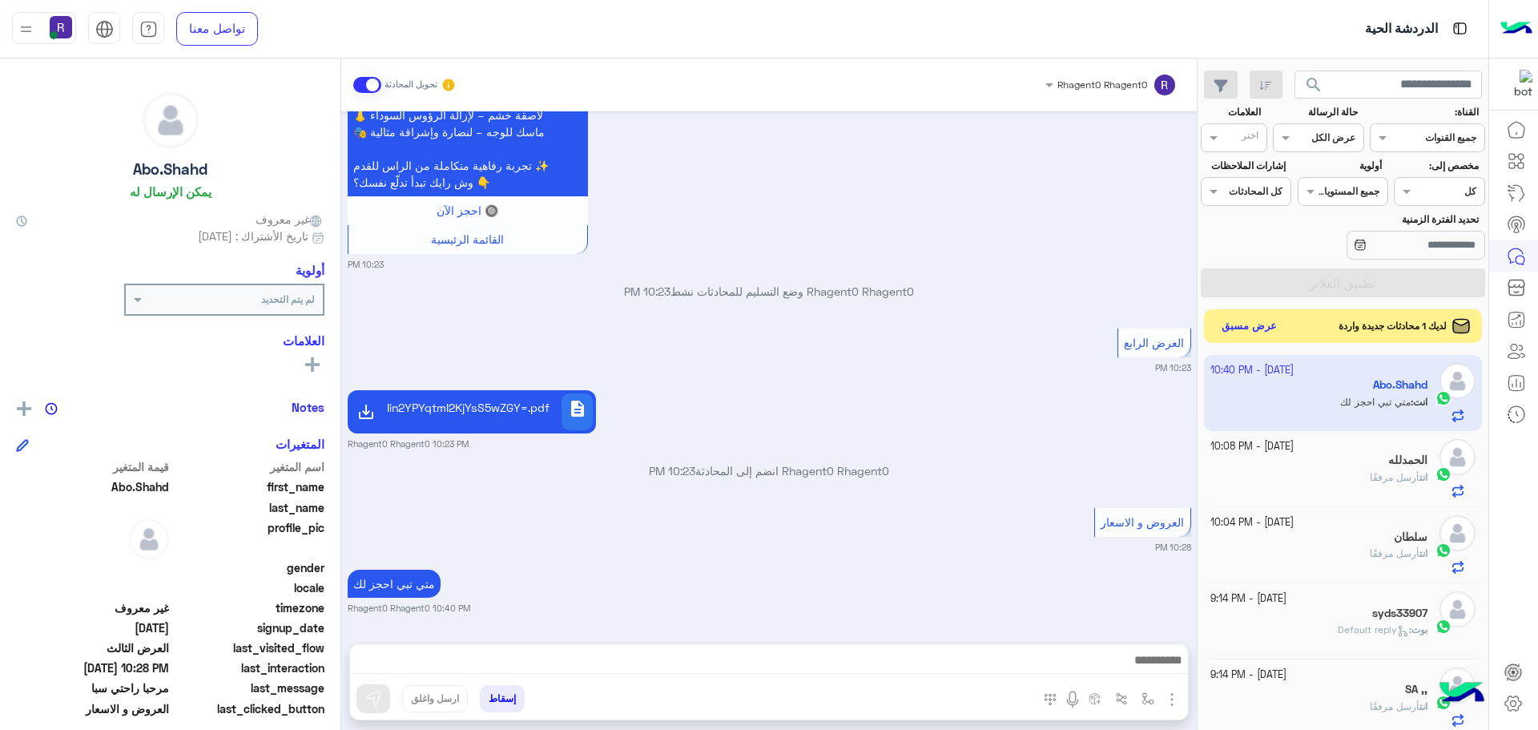
click at [1241, 326] on button "عرض مسبق" at bounding box center [1249, 327] width 67 height 22
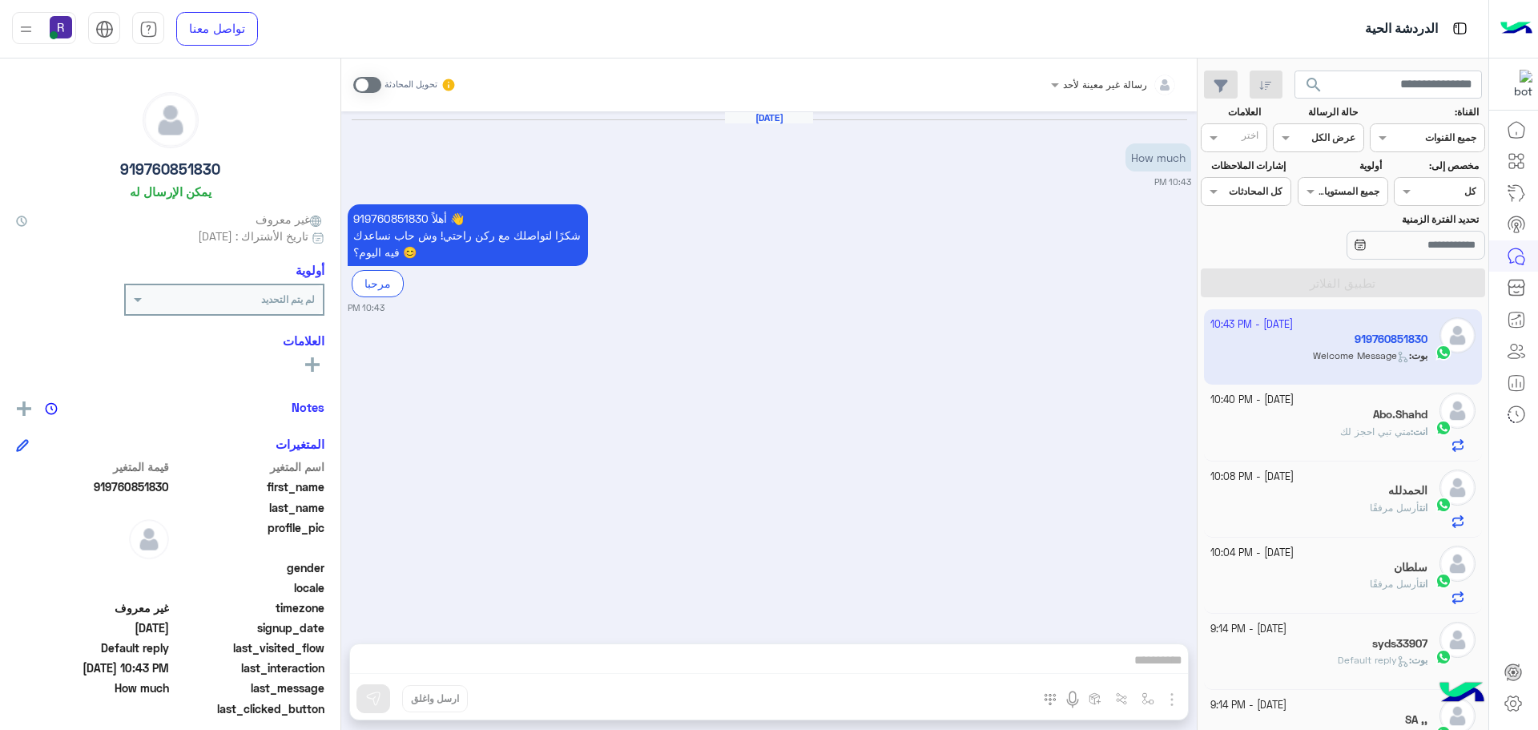
click at [360, 87] on span at bounding box center [367, 85] width 28 height 16
click at [1171, 700] on img "button" at bounding box center [1171, 699] width 19 height 19
click at [1165, 662] on img at bounding box center [1167, 664] width 13 height 18
click at [1173, 704] on img "button" at bounding box center [1171, 699] width 19 height 19
click at [1144, 633] on span "المرفقات" at bounding box center [1132, 632] width 48 height 18
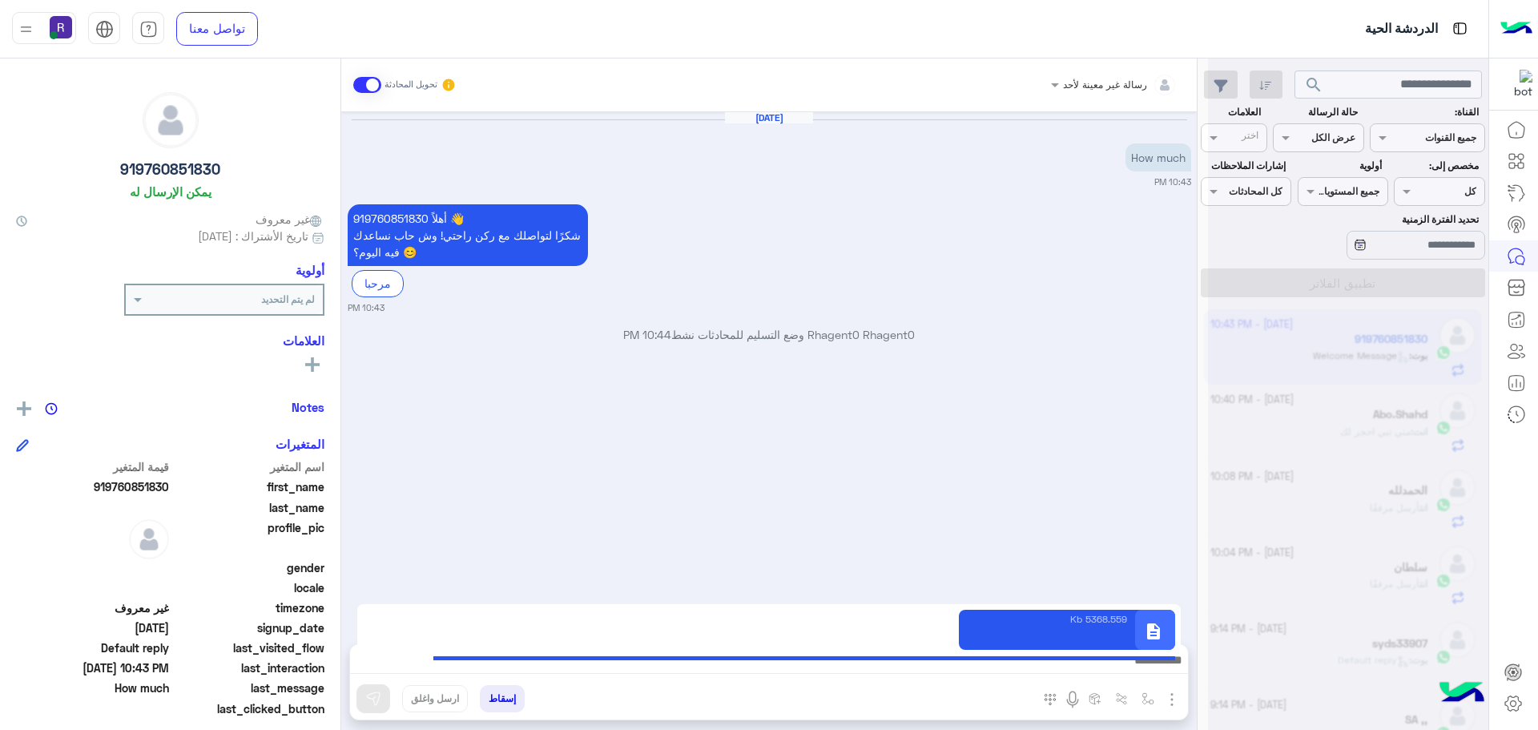
type textarea "**********"
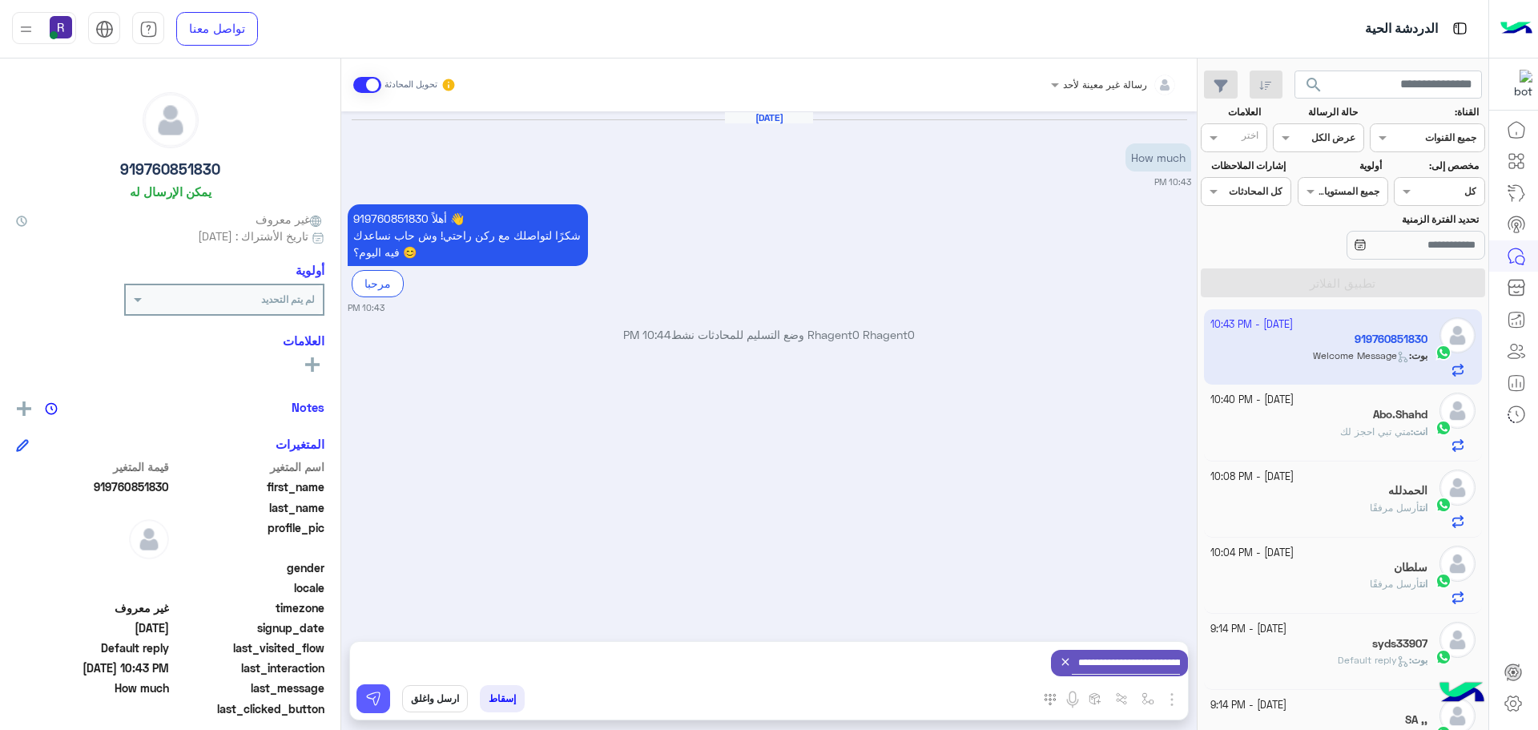
click at [370, 702] on img at bounding box center [373, 698] width 16 height 16
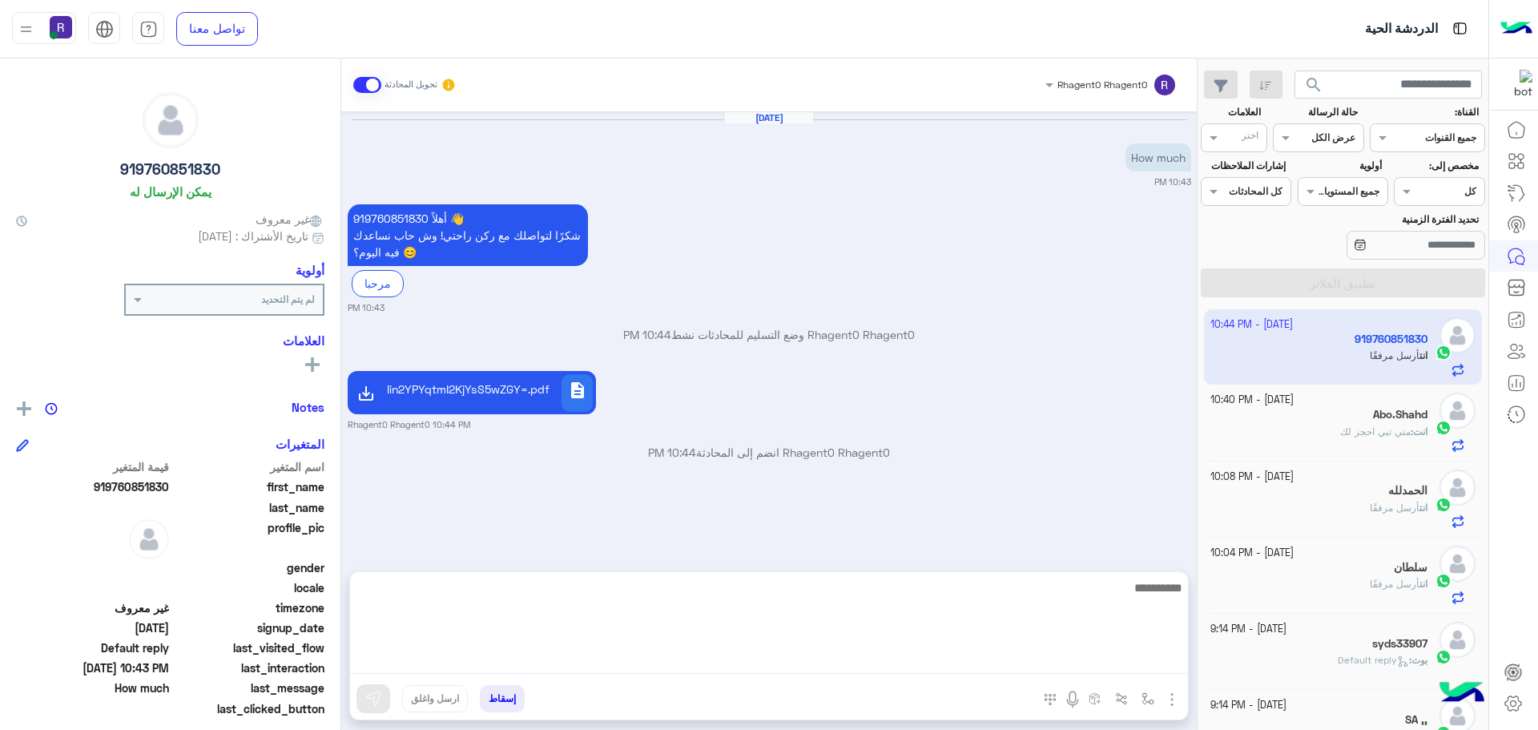
click at [1048, 650] on textarea at bounding box center [769, 625] width 838 height 96
paste textarea "**********"
type textarea "**********"
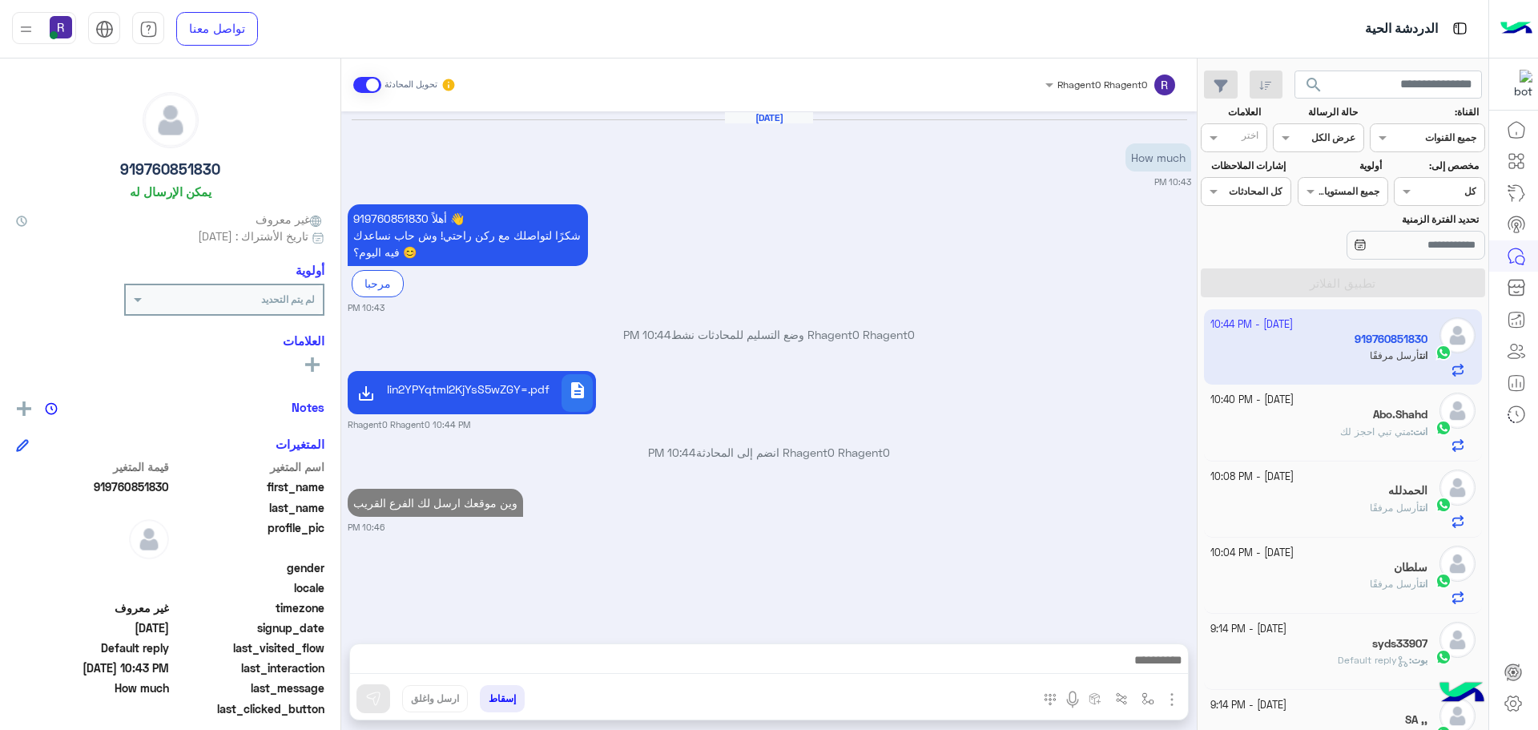
click at [1006, 352] on div "Rhagent0 Rhagent0 وضع التسليم للمحادثات نشط 10:44 PM" at bounding box center [769, 340] width 843 height 29
click at [997, 221] on div "أهلاً 919760851830 👋 شكرًا لتواصلك مع ركن راحتي! وش حاب نساعدك فيه اليوم؟ 😊 مرح…" at bounding box center [769, 257] width 843 height 114
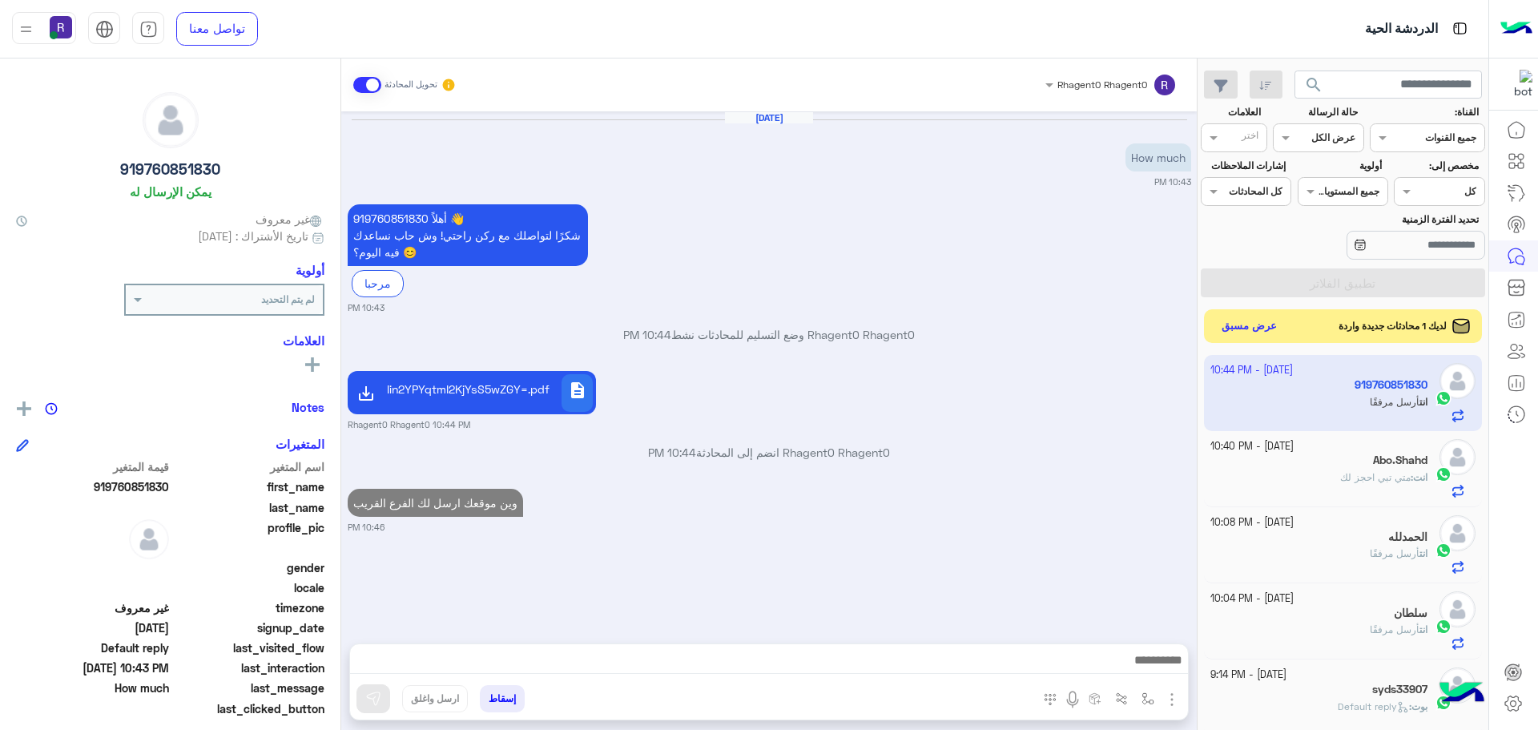
click at [1268, 320] on button "عرض مسبق" at bounding box center [1249, 327] width 67 height 22
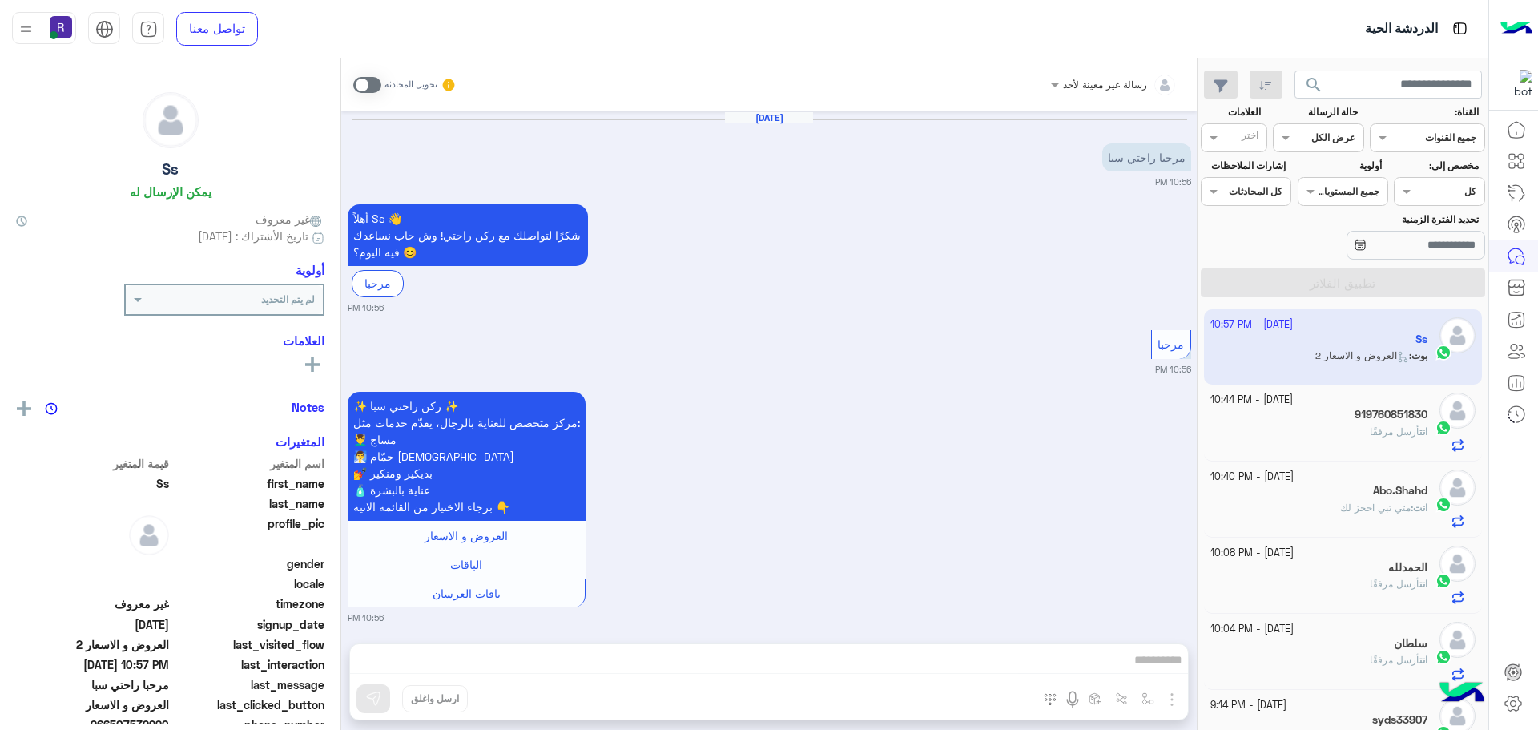
scroll to position [183, 0]
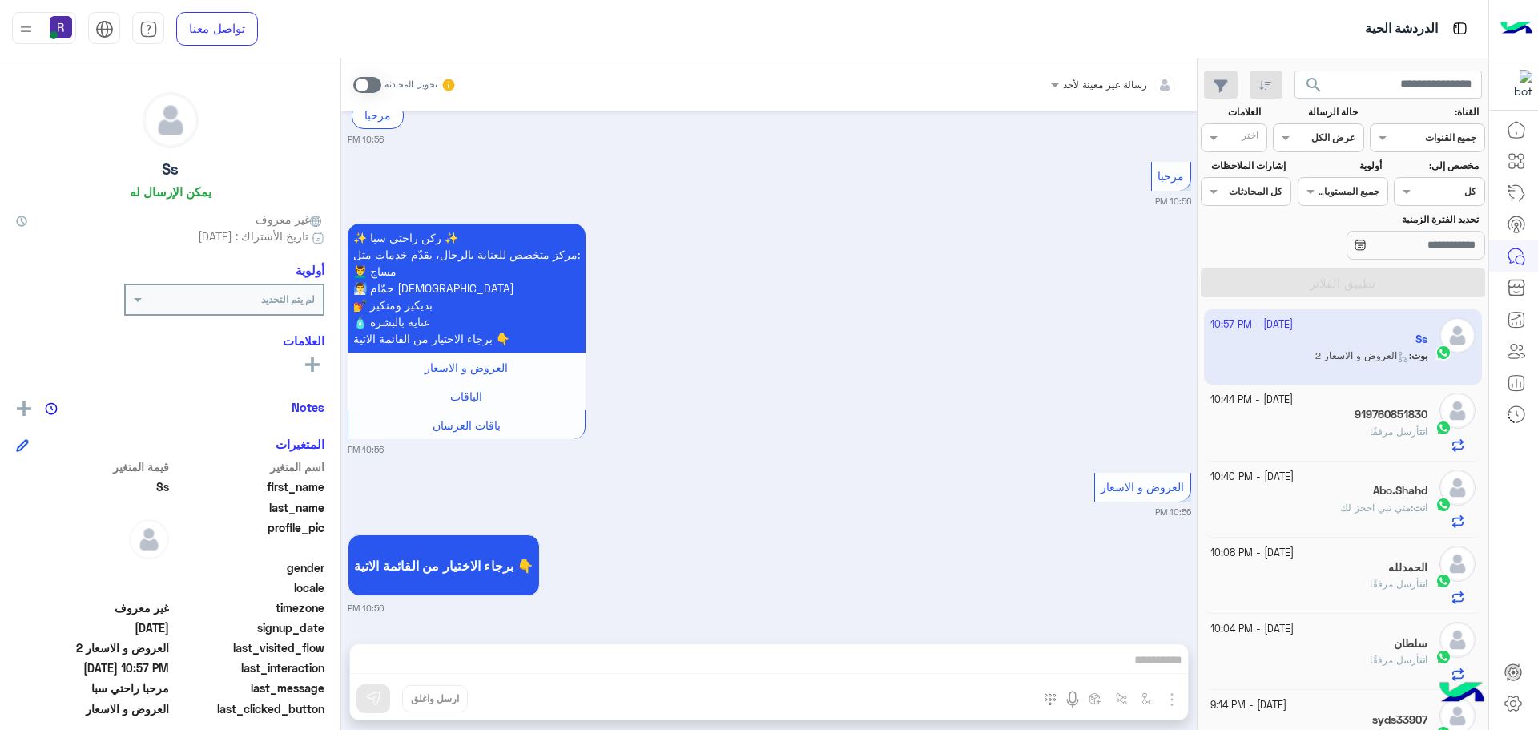
click at [371, 82] on span at bounding box center [367, 85] width 28 height 16
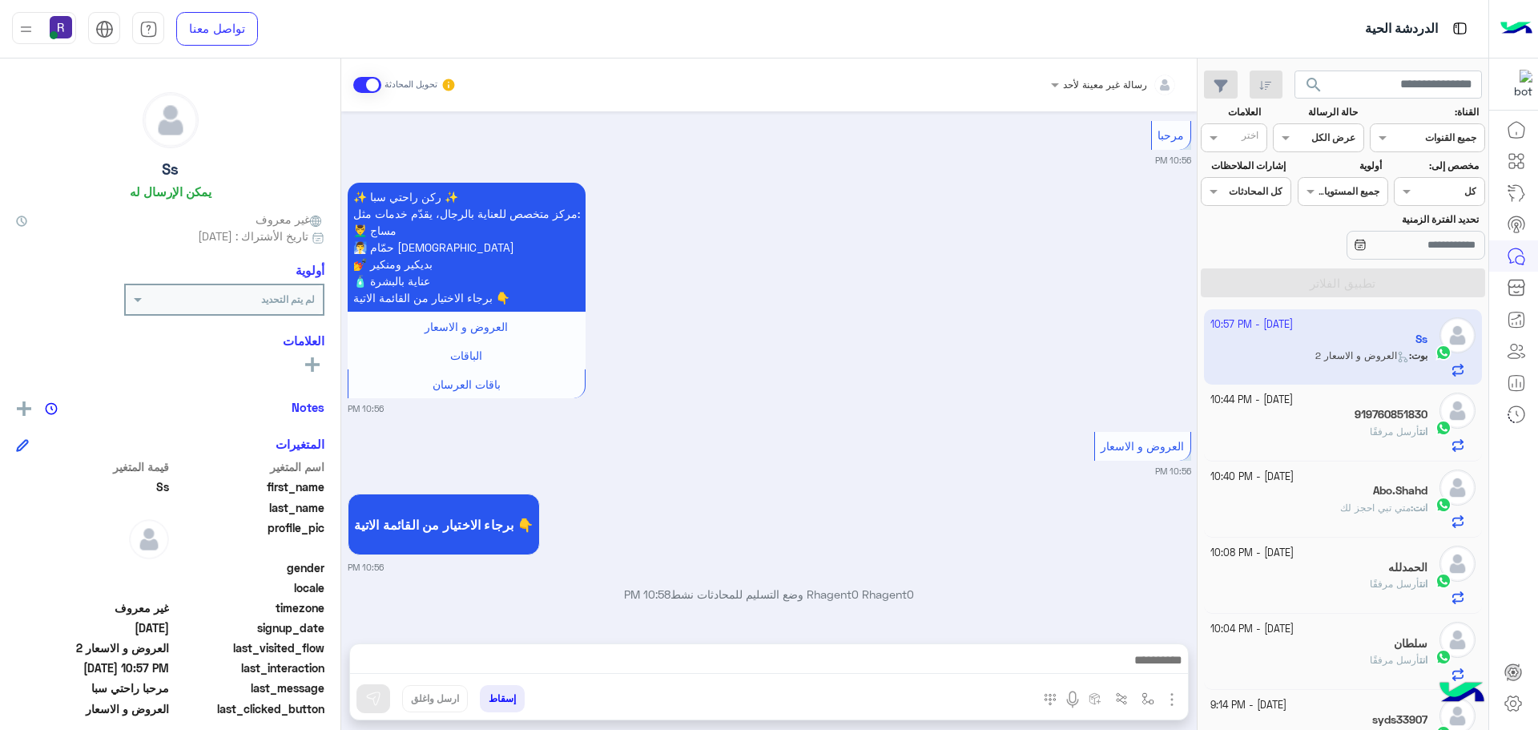
click at [1162, 705] on img "button" at bounding box center [1171, 699] width 19 height 19
click at [1152, 671] on span "الصور" at bounding box center [1141, 664] width 30 height 18
click at [1164, 697] on img "button" at bounding box center [1171, 699] width 19 height 19
click at [1156, 637] on button "المرفقات" at bounding box center [1138, 633] width 86 height 32
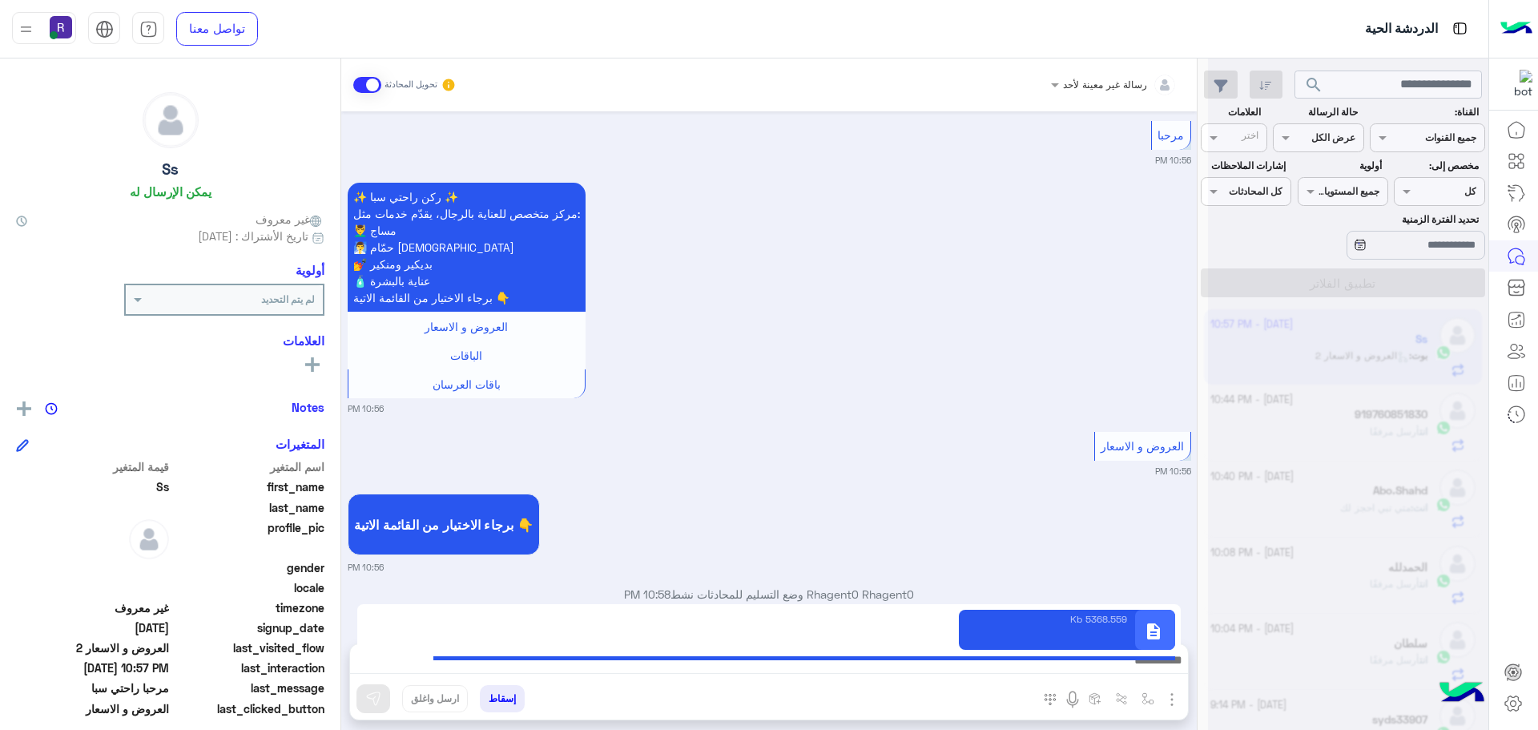
type textarea "**********"
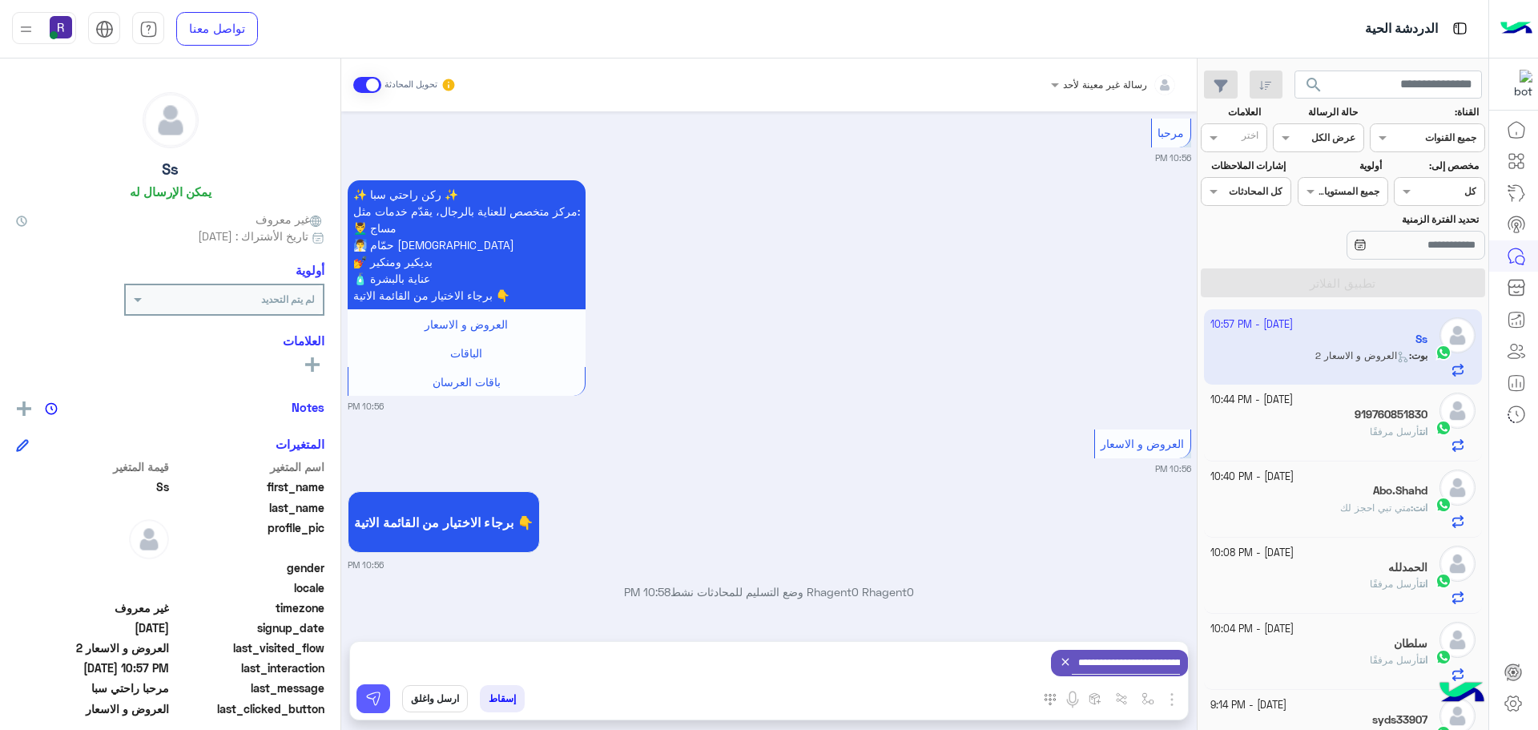
click at [380, 694] on img at bounding box center [373, 698] width 16 height 16
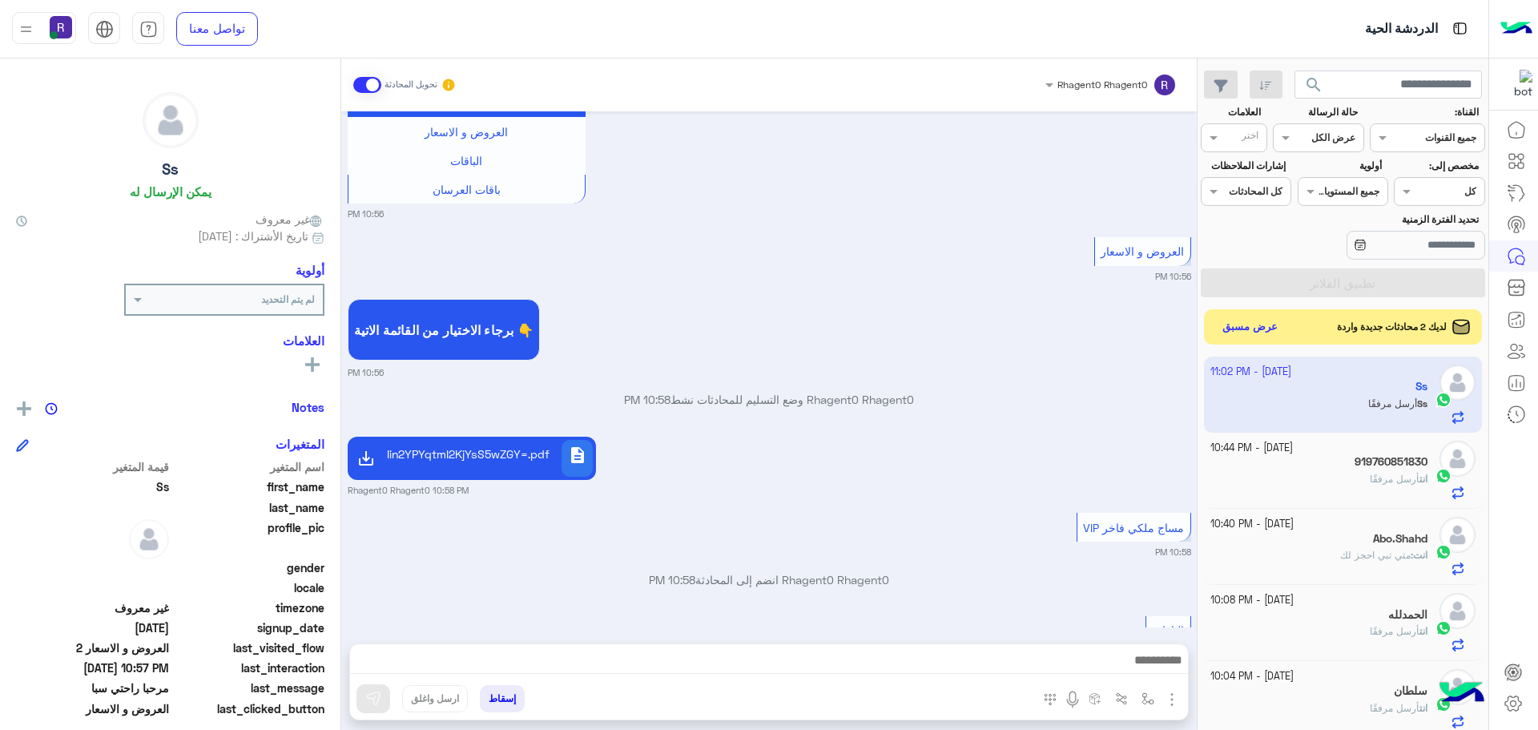
scroll to position [466, 0]
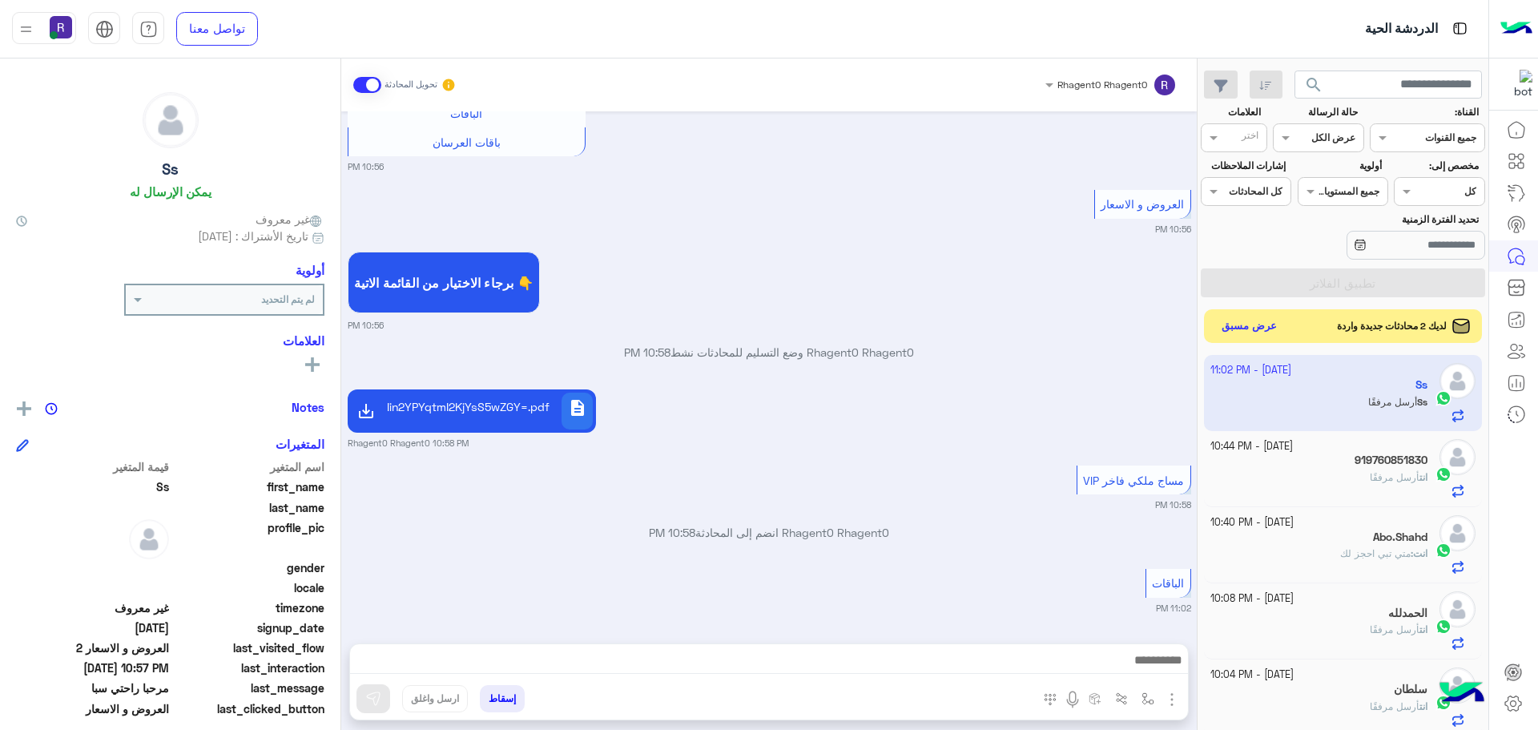
click at [1276, 322] on button "عرض مسبق" at bounding box center [1249, 327] width 67 height 22
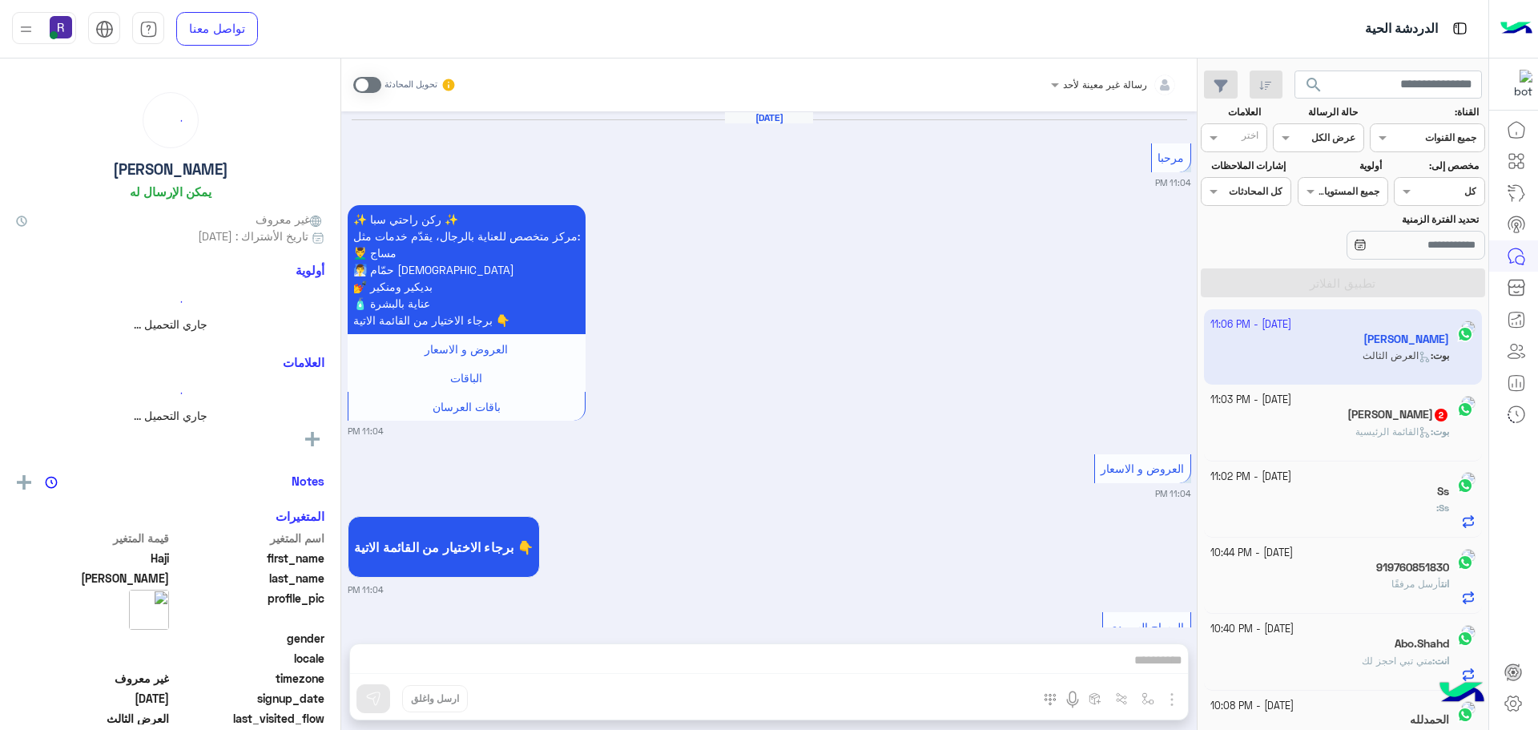
scroll to position [2700, 0]
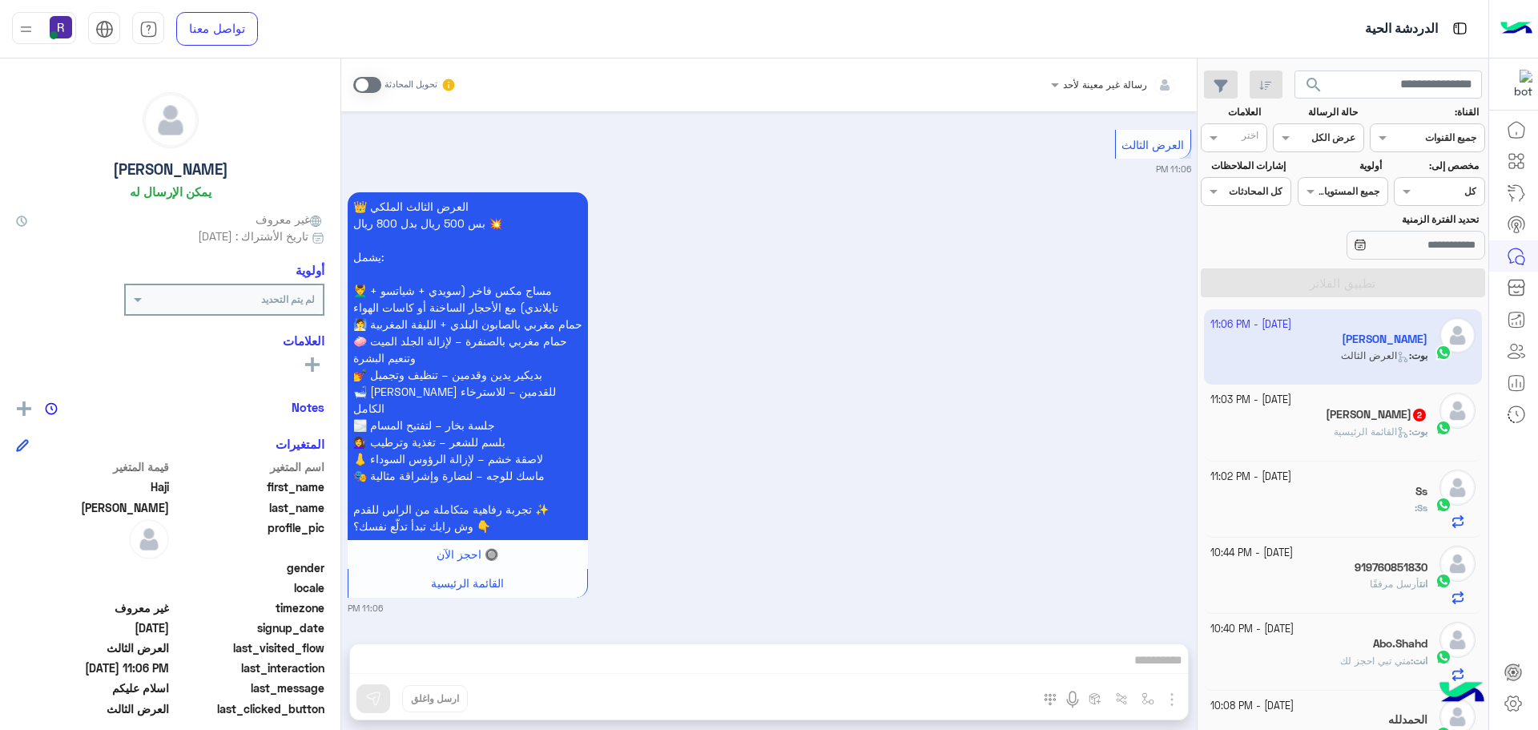
click at [368, 79] on span at bounding box center [367, 85] width 28 height 16
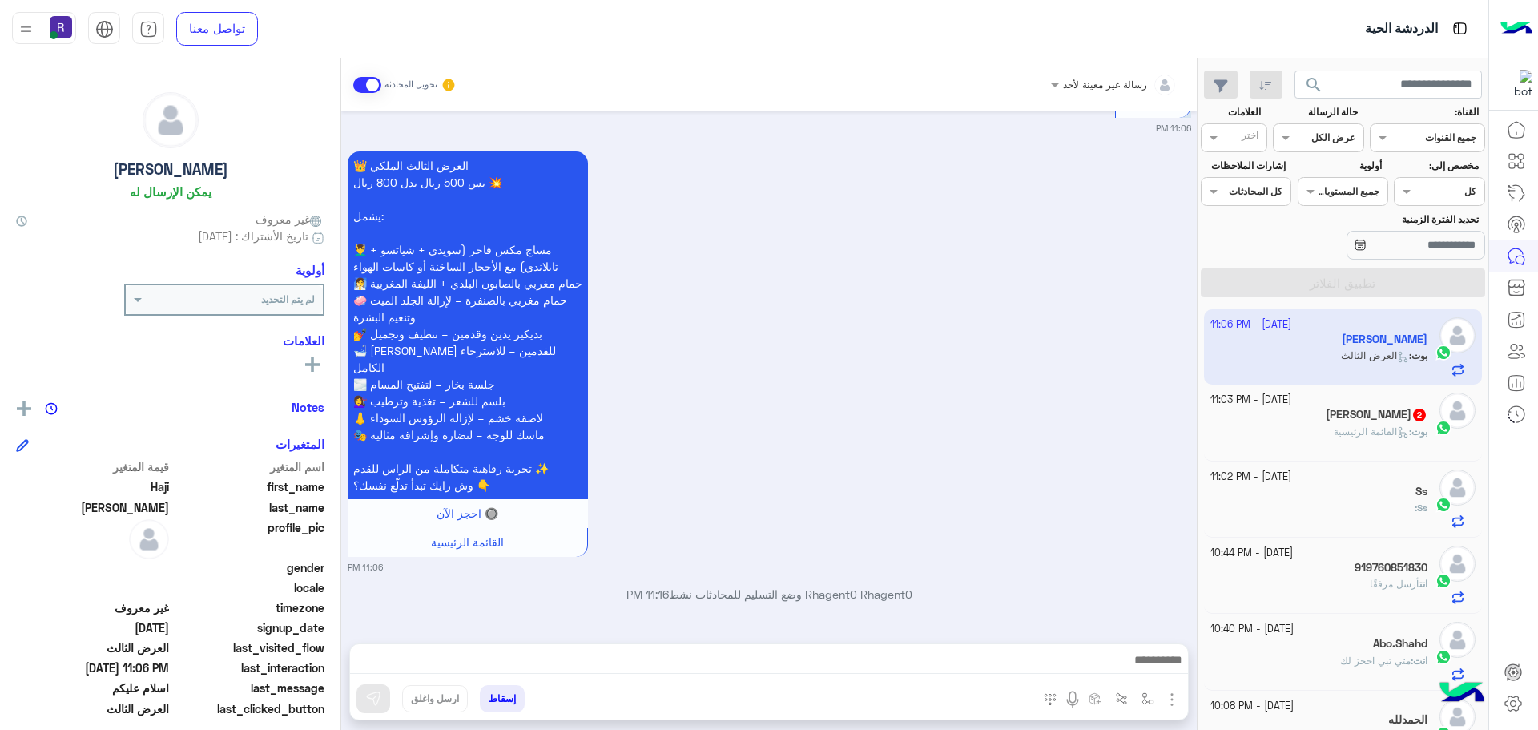
click at [1169, 691] on img "button" at bounding box center [1171, 699] width 19 height 19
click at [1136, 637] on span "المرفقات" at bounding box center [1132, 632] width 48 height 18
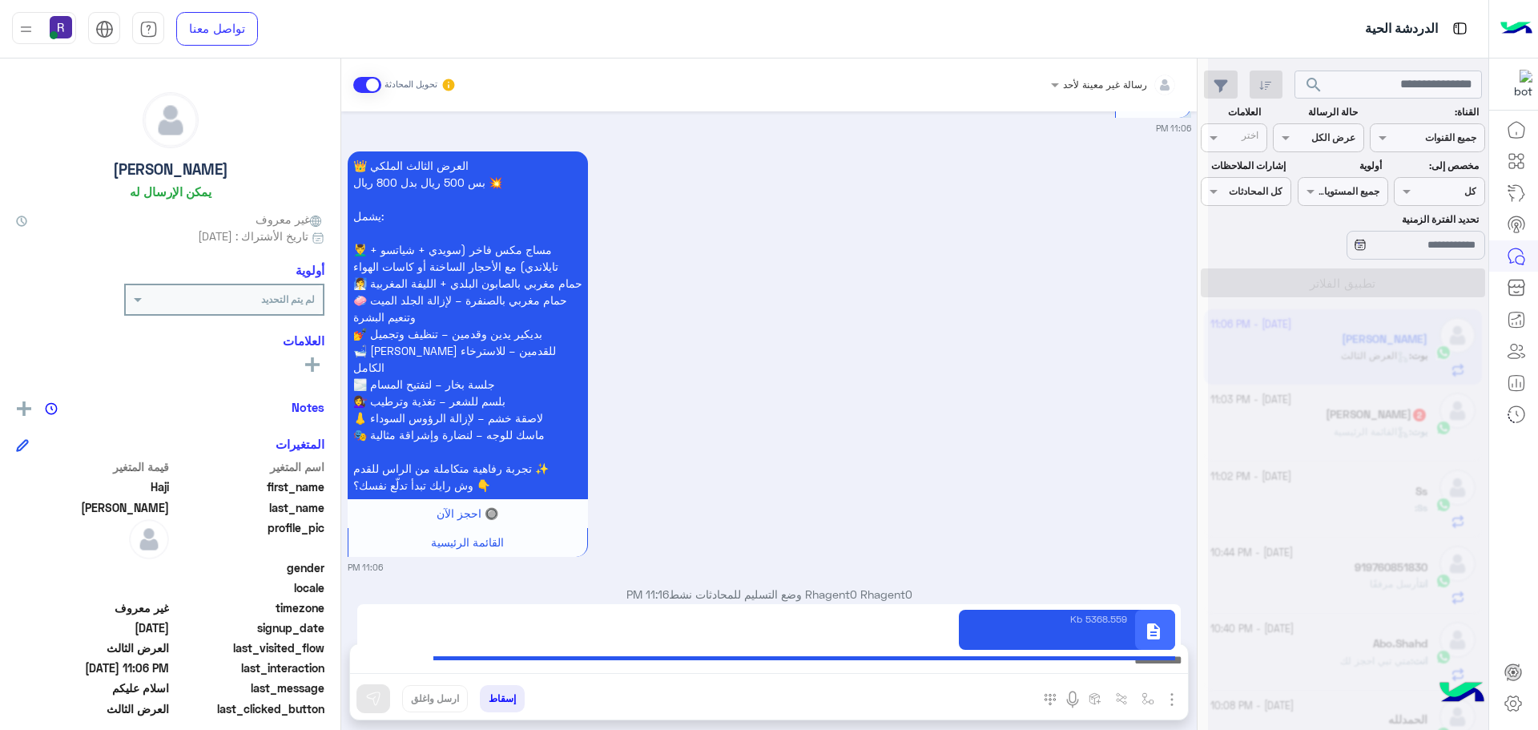
type textarea "**********"
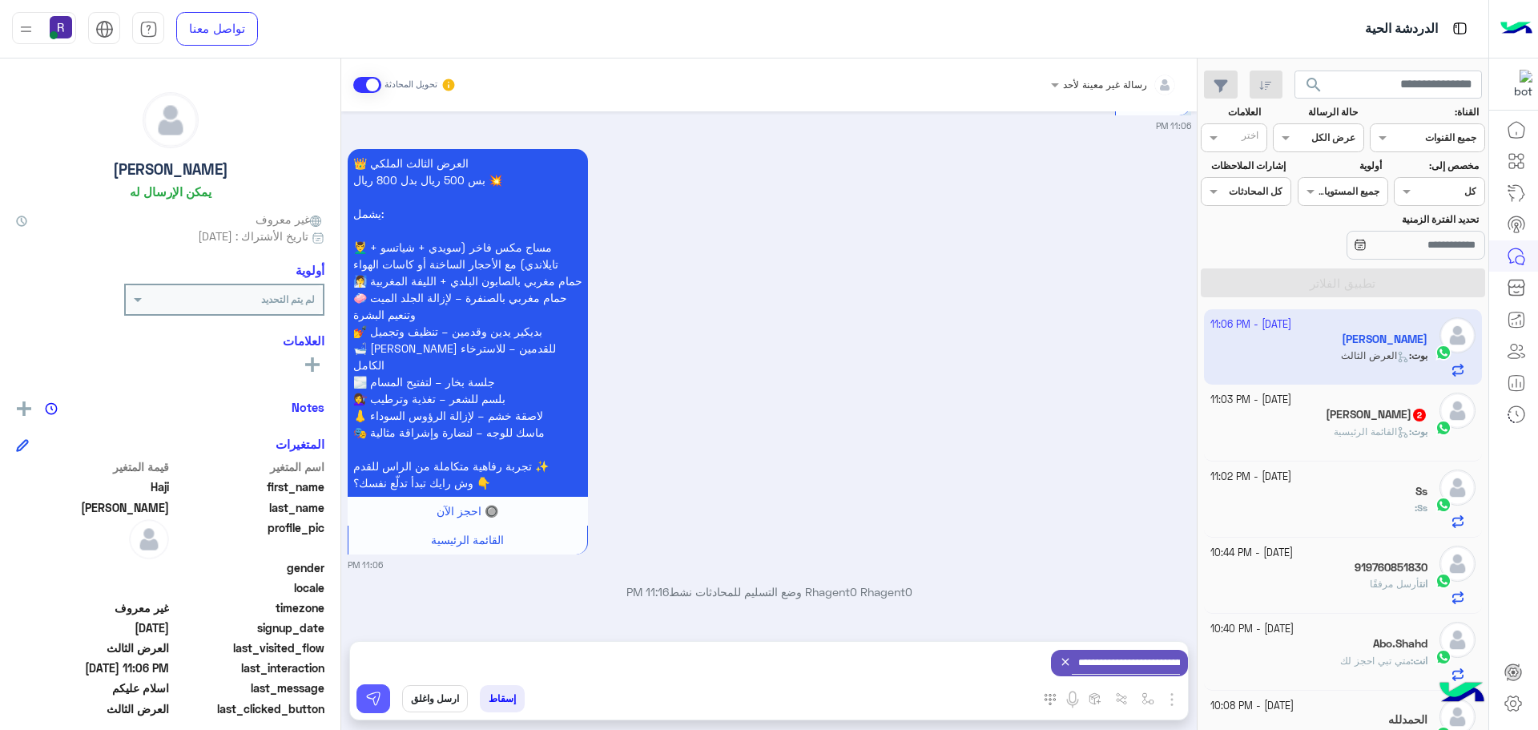
click at [375, 697] on img at bounding box center [373, 698] width 16 height 16
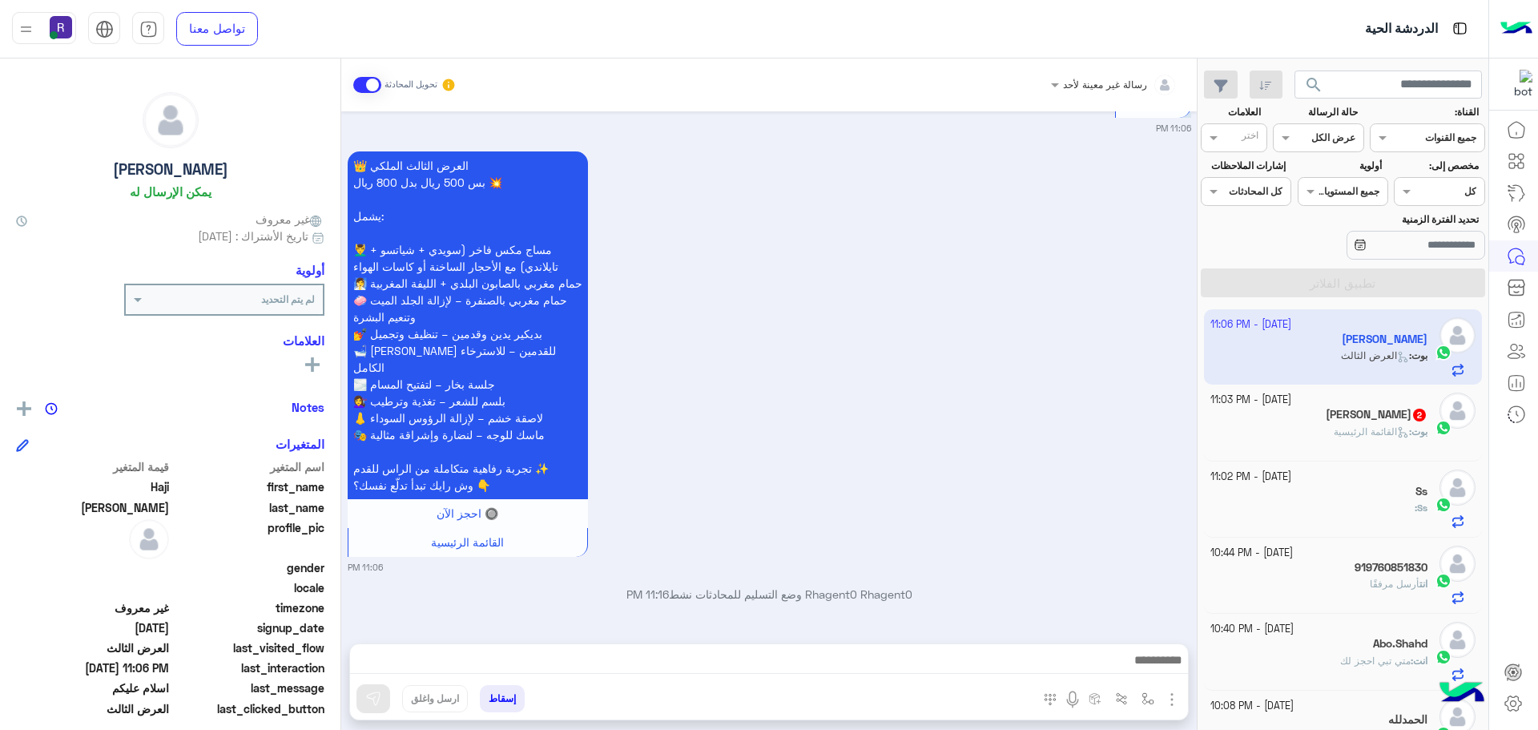
scroll to position [2858, 0]
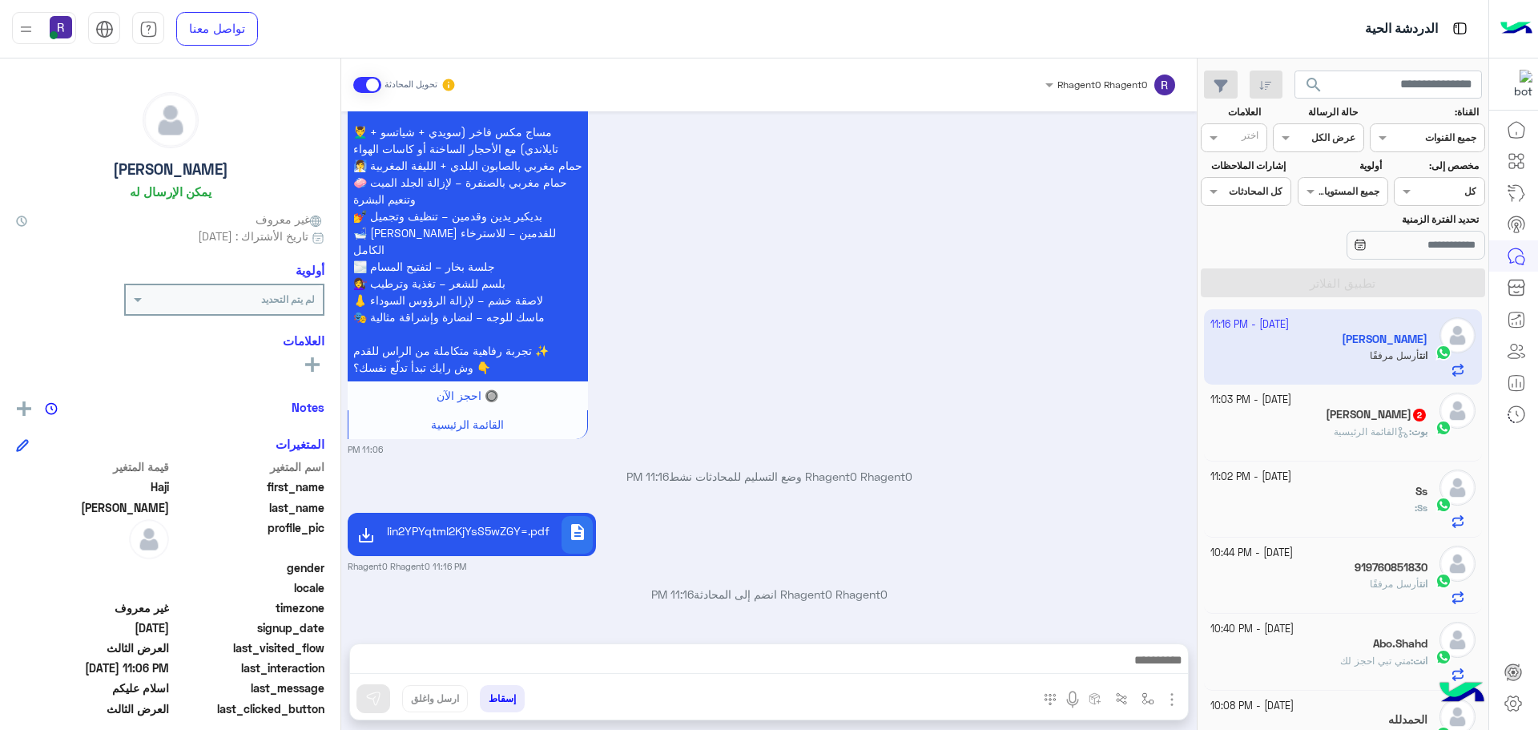
click at [1333, 426] on span "القائمة الرئيسية" at bounding box center [1370, 431] width 75 height 12
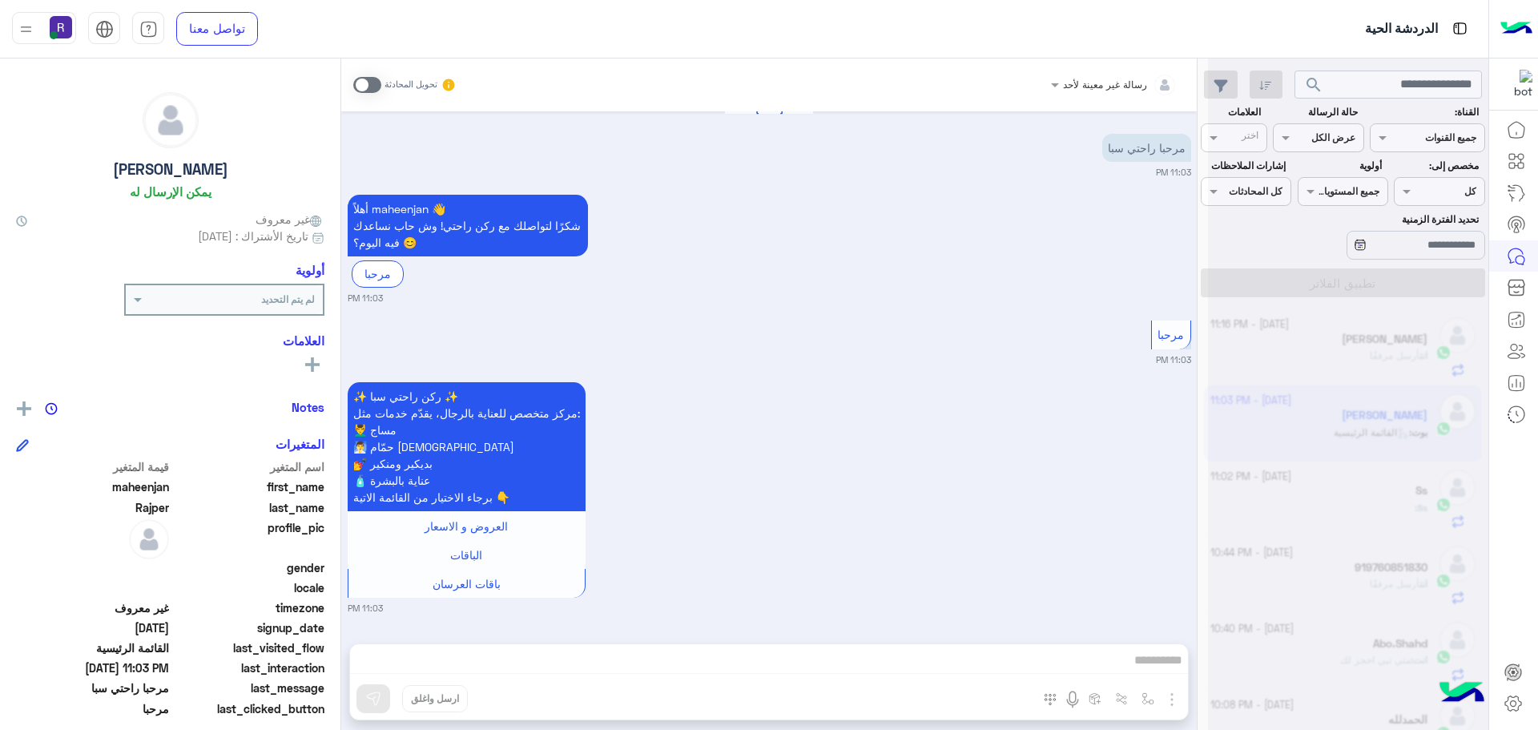
scroll to position [10, 0]
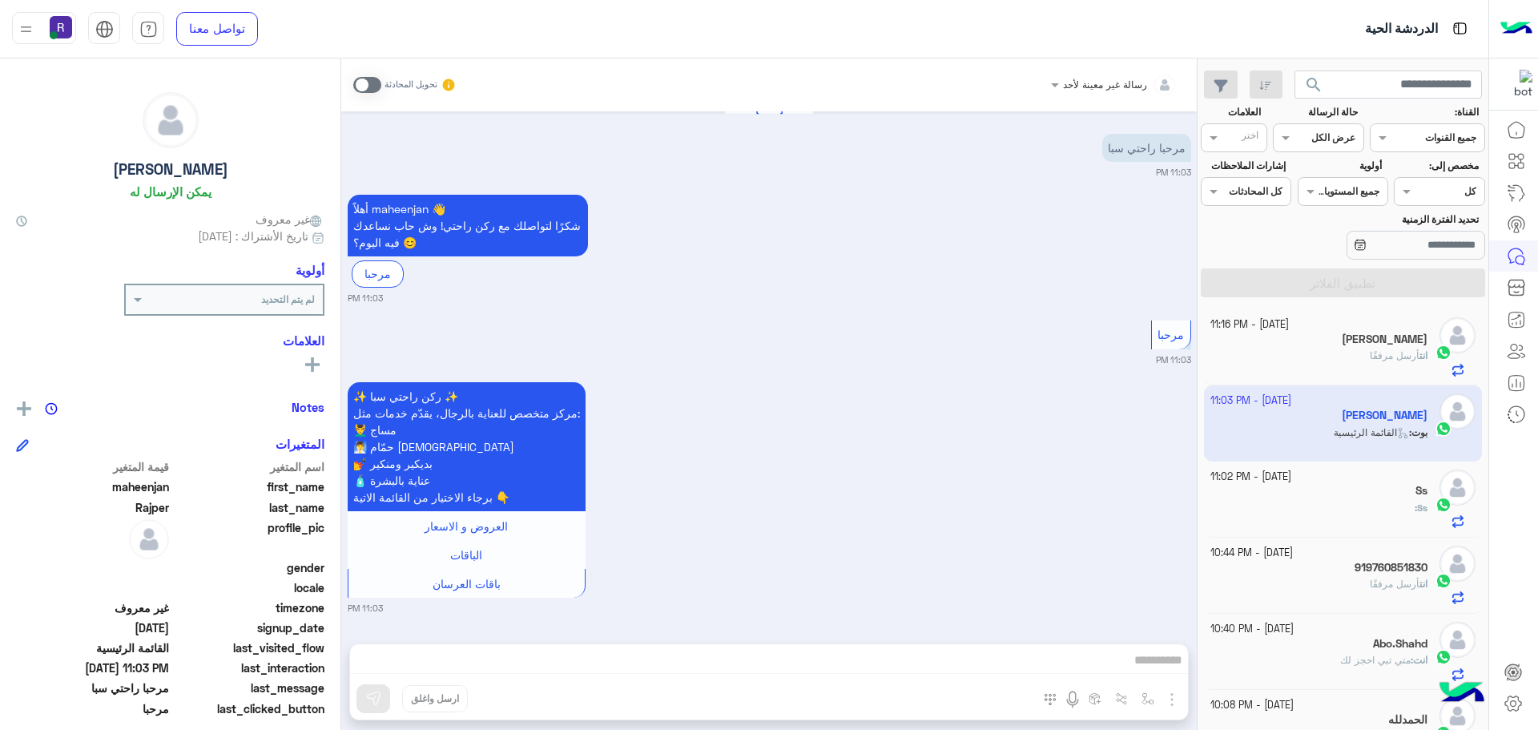
click at [359, 81] on span at bounding box center [367, 85] width 28 height 16
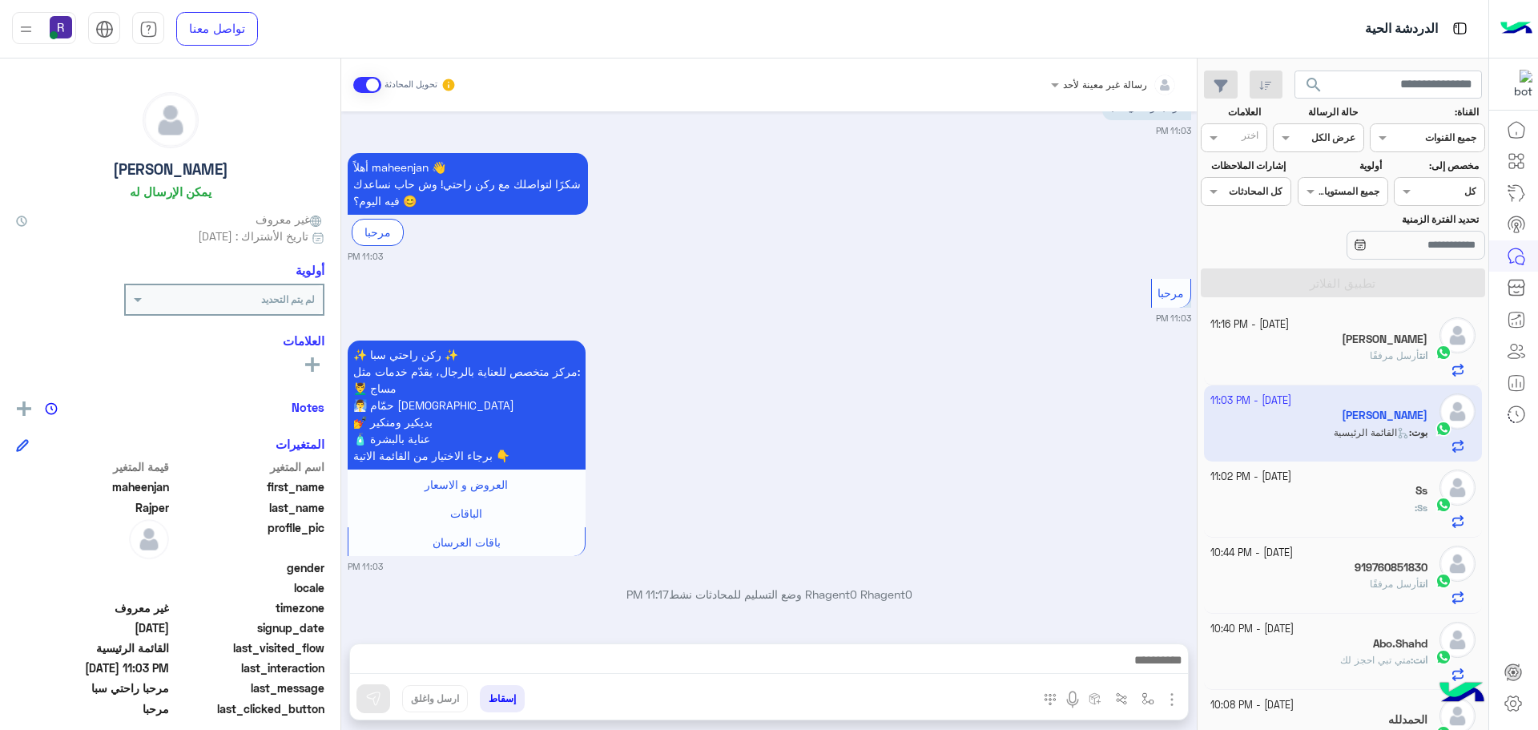
click at [1176, 702] on img "button" at bounding box center [1171, 699] width 19 height 19
click at [1150, 639] on span "المرفقات" at bounding box center [1132, 632] width 48 height 18
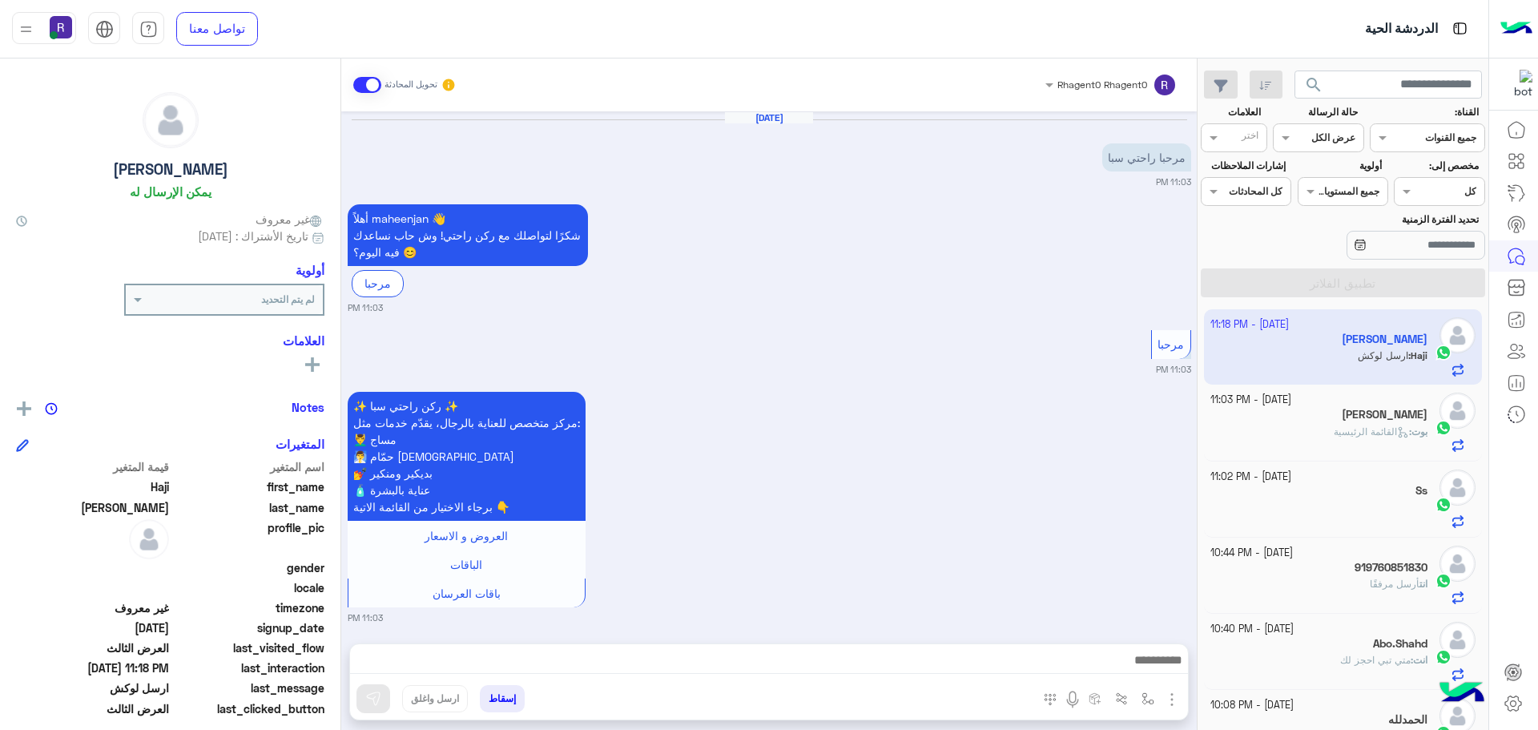
scroll to position [2973, 0]
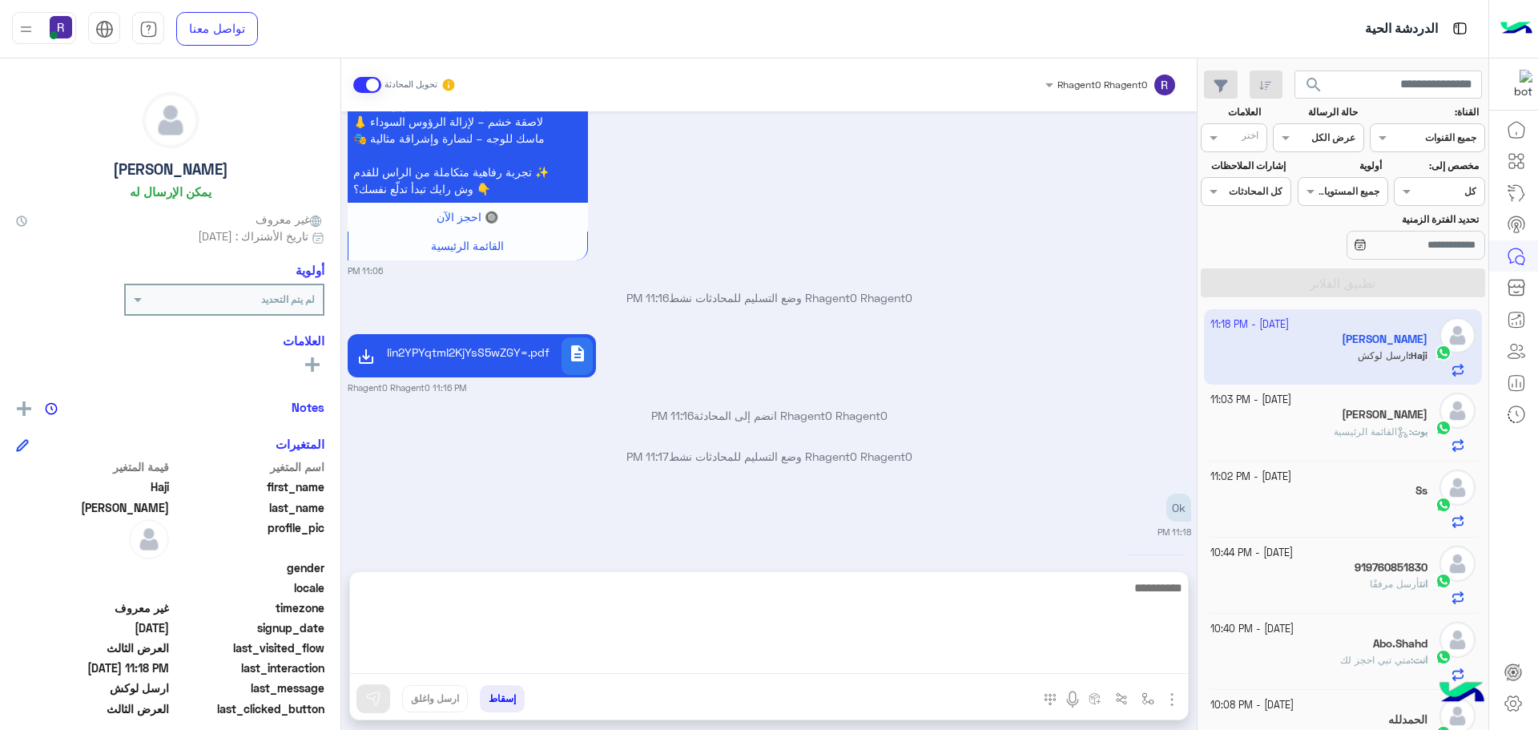
click at [1132, 656] on textarea at bounding box center [769, 625] width 838 height 96
paste textarea "**********"
type textarea "**********"
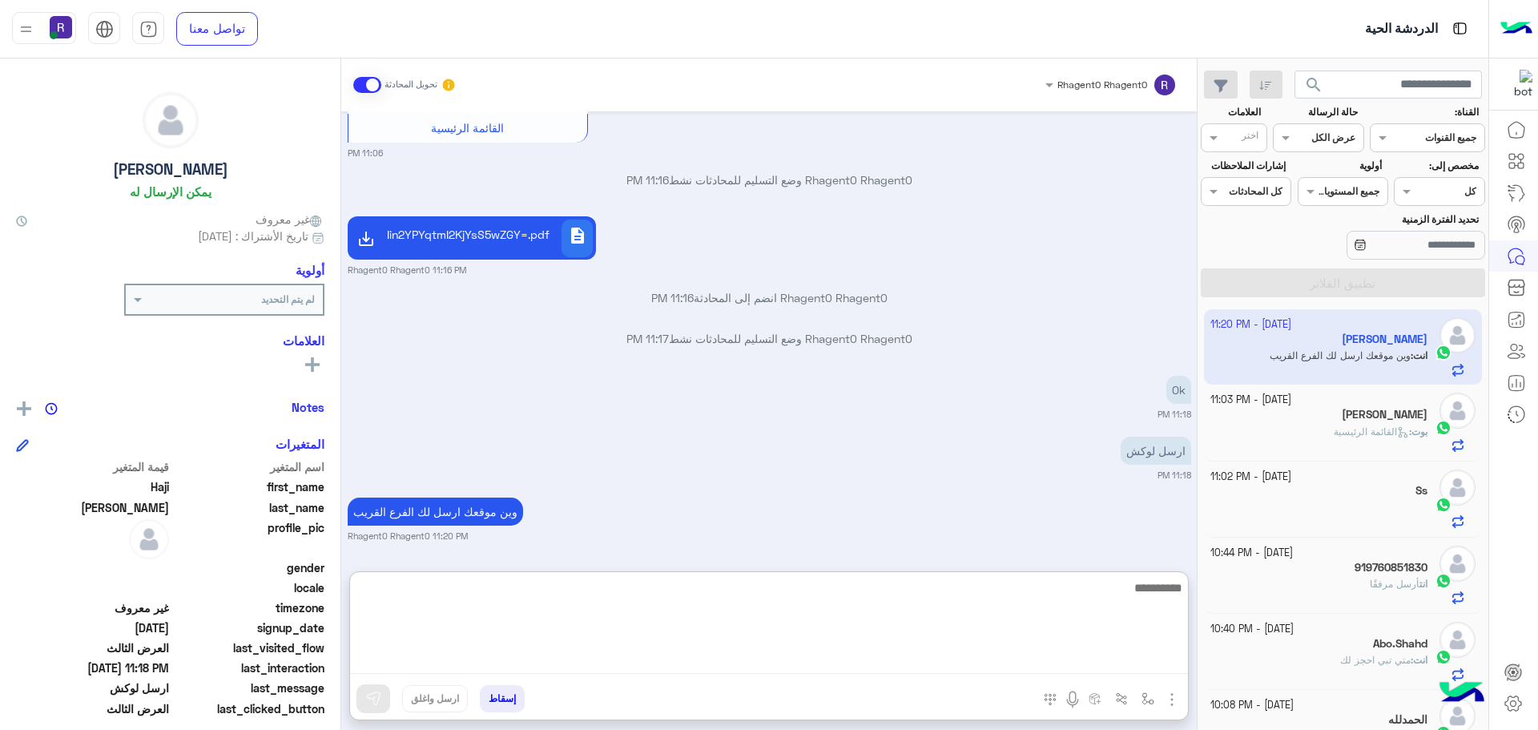
scroll to position [3106, 0]
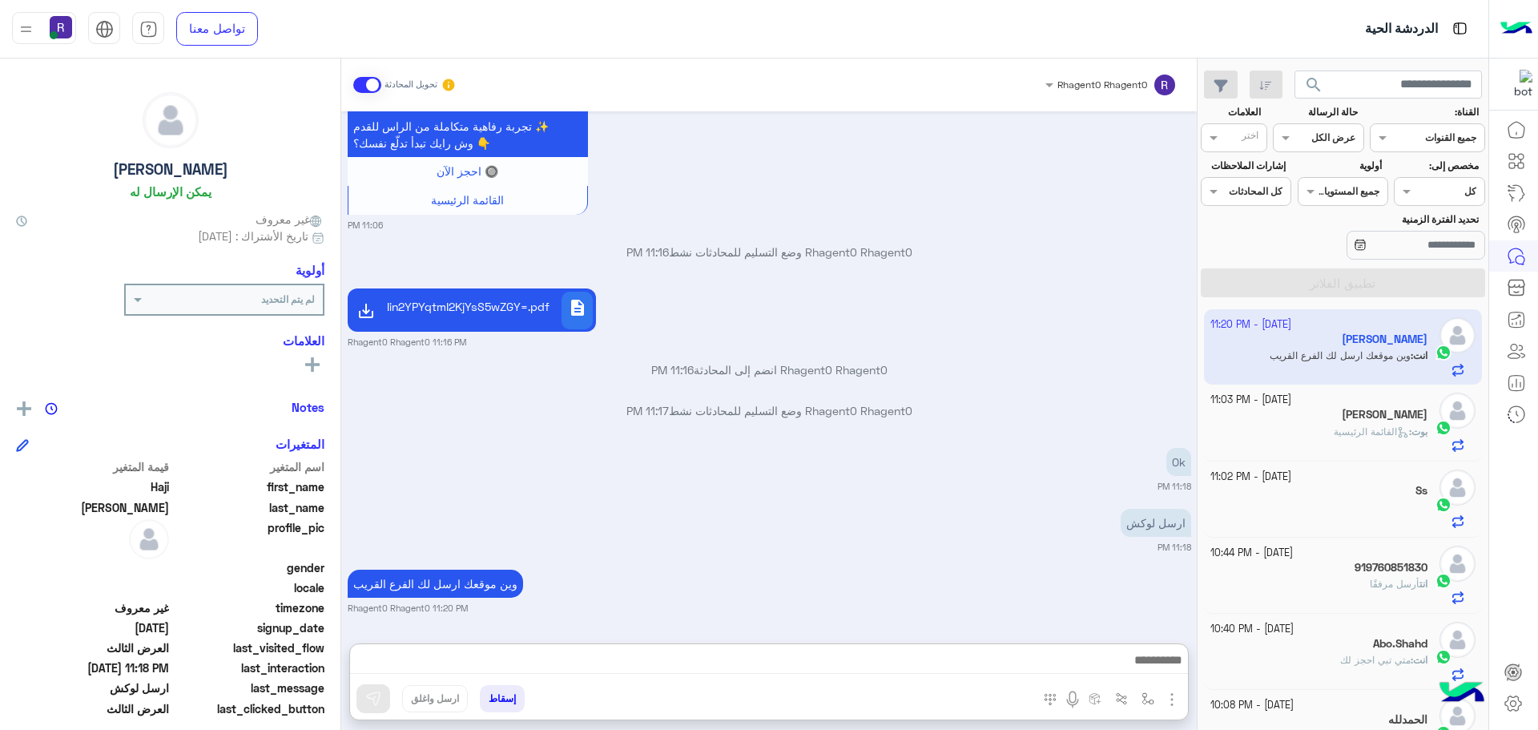
click at [995, 444] on div "Ok 11:18 PM" at bounding box center [769, 468] width 843 height 49
